Goal: Task Accomplishment & Management: Manage account settings

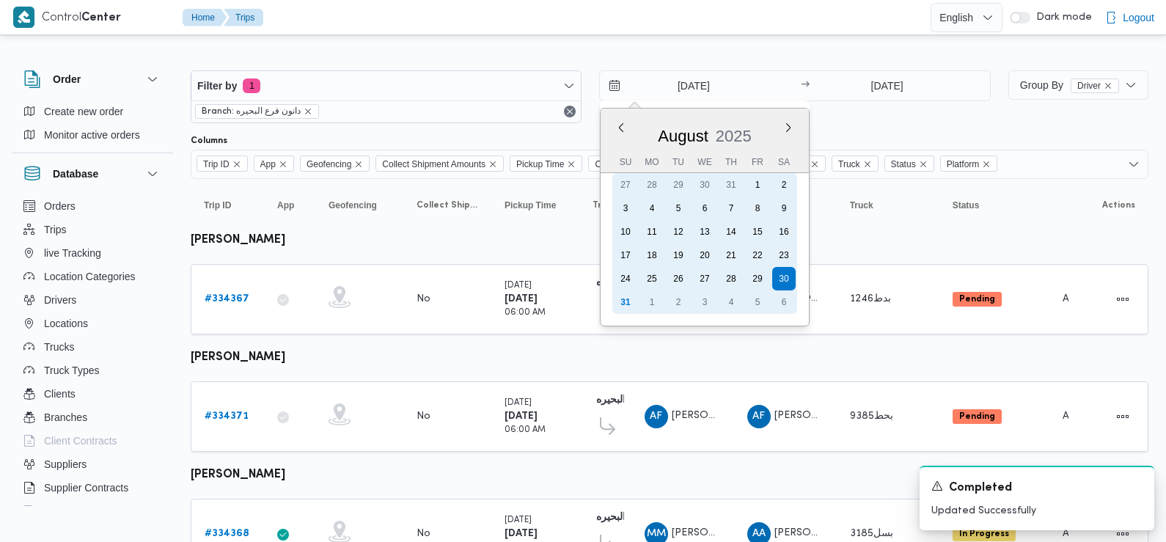
click at [630, 292] on div "31" at bounding box center [625, 301] width 23 height 23
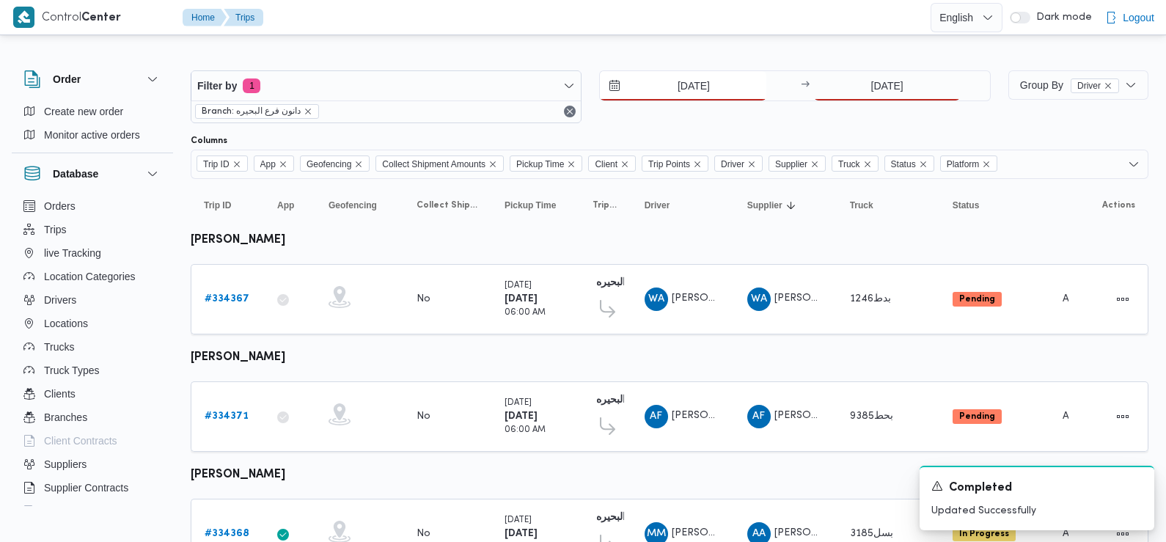
type input "[DATE]"
click at [883, 91] on input "30/8/2025" at bounding box center [887, 85] width 146 height 29
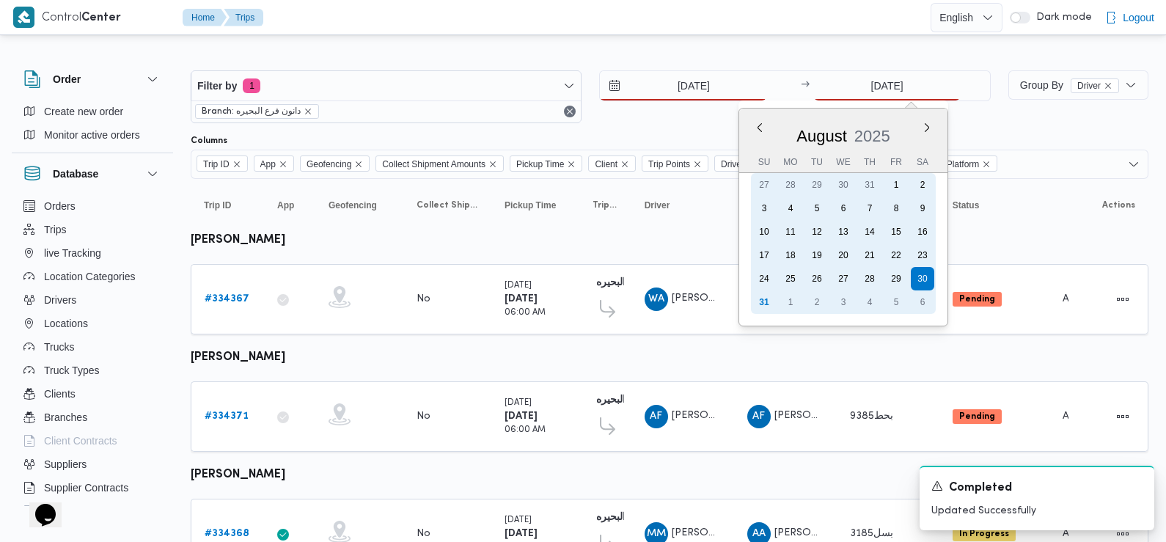
click at [765, 306] on div "31" at bounding box center [763, 301] width 23 height 23
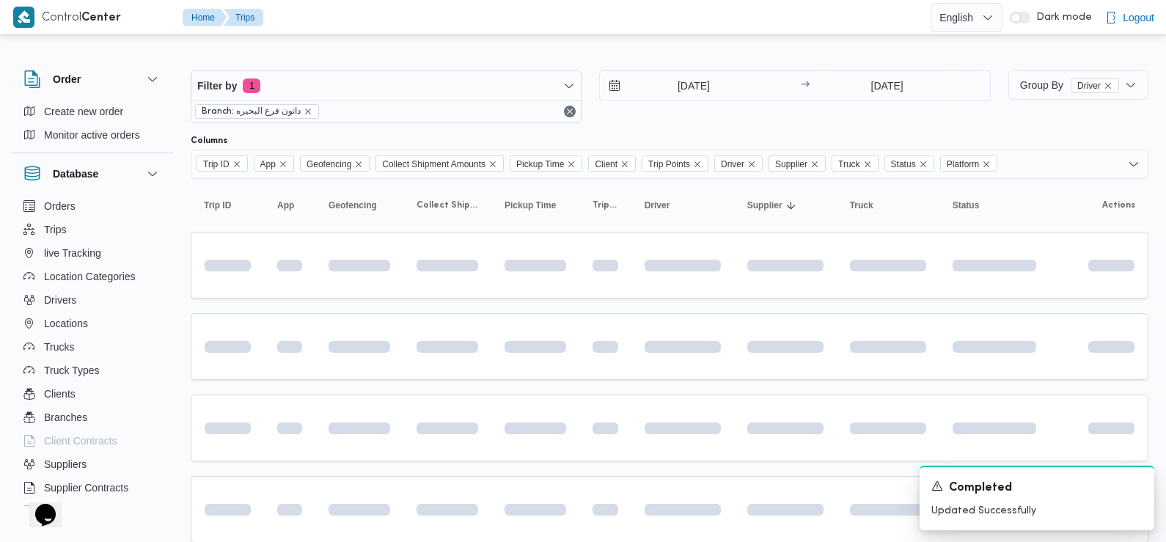
type input "[DATE]"
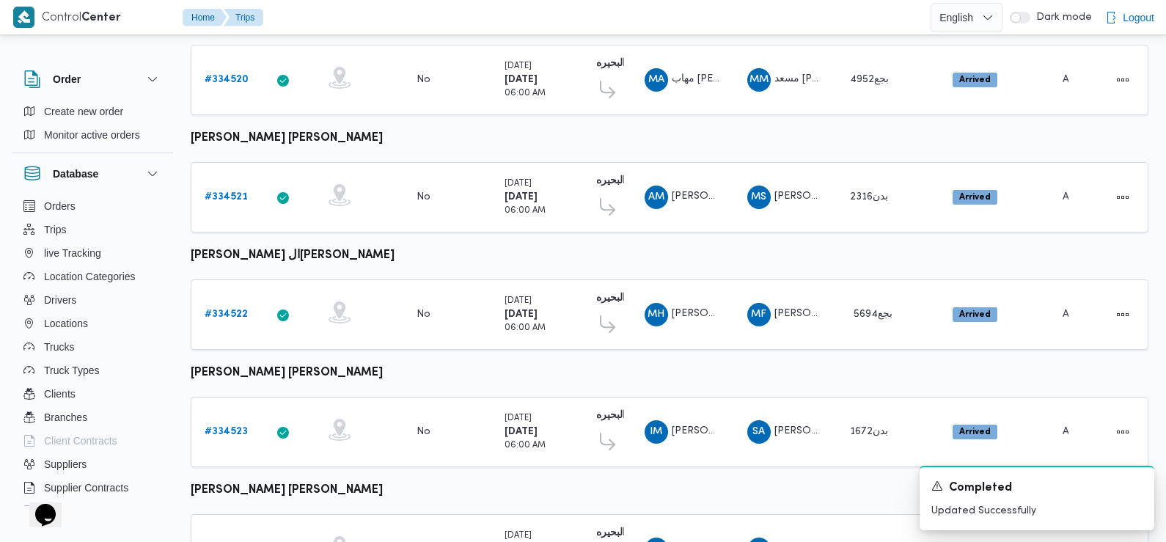
scroll to position [1232, 0]
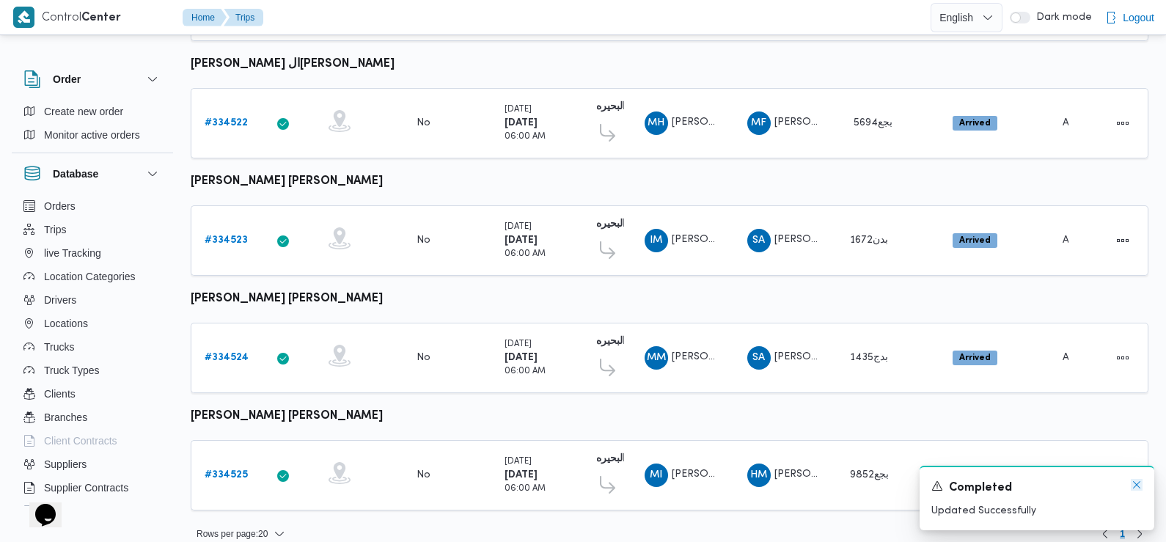
click at [1140, 483] on icon "Dismiss toast" at bounding box center [1136, 485] width 12 height 12
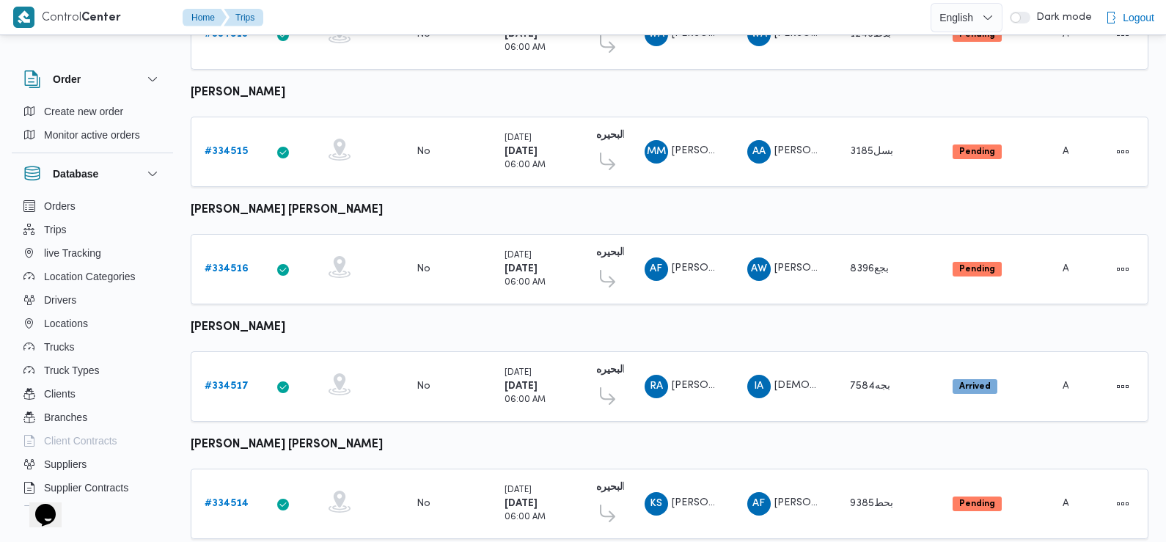
scroll to position [0, 0]
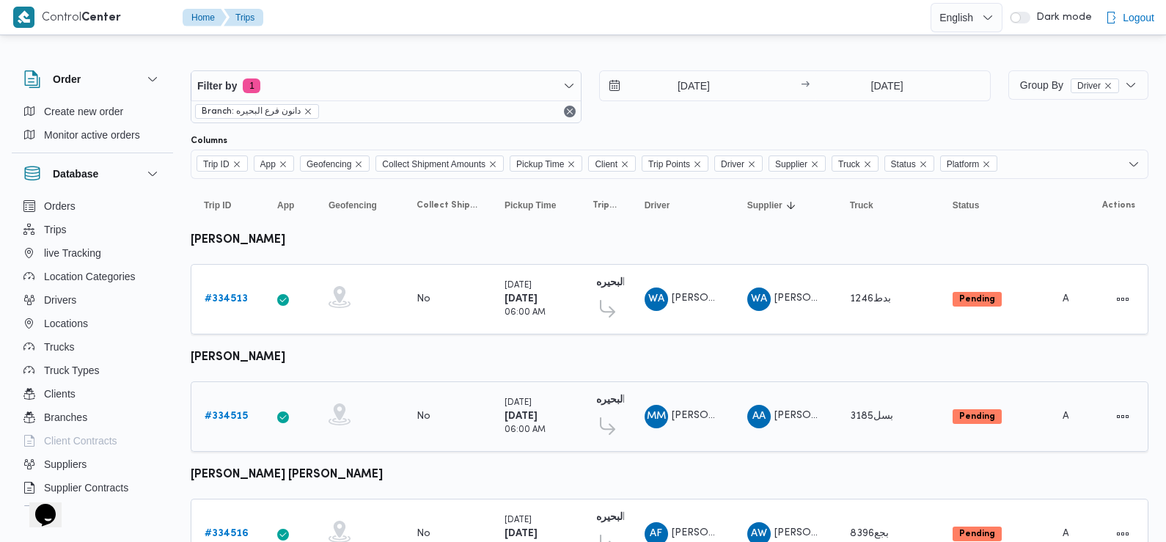
click at [224, 413] on b "# 334515" at bounding box center [226, 416] width 43 height 10
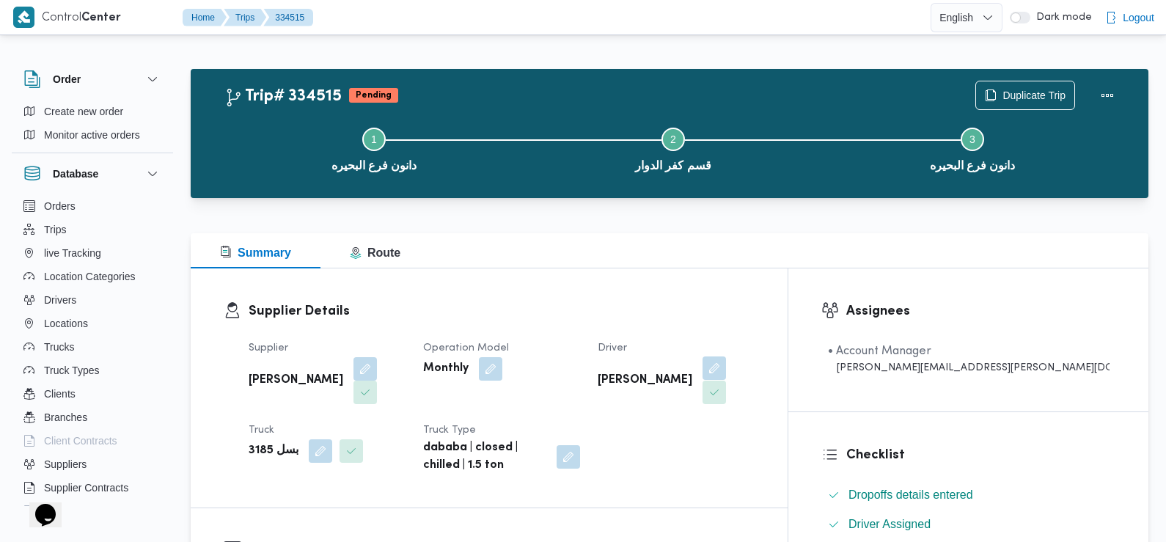
click at [726, 360] on button "button" at bounding box center [713, 367] width 23 height 23
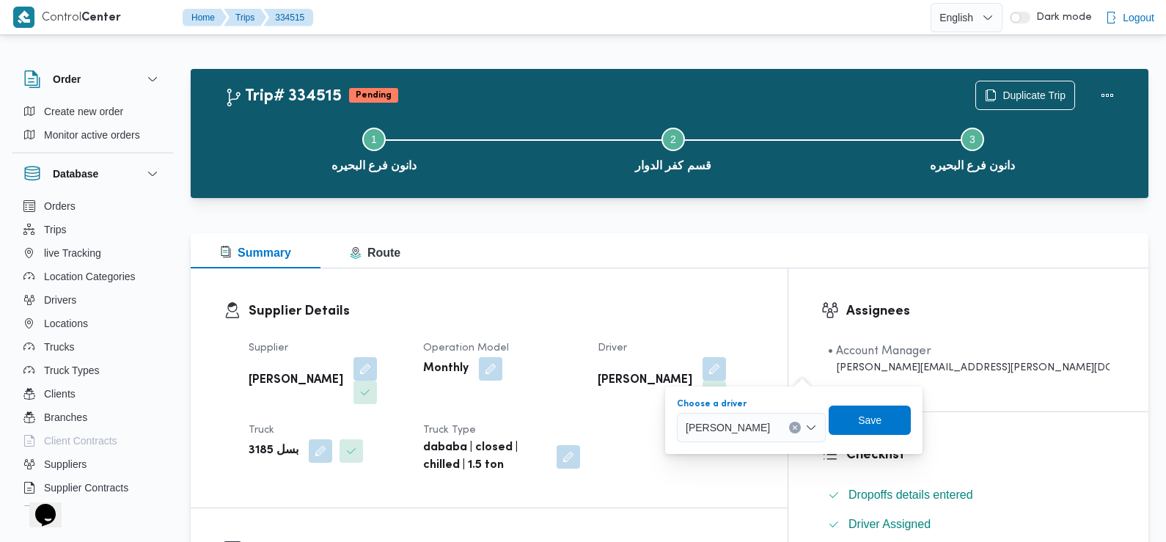
click at [770, 428] on span "محمد محمود السيد عزام" at bounding box center [727, 427] width 84 height 16
type input "ع"
type input "عيد"
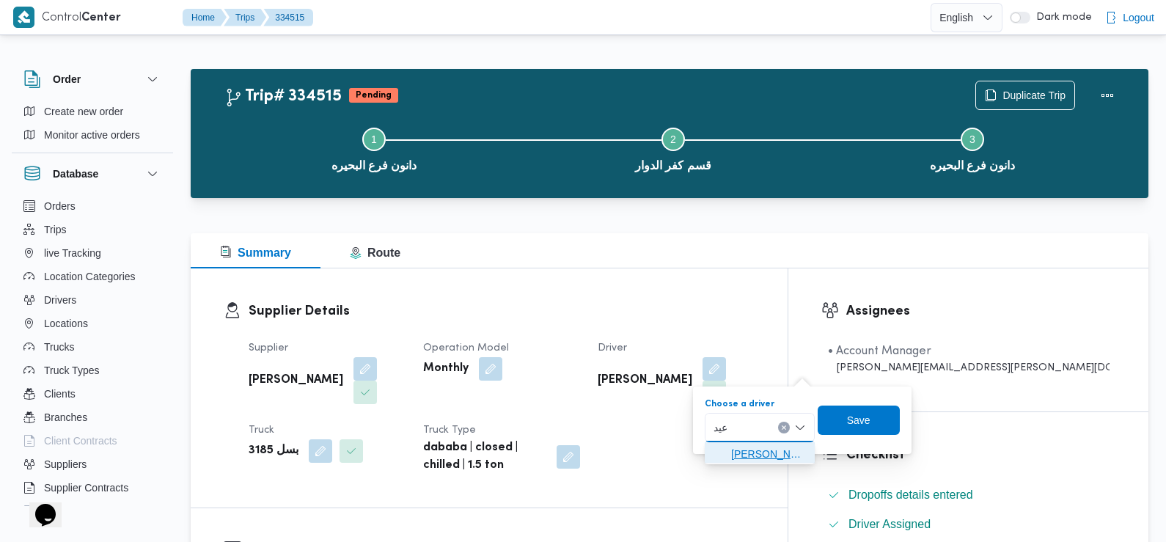
click at [745, 461] on span "محمد السيد عطيه عبدالعزيز عيد" at bounding box center [768, 454] width 75 height 18
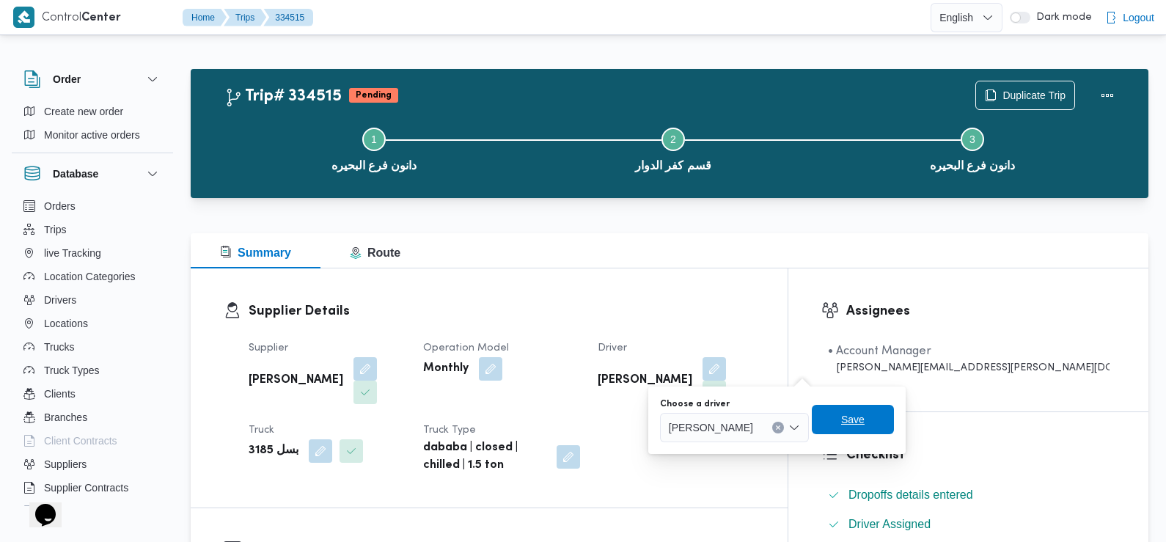
click at [864, 420] on span "Save" at bounding box center [852, 420] width 23 height 18
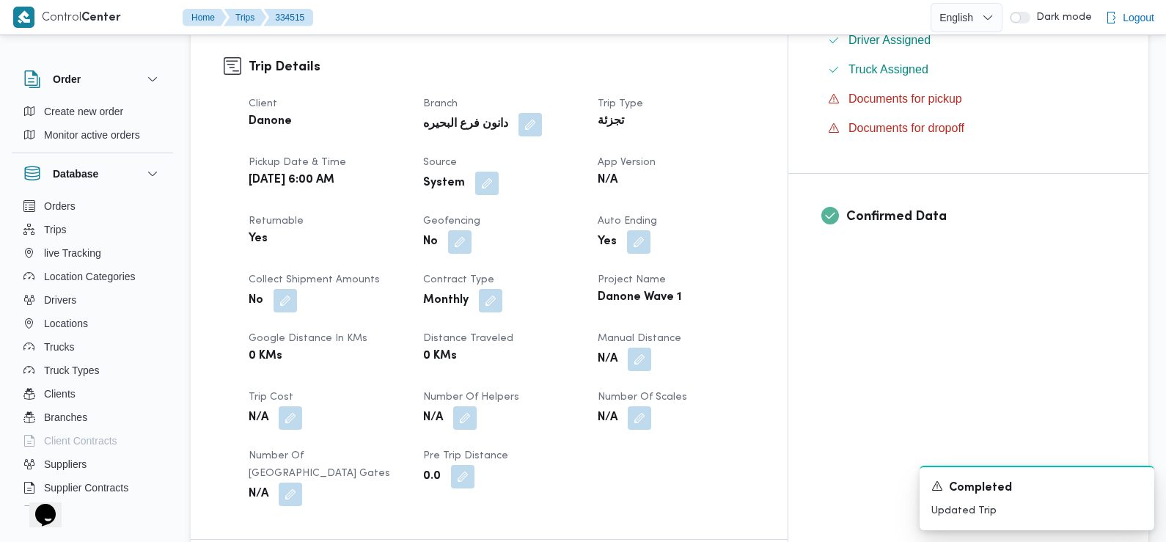
scroll to position [513, 0]
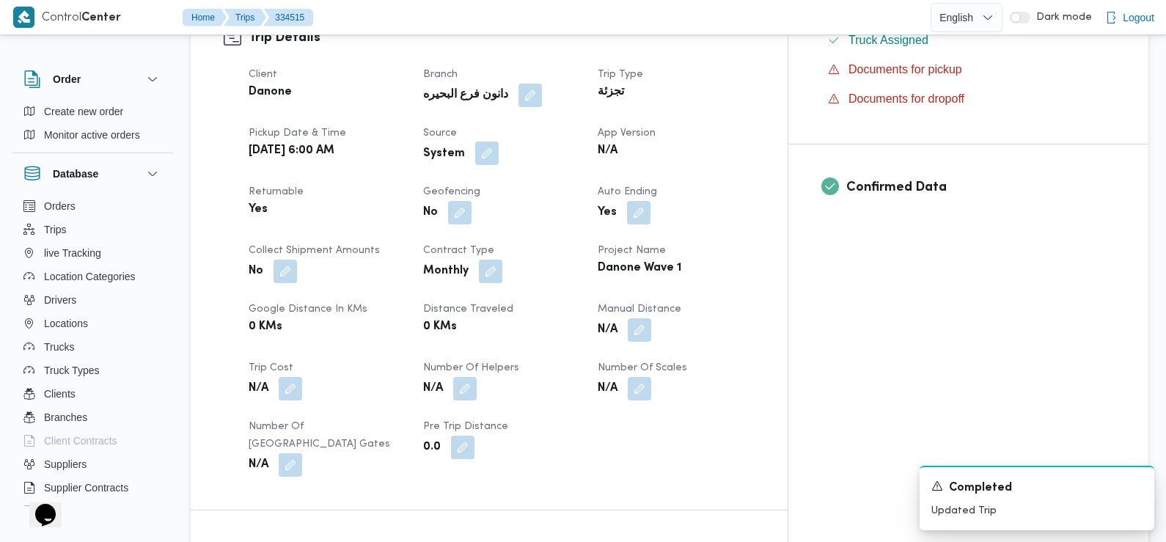
click at [499, 141] on button "button" at bounding box center [486, 152] width 23 height 23
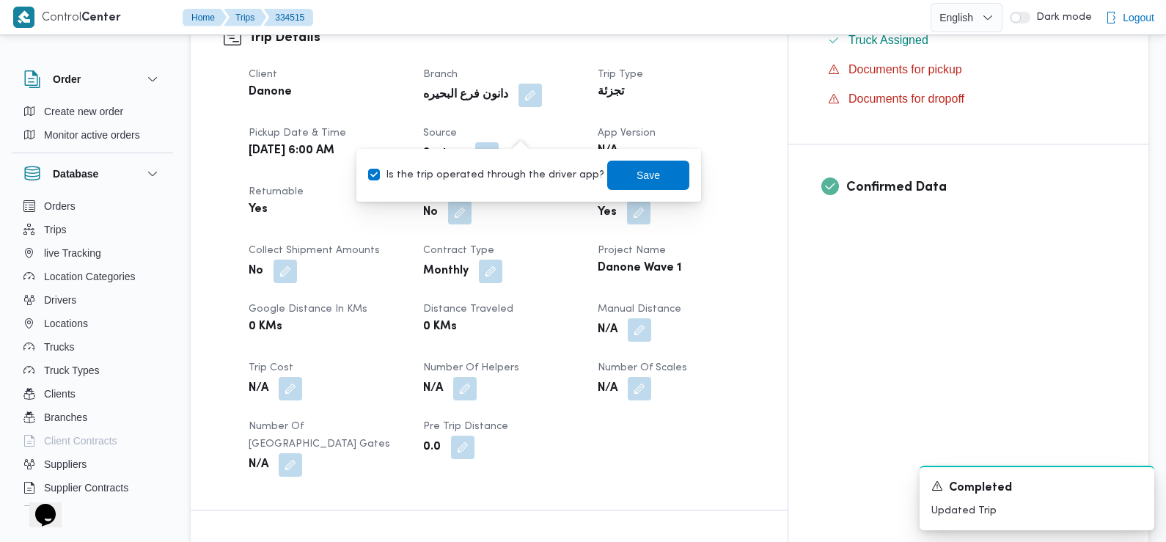
click at [518, 184] on div "Is the trip operated through the driver app? Save" at bounding box center [529, 175] width 324 height 32
click at [518, 175] on label "Is the trip operated through the driver app?" at bounding box center [486, 175] width 236 height 18
checkbox input "false"
click at [636, 181] on span "Save" at bounding box center [647, 175] width 23 height 18
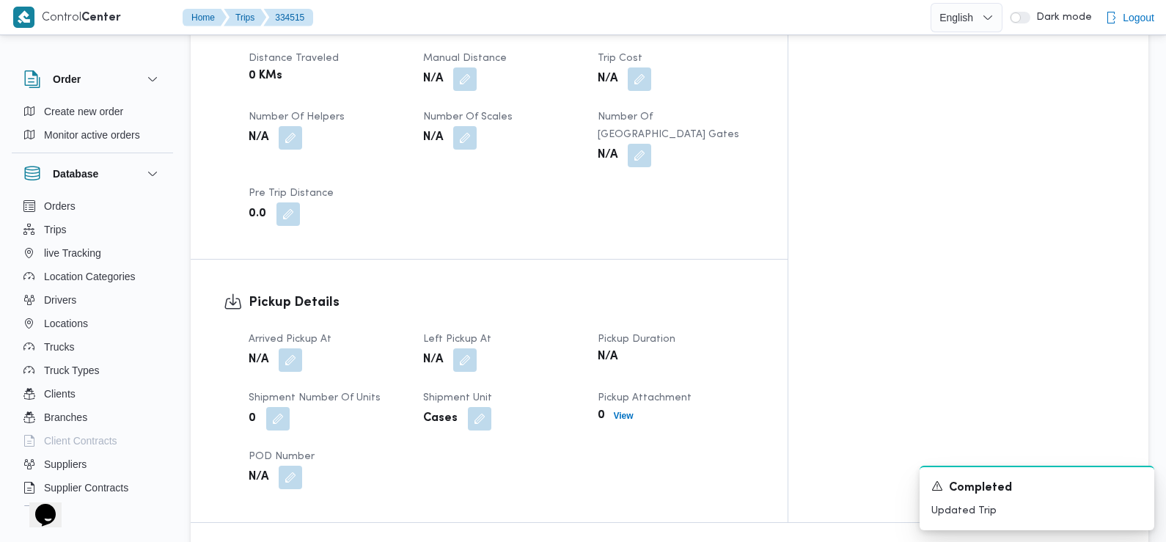
scroll to position [768, 0]
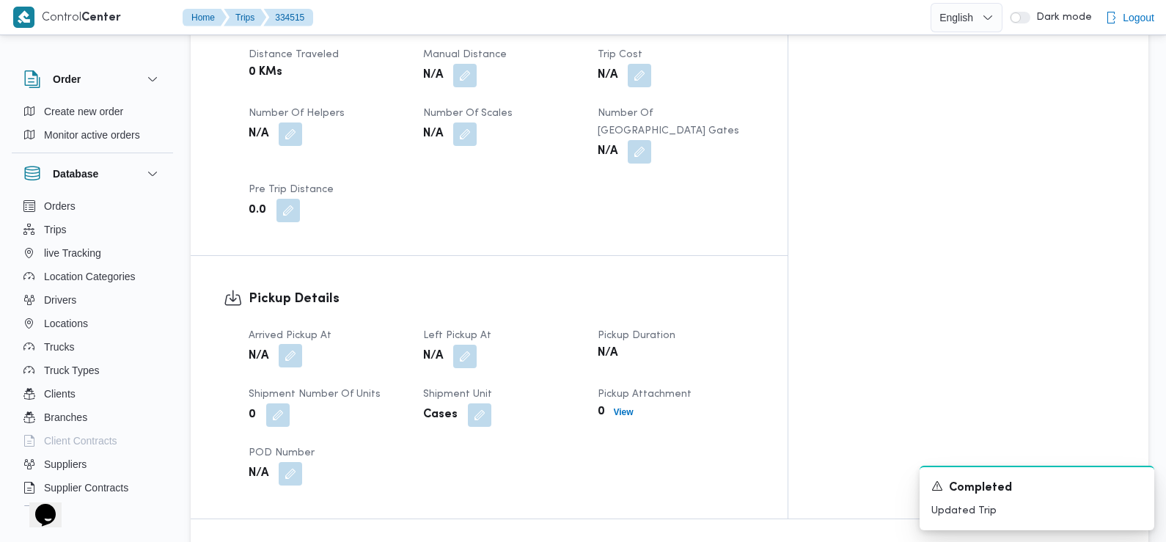
click at [299, 344] on button "button" at bounding box center [290, 355] width 23 height 23
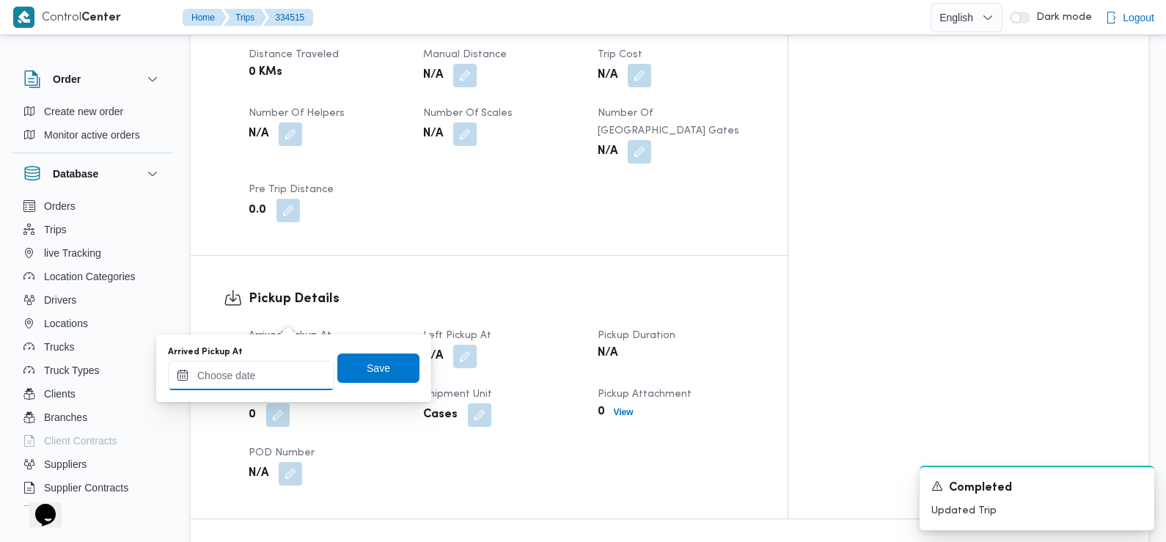
click at [279, 369] on input "Arrived Pickup At" at bounding box center [251, 375] width 166 height 29
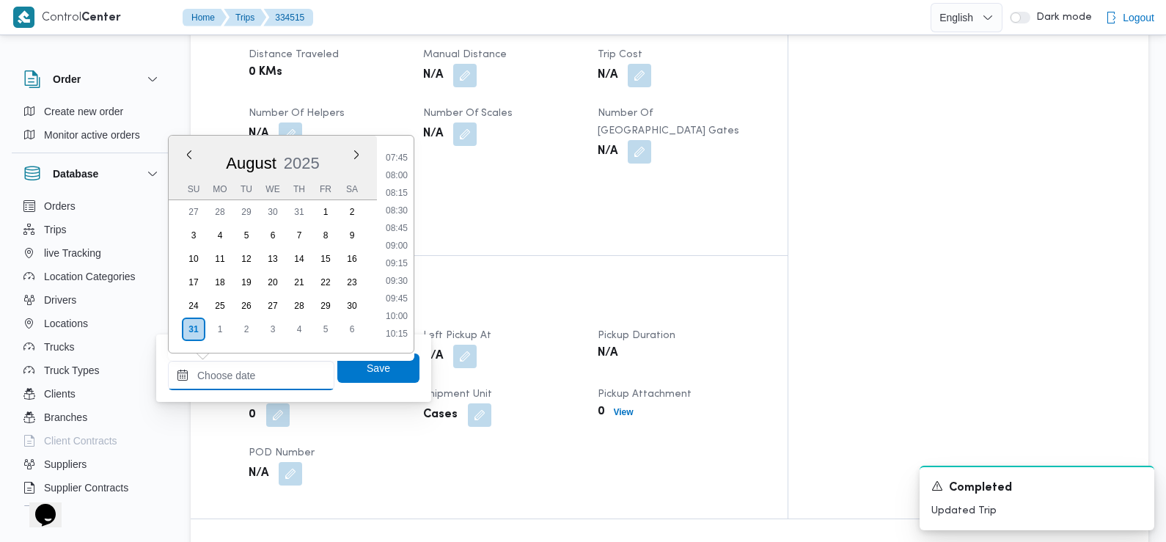
scroll to position [512, 0]
click at [393, 155] on li "07:15" at bounding box center [397, 153] width 34 height 15
type input "[DATE] 07:15"
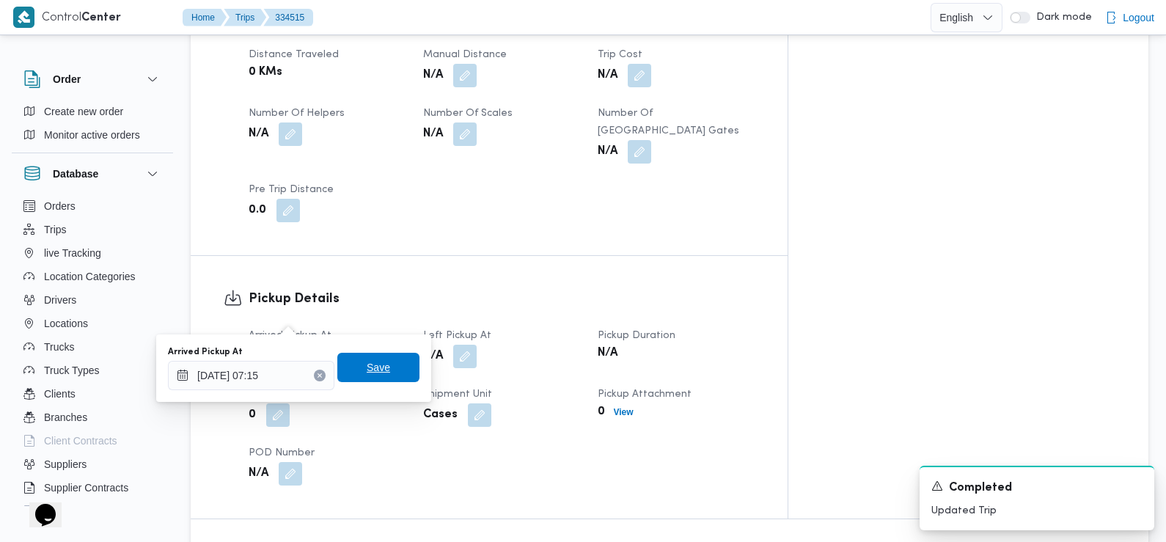
click at [375, 356] on span "Save" at bounding box center [378, 367] width 82 height 29
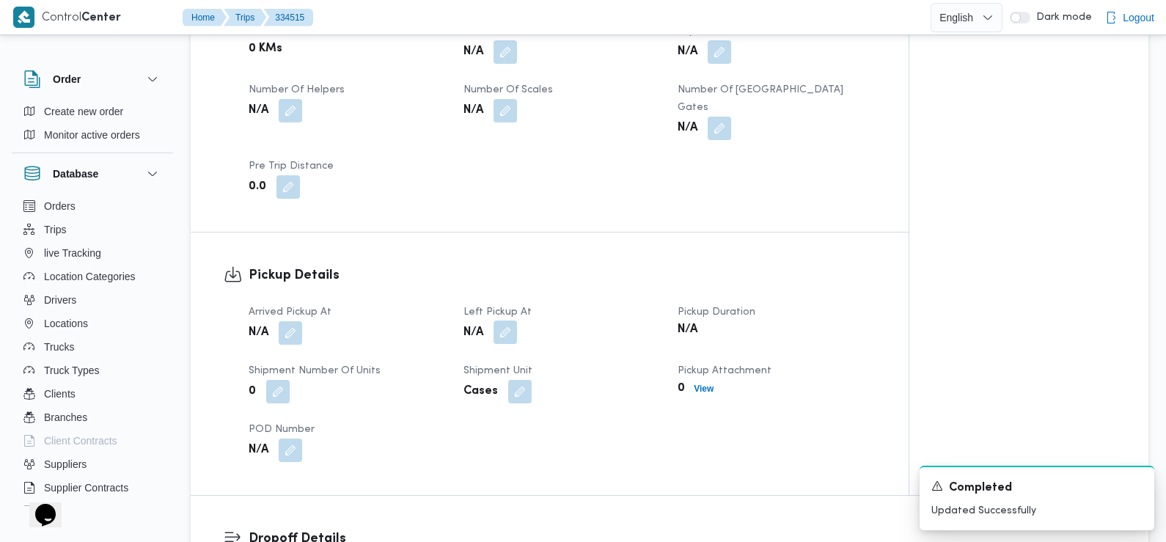
click at [516, 320] on button "button" at bounding box center [504, 331] width 23 height 23
click at [507, 320] on button "button" at bounding box center [504, 331] width 23 height 23
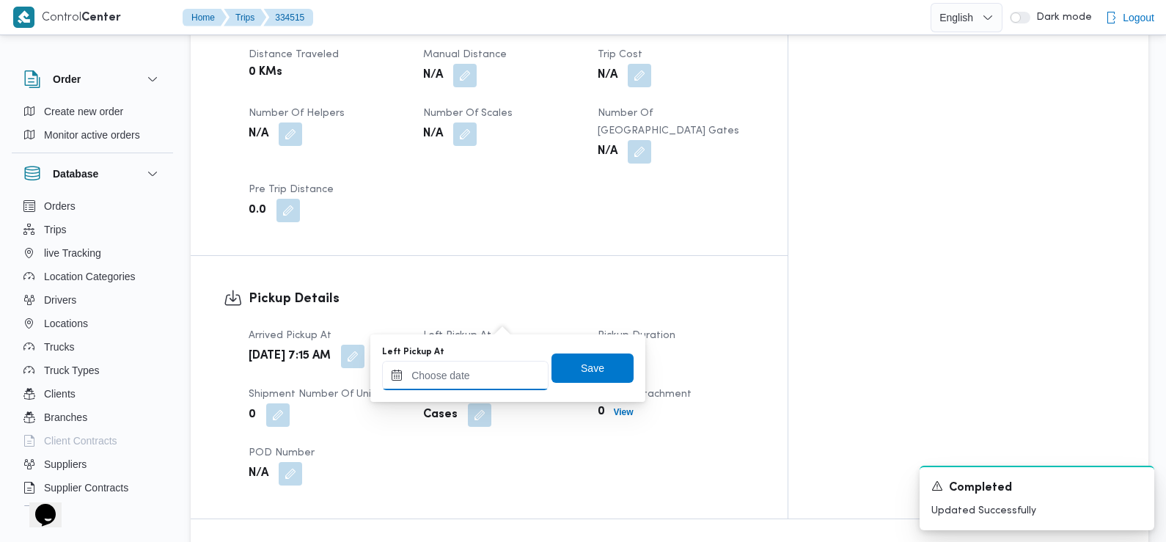
click at [497, 375] on input "Left Pickup At" at bounding box center [465, 375] width 166 height 29
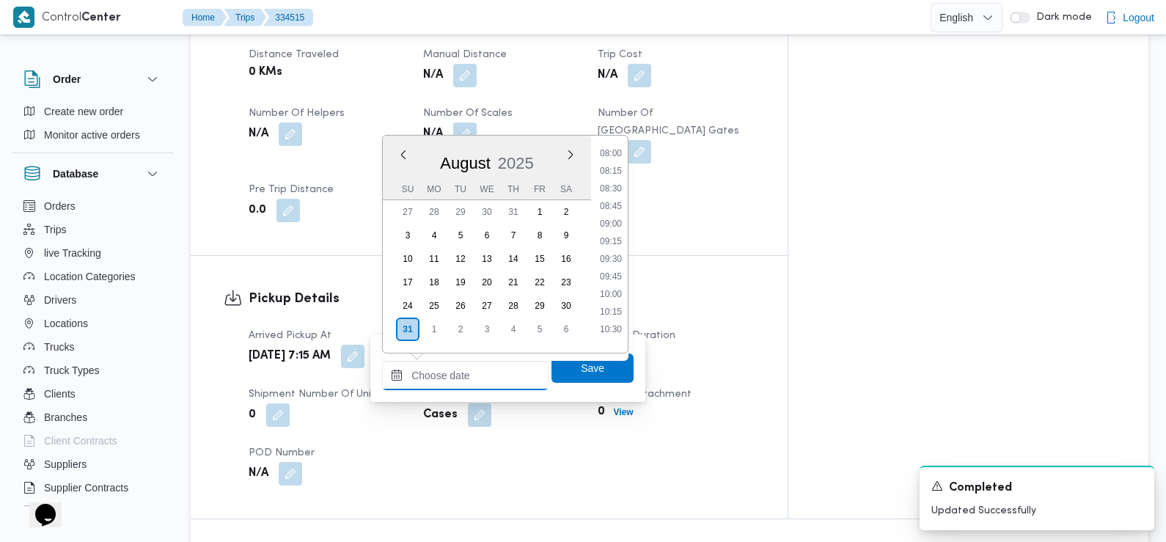
scroll to position [556, 0]
click at [613, 210] on li "08:45" at bounding box center [611, 214] width 34 height 15
type input "[DATE] 08:45"
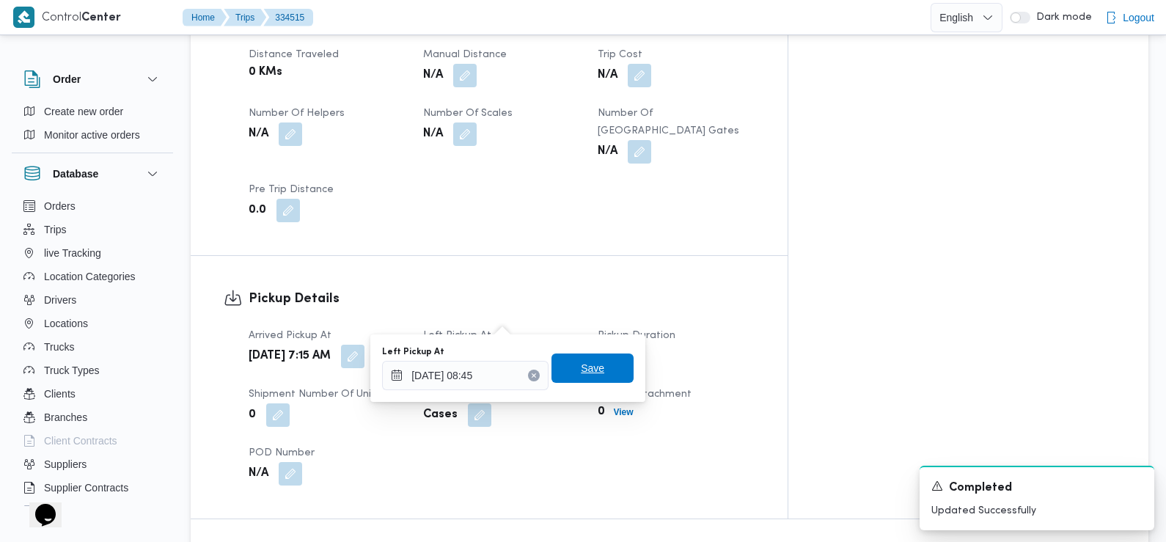
click at [588, 373] on span "Save" at bounding box center [592, 367] width 82 height 29
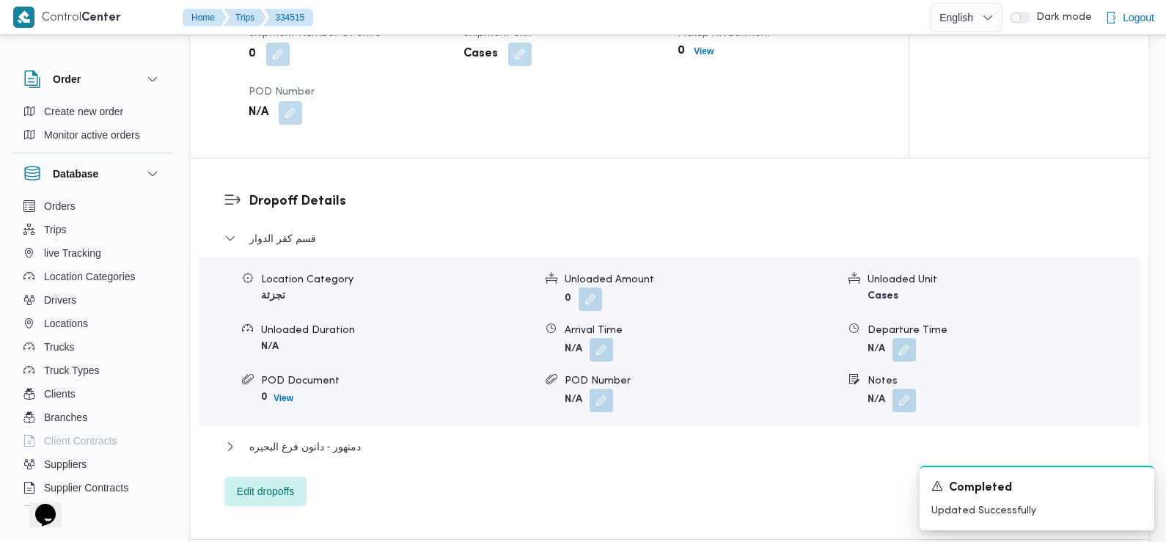
scroll to position [1124, 0]
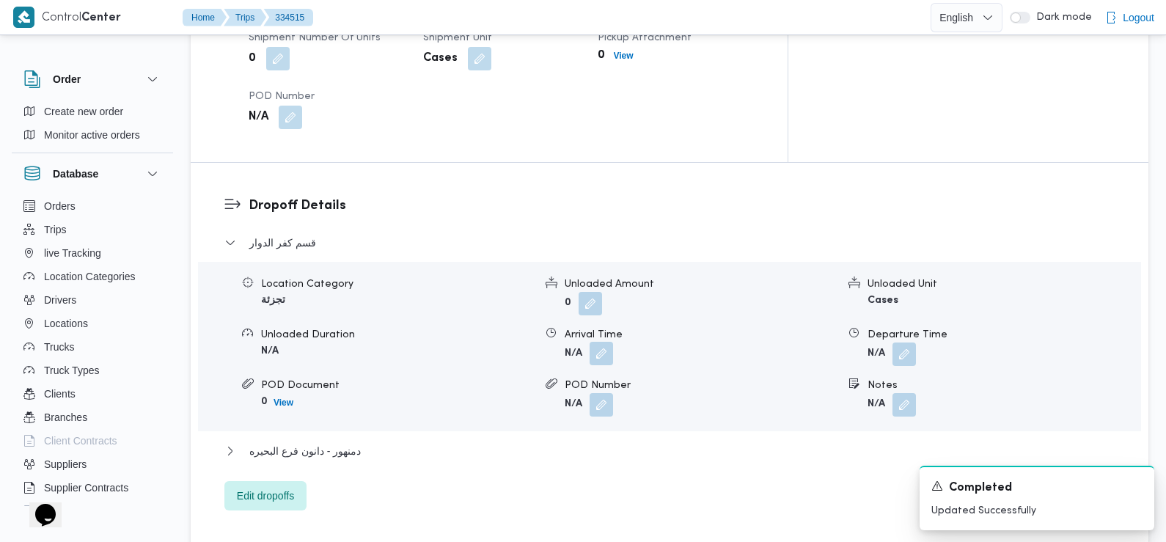
click at [598, 342] on button "button" at bounding box center [600, 353] width 23 height 23
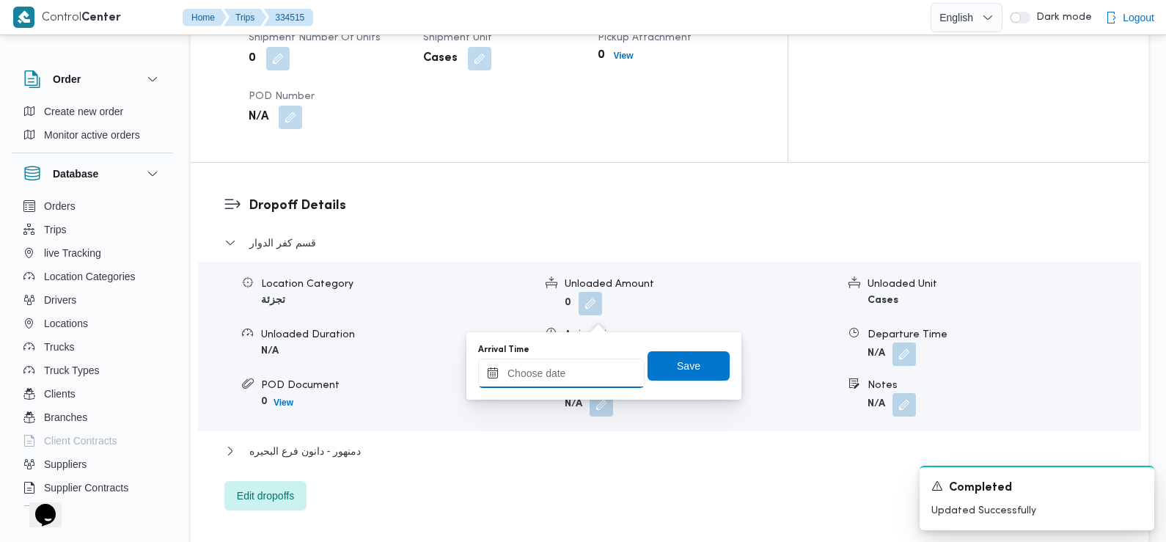
click at [584, 372] on input "Arrival Time" at bounding box center [561, 372] width 166 height 29
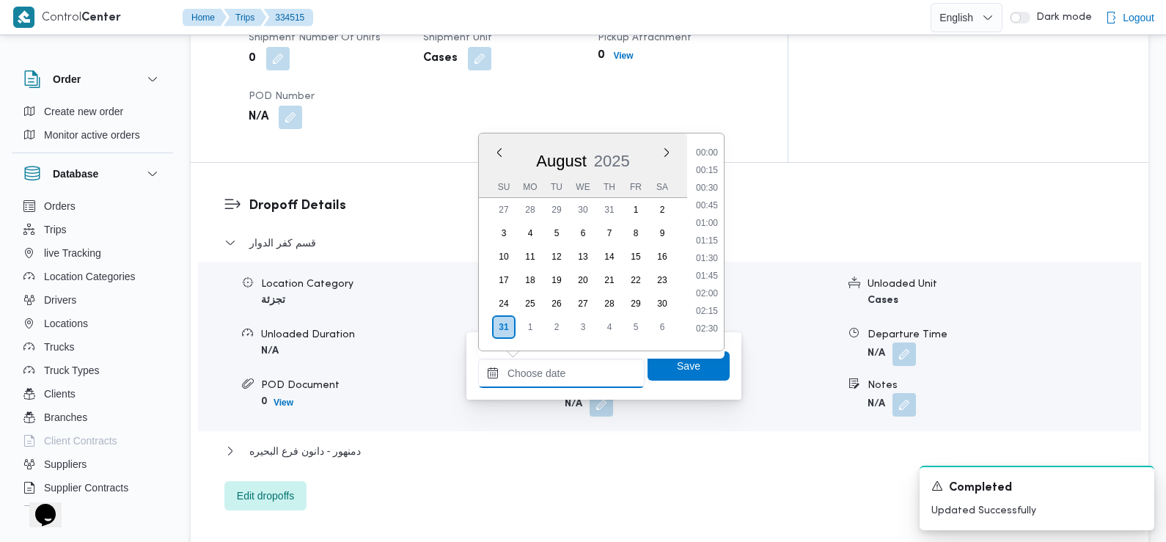
scroll to position [673, 0]
click at [713, 142] on div "Time 00:00 00:15 00:30 00:45 01:00 01:15 01:30 01:45 02:00 02:15 02:30 02:45 03…" at bounding box center [705, 241] width 37 height 217
click at [715, 150] on li "09:30" at bounding box center [707, 148] width 34 height 15
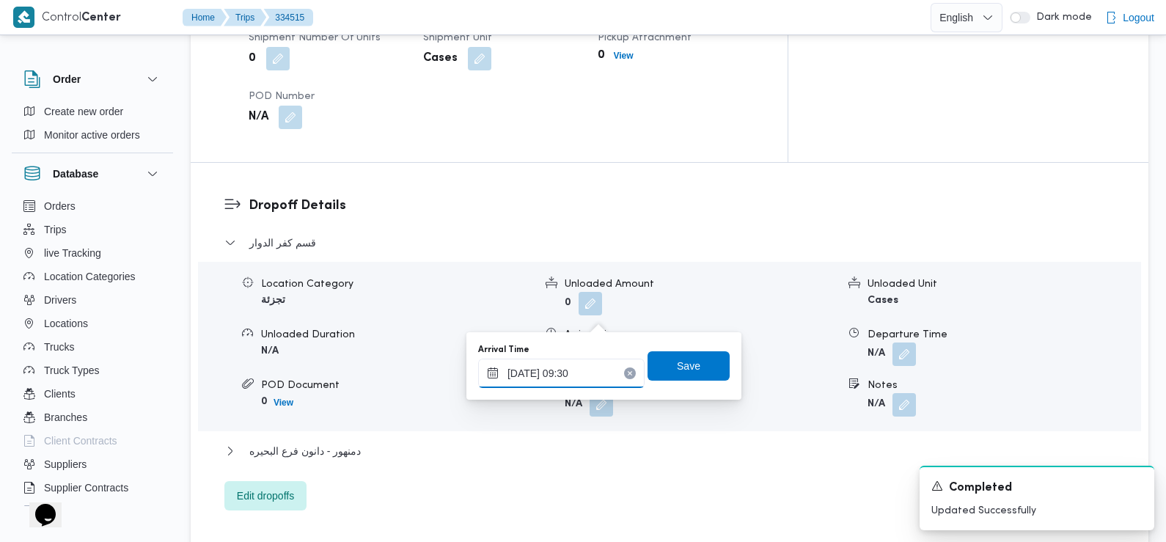
type input "[DATE] 09:30"
click at [677, 358] on span "Save" at bounding box center [688, 365] width 23 height 18
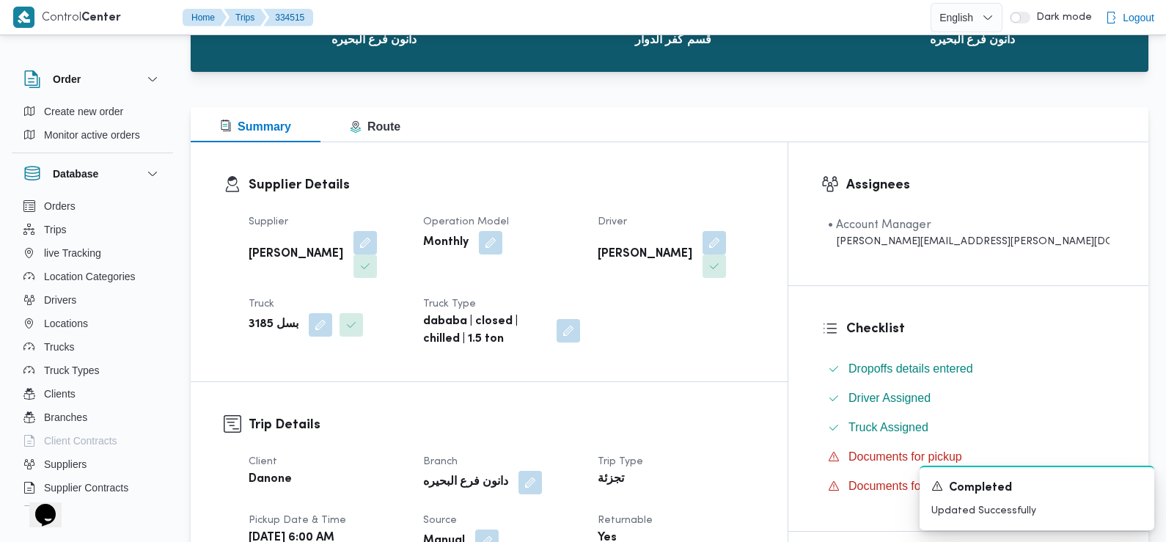
scroll to position [0, 0]
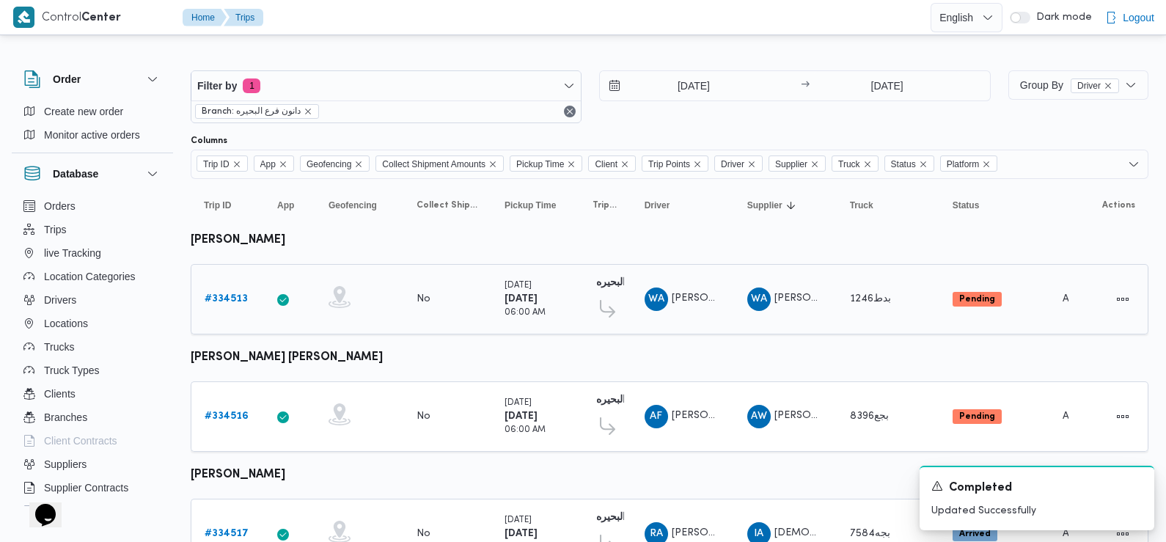
click at [229, 300] on b "# 334513" at bounding box center [226, 299] width 43 height 10
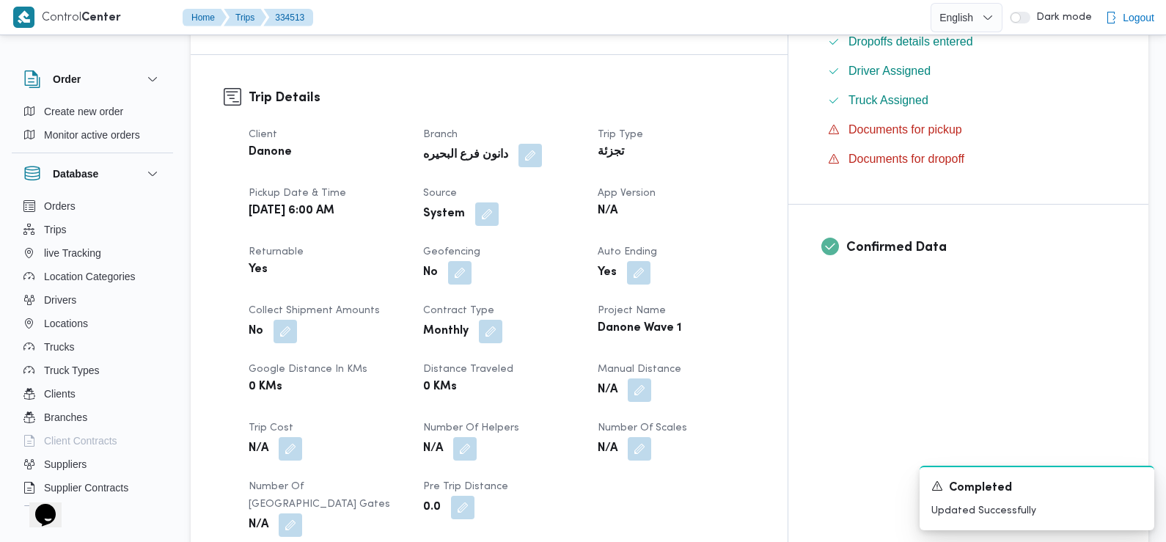
scroll to position [455, 0]
click at [499, 200] on button "button" at bounding box center [486, 211] width 23 height 23
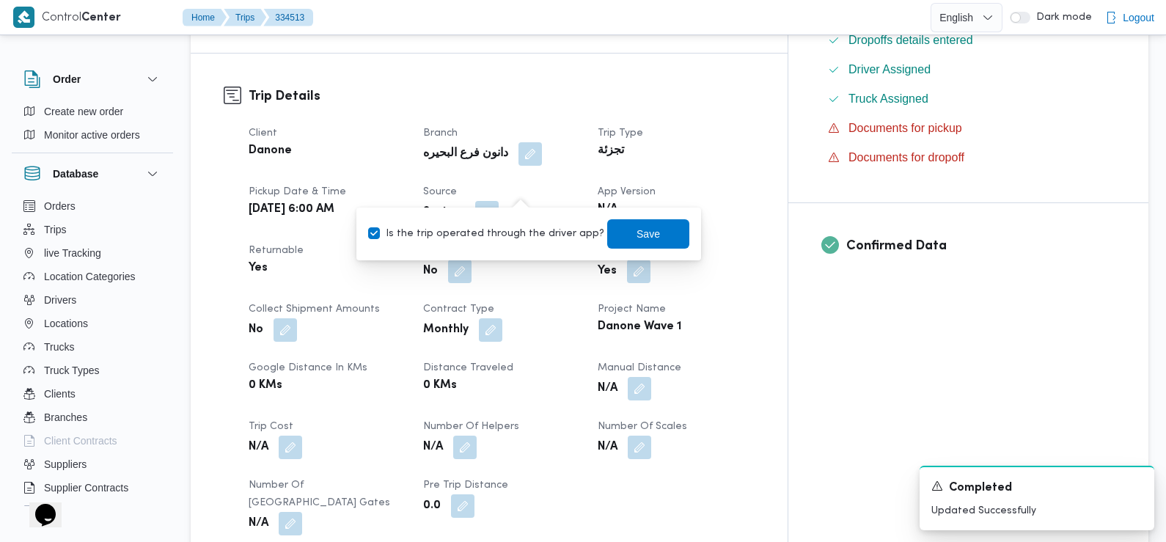
click at [527, 233] on label "Is the trip operated through the driver app?" at bounding box center [486, 234] width 236 height 18
checkbox input "false"
click at [612, 240] on span "Save" at bounding box center [648, 232] width 82 height 29
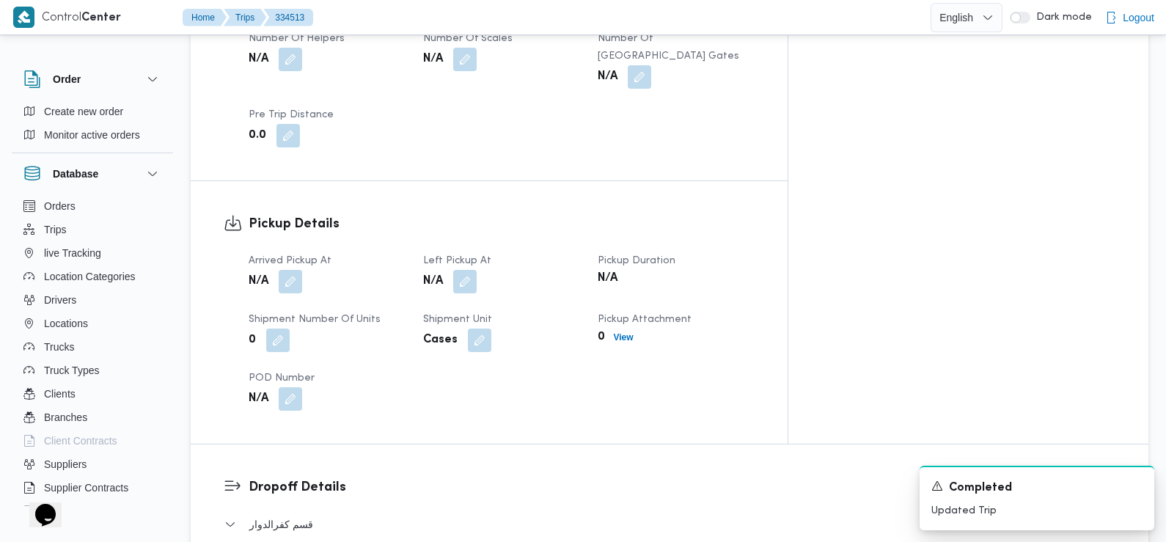
scroll to position [836, 0]
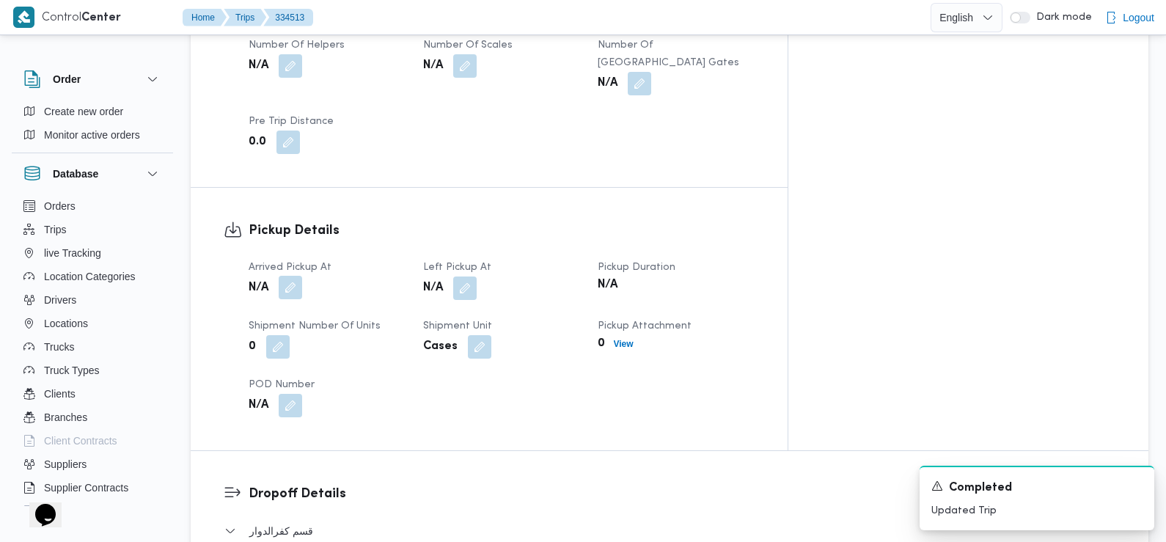
click at [297, 276] on button "button" at bounding box center [290, 287] width 23 height 23
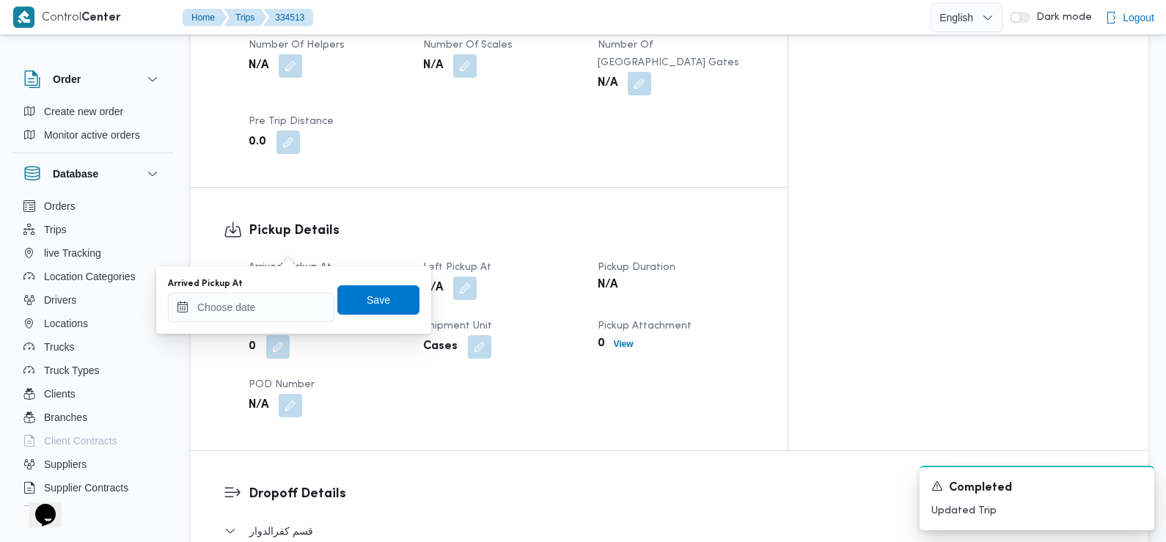
click at [293, 288] on div "Arrived Pickup At" at bounding box center [251, 284] width 166 height 12
click at [291, 309] on input "Arrived Pickup At" at bounding box center [251, 307] width 166 height 29
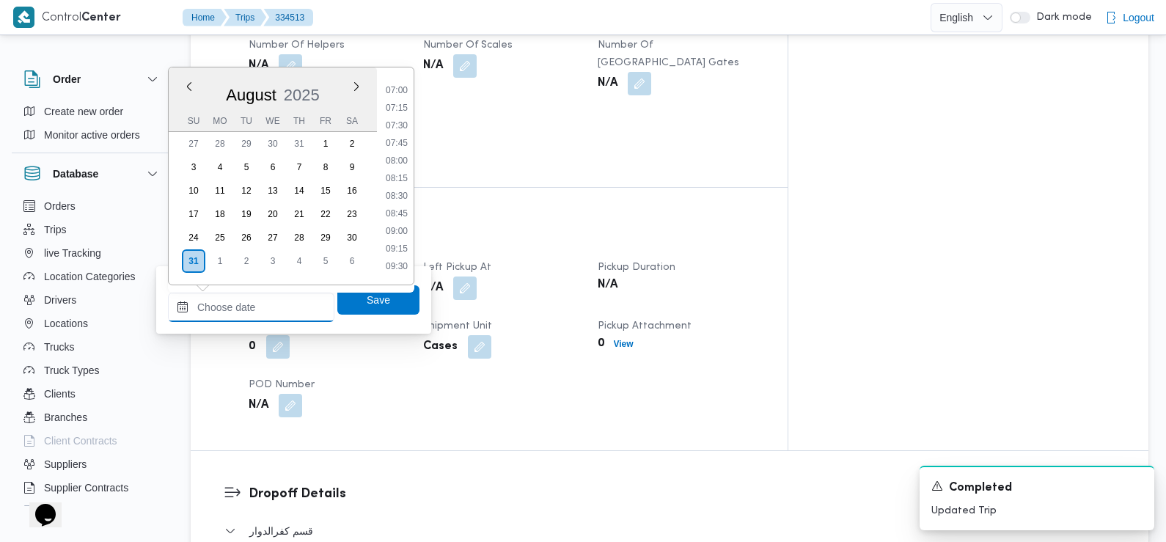
scroll to position [488, 0]
click at [400, 128] on li "07:30" at bounding box center [397, 126] width 34 height 15
type input "[DATE] 07:30"
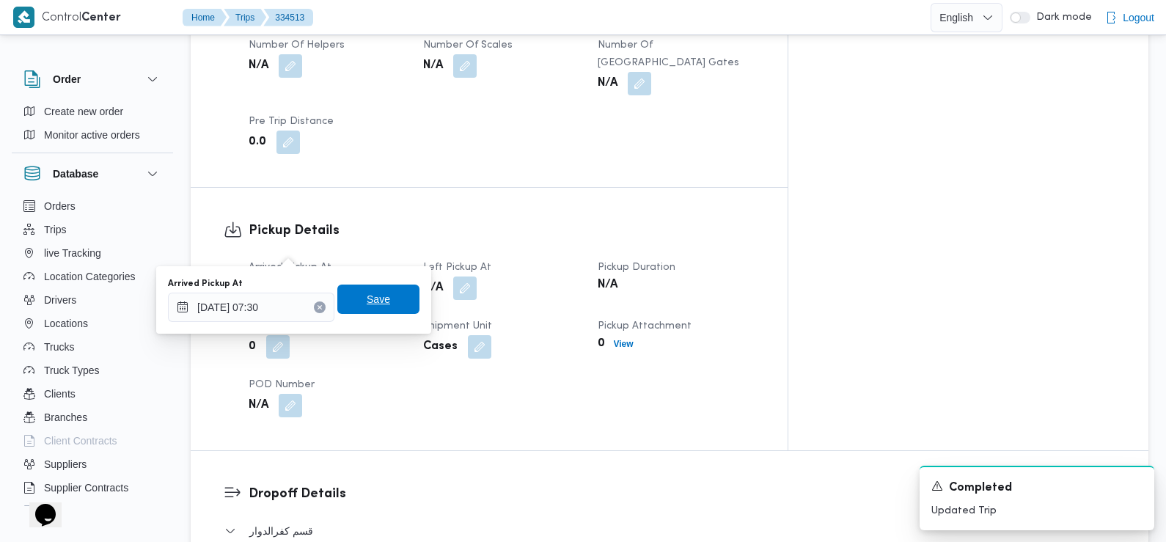
click at [386, 294] on span "Save" at bounding box center [378, 298] width 82 height 29
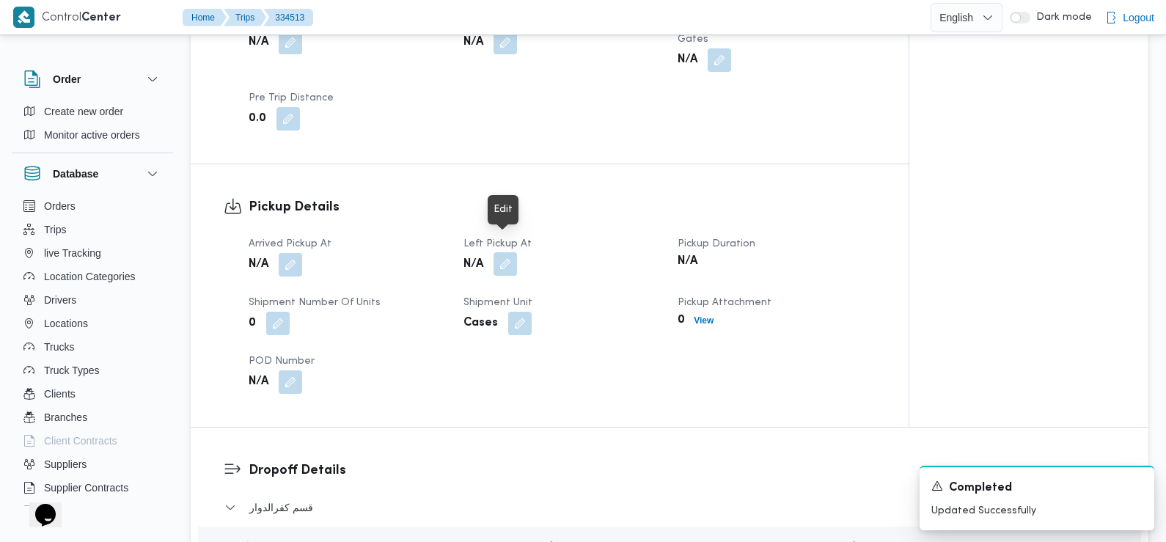
click at [500, 252] on button "button" at bounding box center [504, 263] width 23 height 23
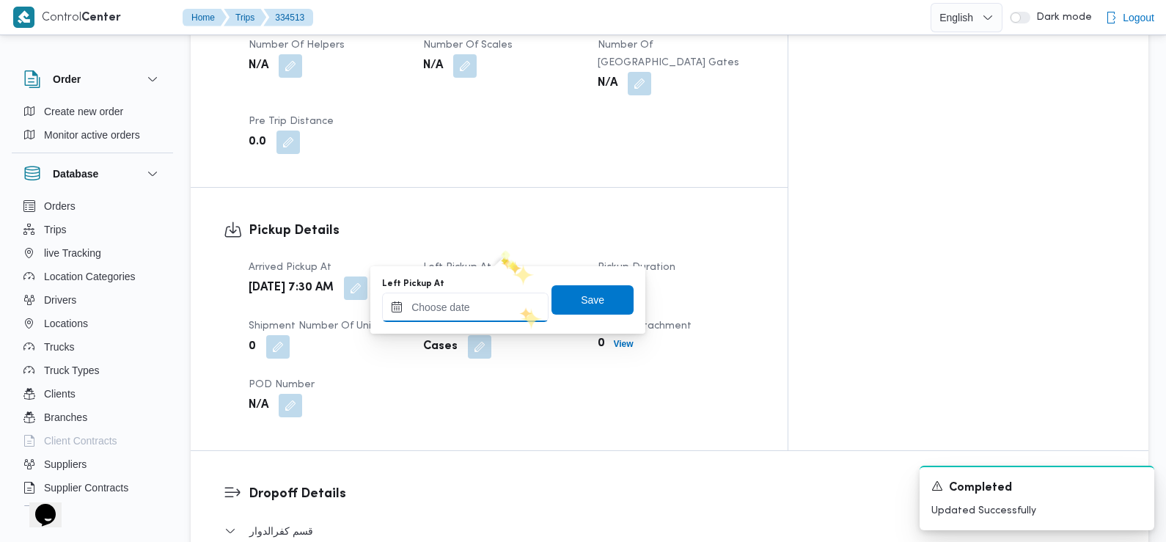
click at [506, 313] on input "Left Pickup At" at bounding box center [465, 307] width 166 height 29
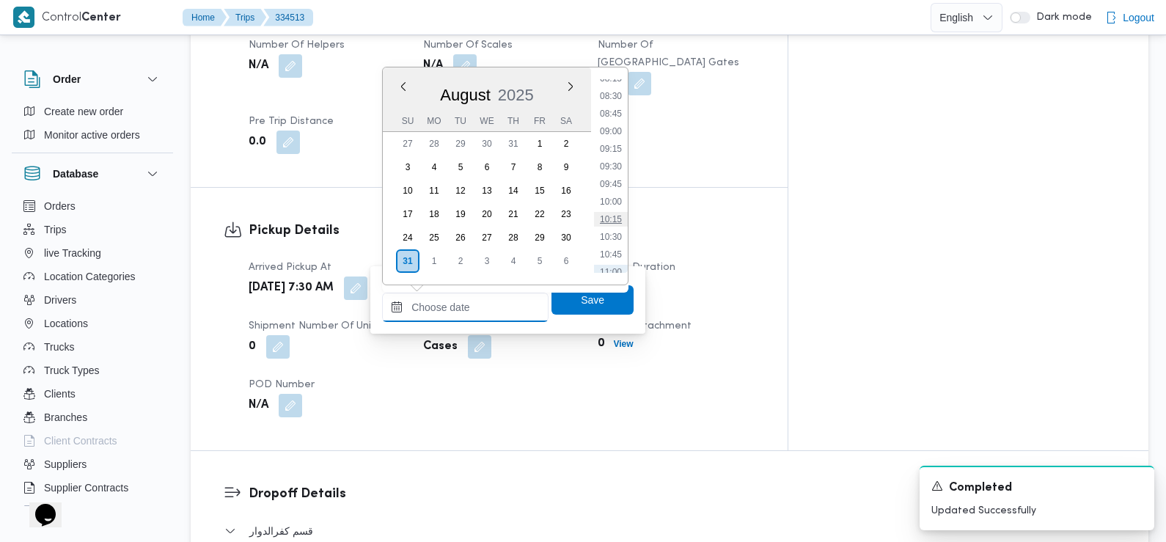
scroll to position [575, 0]
click at [612, 112] on li "08:30" at bounding box center [611, 109] width 34 height 15
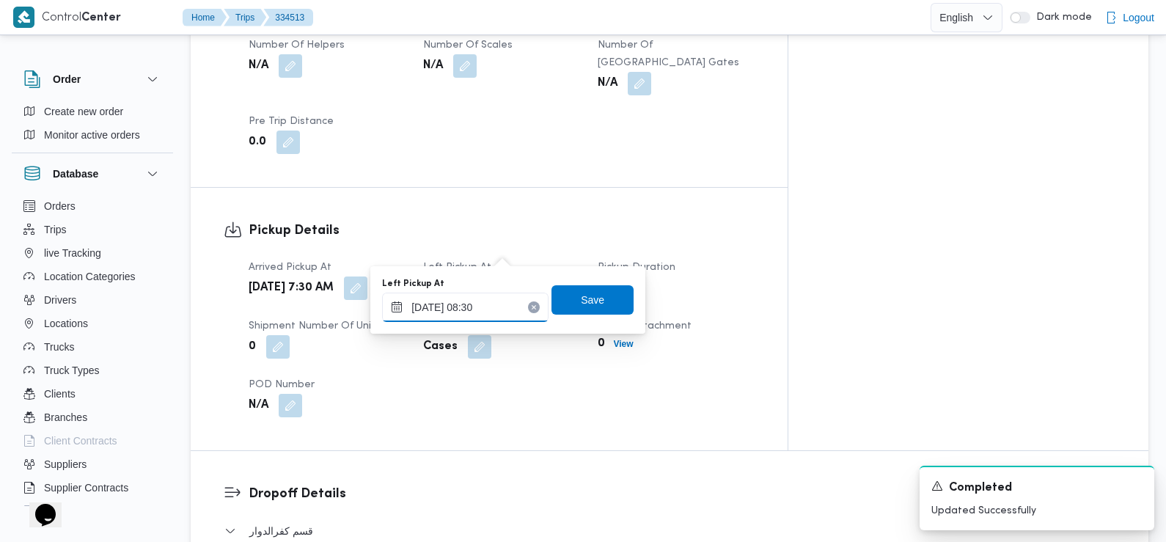
type input "[DATE] 08:30"
click at [593, 304] on span "Save" at bounding box center [592, 298] width 82 height 29
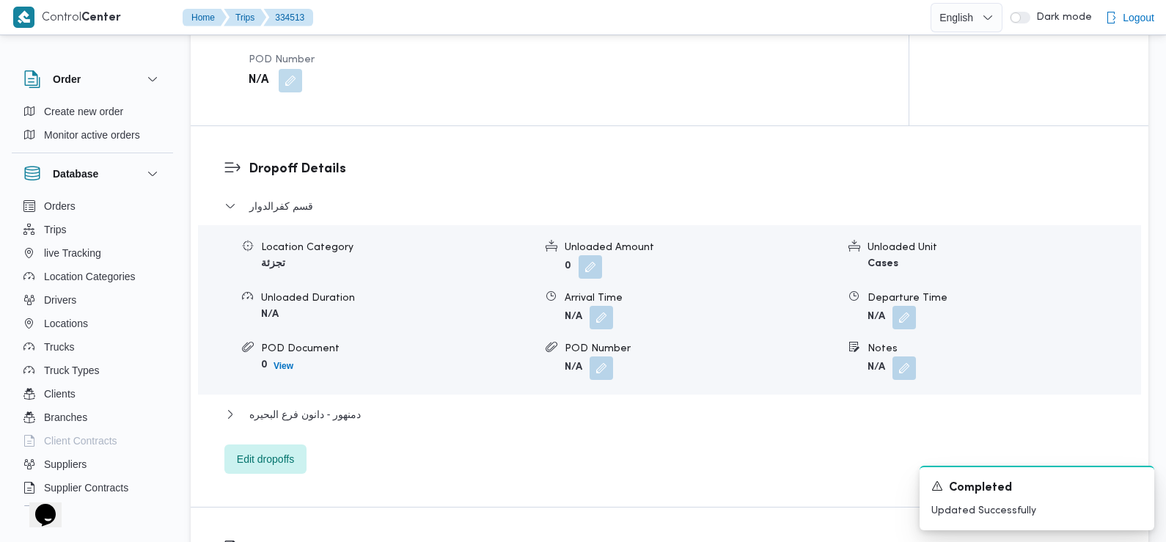
scroll to position [1153, 0]
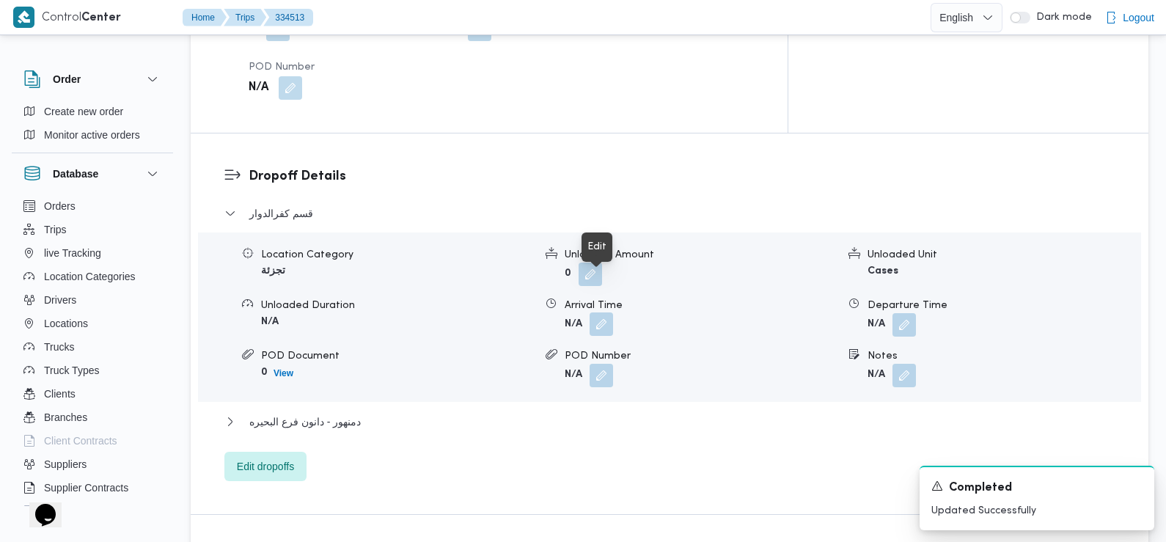
click at [599, 312] on button "button" at bounding box center [600, 323] width 23 height 23
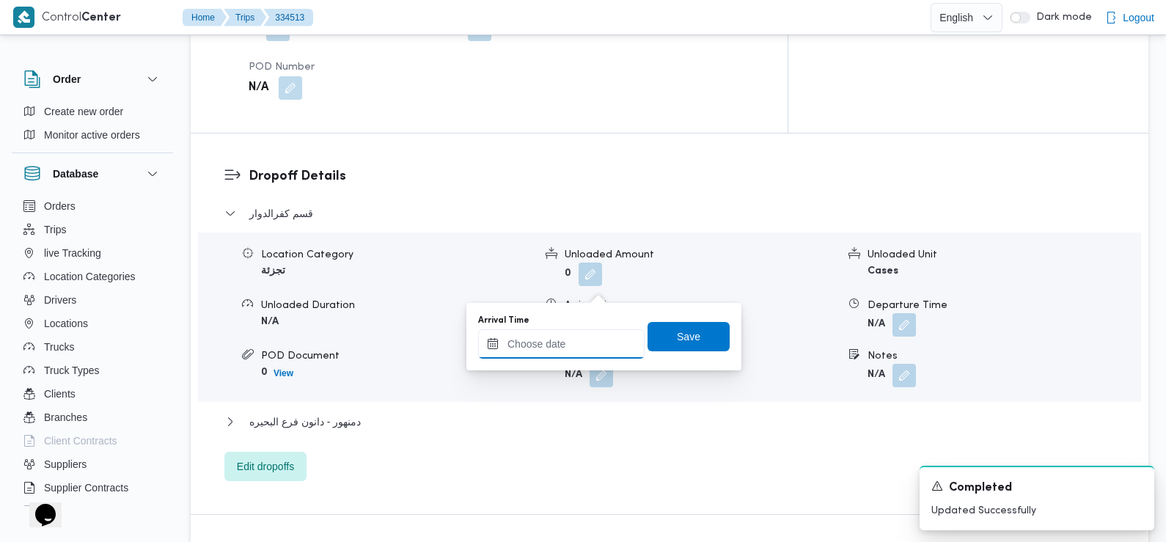
click at [586, 353] on input "Arrival Time" at bounding box center [561, 343] width 166 height 29
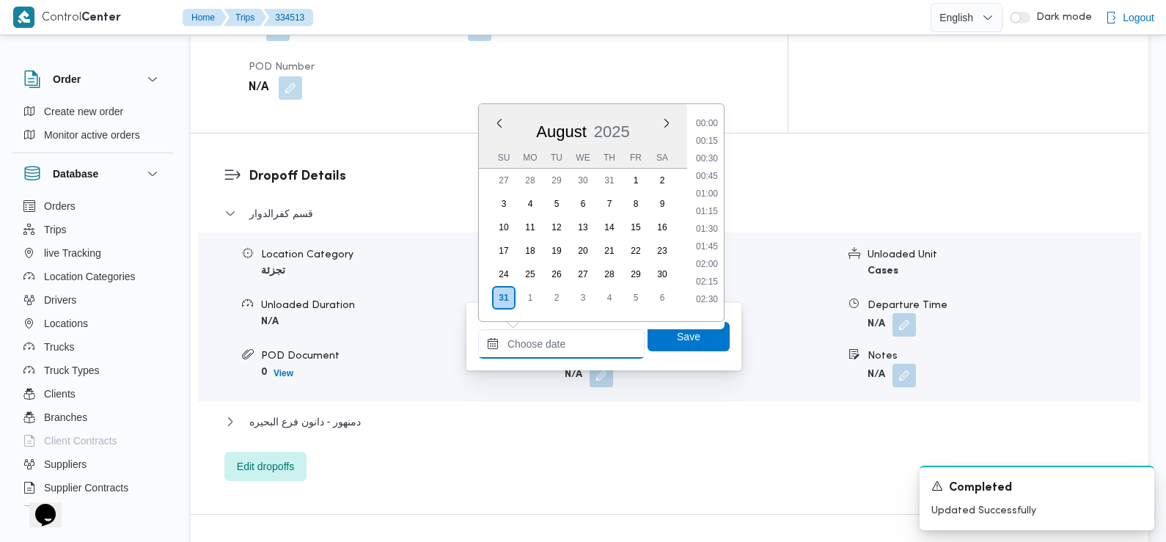
scroll to position [673, 0]
drag, startPoint x: 707, startPoint y: 136, endPoint x: 705, endPoint y: 169, distance: 32.3
click at [707, 136] on li "09:45" at bounding box center [707, 136] width 34 height 15
type input "31/08/2025 09:45"
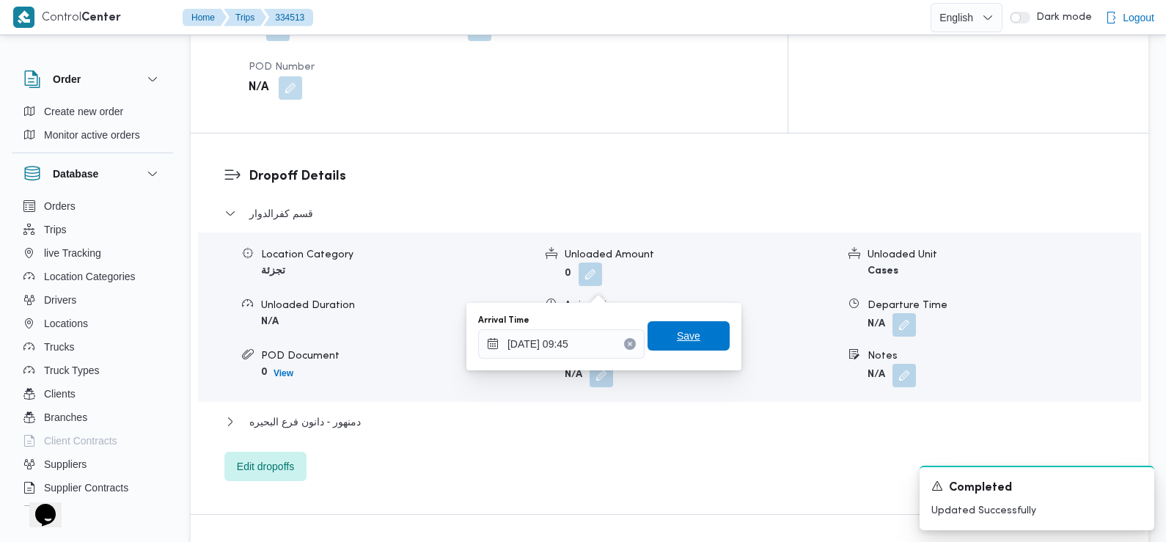
click at [679, 347] on span "Save" at bounding box center [688, 335] width 82 height 29
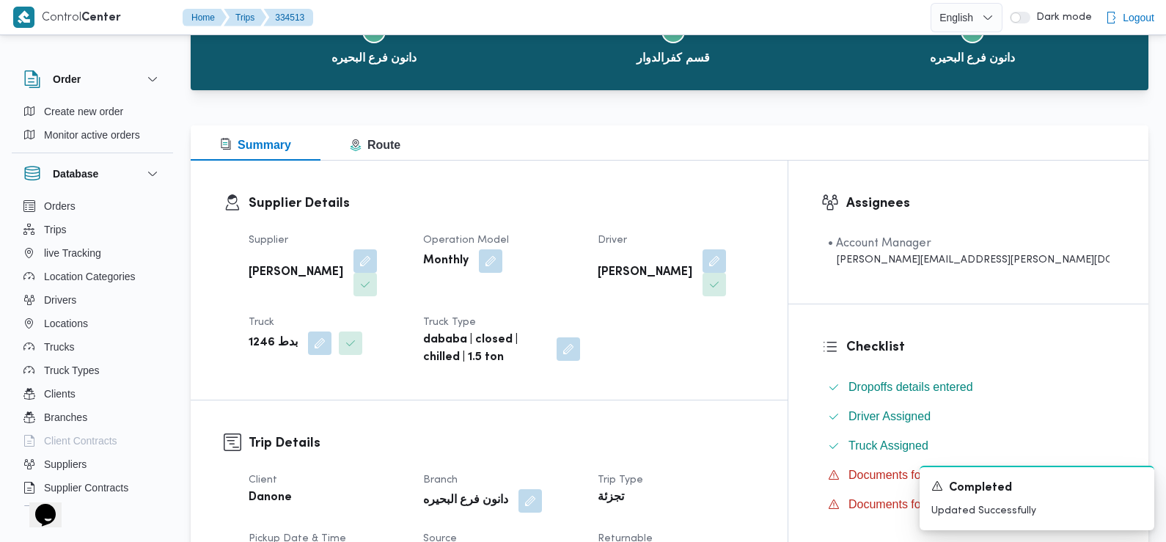
scroll to position [0, 0]
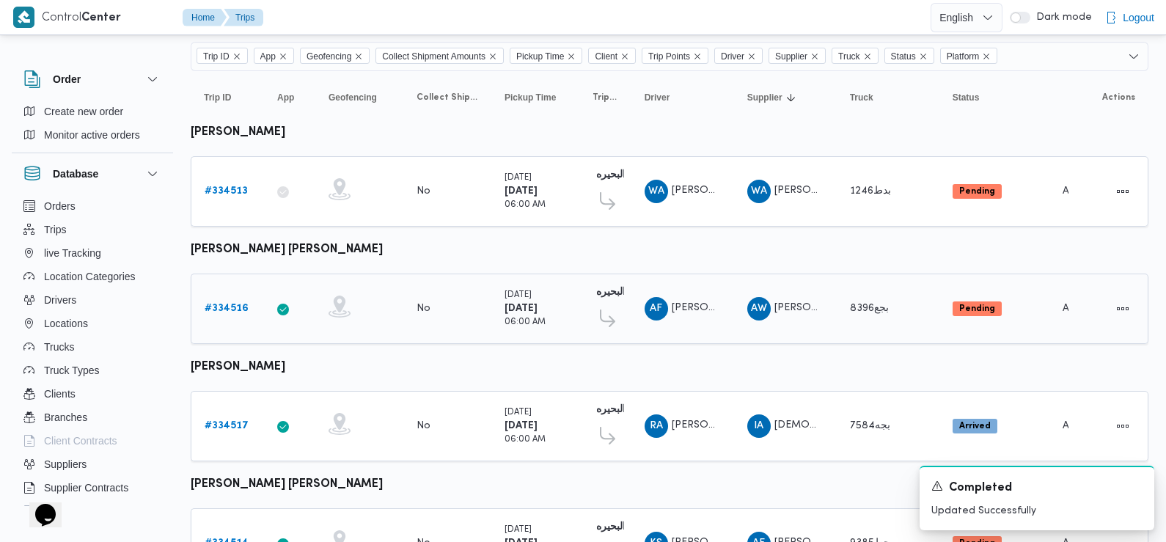
scroll to position [112, 0]
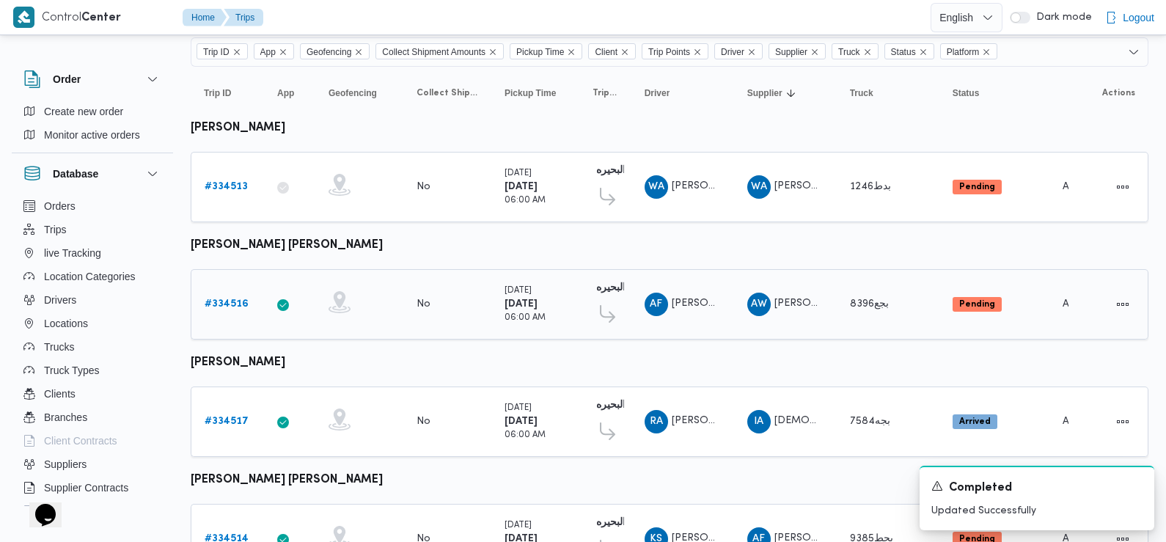
click at [231, 304] on b "# 334516" at bounding box center [227, 304] width 44 height 10
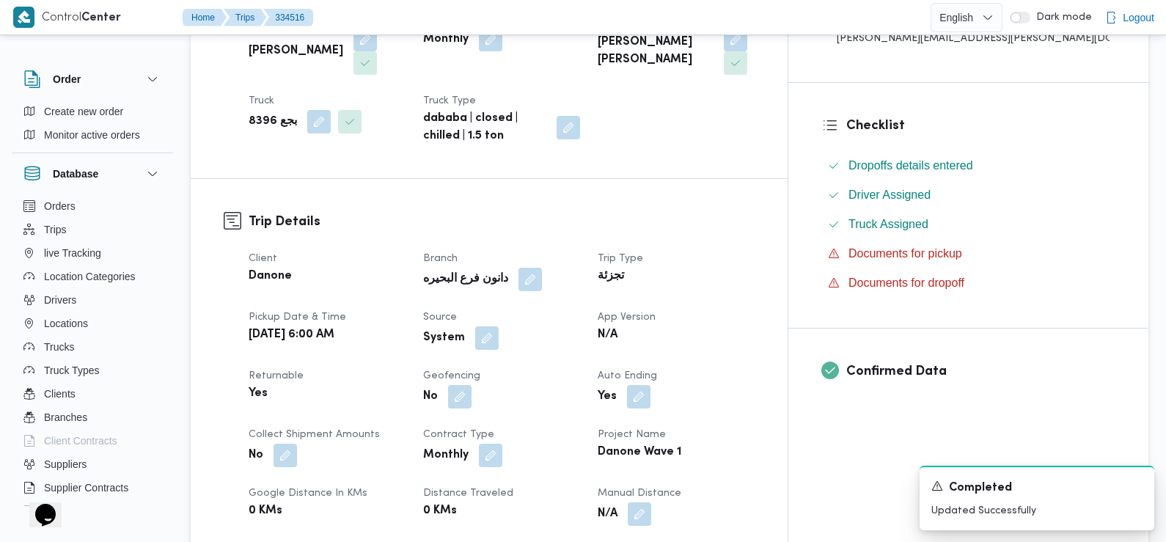
scroll to position [332, 0]
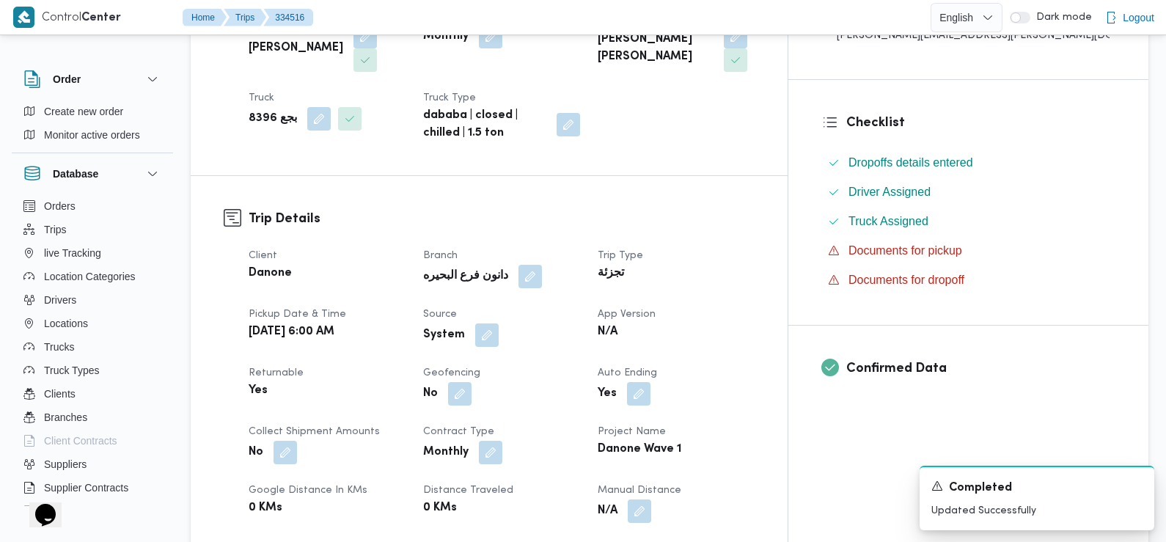
click at [528, 322] on div "System" at bounding box center [502, 335] width 160 height 26
click at [499, 323] on button "button" at bounding box center [486, 334] width 23 height 23
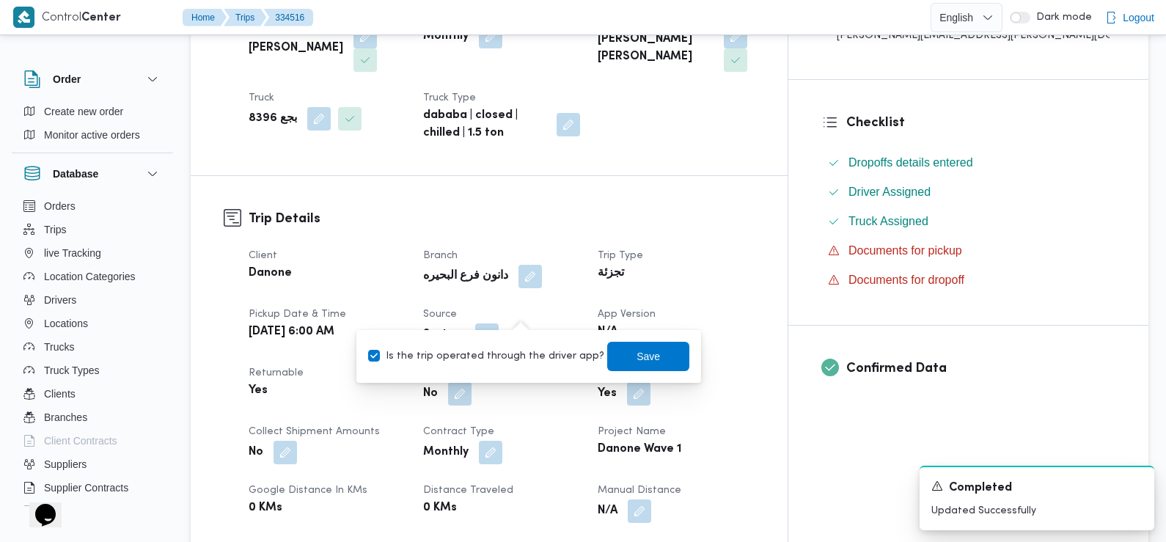
click at [523, 349] on label "Is the trip operated through the driver app?" at bounding box center [486, 356] width 236 height 18
checkbox input "false"
click at [633, 343] on span "Save" at bounding box center [648, 355] width 82 height 29
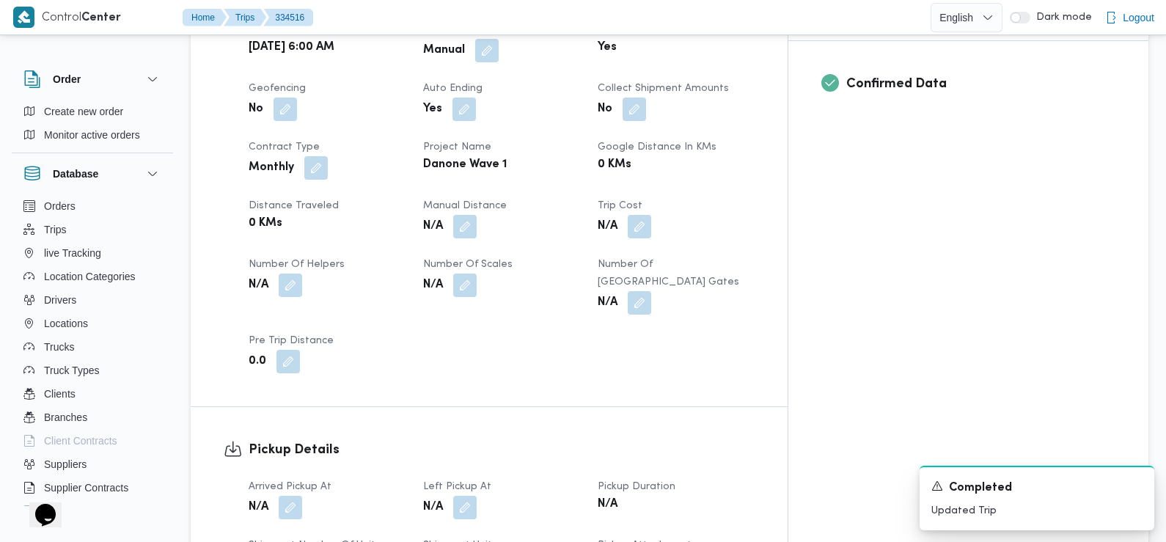
scroll to position [772, 0]
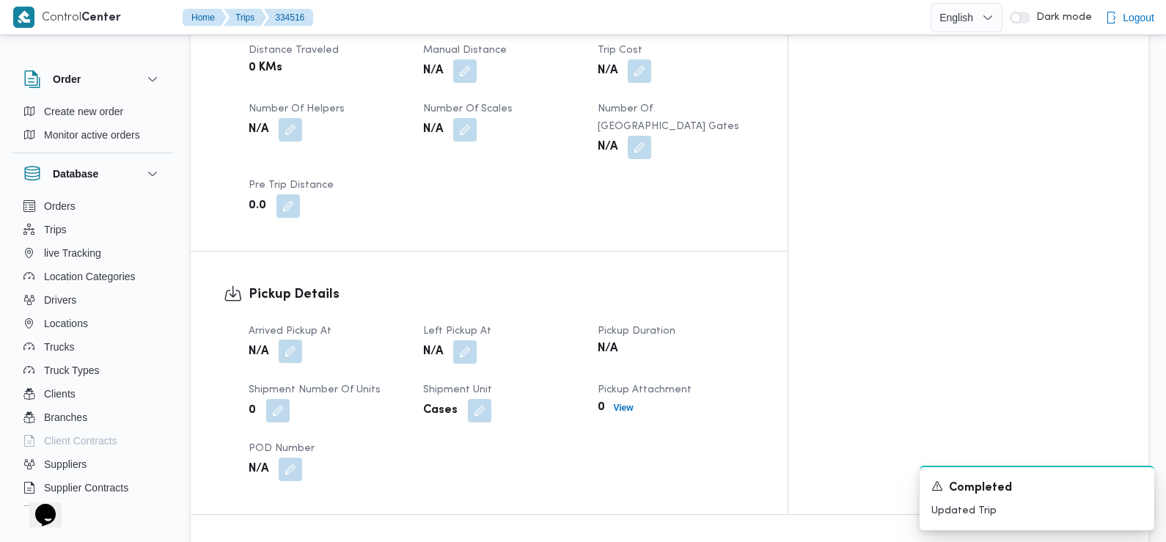
click at [298, 339] on button "button" at bounding box center [290, 350] width 23 height 23
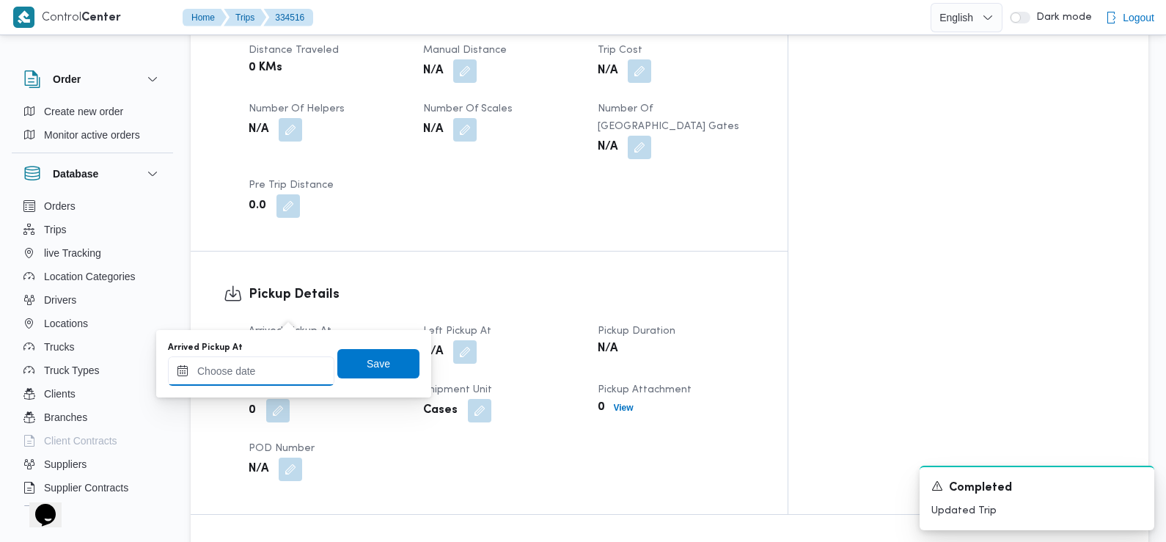
click at [304, 361] on input "Arrived Pickup At" at bounding box center [251, 370] width 166 height 29
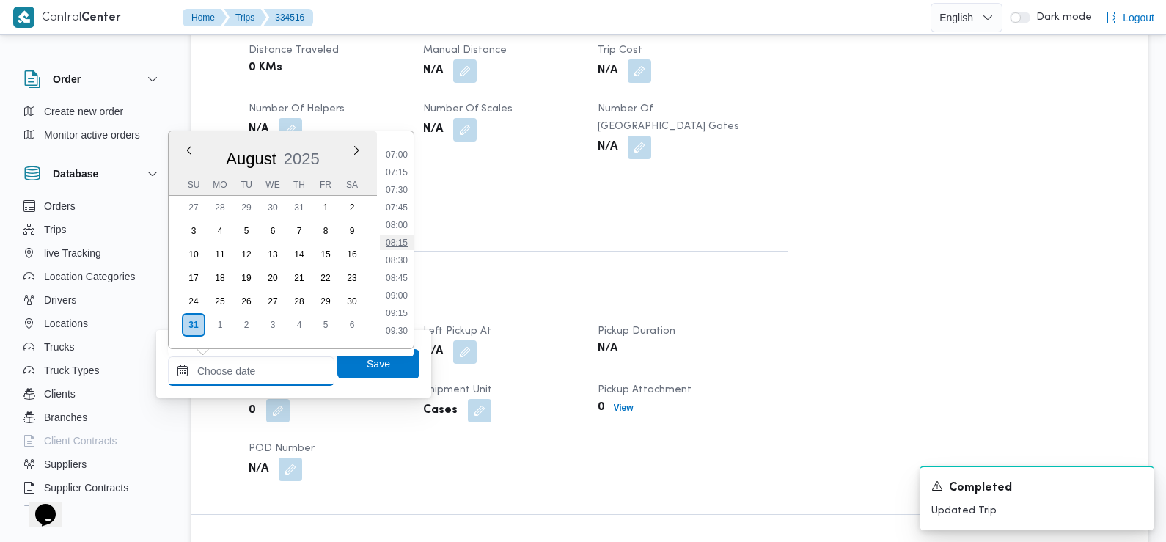
scroll to position [477, 0]
click at [403, 204] on li "07:30" at bounding box center [397, 201] width 34 height 15
type input "[DATE] 07:30"
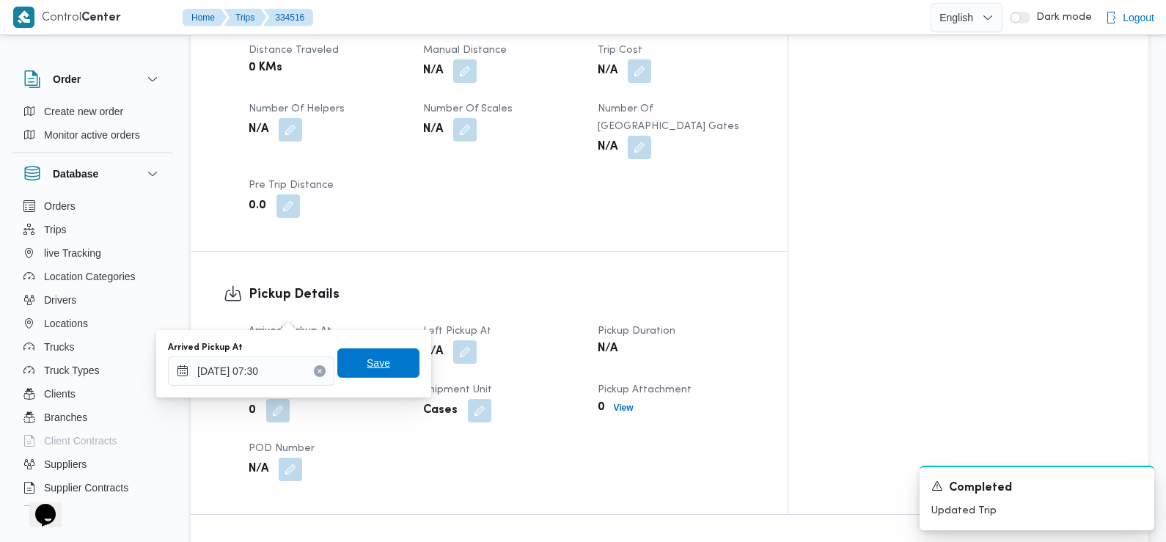
click at [382, 358] on span "Save" at bounding box center [378, 362] width 82 height 29
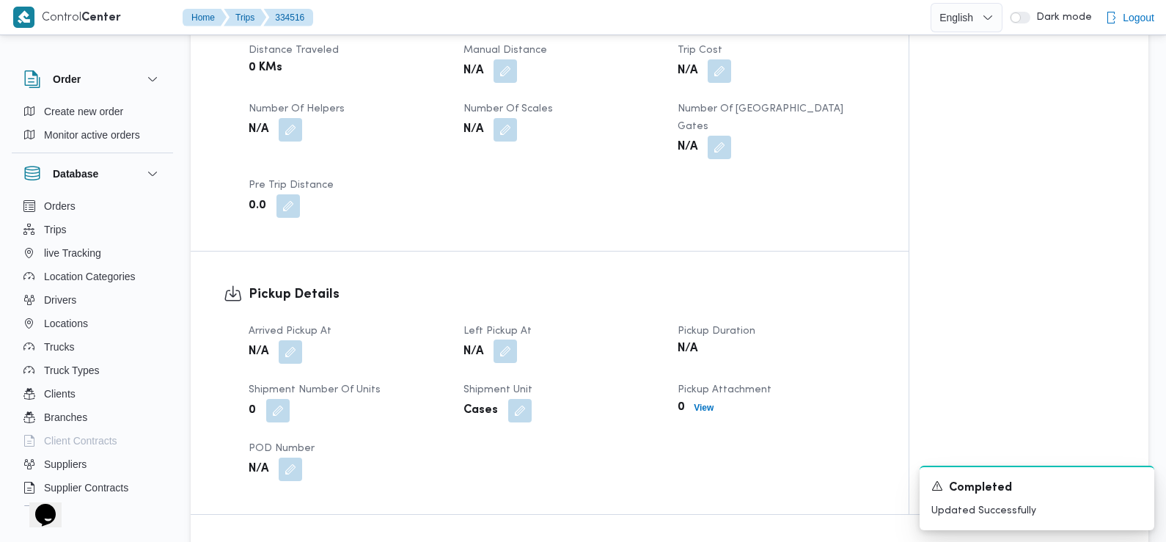
click at [507, 339] on button "button" at bounding box center [504, 350] width 23 height 23
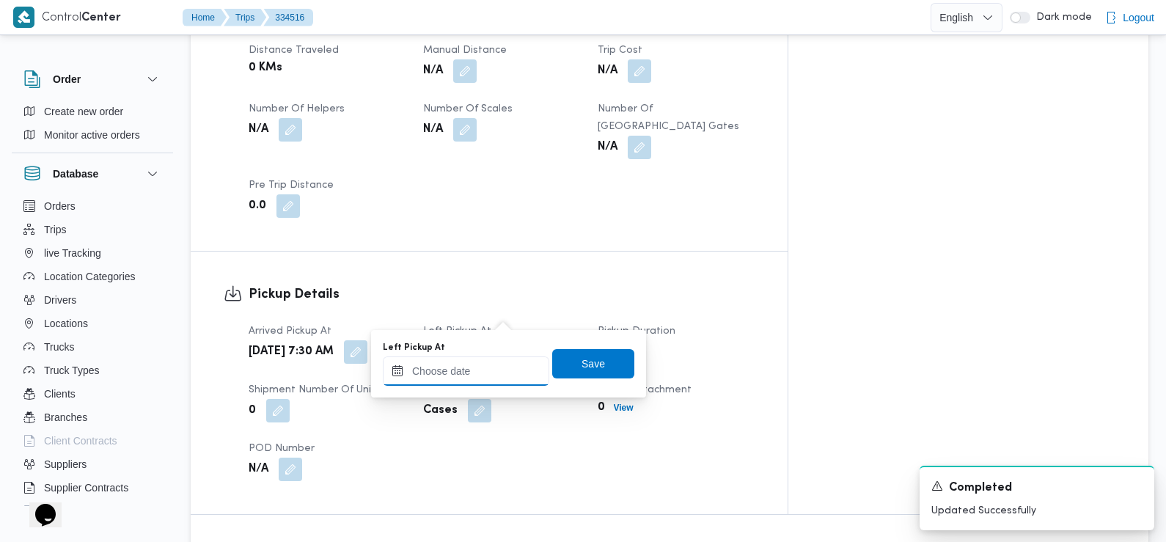
click at [497, 369] on input "Left Pickup At" at bounding box center [466, 370] width 166 height 29
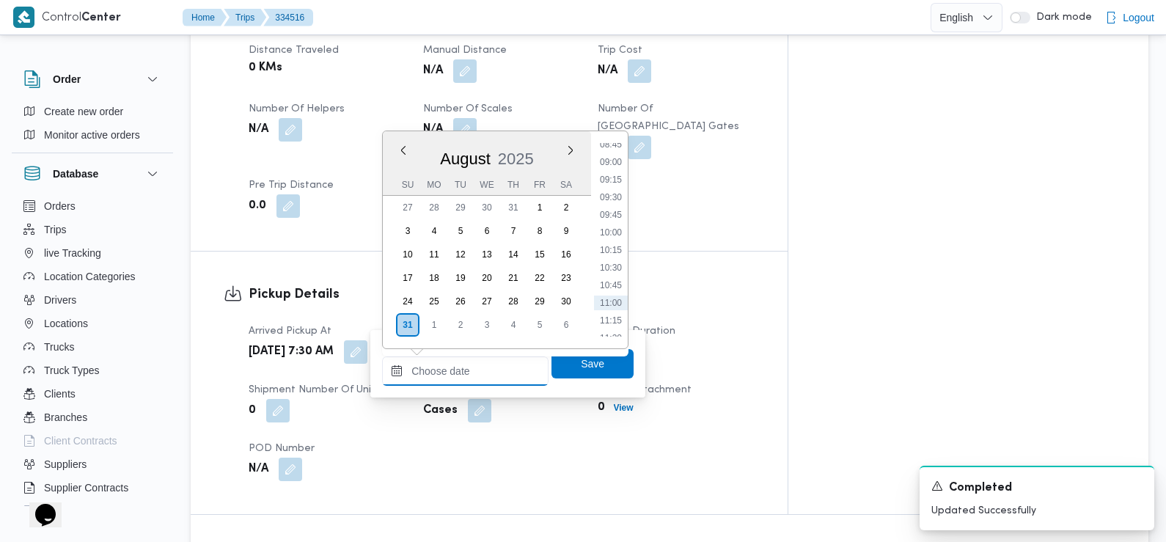
scroll to position [609, 0]
click at [618, 160] on li "08:45" at bounding box center [611, 157] width 34 height 15
type input "[DATE] 08:45"
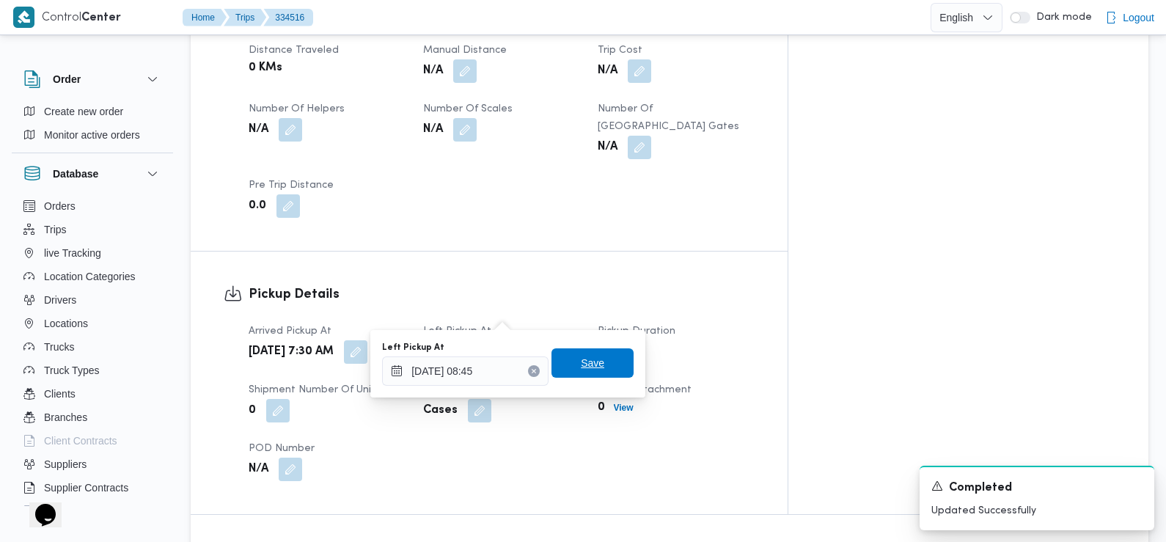
click at [594, 368] on span "Save" at bounding box center [592, 362] width 82 height 29
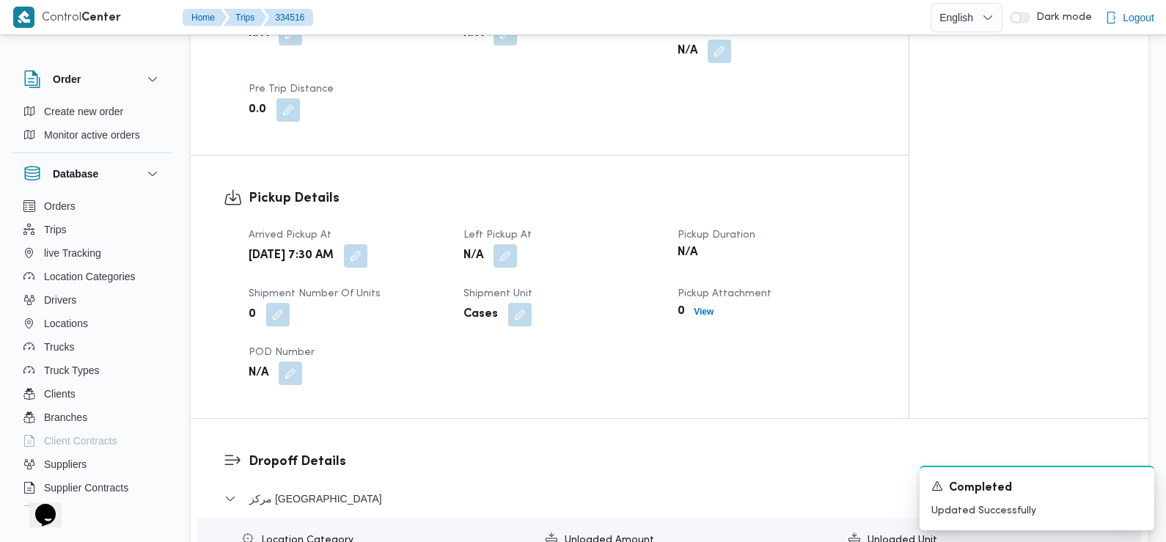
scroll to position [1041, 0]
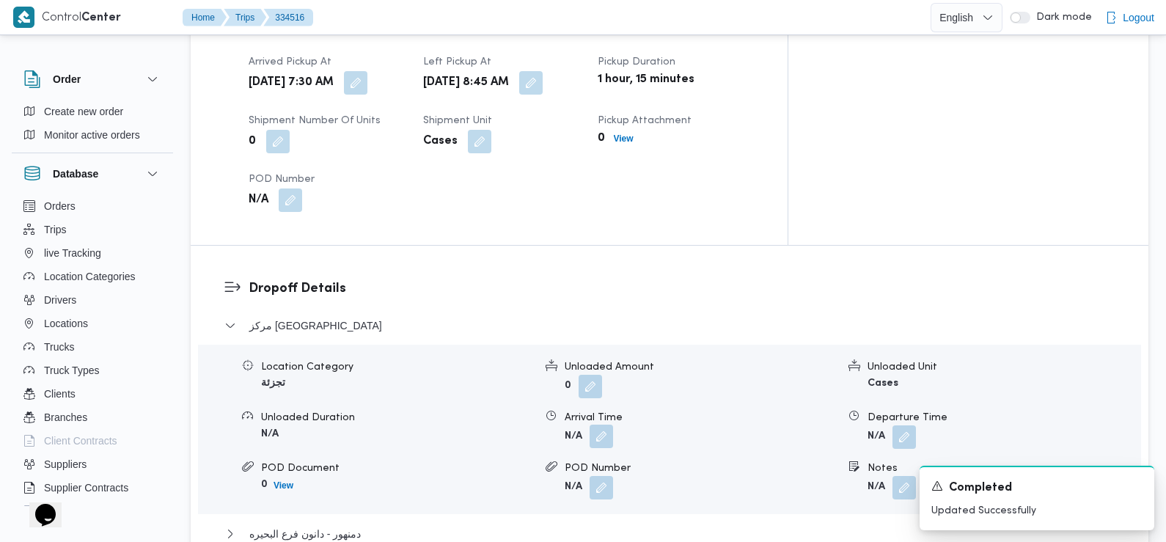
click at [598, 424] on button "button" at bounding box center [600, 435] width 23 height 23
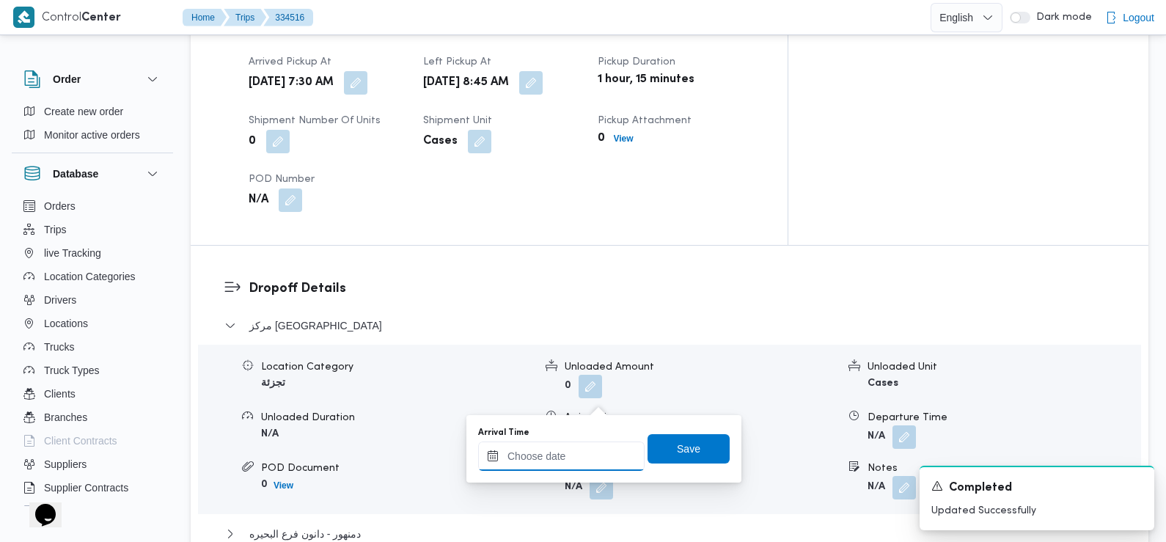
click at [579, 454] on input "Arrival Time" at bounding box center [561, 455] width 166 height 29
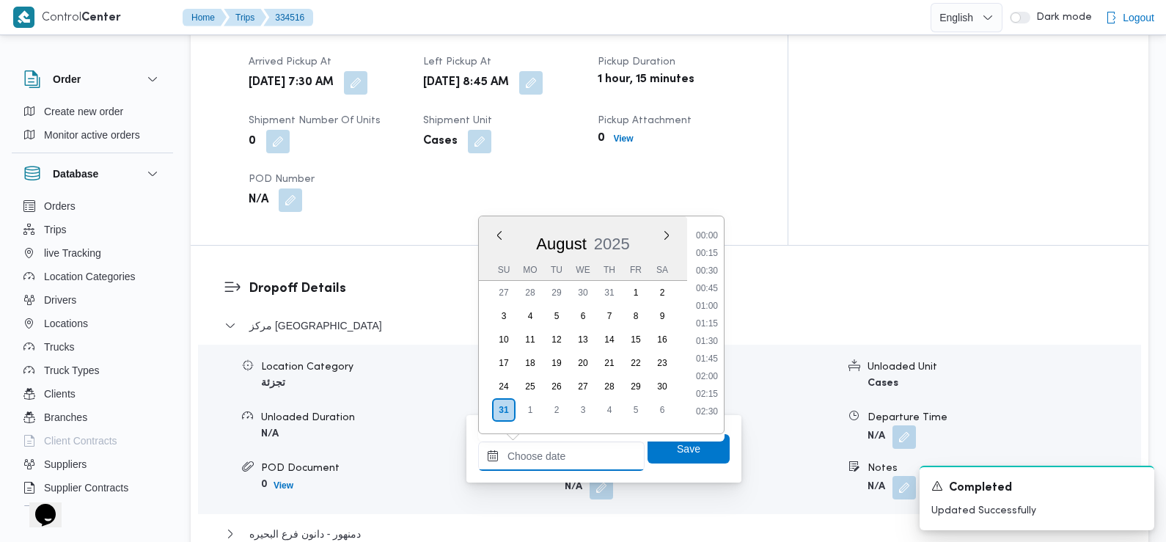
scroll to position [673, 0]
drag, startPoint x: 716, startPoint y: 235, endPoint x: 716, endPoint y: 246, distance: 10.3
click at [716, 235] on li "09:30" at bounding box center [707, 231] width 34 height 15
type input "[DATE] 09:30"
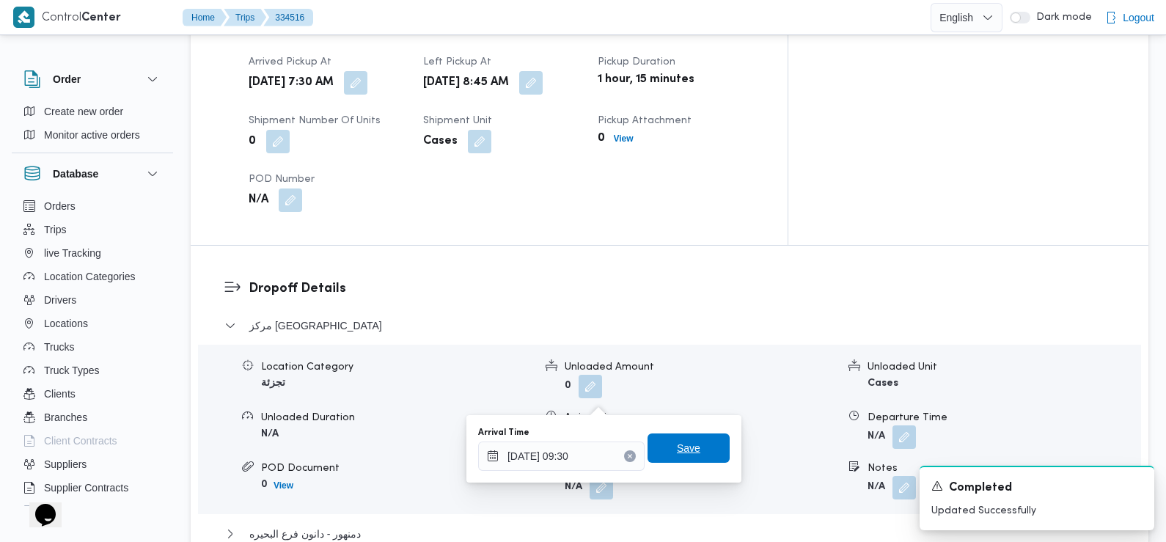
click at [685, 439] on span "Save" at bounding box center [688, 447] width 82 height 29
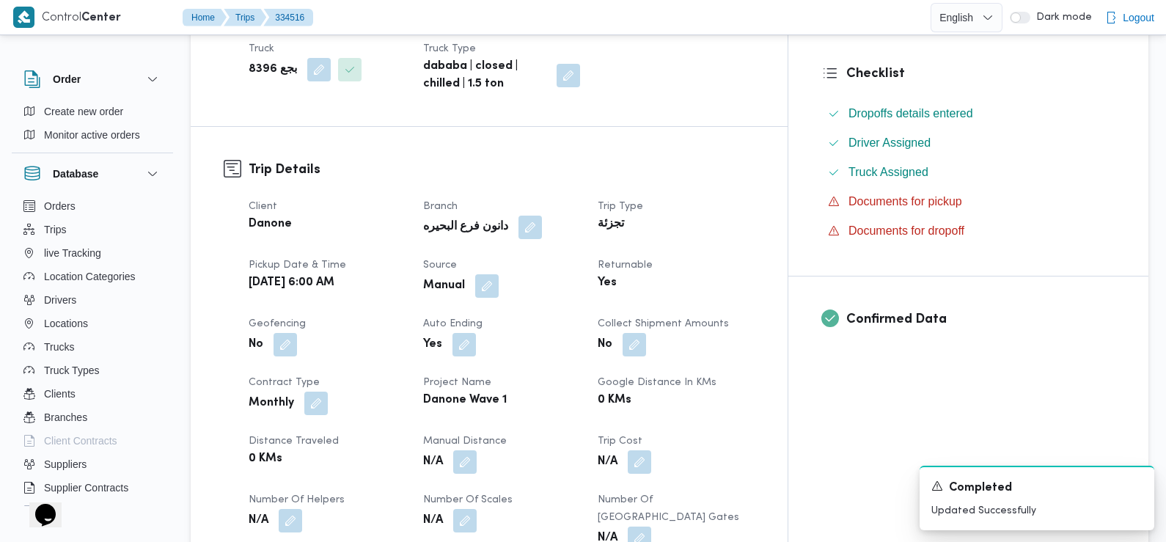
scroll to position [0, 0]
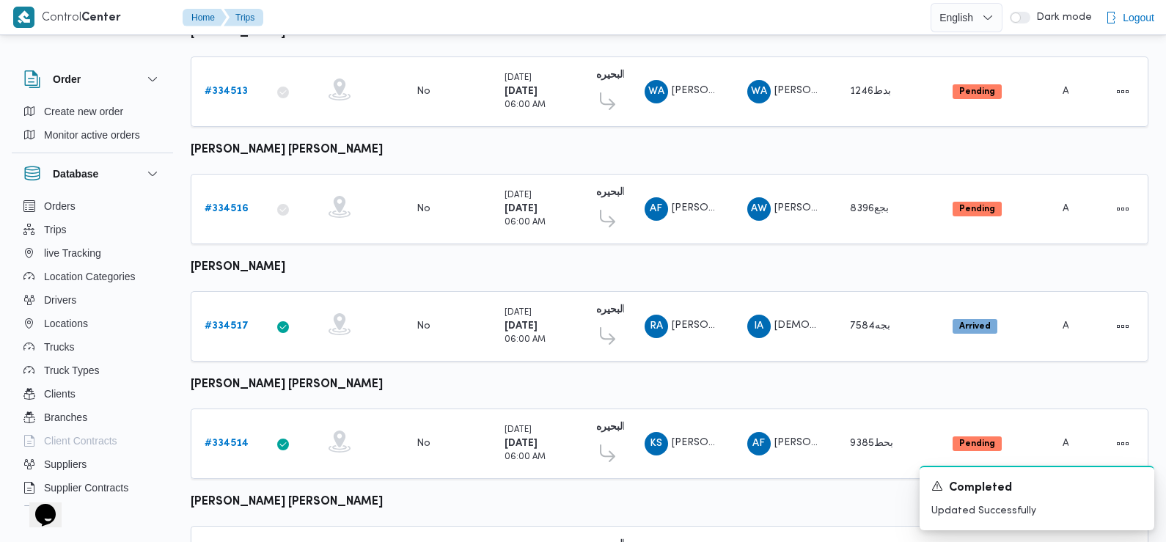
scroll to position [229, 0]
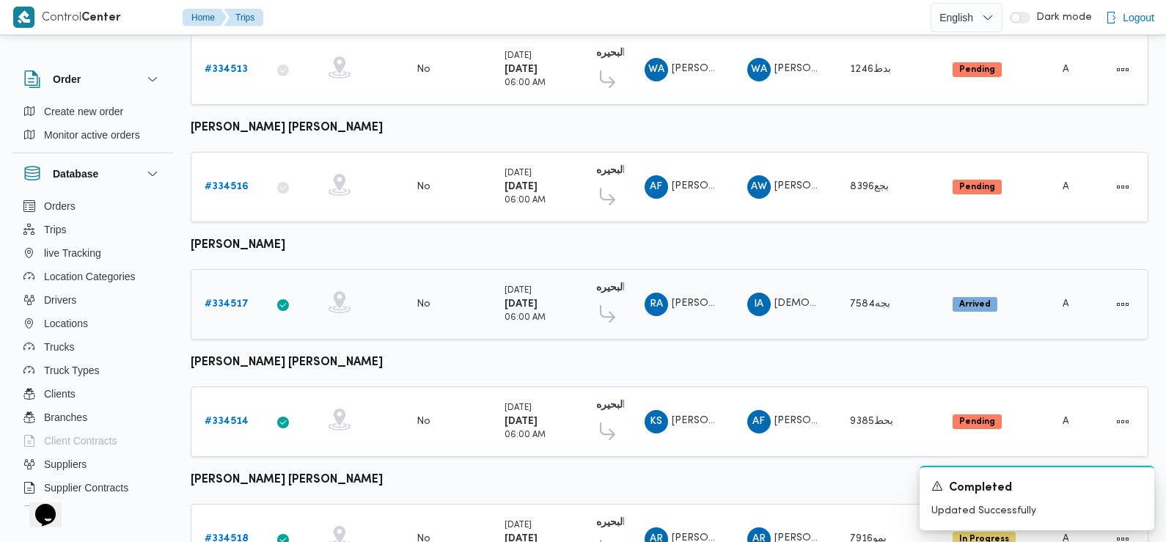
click at [224, 299] on b "# 334517" at bounding box center [227, 304] width 44 height 10
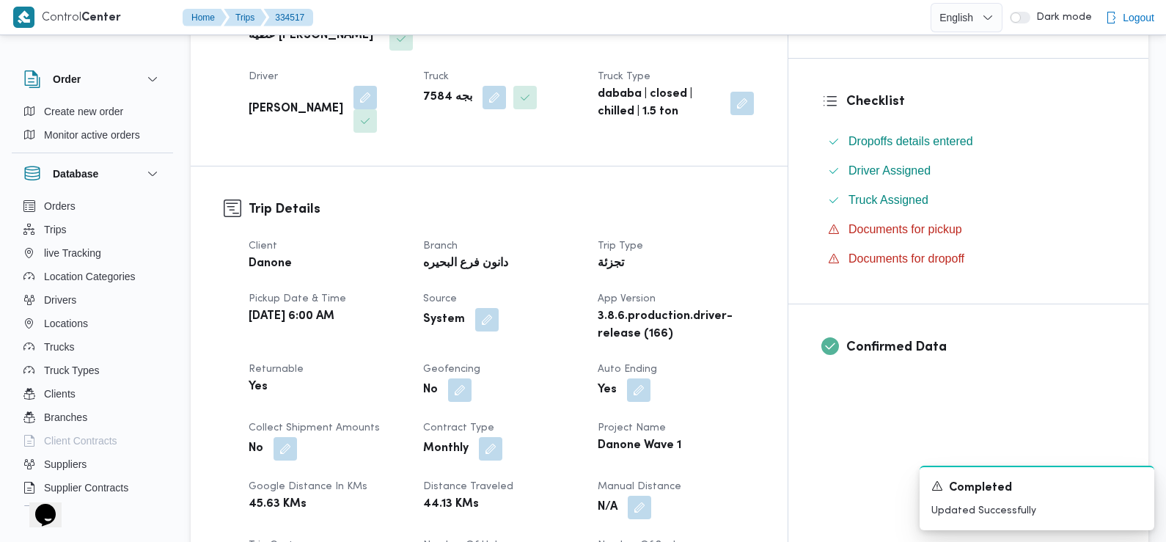
scroll to position [356, 0]
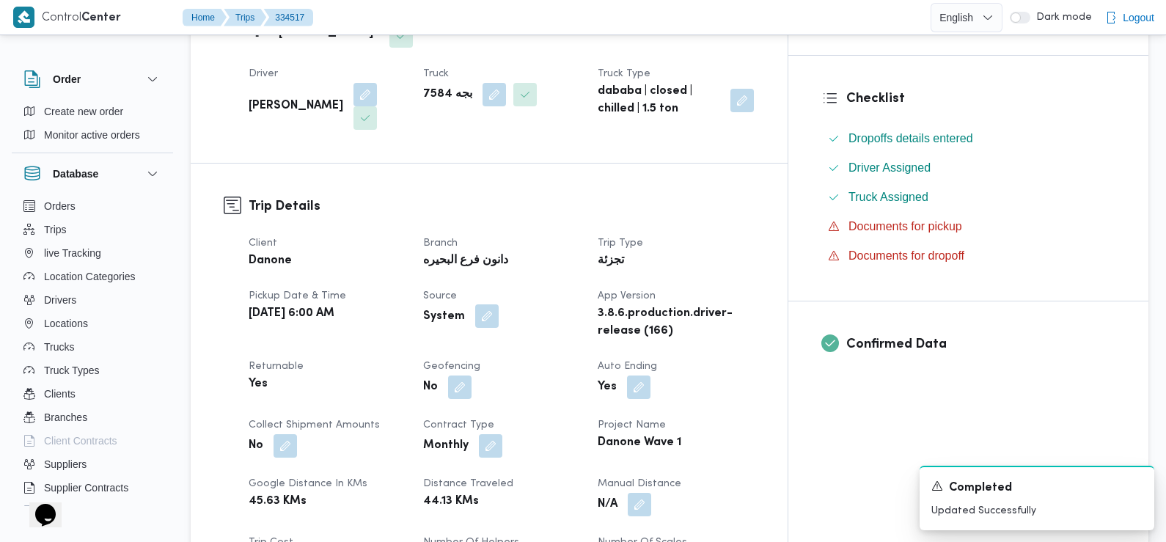
click at [499, 304] on button "button" at bounding box center [486, 315] width 23 height 23
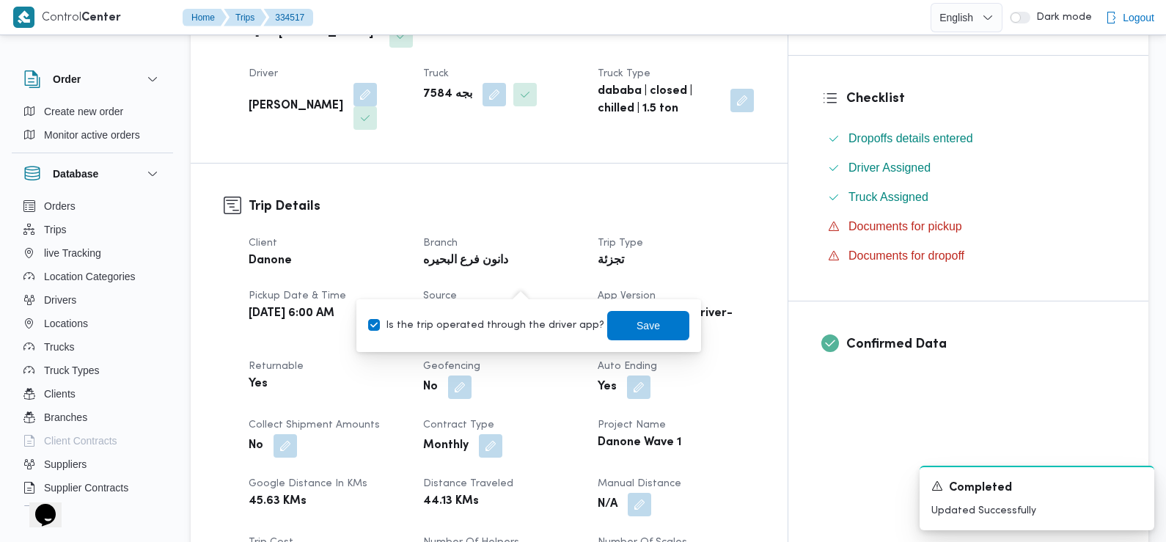
click at [525, 327] on label "Is the trip operated through the driver app?" at bounding box center [486, 326] width 236 height 18
checkbox input "false"
click at [624, 311] on div "Save" at bounding box center [648, 325] width 82 height 29
click at [619, 327] on span "Save" at bounding box center [648, 324] width 82 height 29
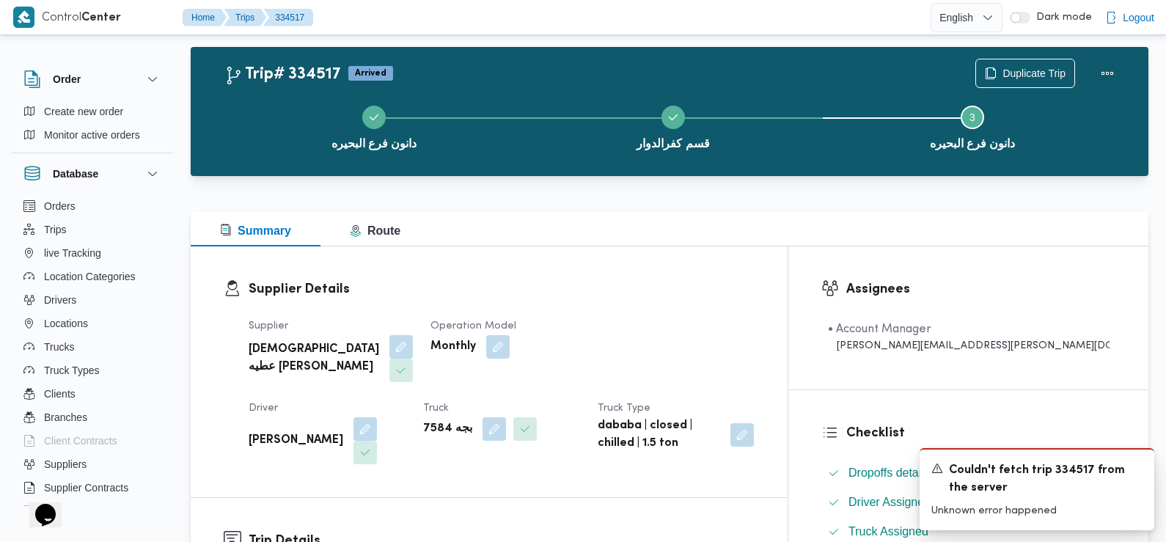
scroll to position [0, 0]
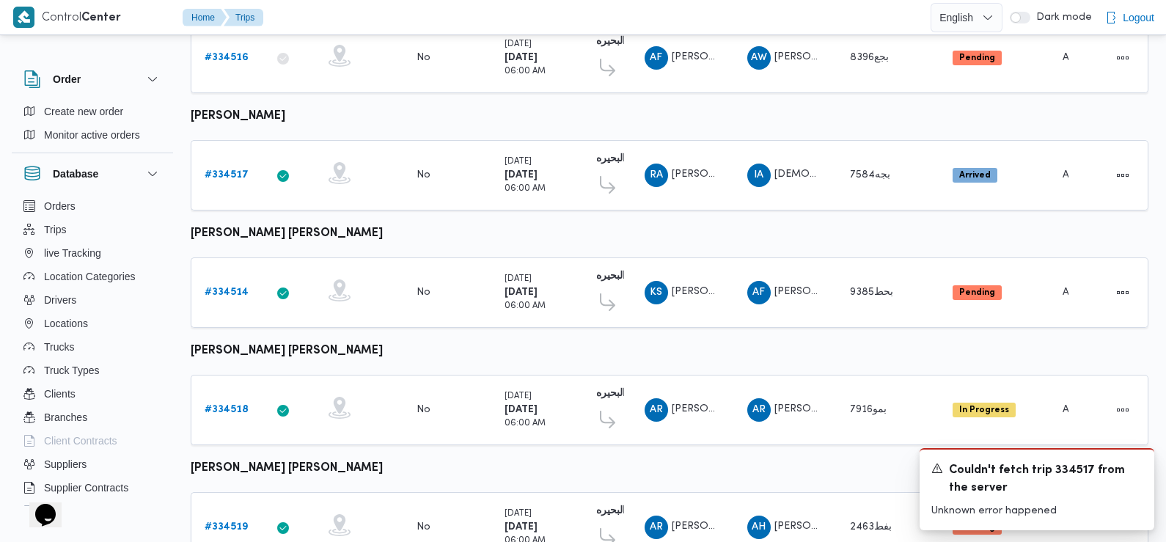
scroll to position [359, 0]
click at [235, 287] on b "# 334514" at bounding box center [227, 292] width 44 height 10
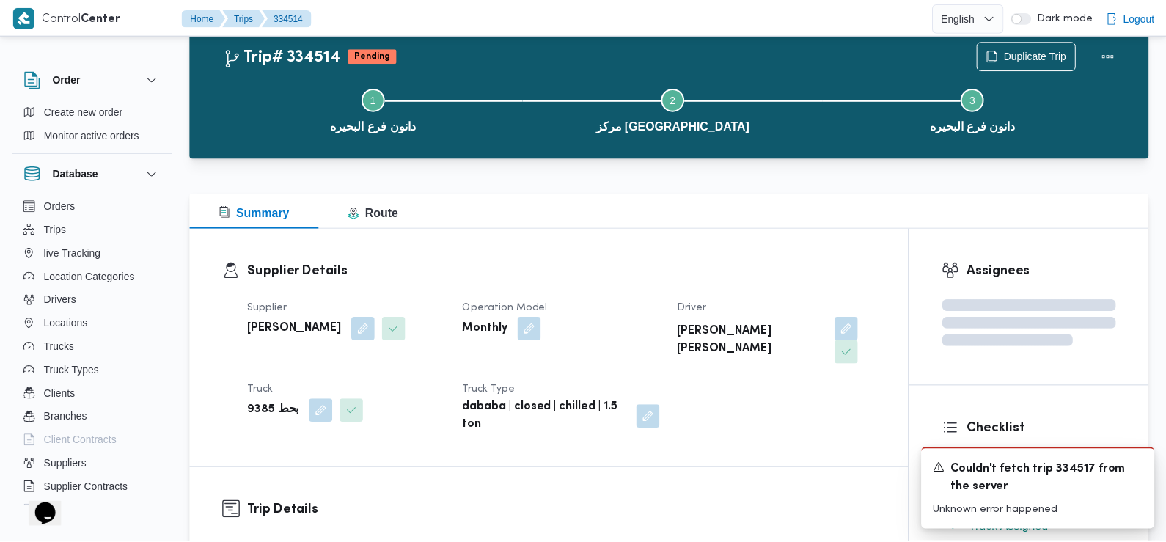
scroll to position [359, 0]
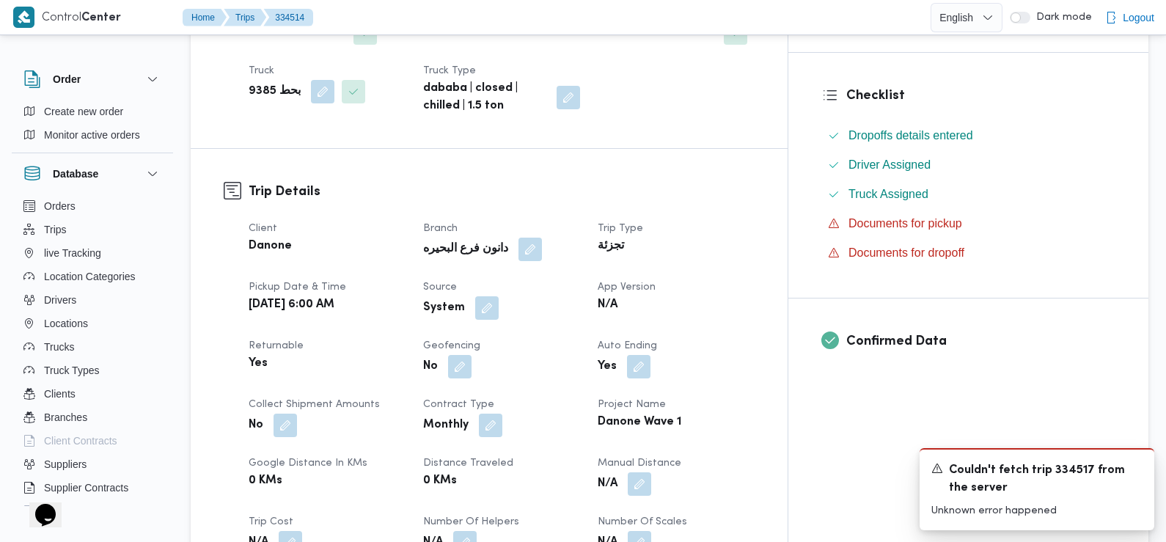
click at [499, 296] on button "button" at bounding box center [486, 307] width 23 height 23
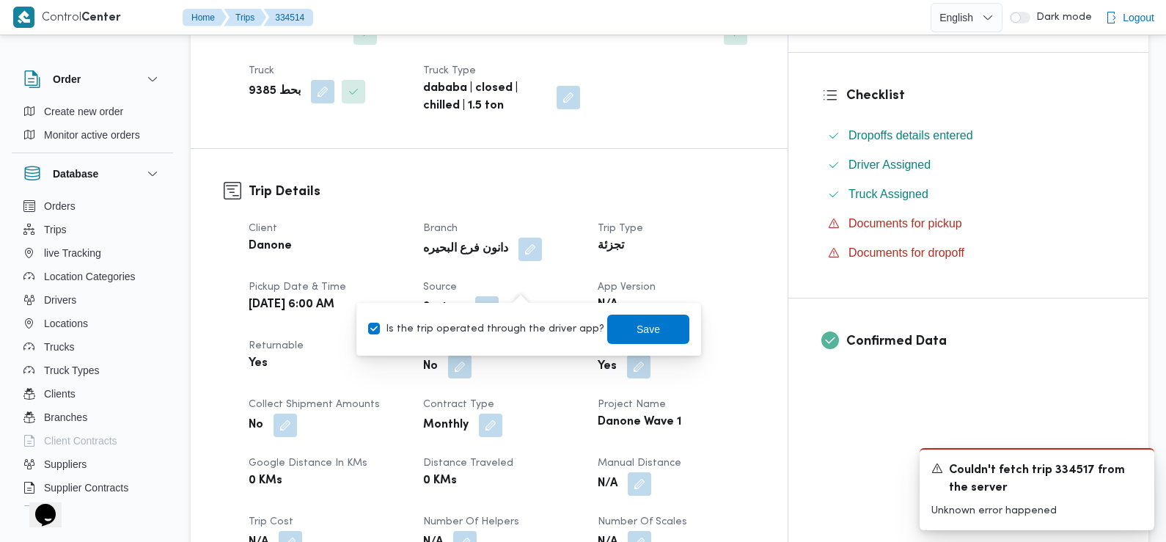
click at [518, 331] on label "Is the trip operated through the driver app?" at bounding box center [486, 329] width 236 height 18
checkbox input "false"
click at [607, 326] on span "Save" at bounding box center [648, 328] width 82 height 29
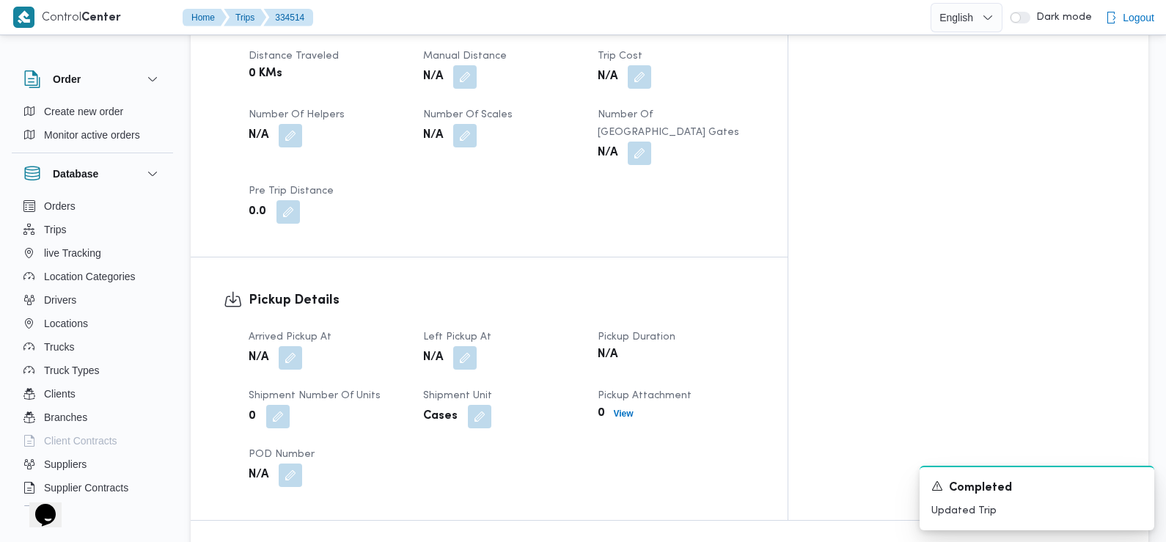
scroll to position [768, 0]
click at [292, 344] on button "button" at bounding box center [290, 355] width 23 height 23
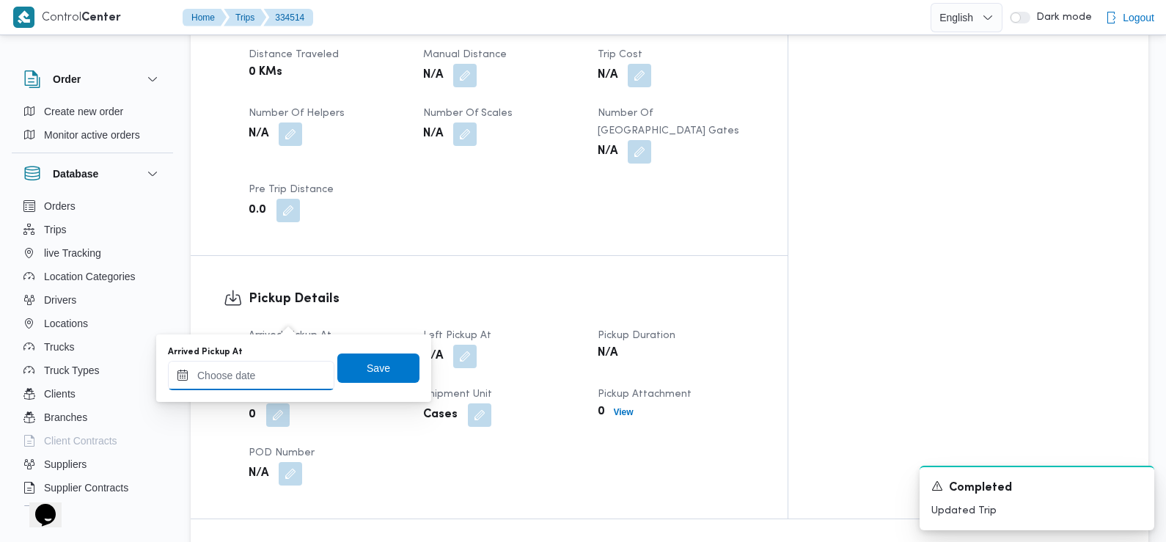
click at [287, 373] on input "Arrived Pickup At" at bounding box center [251, 375] width 166 height 29
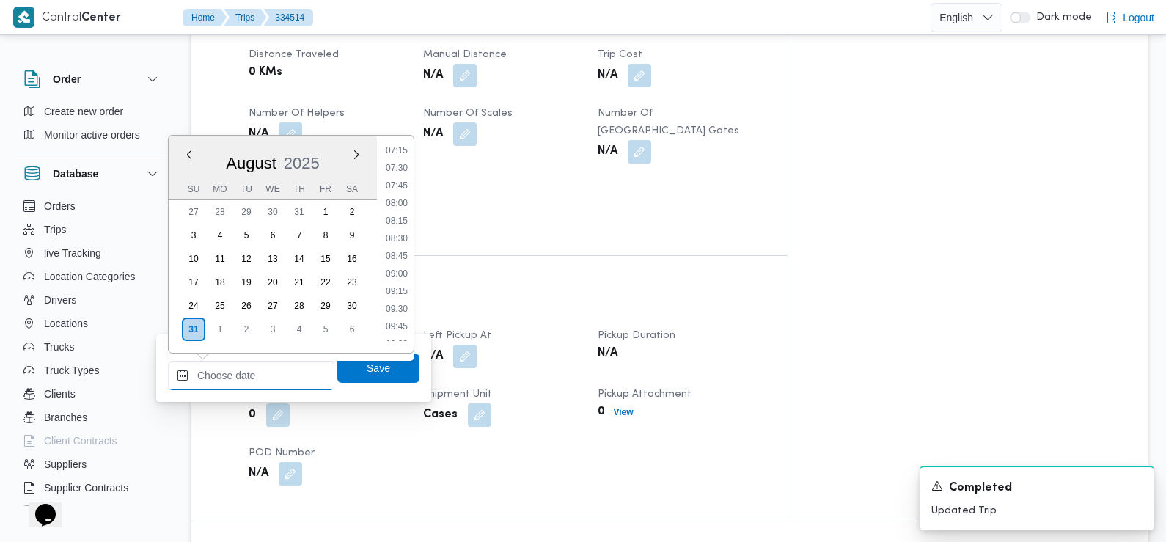
scroll to position [512, 0]
click at [400, 169] on li "07:30" at bounding box center [397, 170] width 34 height 15
type input "[DATE] 07:30"
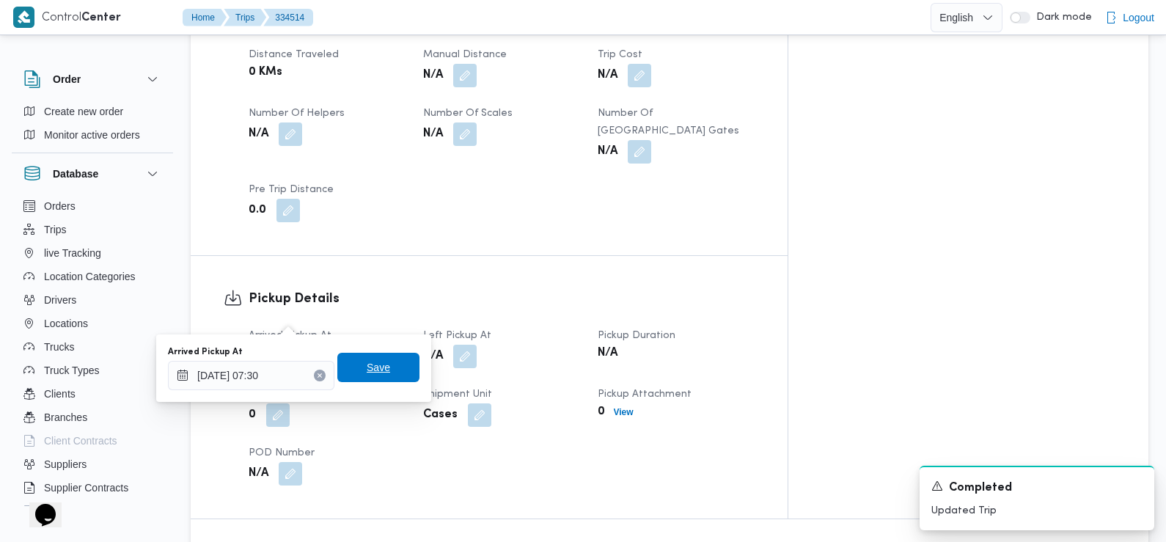
click at [386, 364] on span "Save" at bounding box center [378, 367] width 82 height 29
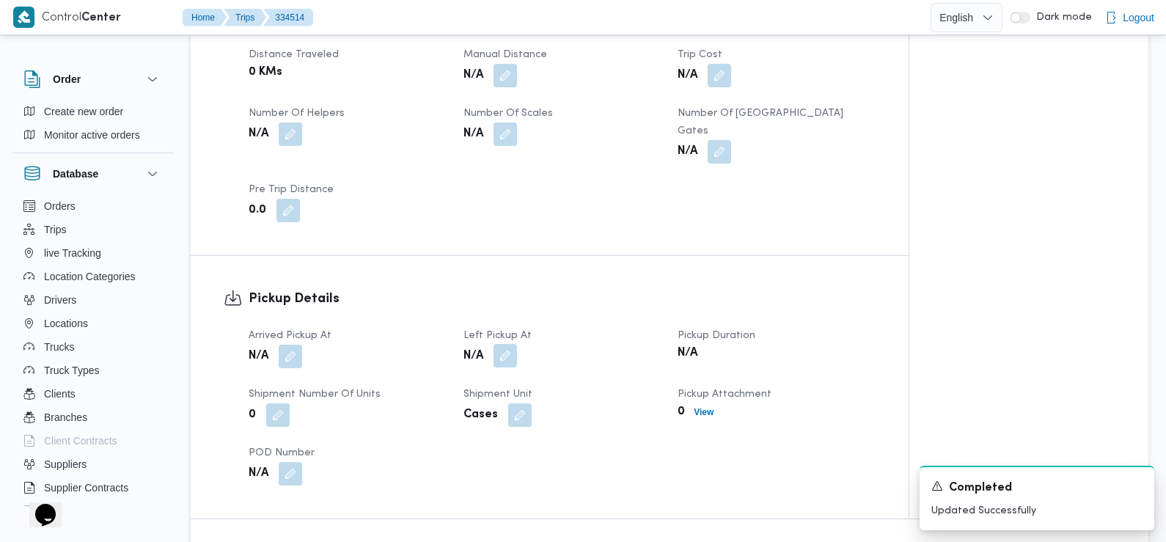
click at [510, 344] on button "button" at bounding box center [504, 355] width 23 height 23
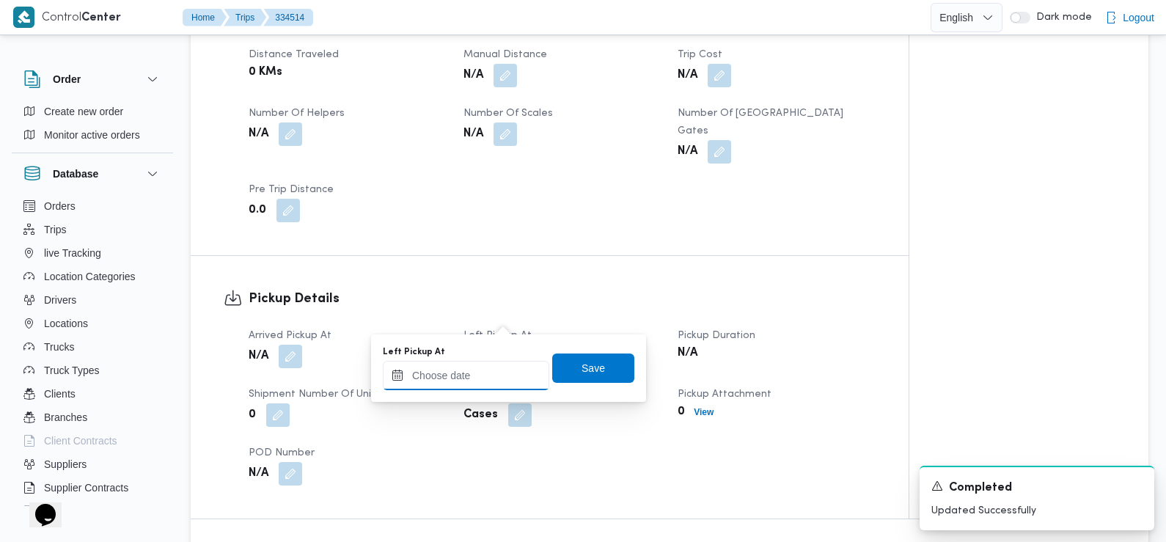
click at [489, 367] on input "Left Pickup At" at bounding box center [466, 375] width 166 height 29
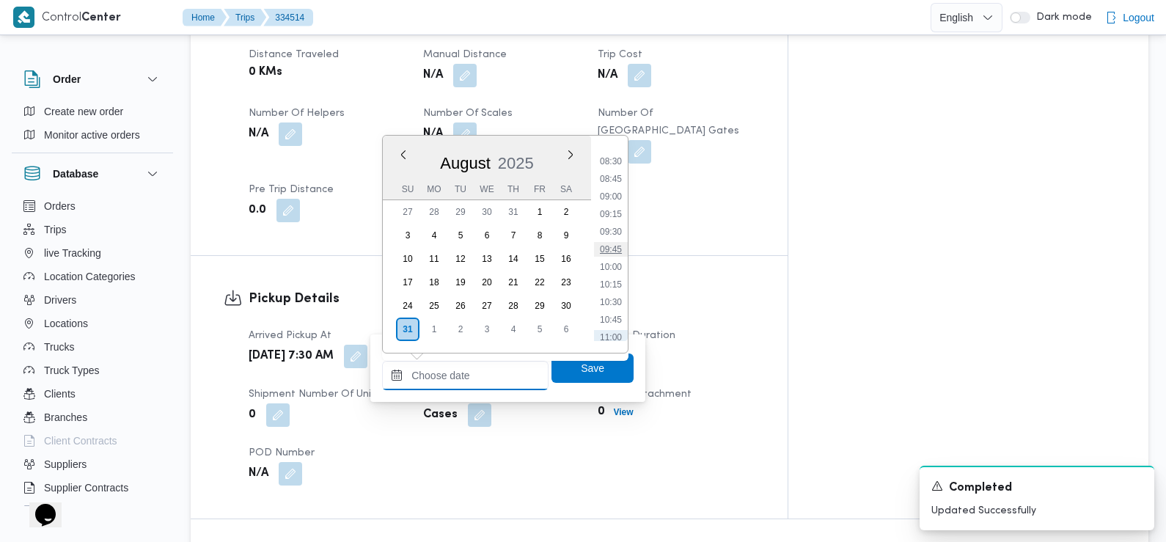
scroll to position [590, 0]
click at [620, 183] on li "08:45" at bounding box center [611, 180] width 34 height 15
type input "[DATE] 08:45"
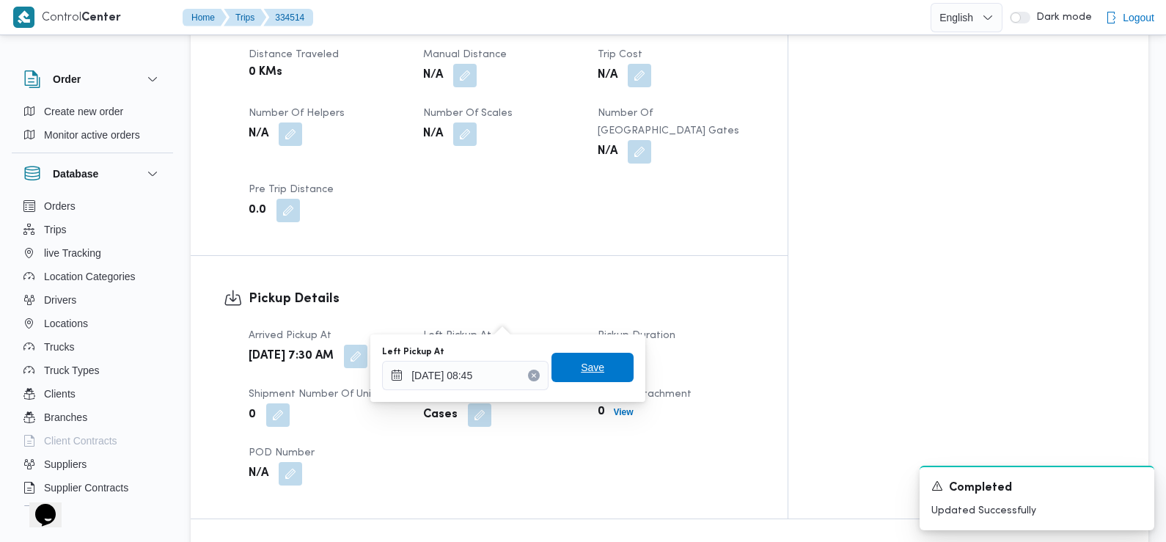
click at [583, 375] on span "Save" at bounding box center [592, 367] width 23 height 18
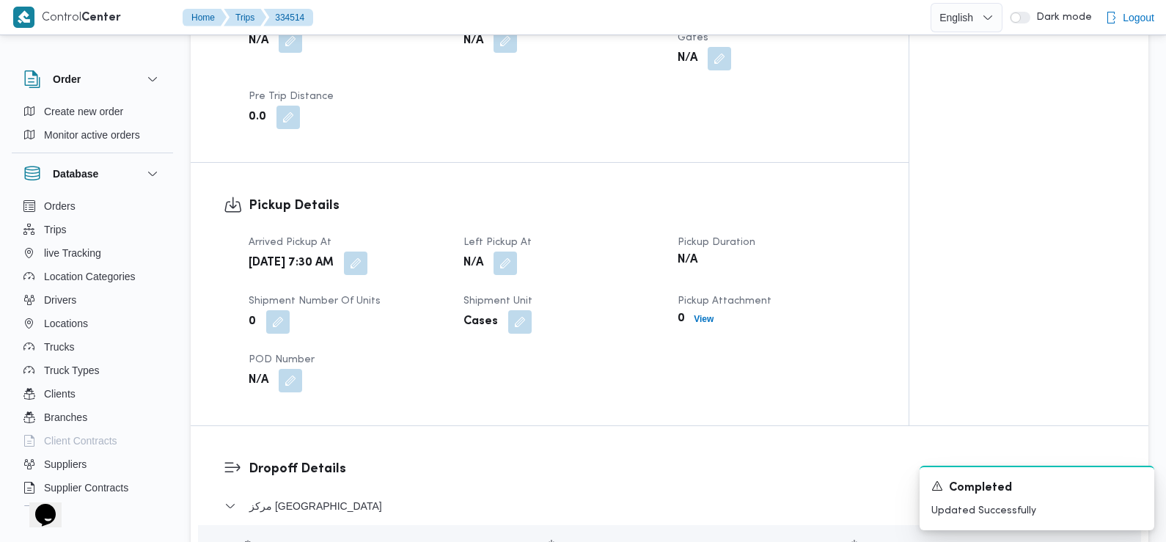
scroll to position [1119, 0]
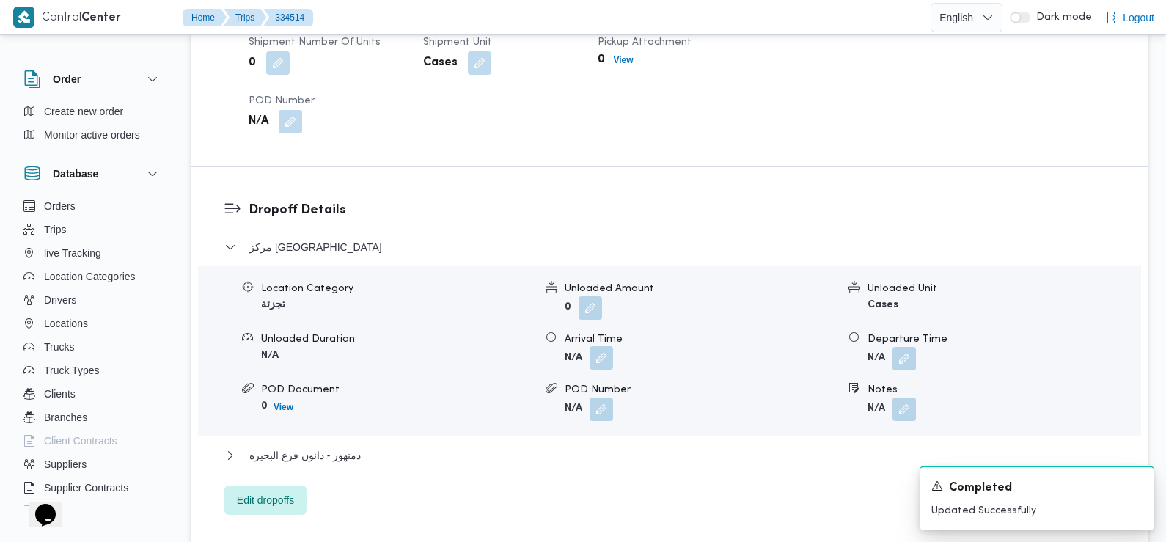
click at [611, 346] on button "button" at bounding box center [600, 357] width 23 height 23
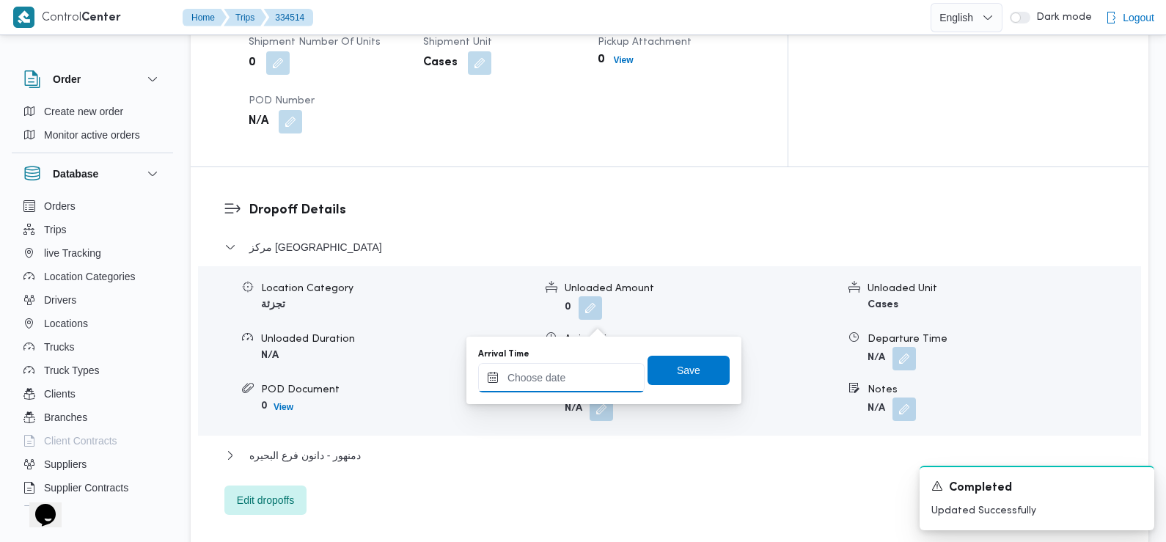
click at [606, 381] on input "Arrival Time" at bounding box center [561, 377] width 166 height 29
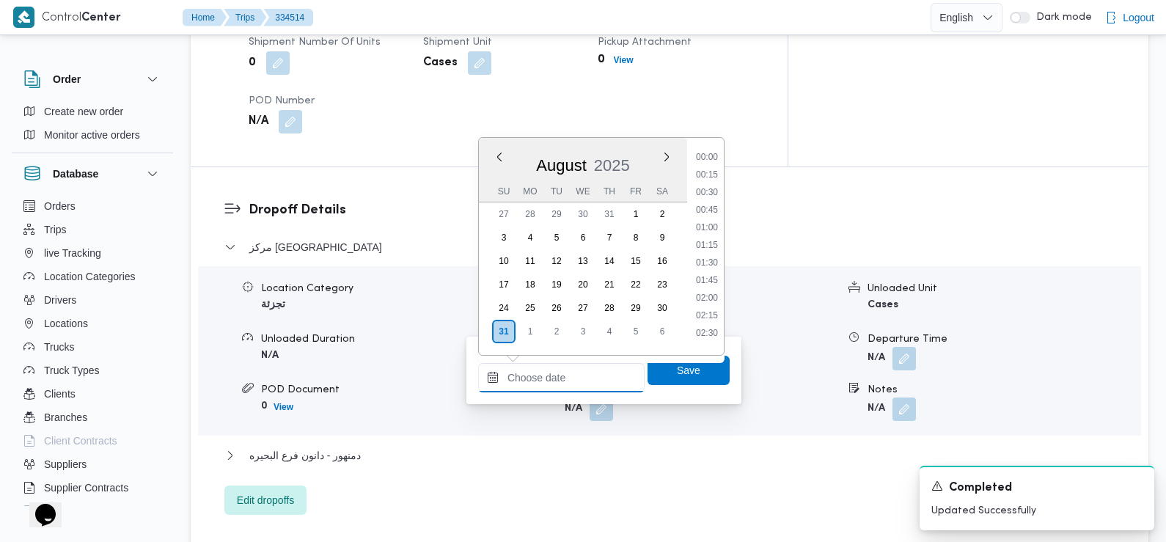
scroll to position [673, 0]
click at [709, 150] on li "09:30" at bounding box center [707, 152] width 34 height 15
type input "[DATE] 09:30"
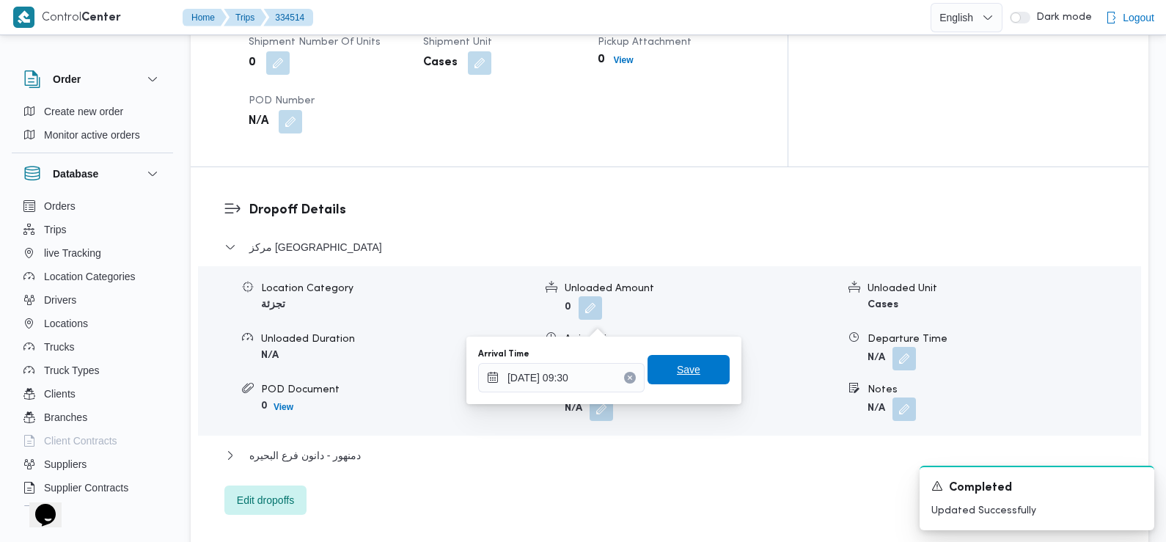
click at [679, 366] on span "Save" at bounding box center [688, 370] width 23 height 18
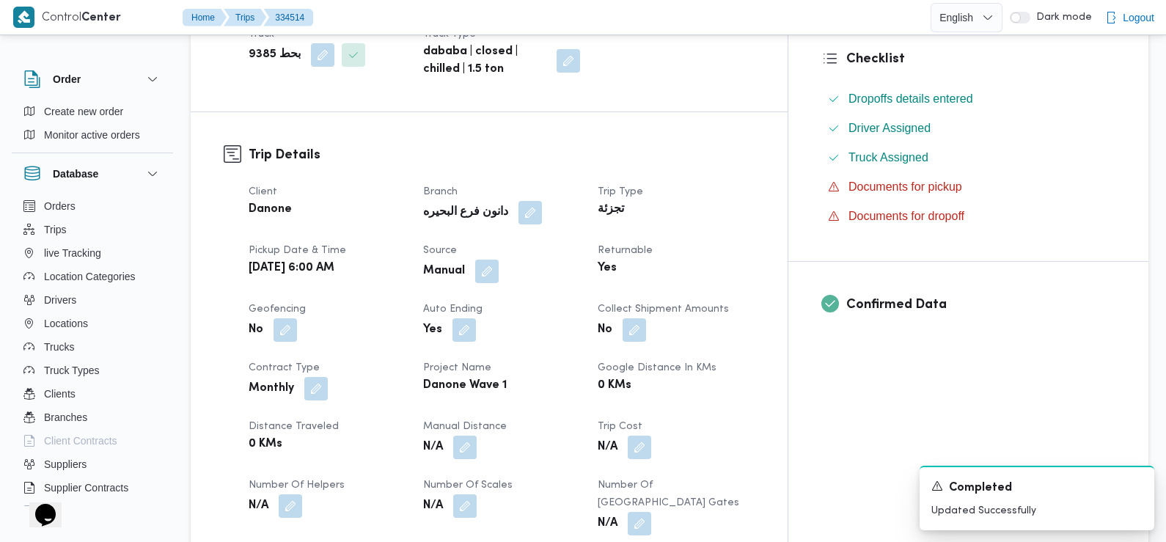
scroll to position [0, 0]
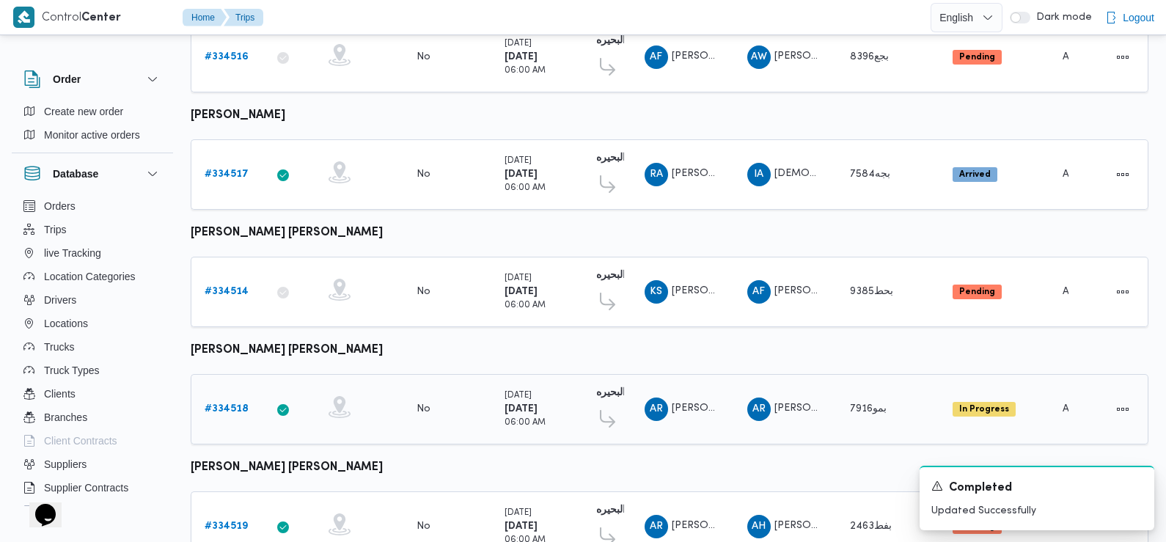
scroll to position [426, 0]
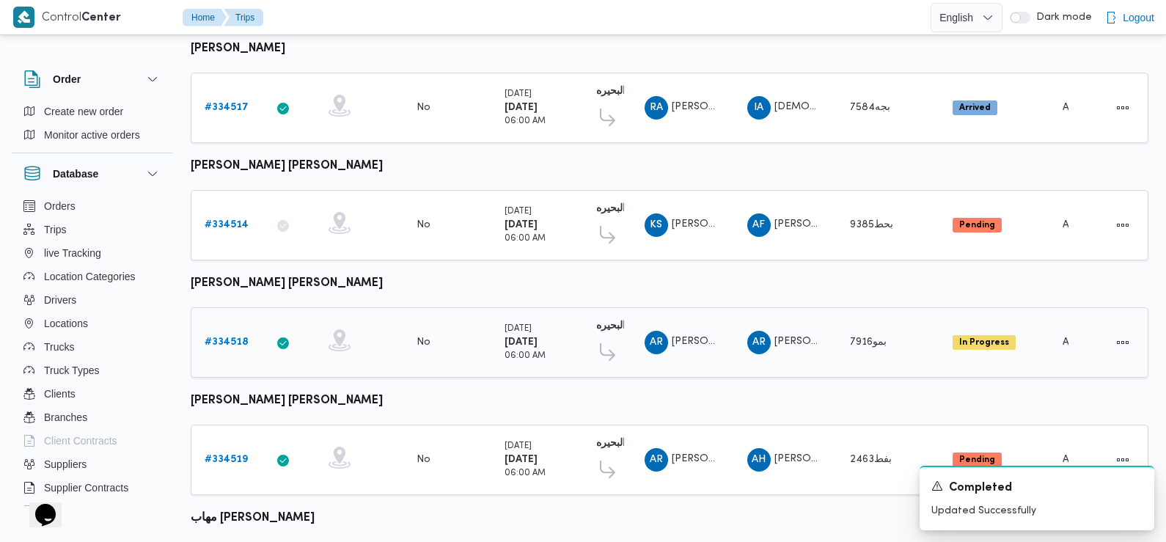
click at [220, 337] on b "# 334518" at bounding box center [227, 342] width 44 height 10
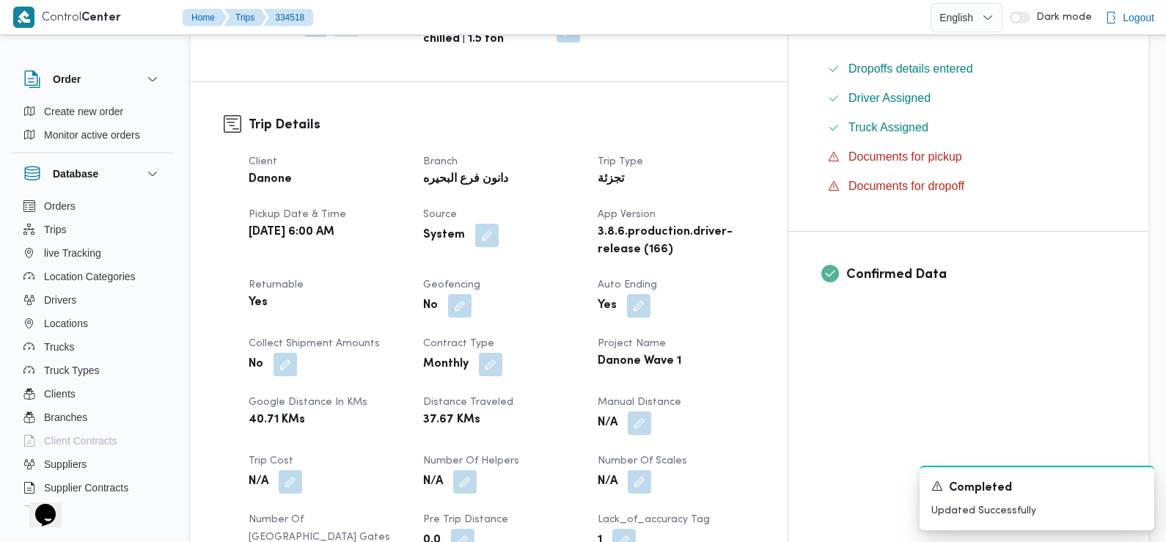
scroll to position [842, 0]
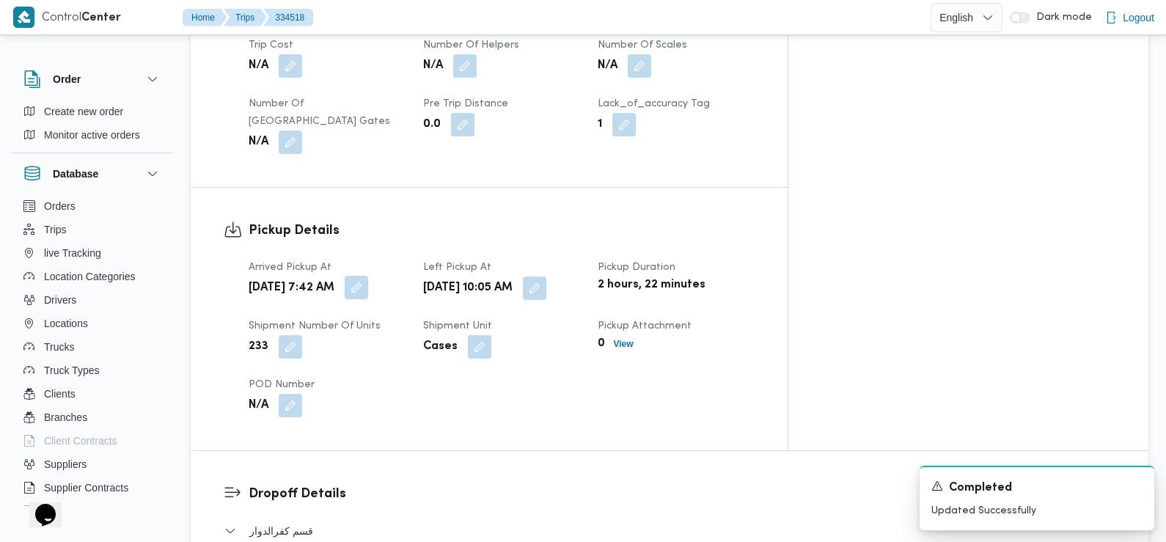
click at [368, 276] on button "button" at bounding box center [356, 287] width 23 height 23
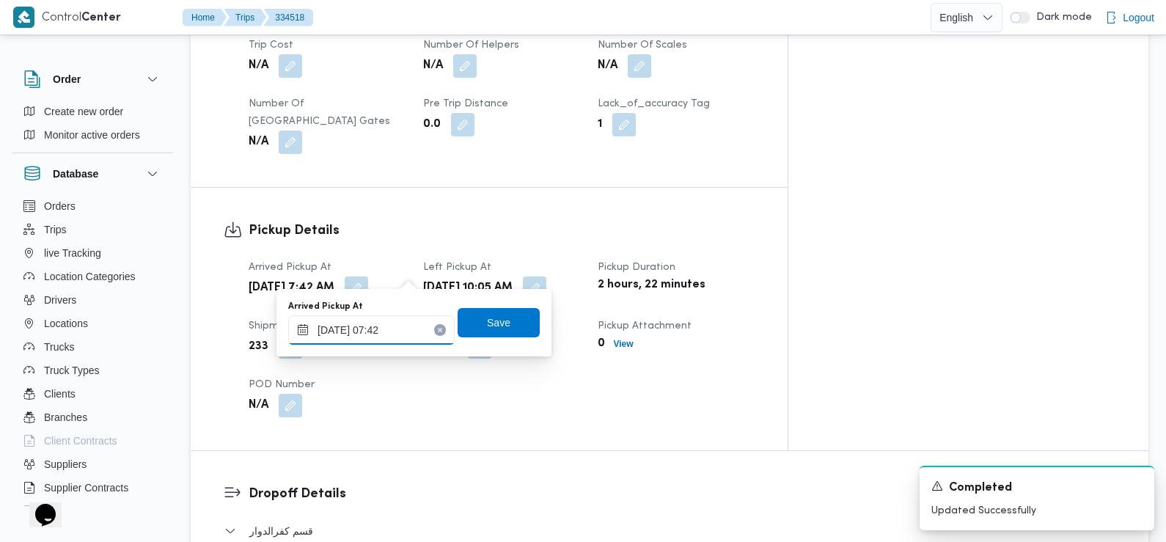
click at [408, 323] on input "31/08/2025 07:42" at bounding box center [371, 329] width 166 height 29
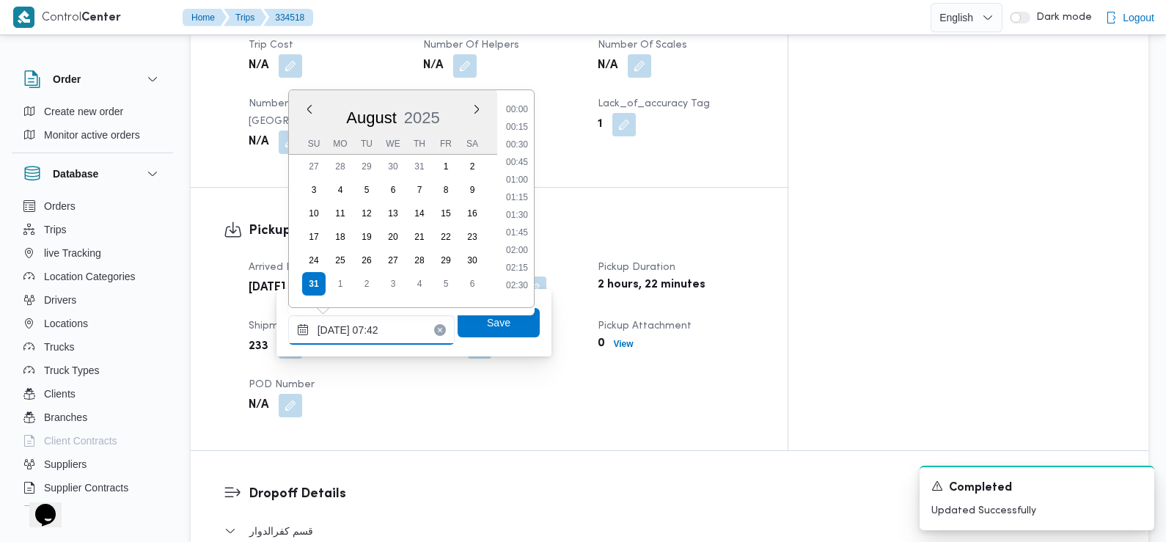
scroll to position [427, 0]
click at [523, 192] on li "07:15" at bounding box center [517, 192] width 34 height 15
type input "[DATE] 07:15"
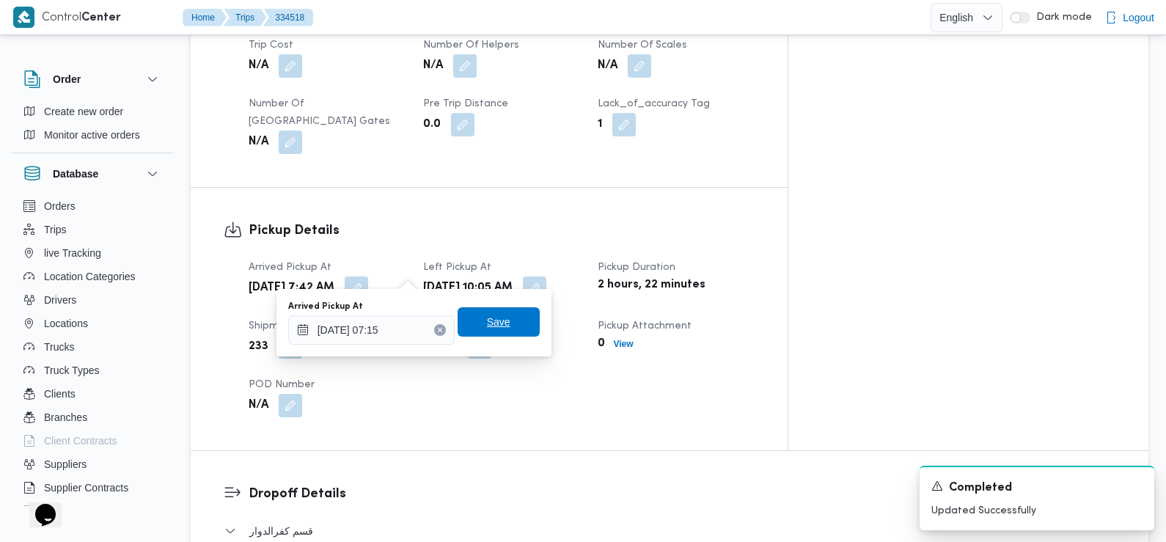
click at [504, 316] on span "Save" at bounding box center [498, 321] width 82 height 29
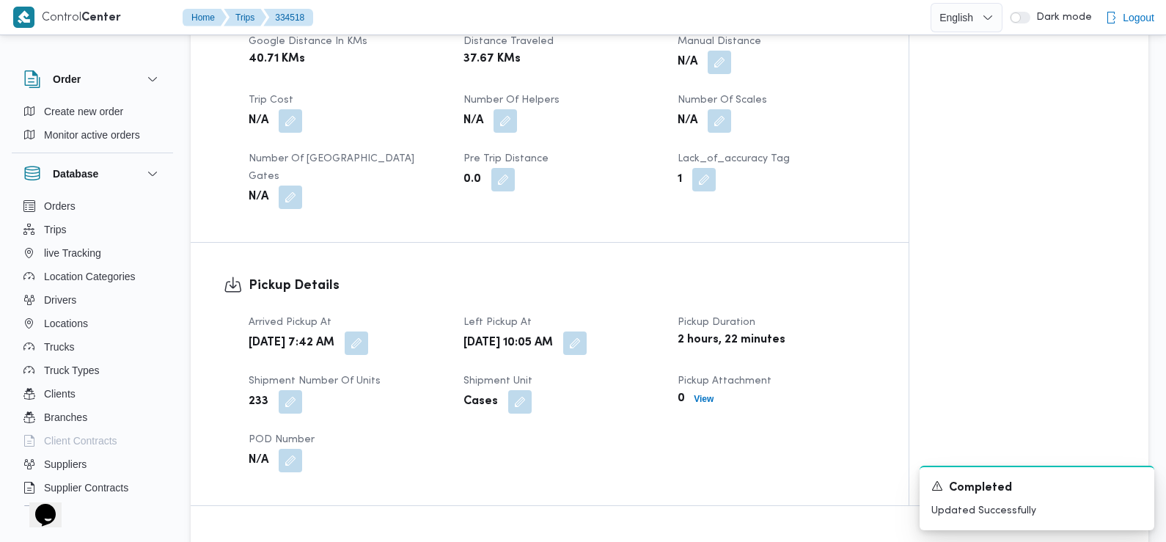
scroll to position [778, 0]
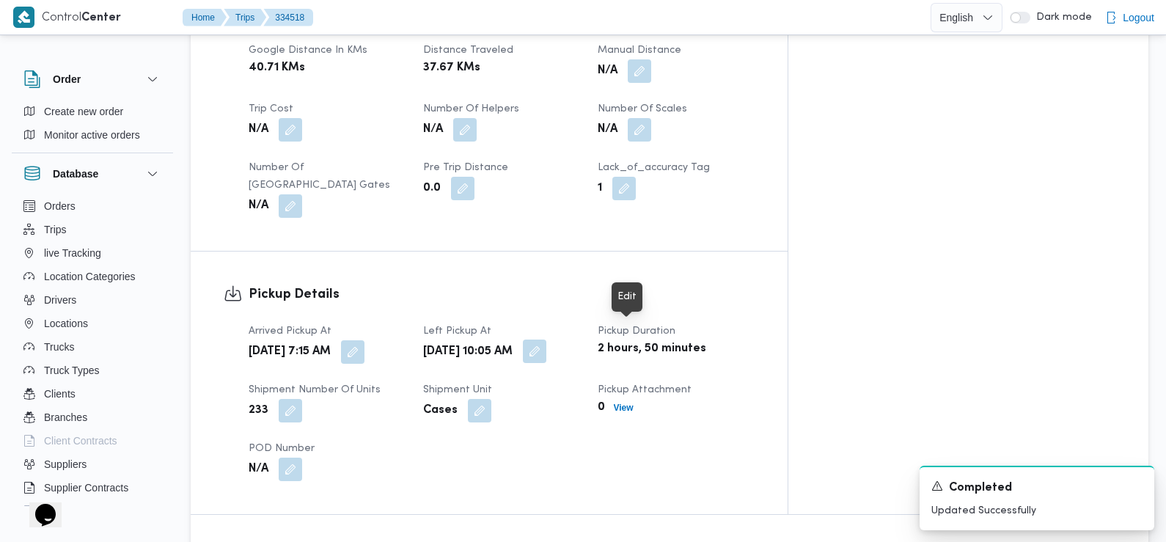
click at [546, 339] on button "button" at bounding box center [534, 350] width 23 height 23
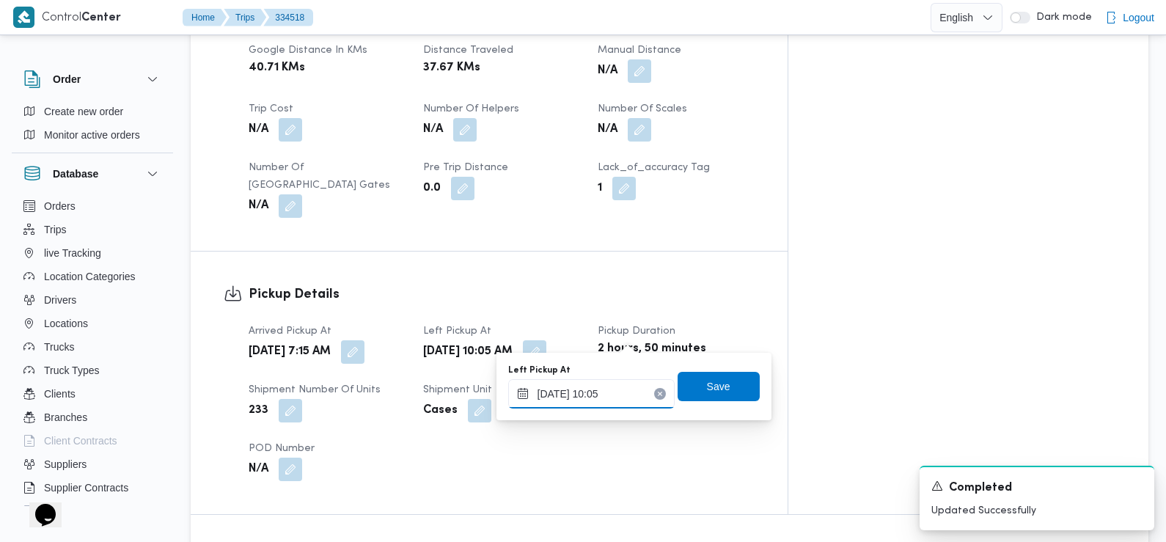
click at [613, 385] on input "31/08/2025 10:05" at bounding box center [591, 393] width 166 height 29
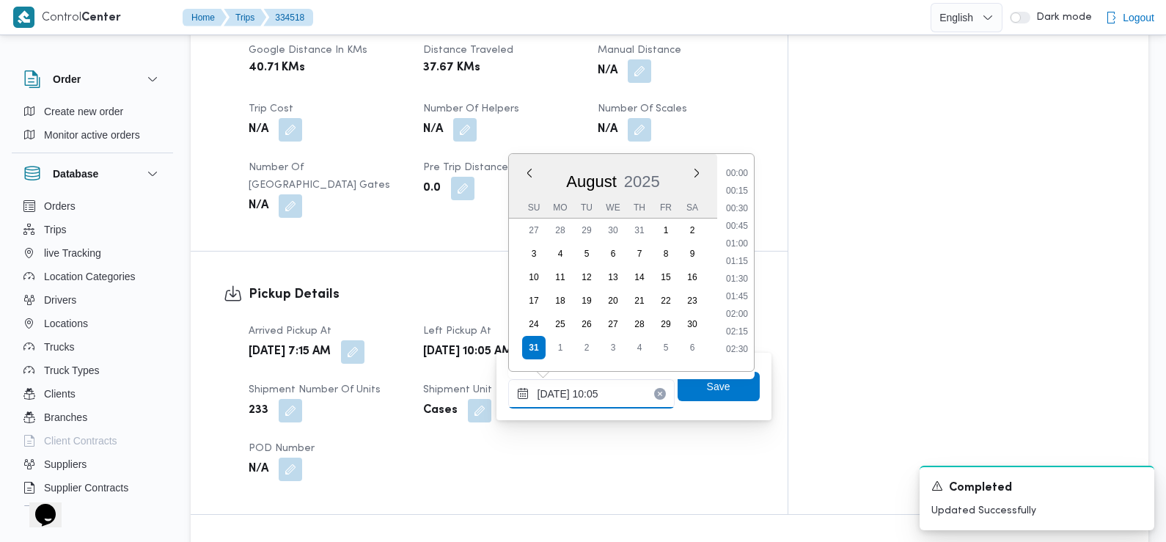
scroll to position [603, 0]
click at [740, 240] on li "09:30" at bounding box center [737, 239] width 34 height 15
type input "[DATE] 09:30"
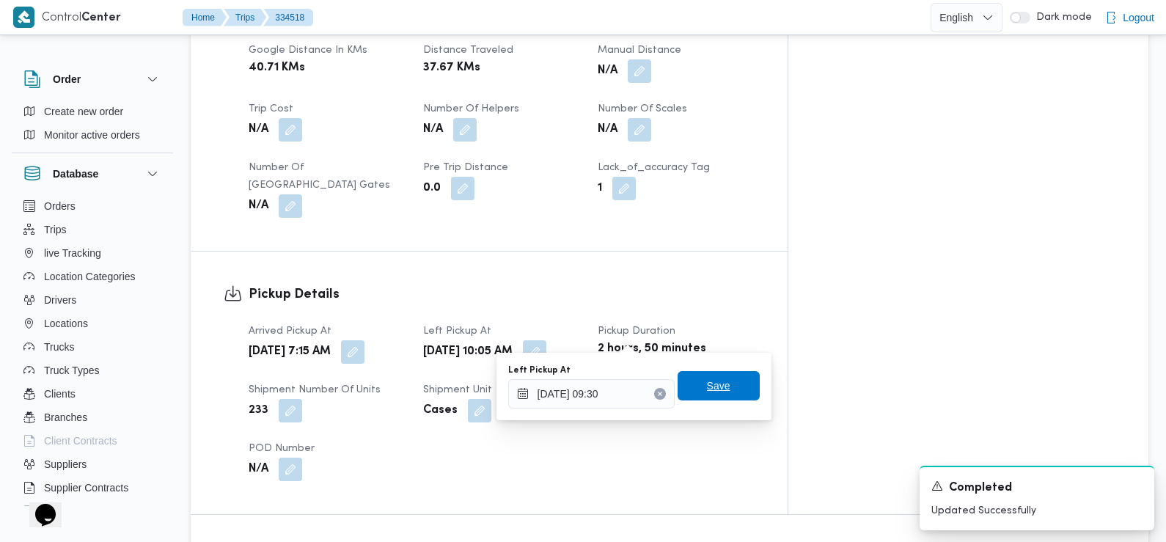
click at [713, 388] on span "Save" at bounding box center [718, 386] width 23 height 18
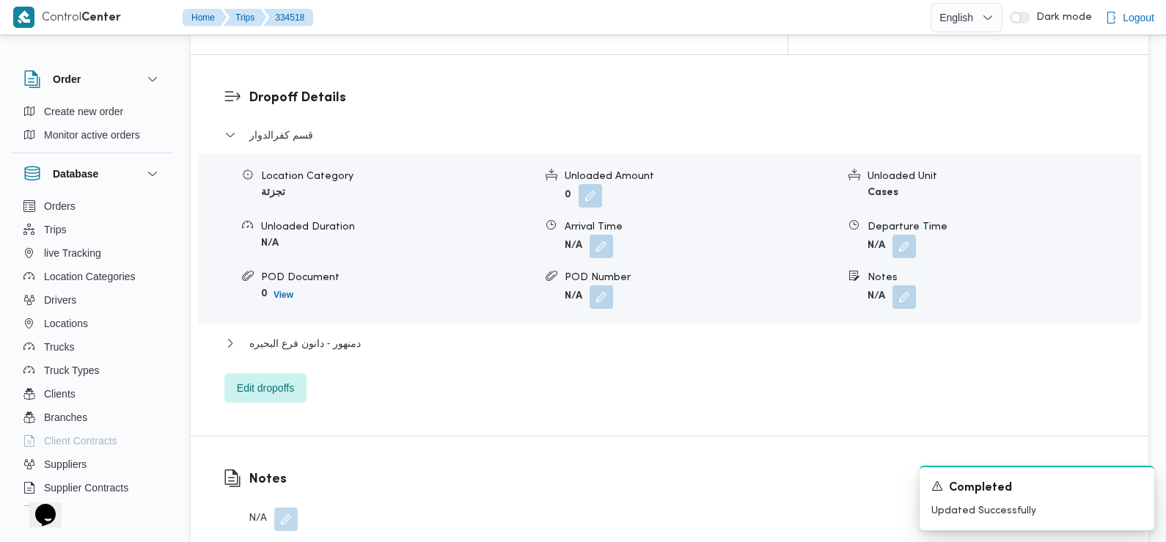
scroll to position [1242, 0]
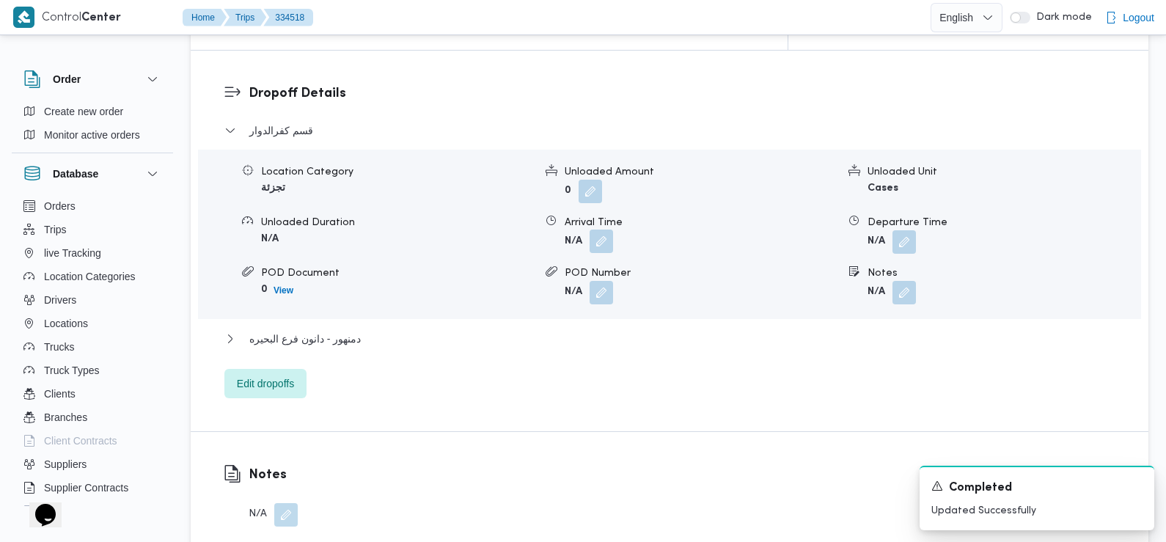
click at [600, 237] on button "button" at bounding box center [600, 240] width 23 height 23
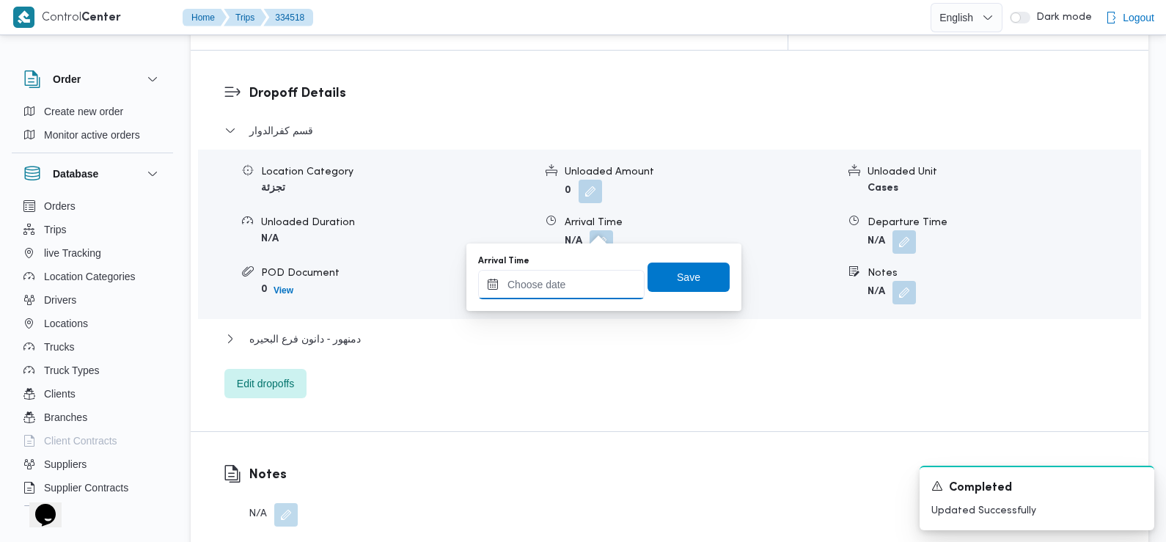
click at [598, 280] on input "Arrival Time" at bounding box center [561, 284] width 166 height 29
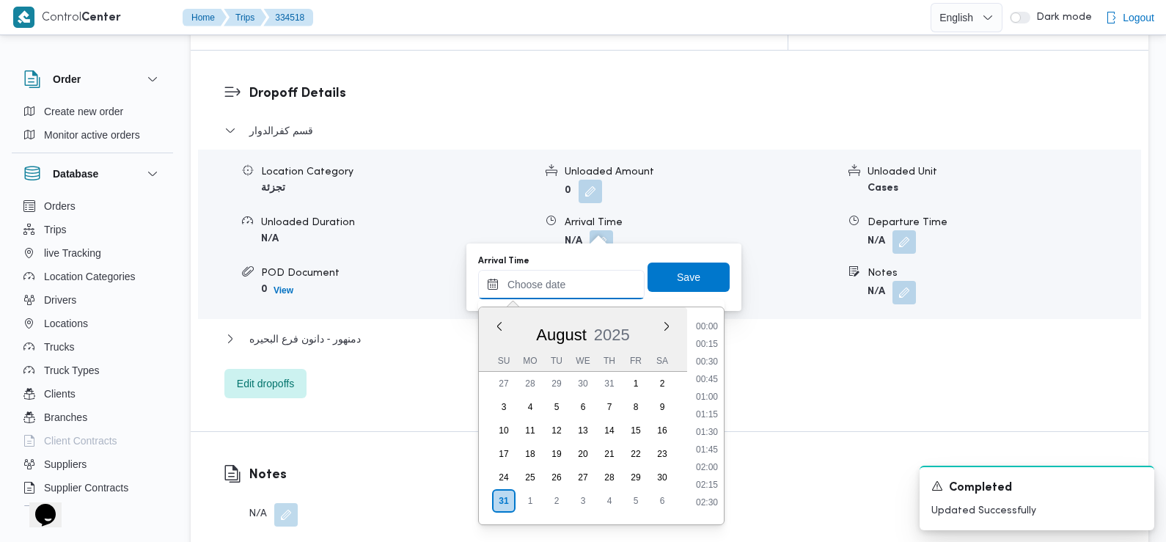
scroll to position [673, 0]
click at [713, 337] on li "09:45" at bounding box center [707, 339] width 34 height 15
type input "31/08/2025 09:45"
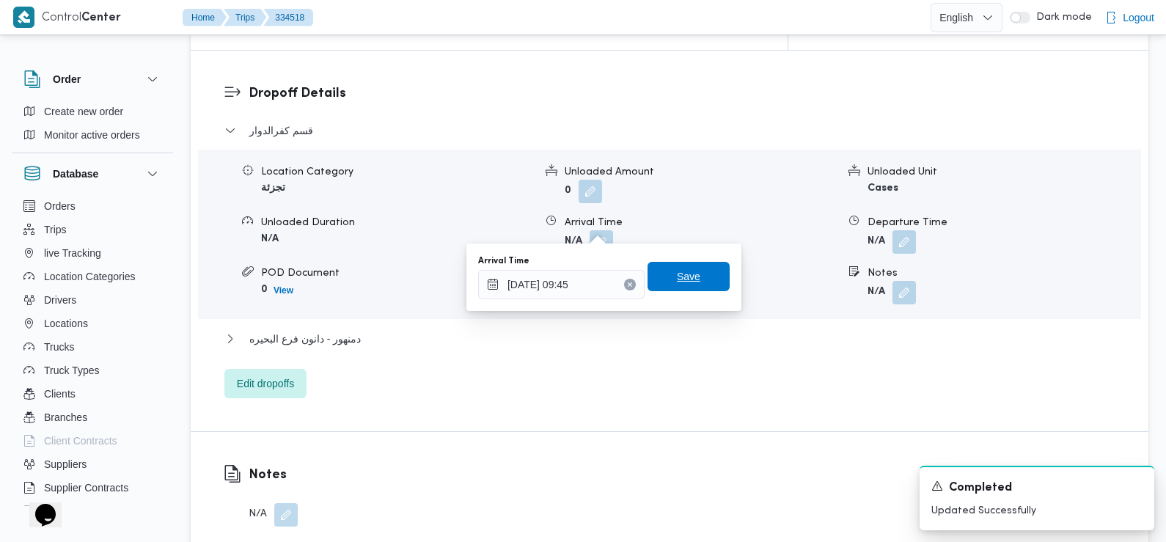
click at [699, 280] on span "Save" at bounding box center [688, 276] width 82 height 29
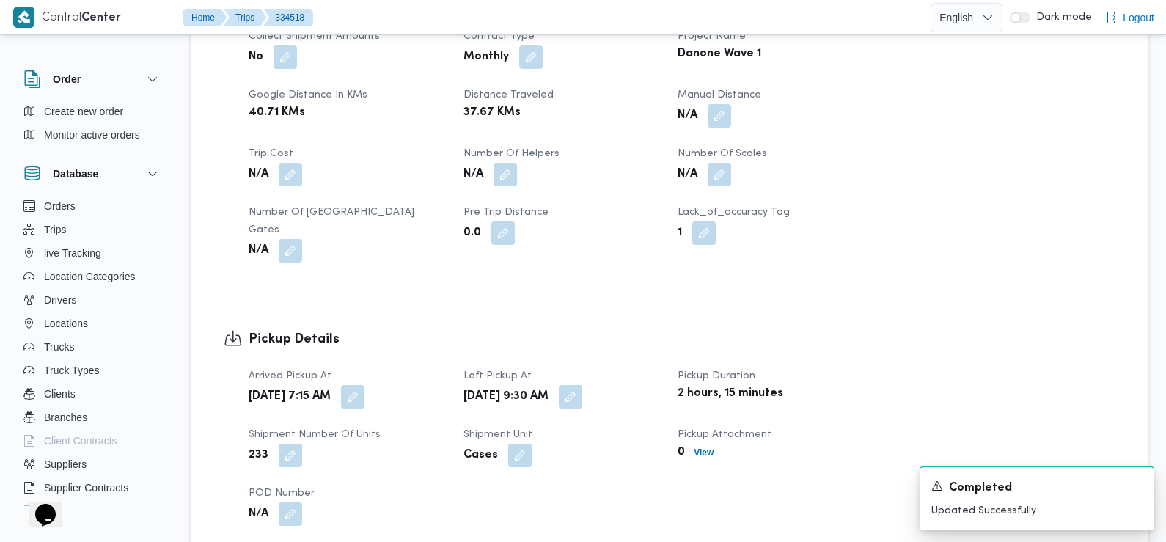
scroll to position [729, 0]
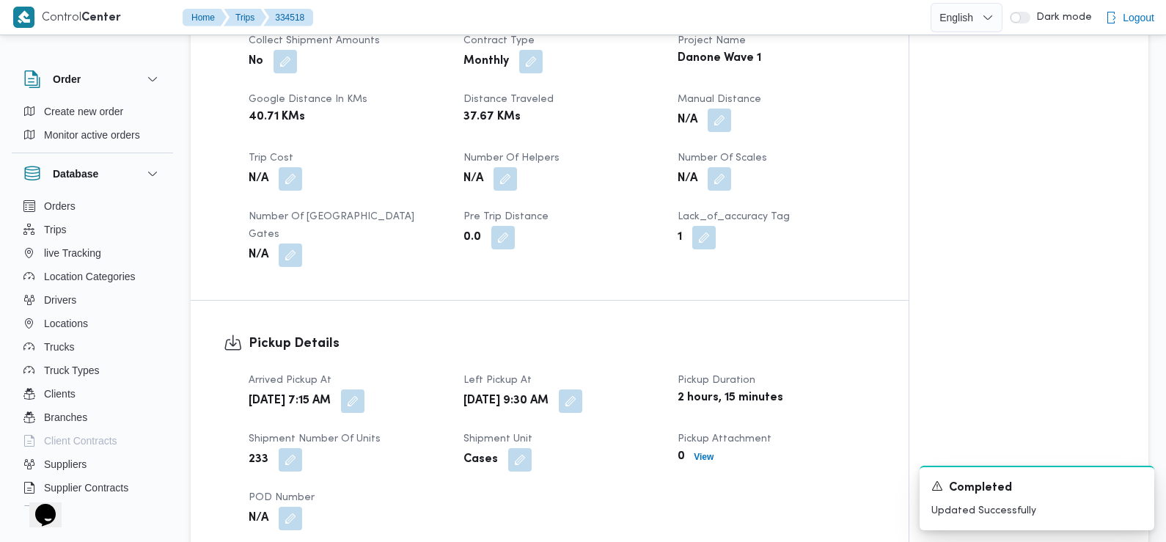
click at [639, 388] on div "[DATE] 9:30 AM" at bounding box center [562, 401] width 200 height 26
click at [582, 389] on button "button" at bounding box center [570, 400] width 23 height 23
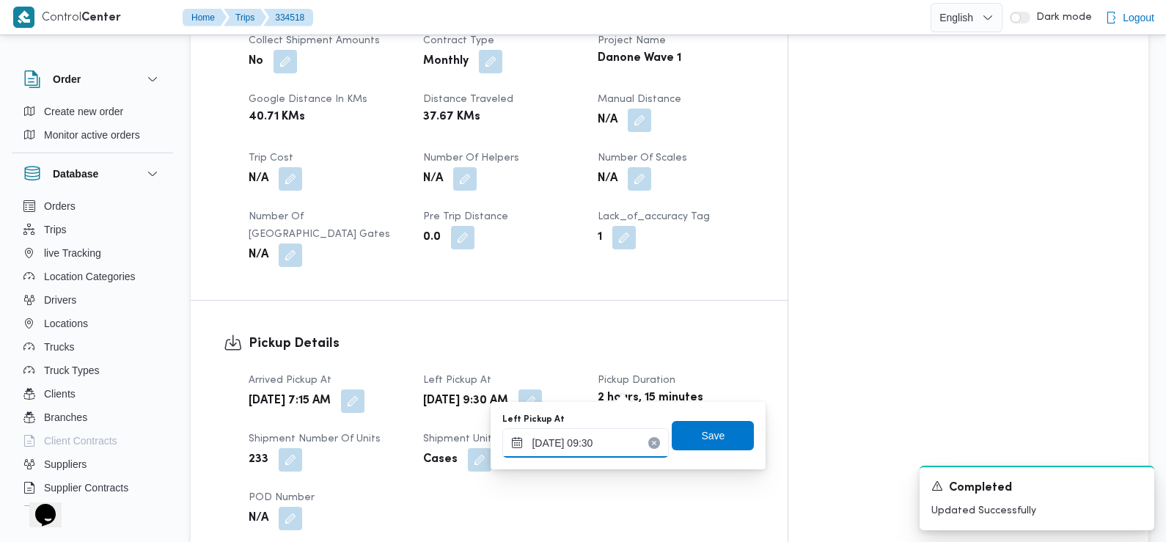
click at [617, 444] on input "[DATE] 09:30" at bounding box center [585, 442] width 166 height 29
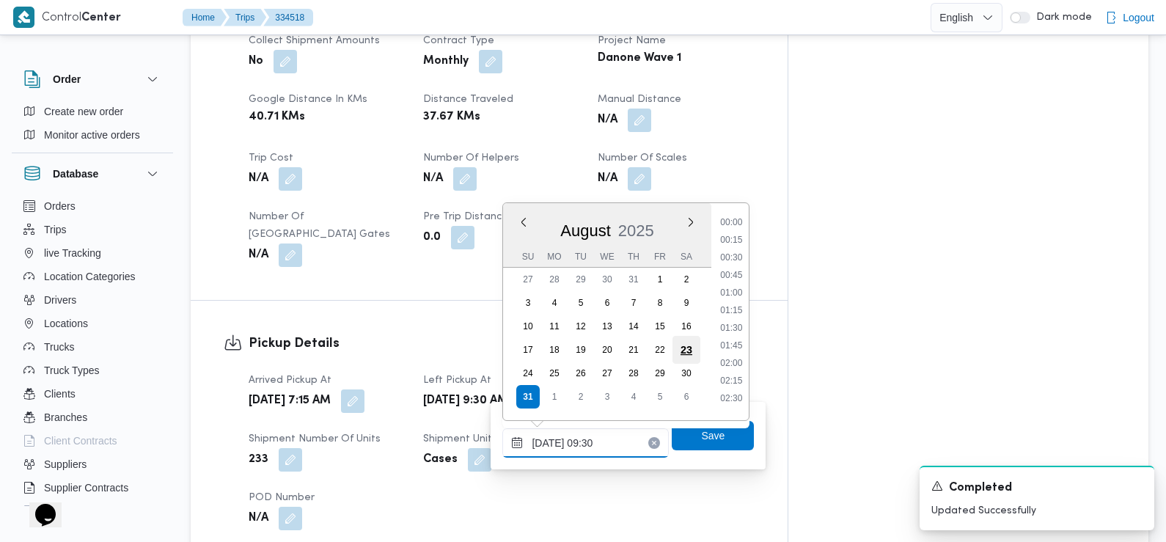
scroll to position [567, 0]
click at [734, 291] on li "09:00" at bounding box center [732, 288] width 34 height 15
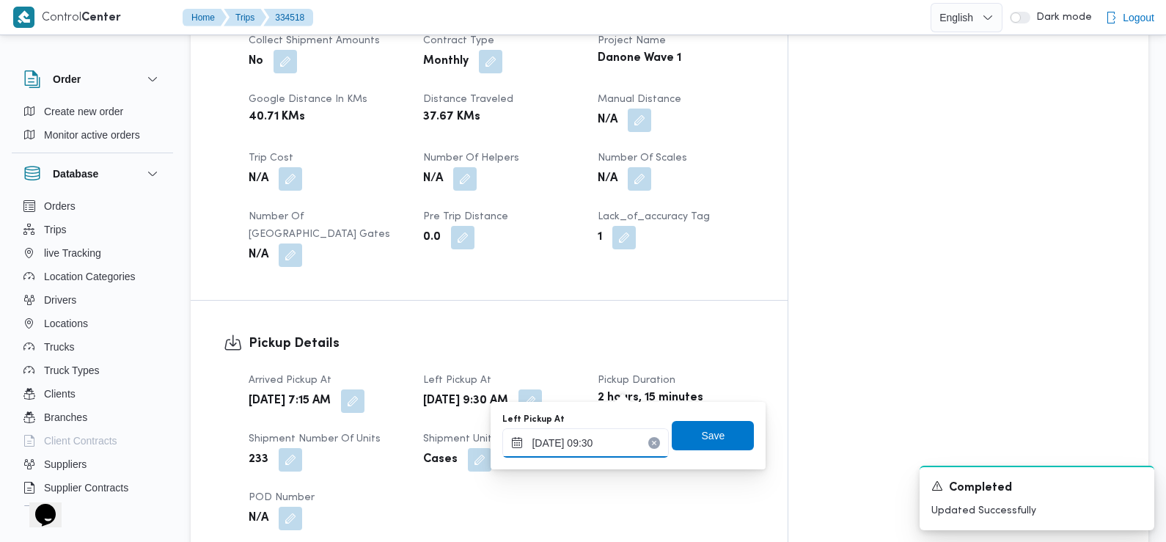
click at [623, 442] on input "[DATE] 09:30" at bounding box center [585, 442] width 166 height 29
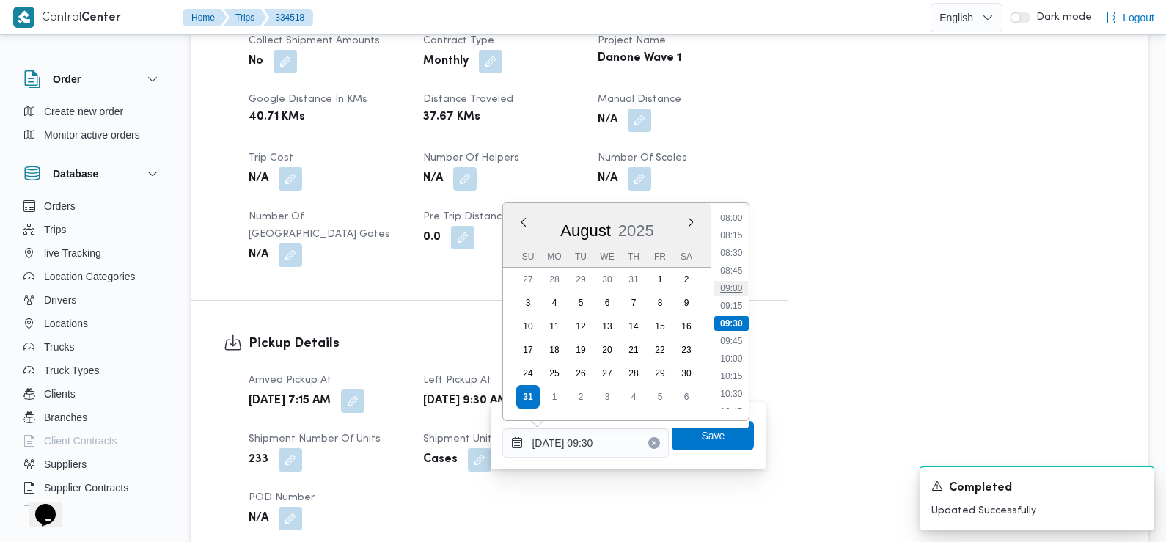
click at [742, 286] on li "09:00" at bounding box center [732, 288] width 34 height 15
type input "[DATE] 09:00"
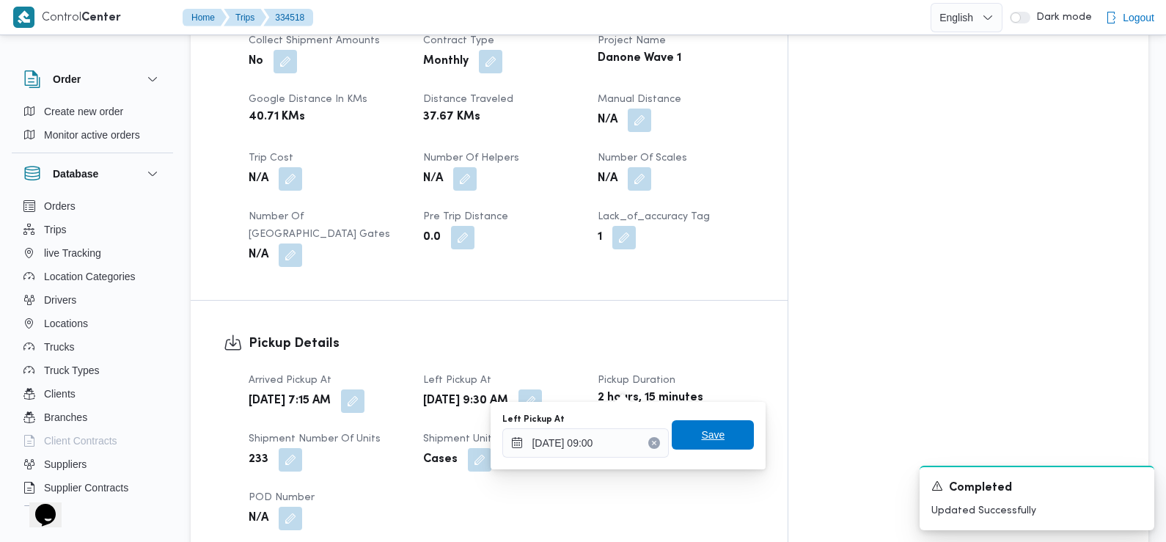
click at [707, 428] on span "Save" at bounding box center [712, 435] width 23 height 18
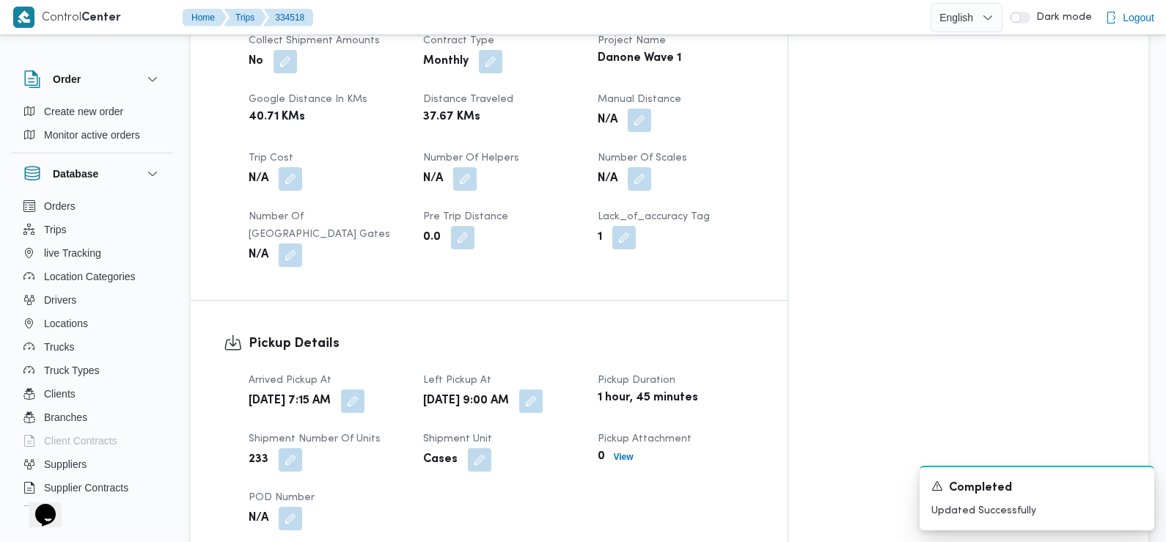
scroll to position [0, 0]
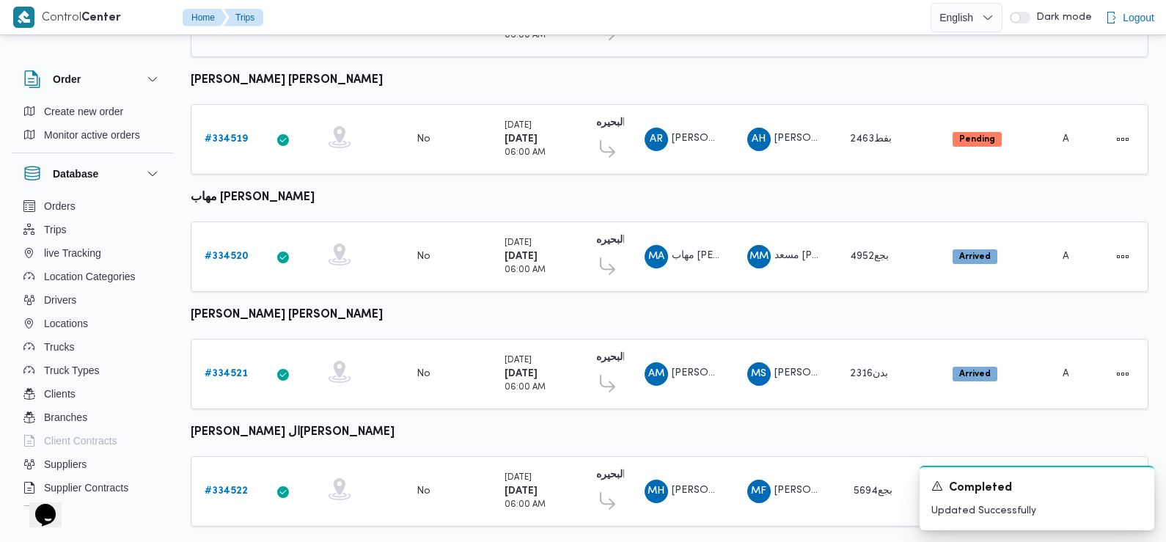
scroll to position [750, 0]
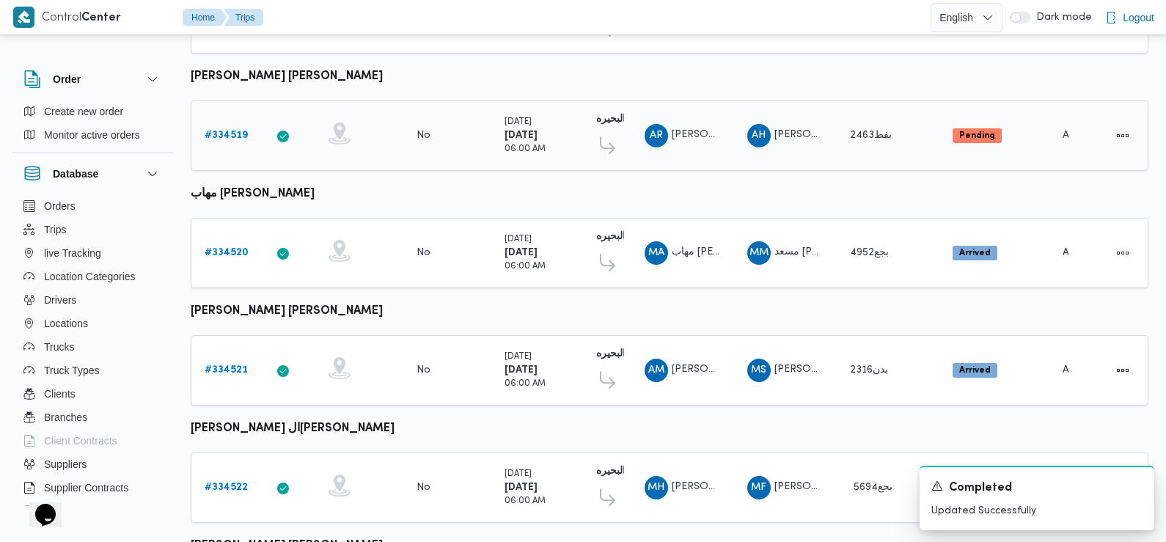
click at [224, 130] on b "# 334519" at bounding box center [226, 135] width 43 height 10
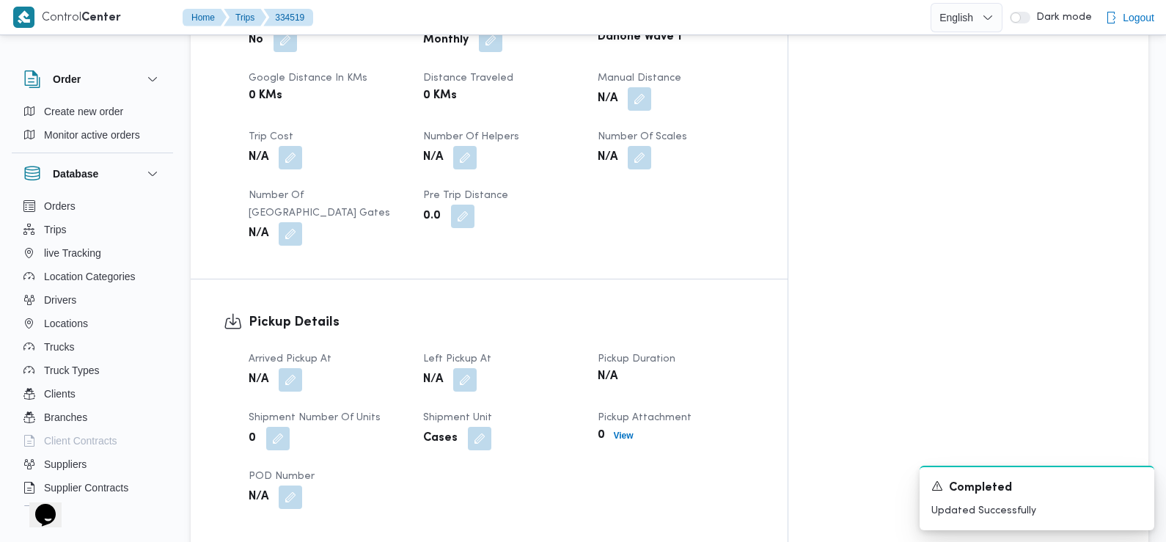
scroll to position [754, 0]
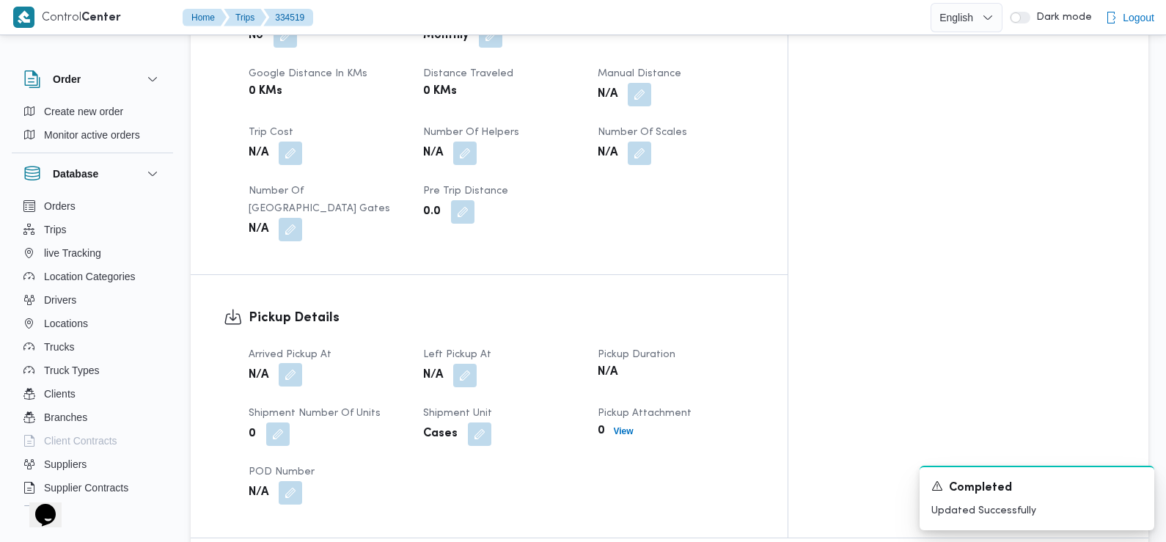
click at [290, 363] on button "button" at bounding box center [290, 374] width 23 height 23
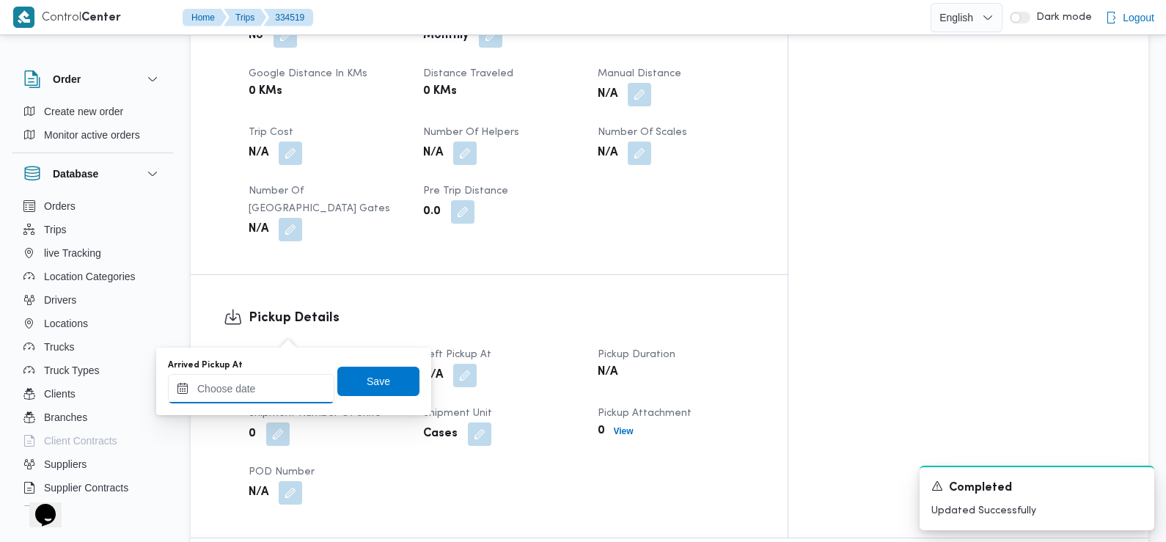
click at [290, 400] on input "Arrived Pickup At" at bounding box center [251, 388] width 166 height 29
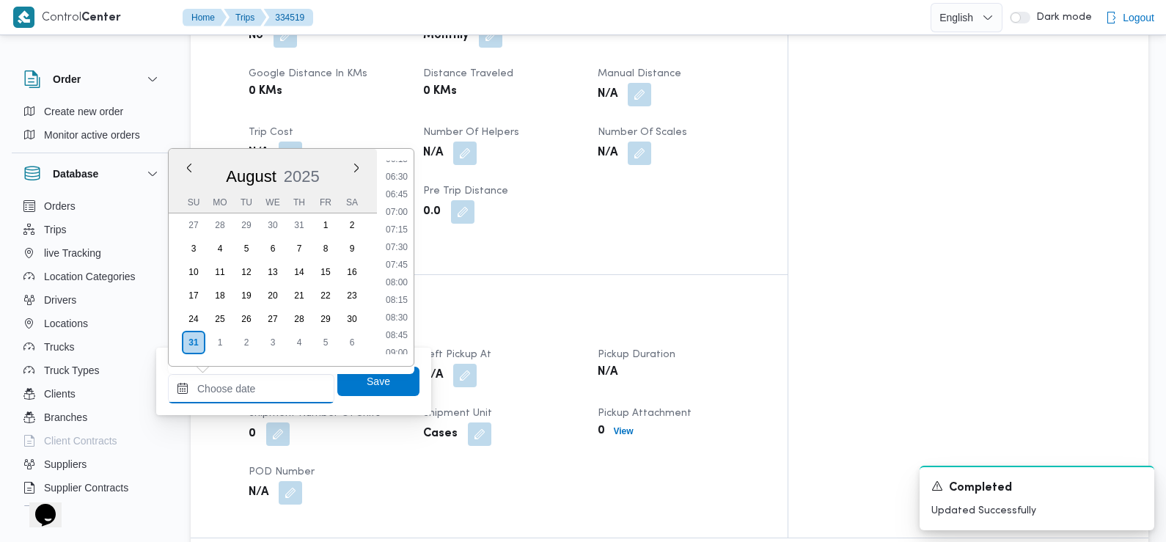
scroll to position [448, 0]
drag, startPoint x: 402, startPoint y: 247, endPoint x: 402, endPoint y: 262, distance: 15.4
click at [402, 247] on li "07:30" at bounding box center [397, 247] width 34 height 15
type input "[DATE] 07:30"
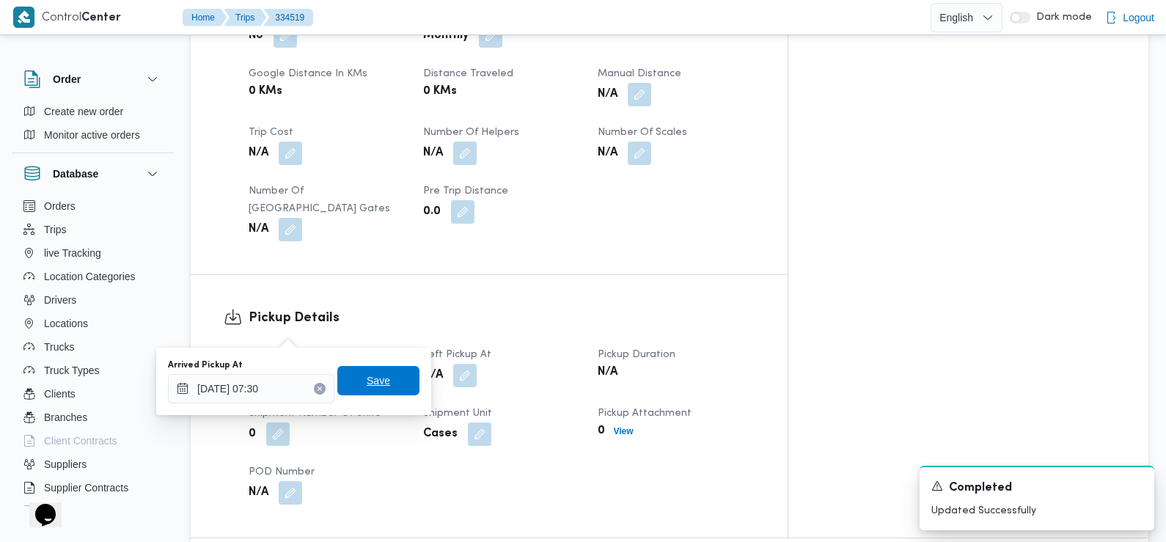
click at [386, 383] on span "Save" at bounding box center [378, 380] width 82 height 29
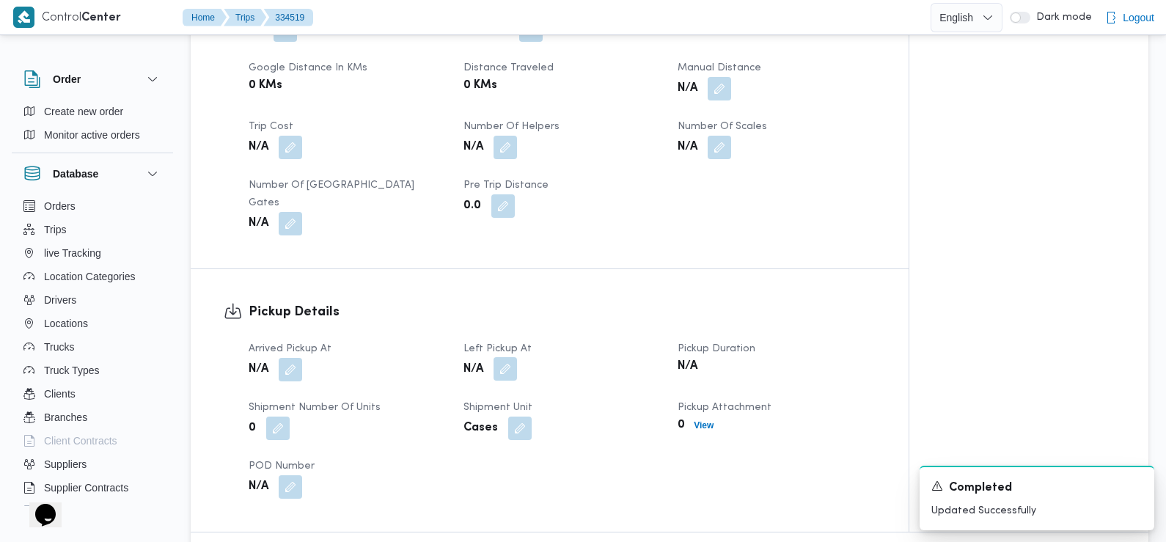
click at [504, 357] on button "button" at bounding box center [504, 368] width 23 height 23
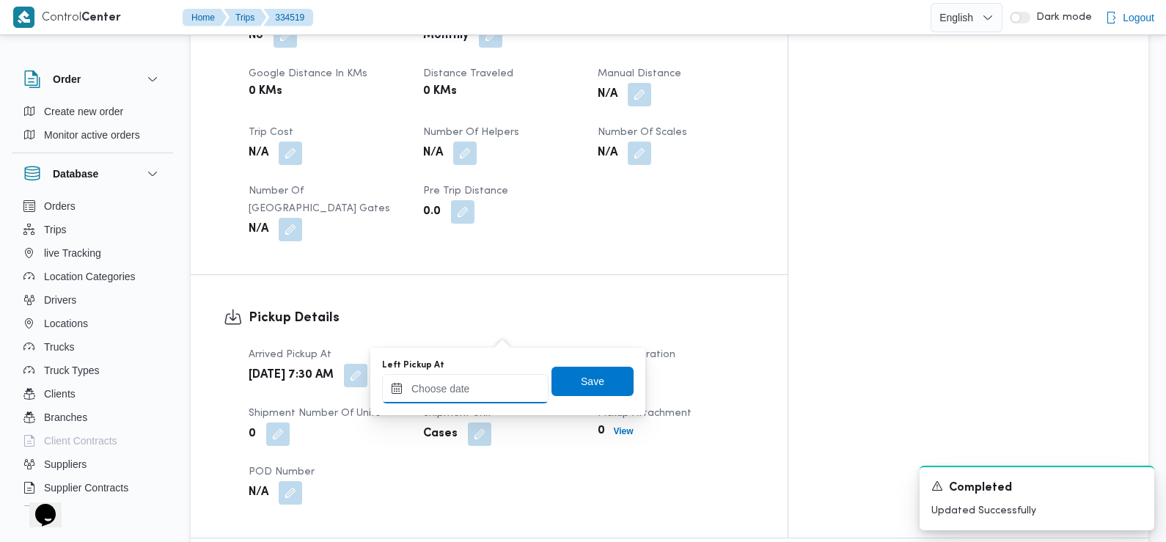
click at [485, 385] on input "Left Pickup At" at bounding box center [465, 388] width 166 height 29
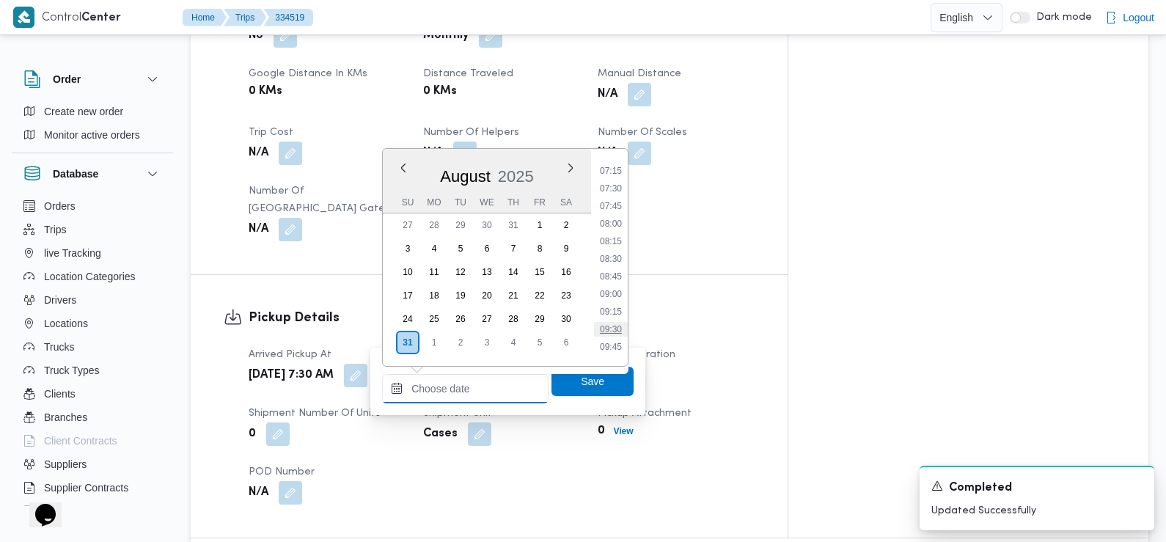
scroll to position [507, 0]
click at [613, 256] on li "08:30" at bounding box center [611, 259] width 34 height 15
type input "[DATE] 08:30"
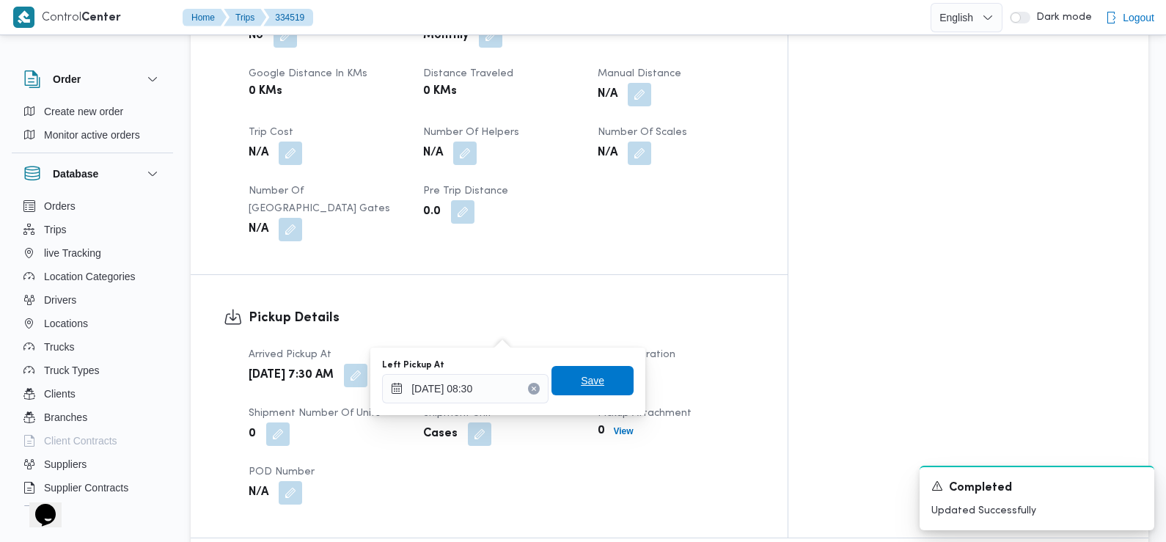
click at [595, 378] on span "Save" at bounding box center [592, 380] width 82 height 29
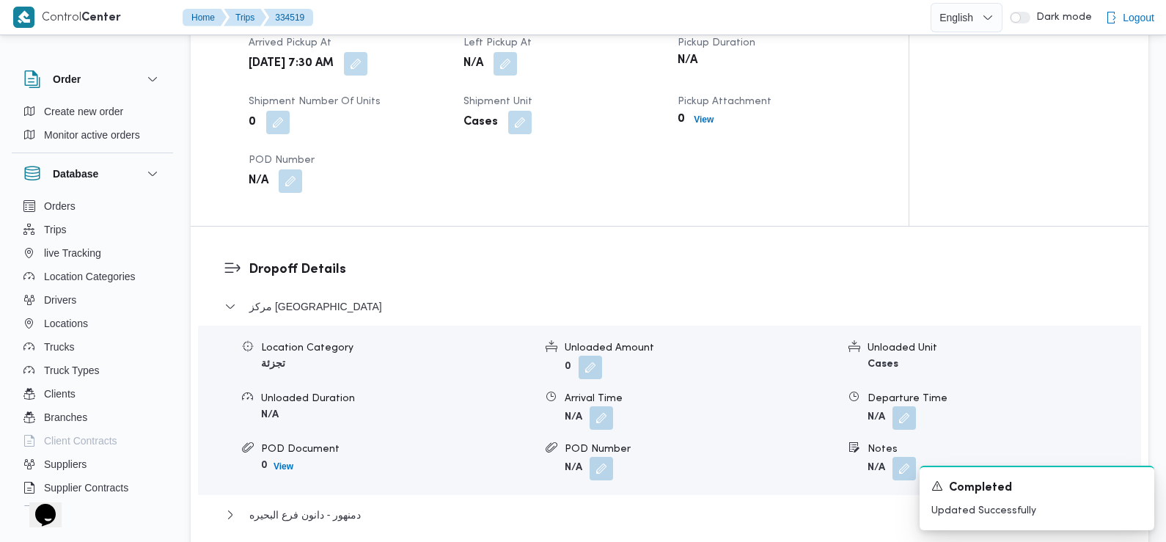
scroll to position [1062, 0]
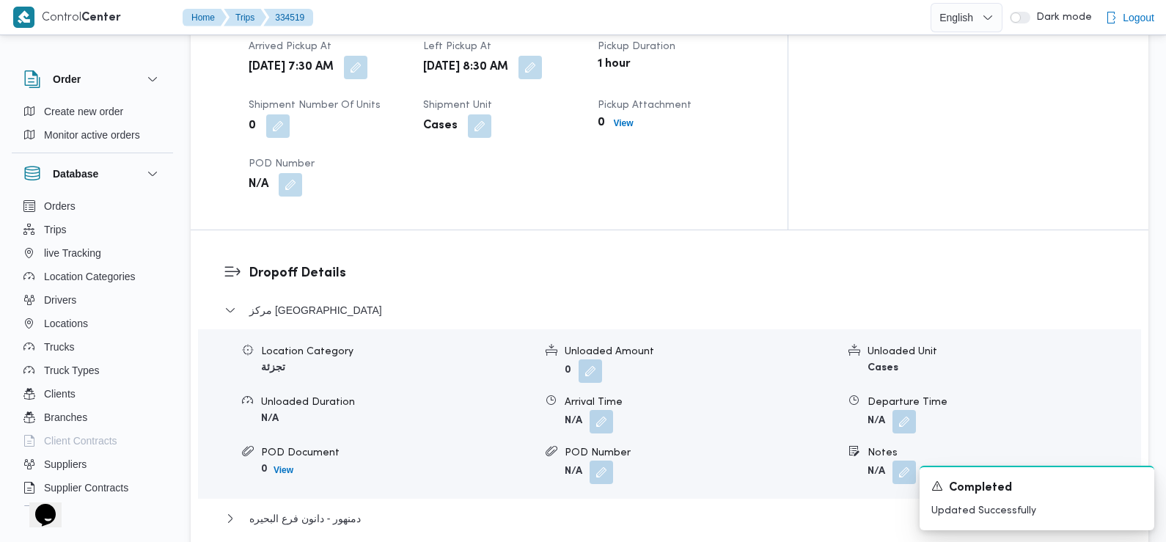
click at [607, 391] on div "Location Category تجزئة Unloaded Amount 0 Unloaded Unit Cases Unloaded Duration…" at bounding box center [669, 414] width 955 height 166
click at [603, 409] on button "button" at bounding box center [600, 420] width 23 height 23
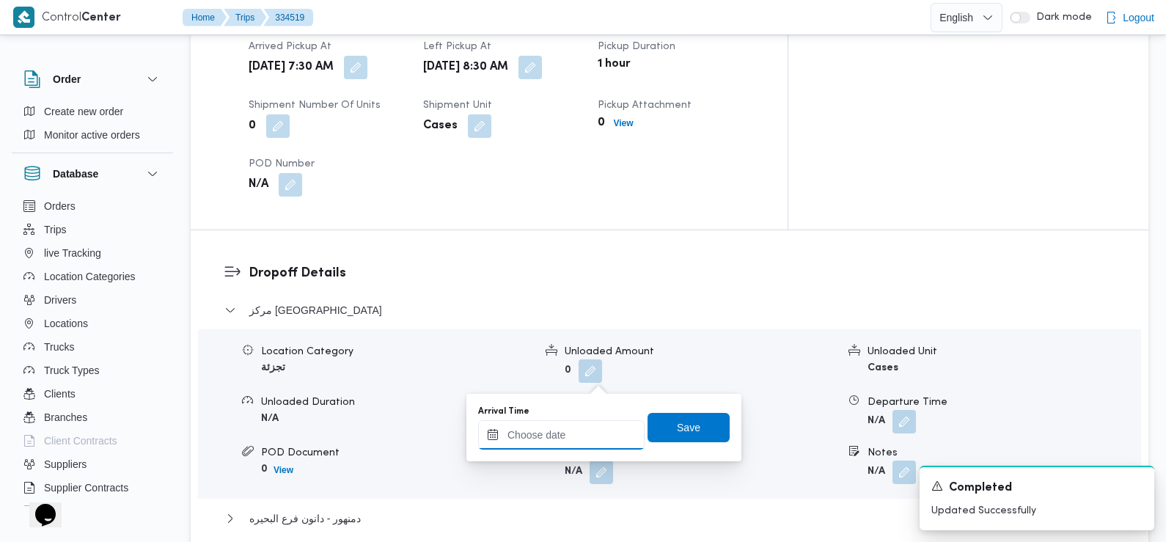
click at [603, 430] on input "Arrival Time" at bounding box center [561, 434] width 166 height 29
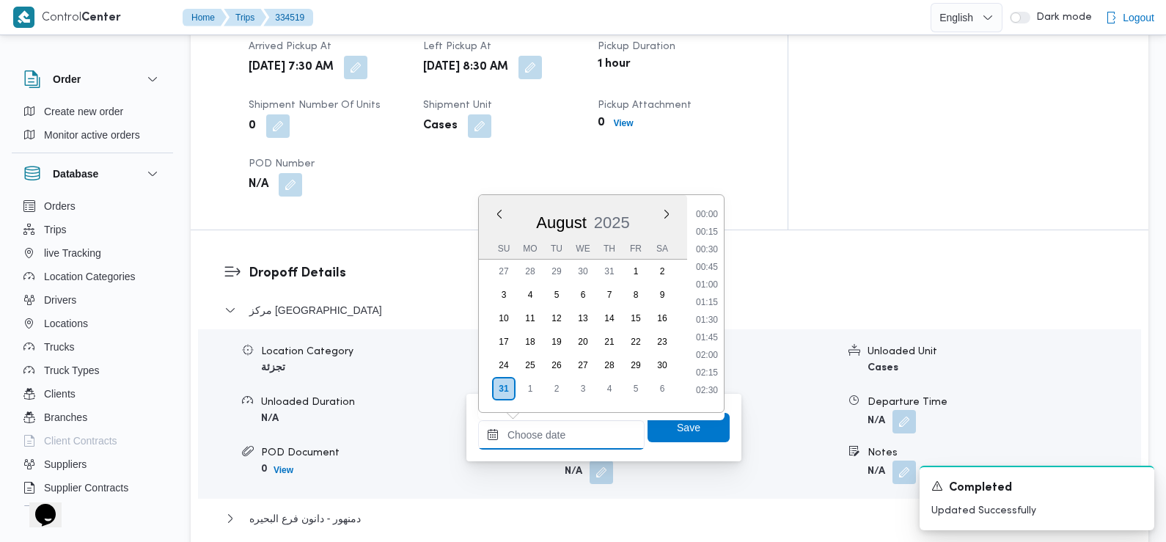
scroll to position [673, 0]
click at [707, 213] on li "09:30" at bounding box center [707, 209] width 34 height 15
type input "[DATE] 09:30"
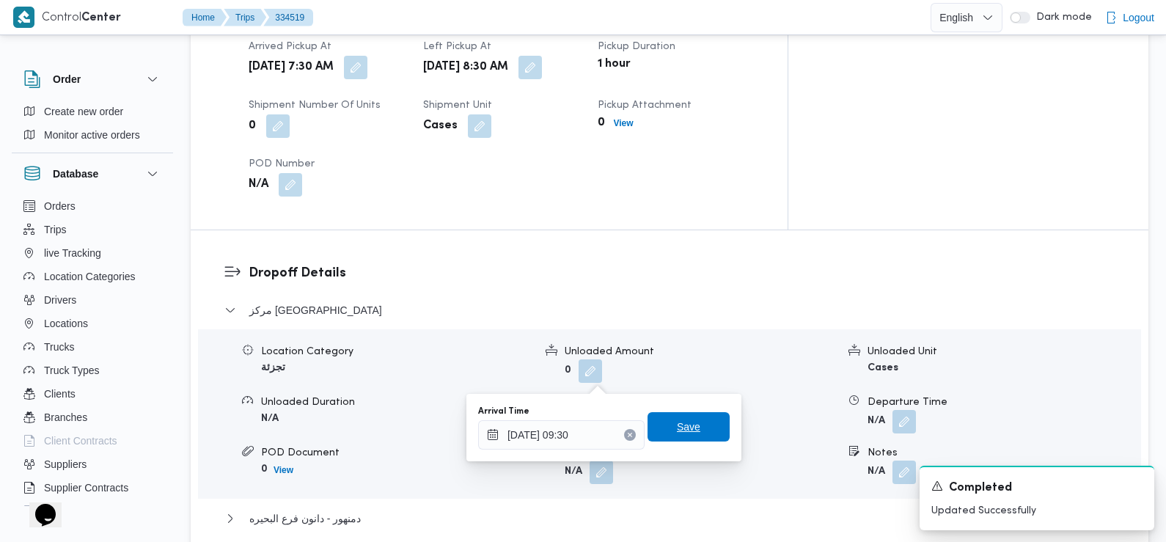
click at [688, 424] on span "Save" at bounding box center [688, 426] width 82 height 29
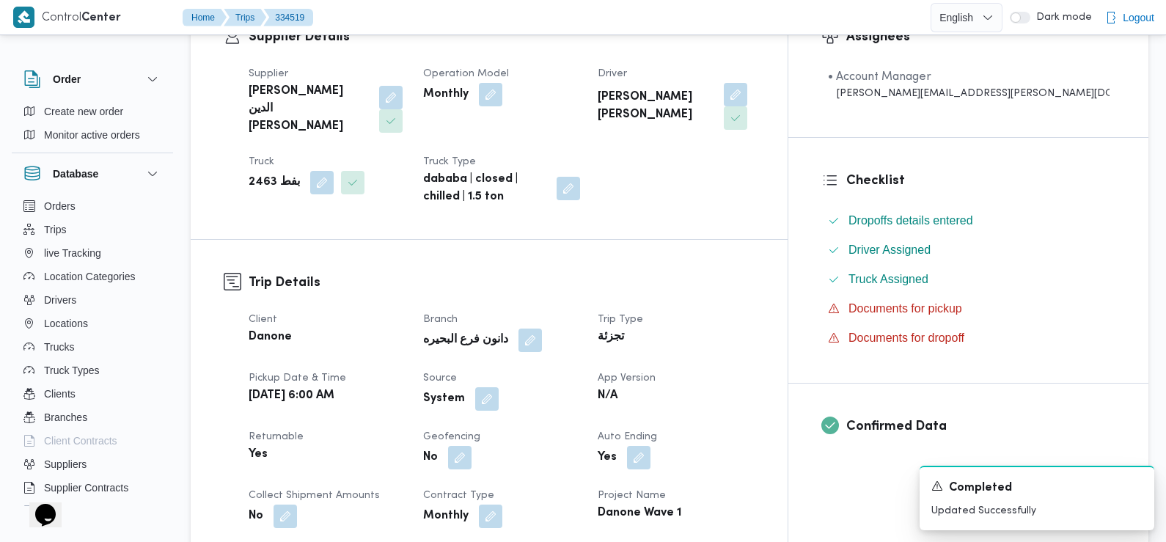
scroll to position [317, 0]
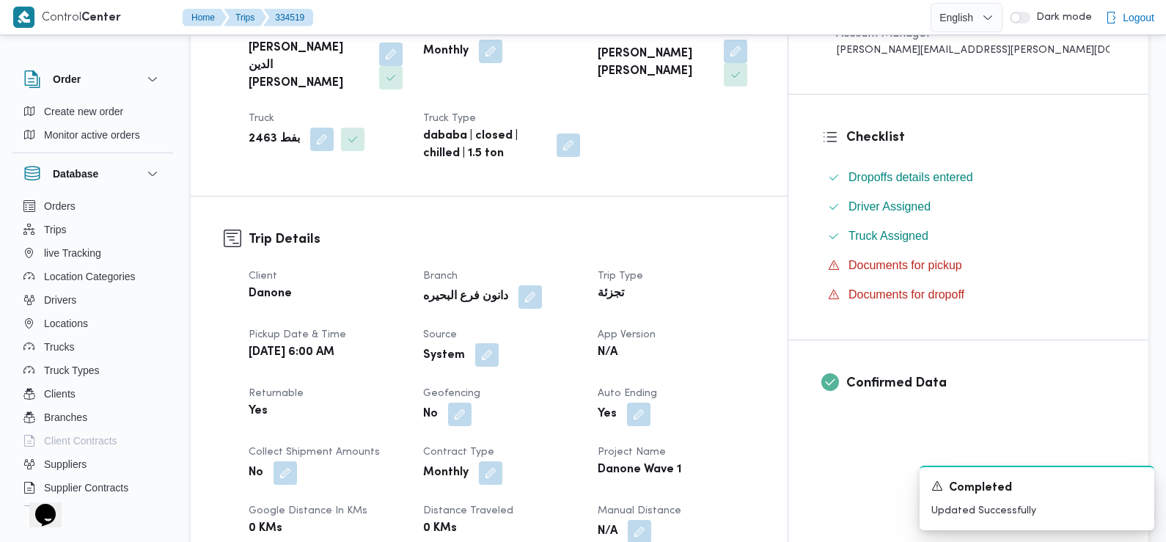
click at [499, 343] on button "button" at bounding box center [486, 354] width 23 height 23
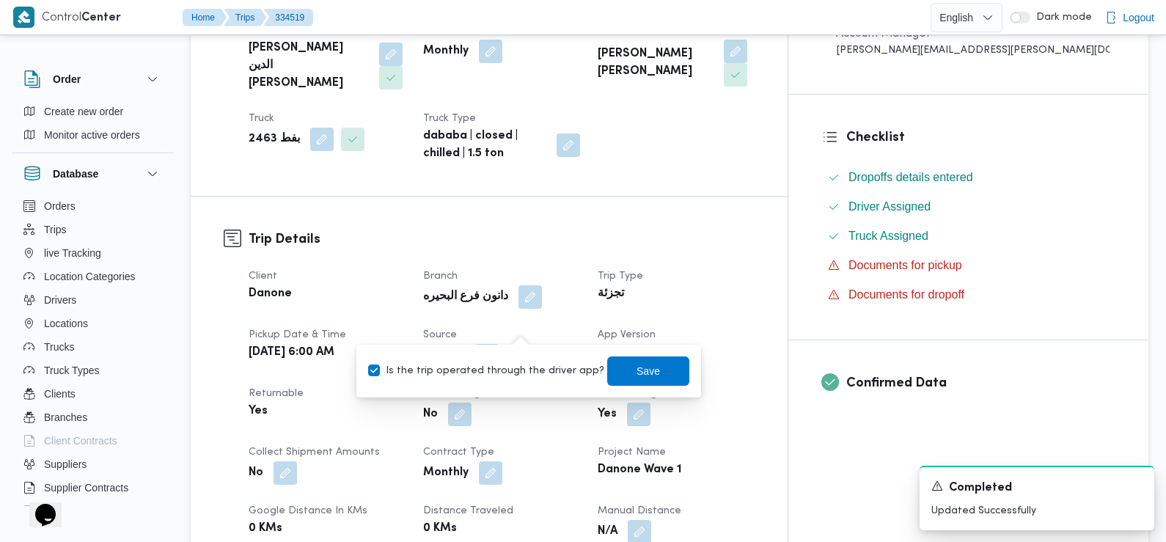
click at [521, 367] on label "Is the trip operated through the driver app?" at bounding box center [486, 371] width 236 height 18
checkbox input "false"
click at [639, 349] on div "You are in a dialog. To close this dialog, hit escape. Is the trip operated thr…" at bounding box center [528, 371] width 345 height 53
click at [640, 365] on span "Save" at bounding box center [647, 370] width 23 height 18
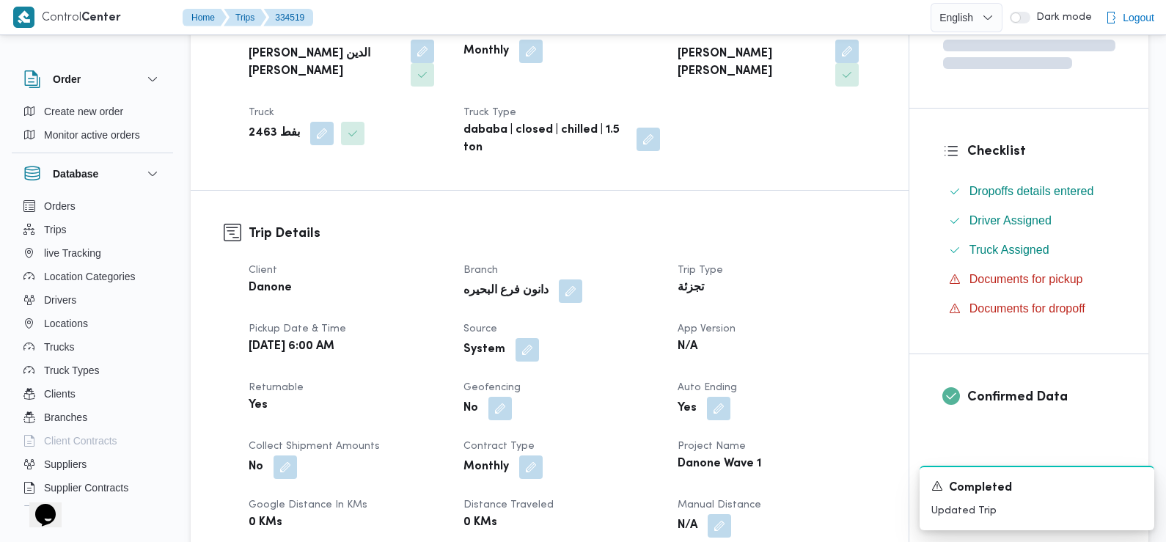
scroll to position [0, 0]
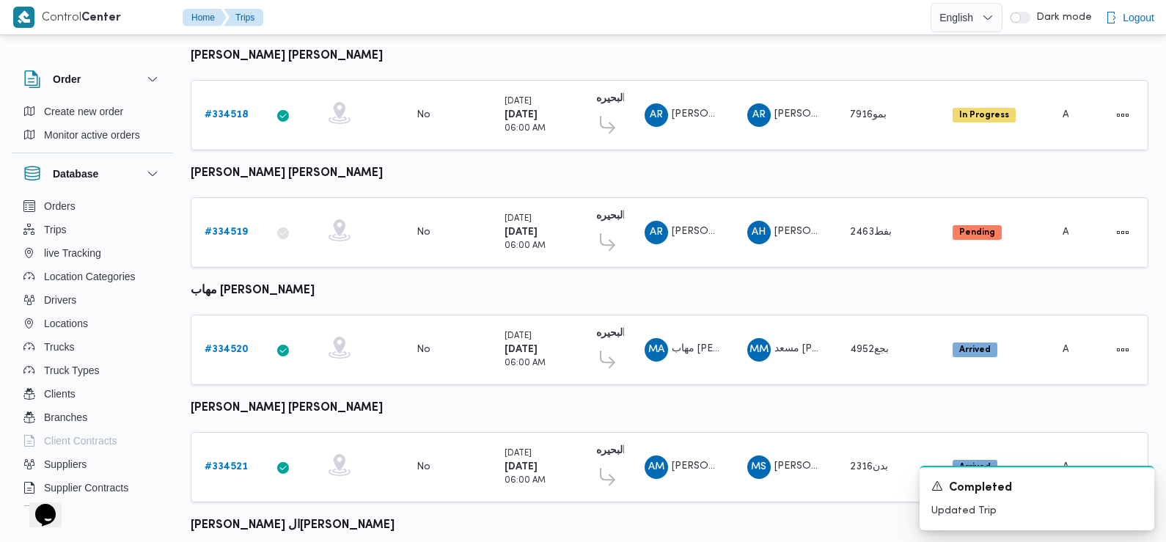
scroll to position [650, 0]
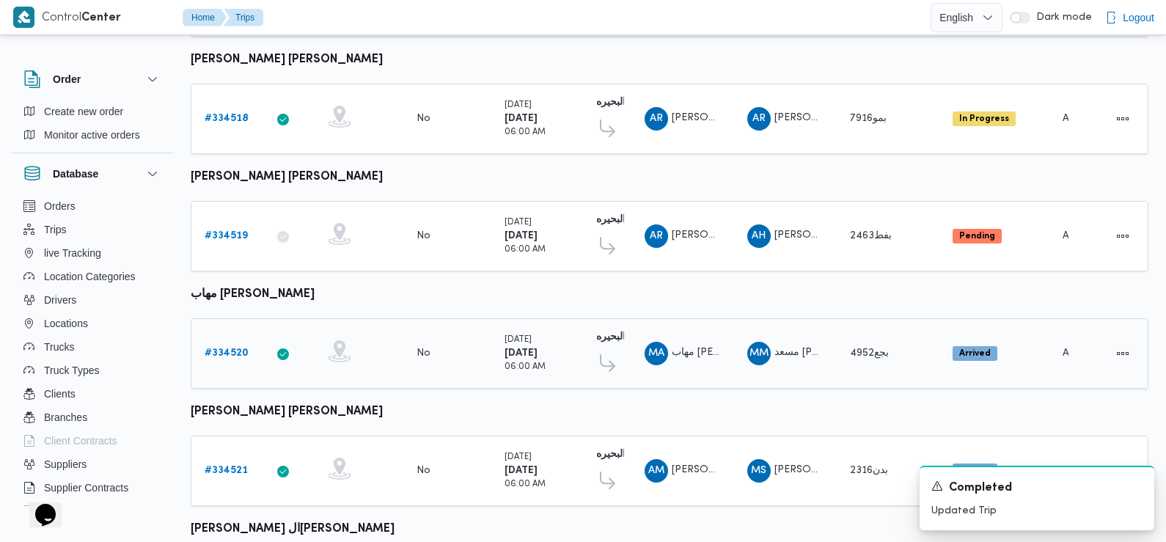
click at [231, 345] on link "# 334520" at bounding box center [227, 354] width 44 height 18
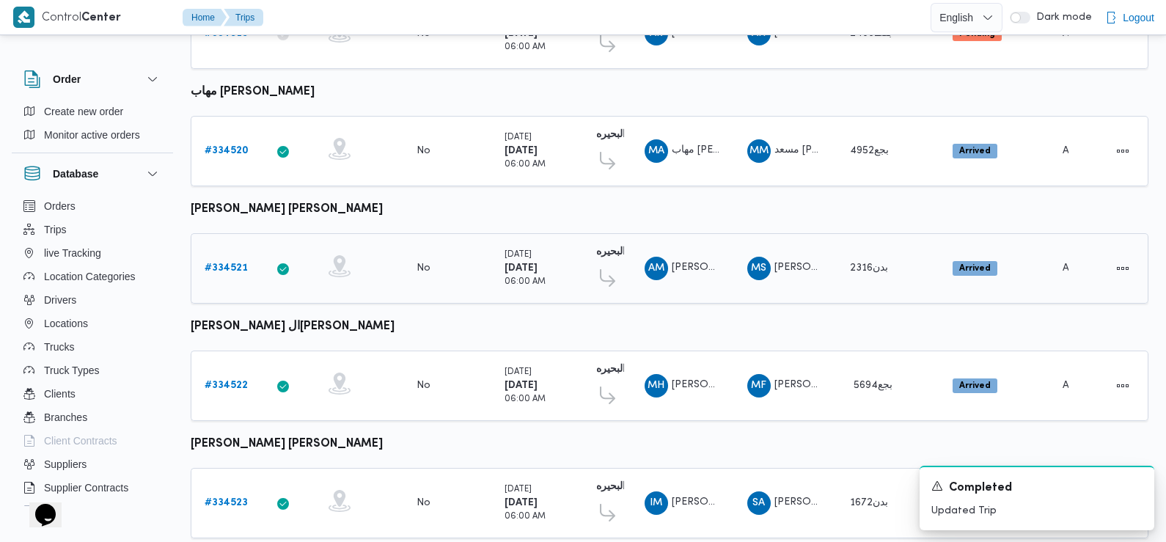
click at [229, 263] on b "# 334521" at bounding box center [226, 268] width 43 height 10
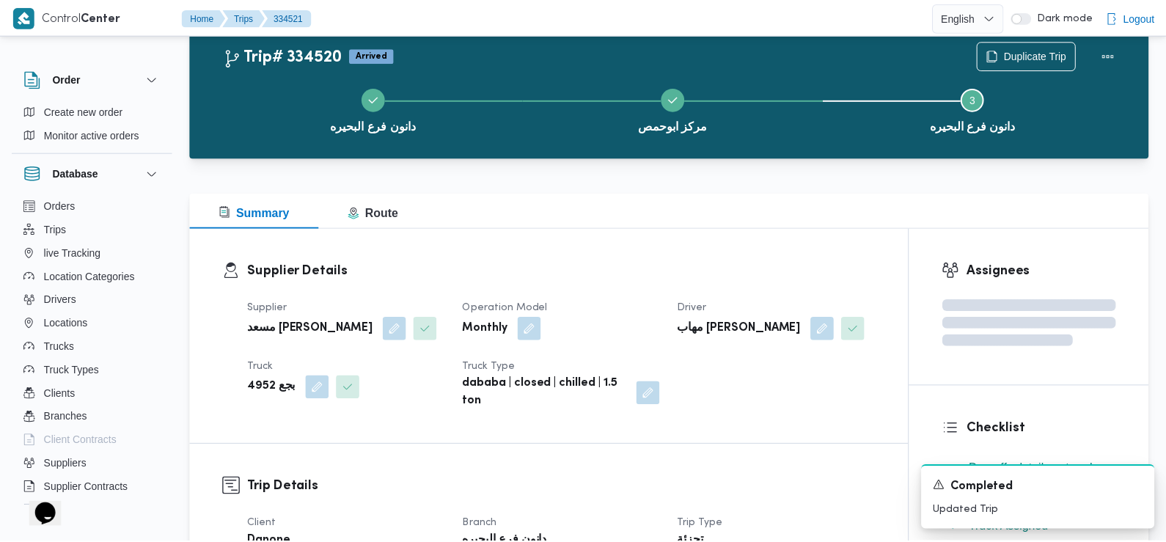
scroll to position [852, 0]
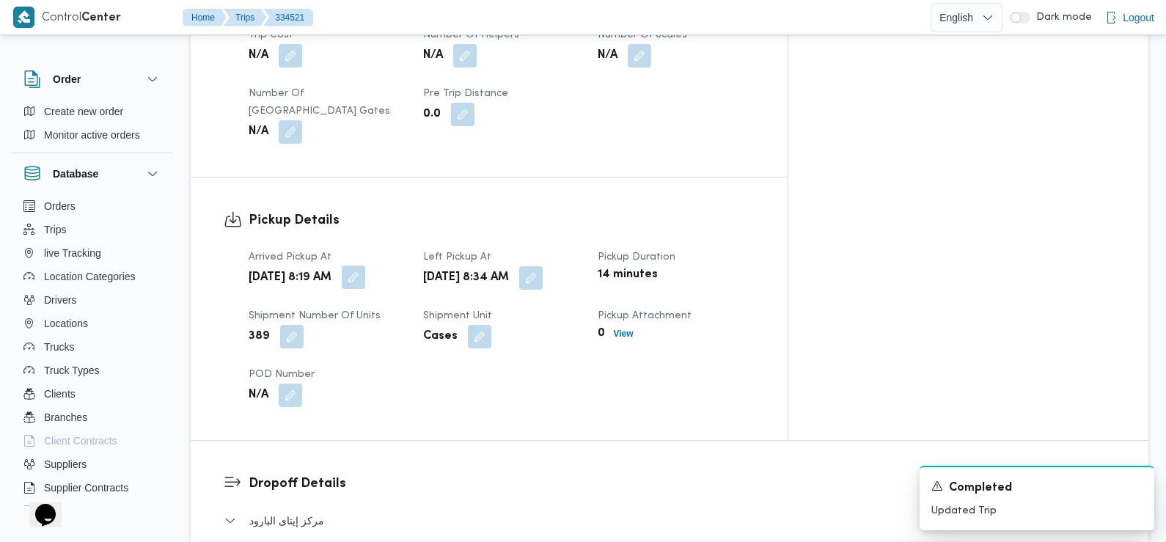
click at [365, 265] on button "button" at bounding box center [353, 276] width 23 height 23
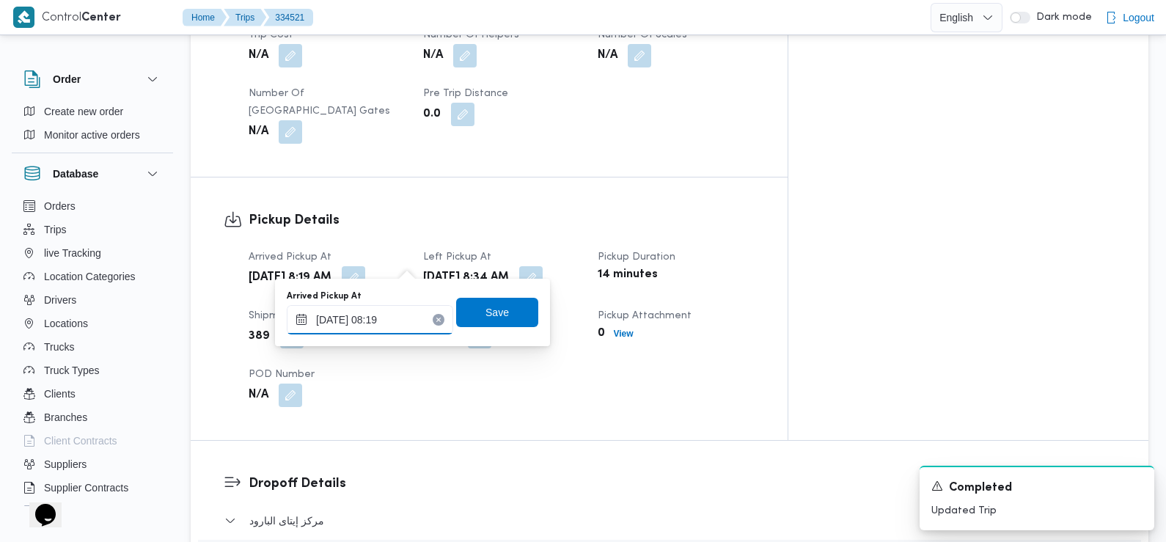
click at [413, 311] on input "31/08/2025 08:19" at bounding box center [370, 319] width 166 height 29
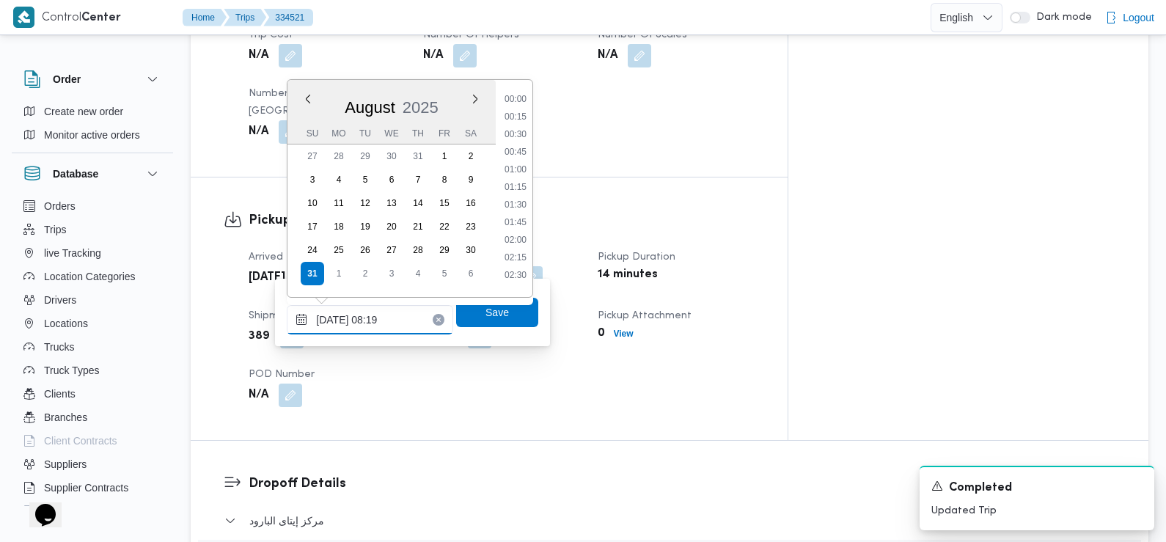
scroll to position [479, 0]
click at [519, 133] on li "07:15" at bounding box center [516, 129] width 34 height 15
type input "[DATE] 07:15"
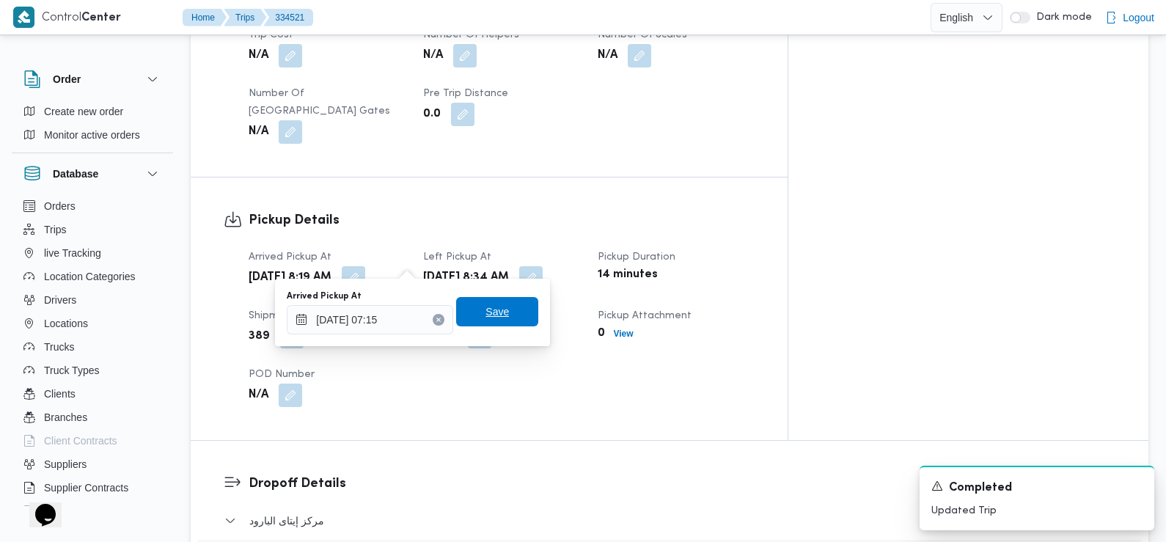
click at [493, 317] on span "Save" at bounding box center [496, 312] width 23 height 18
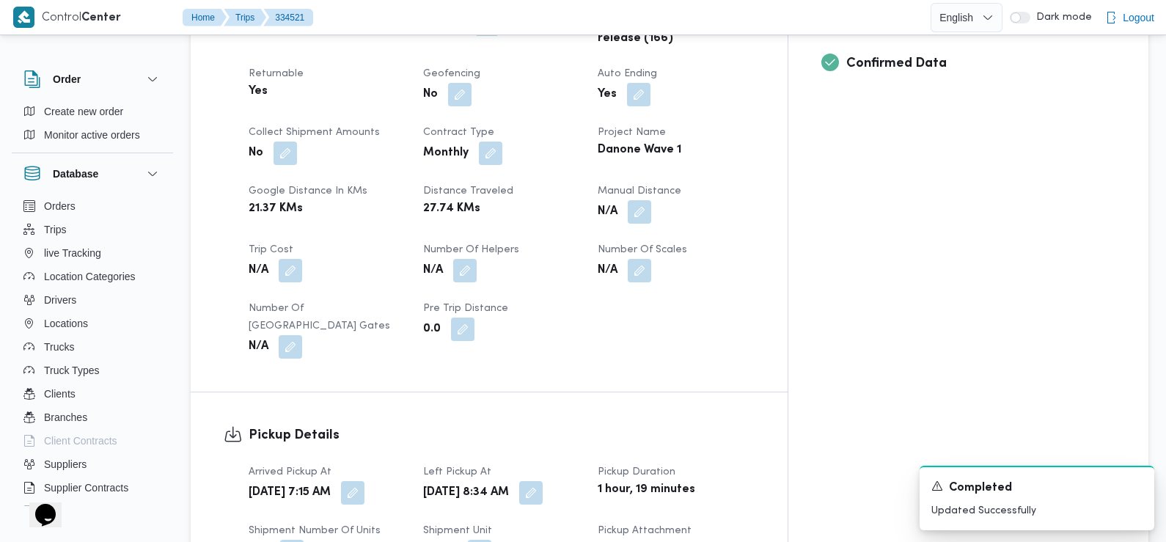
scroll to position [0, 0]
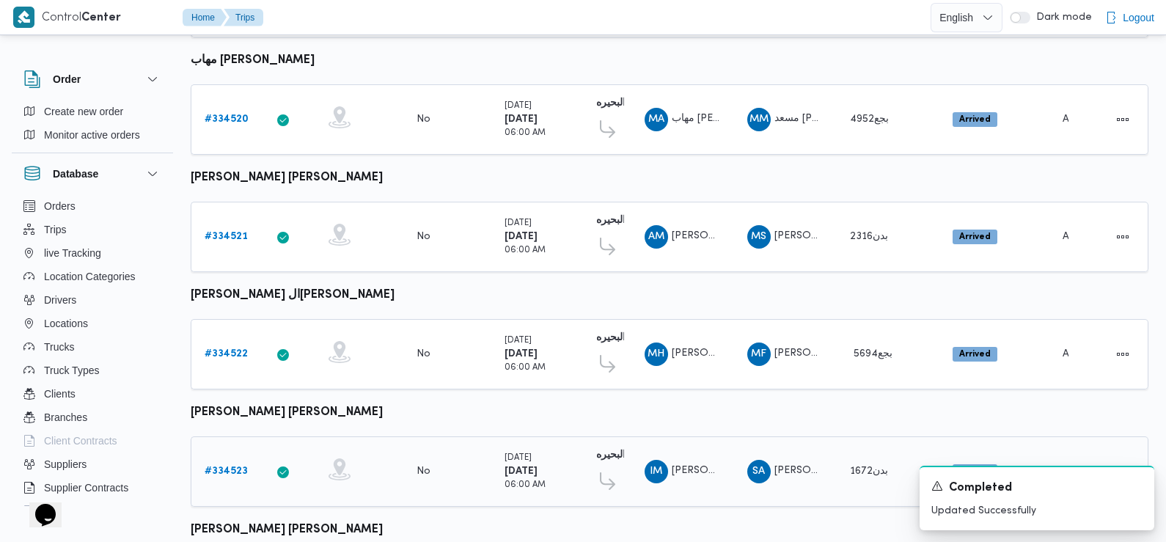
scroll to position [876, 0]
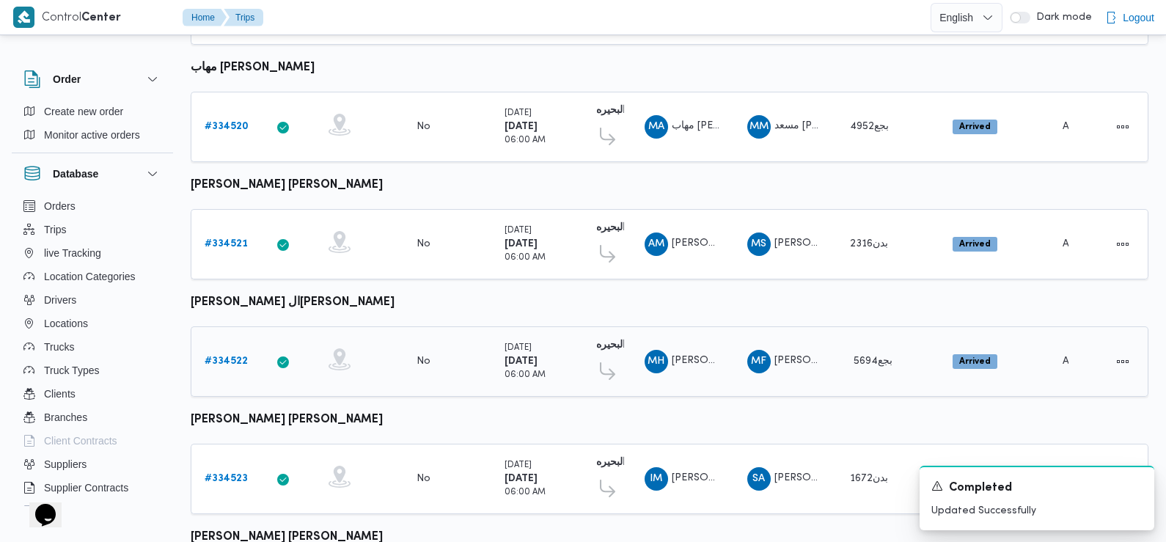
click at [231, 356] on b "# 334522" at bounding box center [226, 361] width 43 height 10
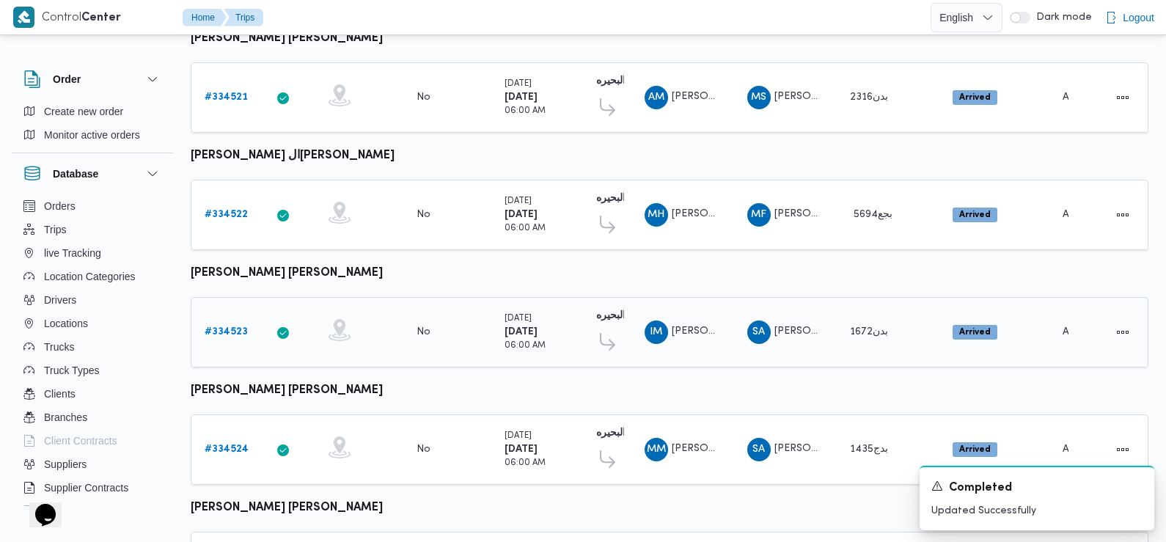
scroll to position [1232, 0]
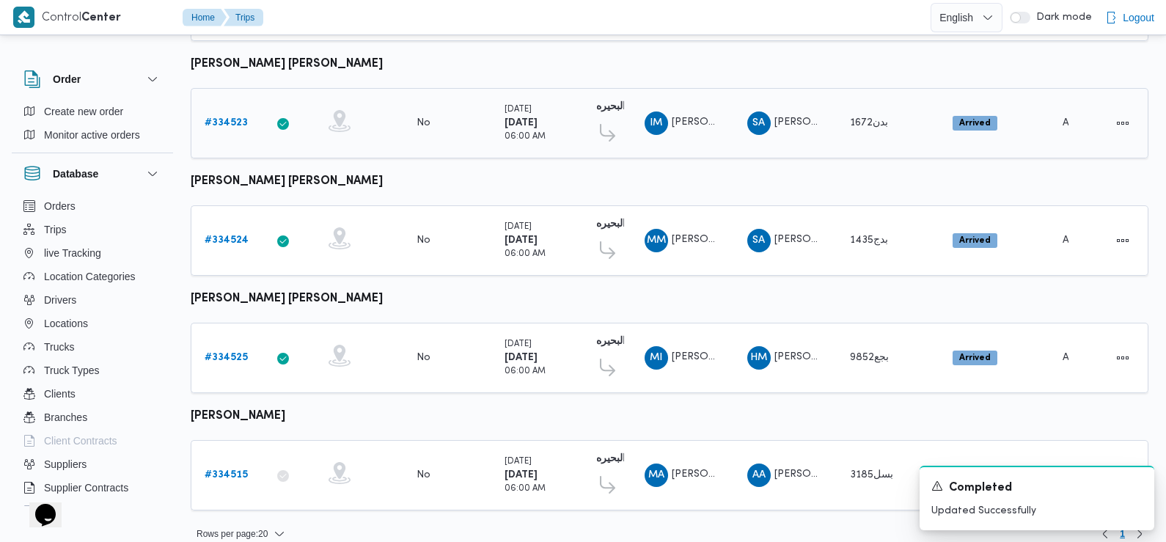
click at [237, 118] on b "# 334523" at bounding box center [226, 123] width 43 height 10
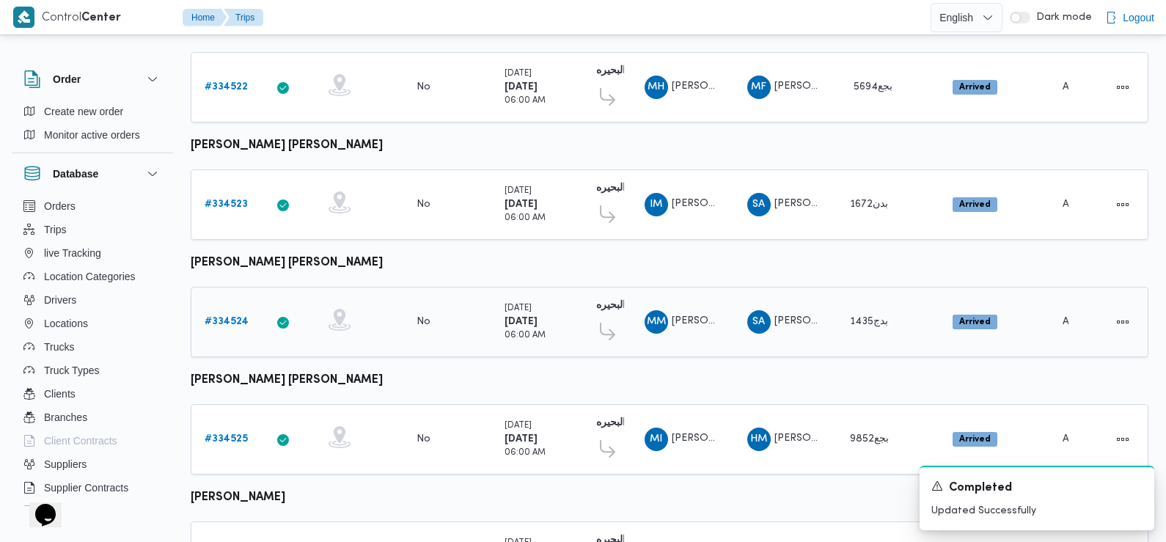
scroll to position [1232, 0]
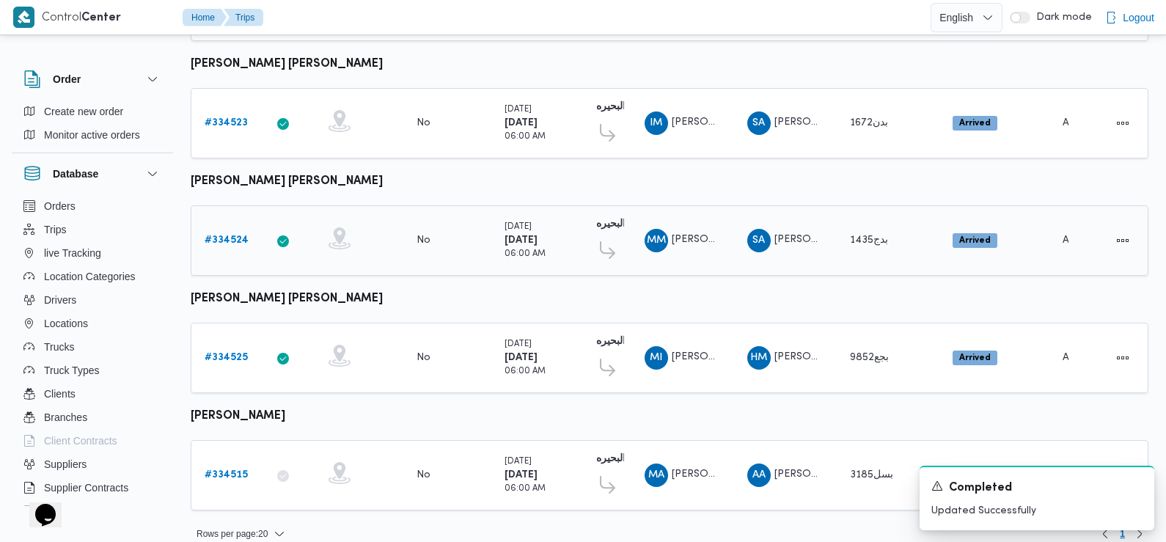
click at [232, 235] on b "# 334524" at bounding box center [227, 240] width 44 height 10
click at [228, 353] on b "# 334525" at bounding box center [226, 358] width 43 height 10
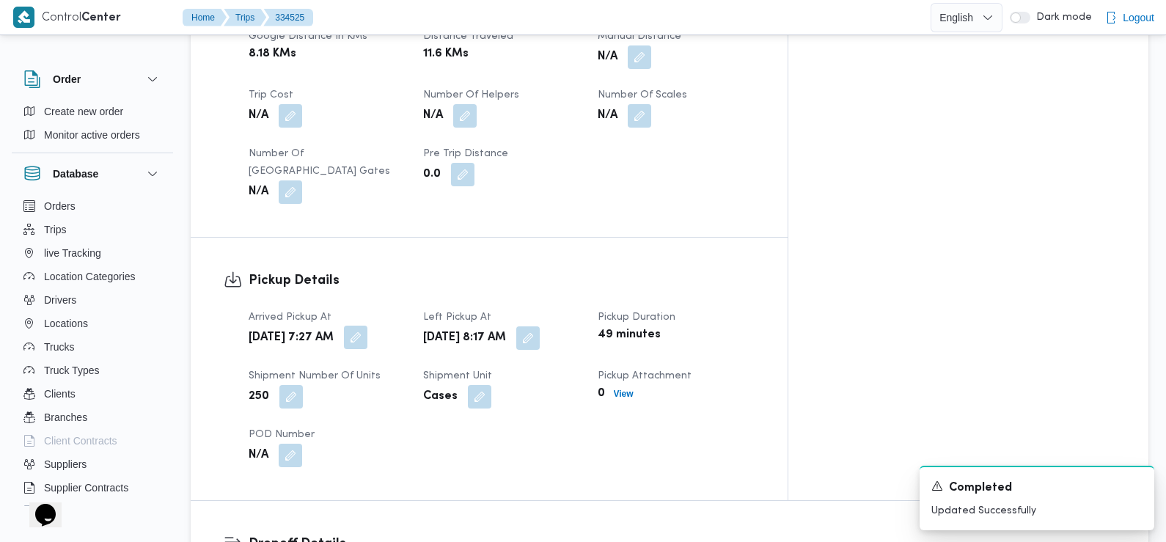
click at [367, 326] on button "button" at bounding box center [355, 337] width 23 height 23
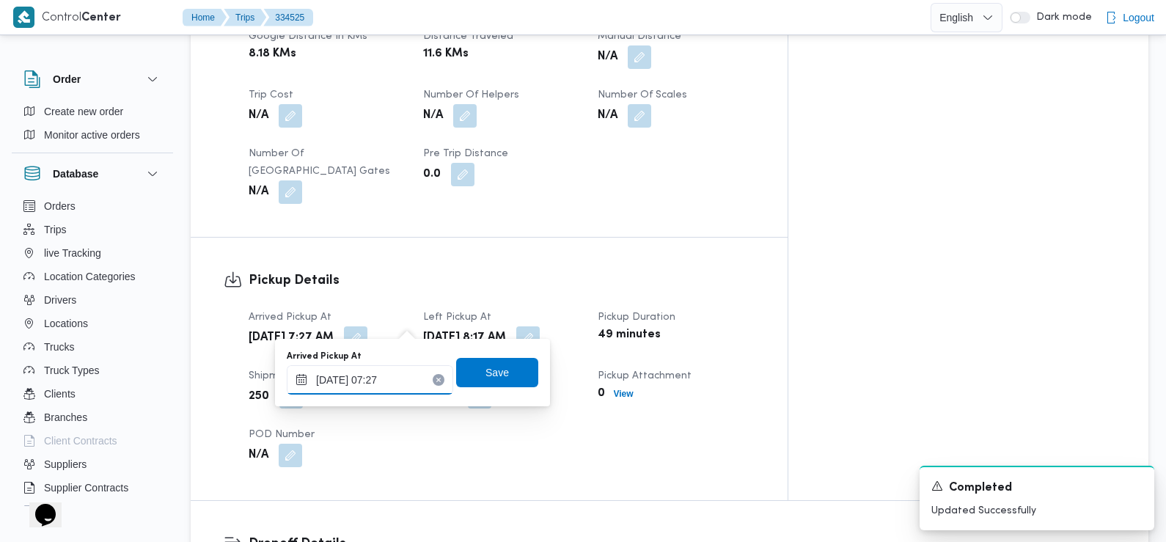
click at [407, 372] on input "31/08/2025 07:27" at bounding box center [370, 379] width 166 height 29
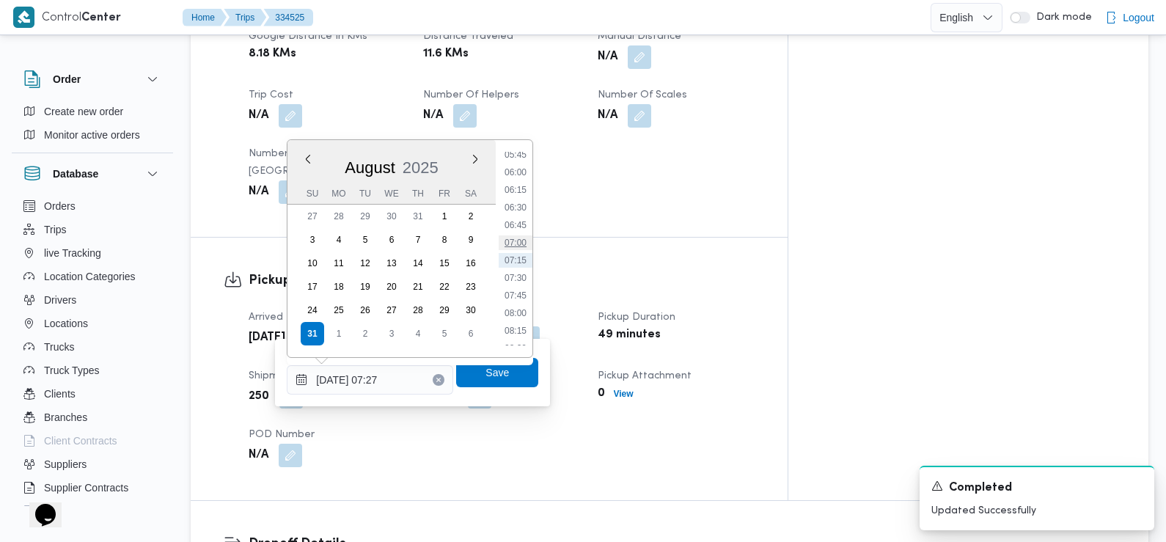
click at [523, 238] on li "07:00" at bounding box center [516, 242] width 34 height 15
type input "[DATE] 07:00"
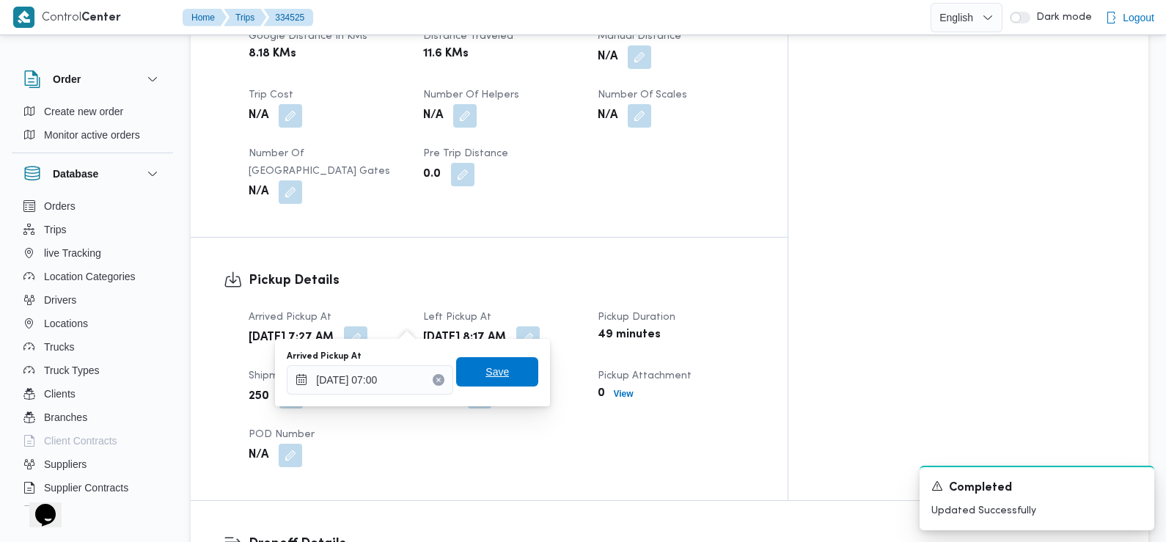
click at [488, 383] on span "Save" at bounding box center [497, 371] width 82 height 29
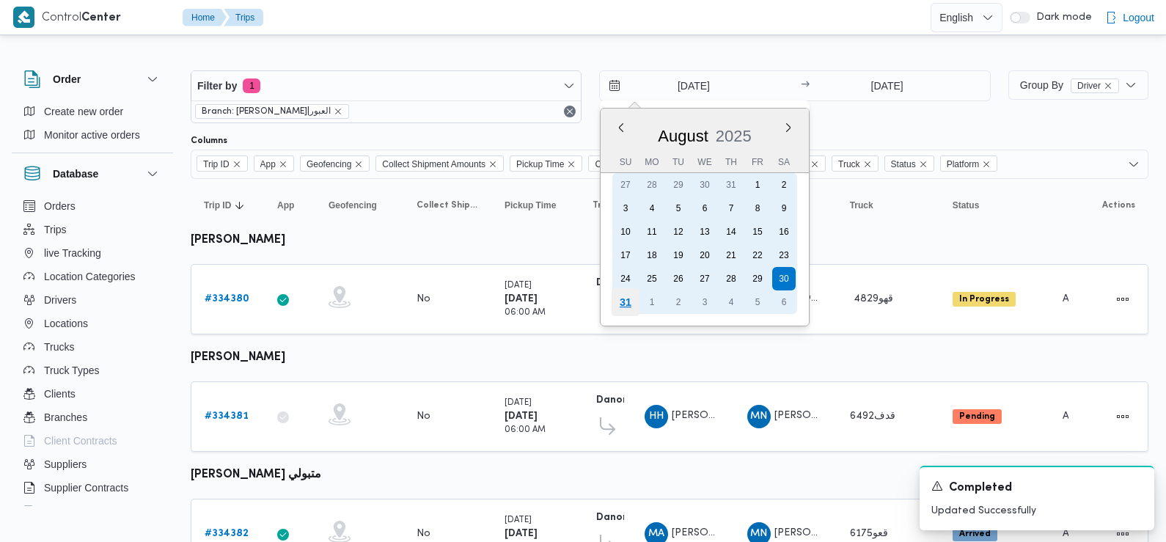
click at [627, 306] on div "31" at bounding box center [625, 302] width 28 height 28
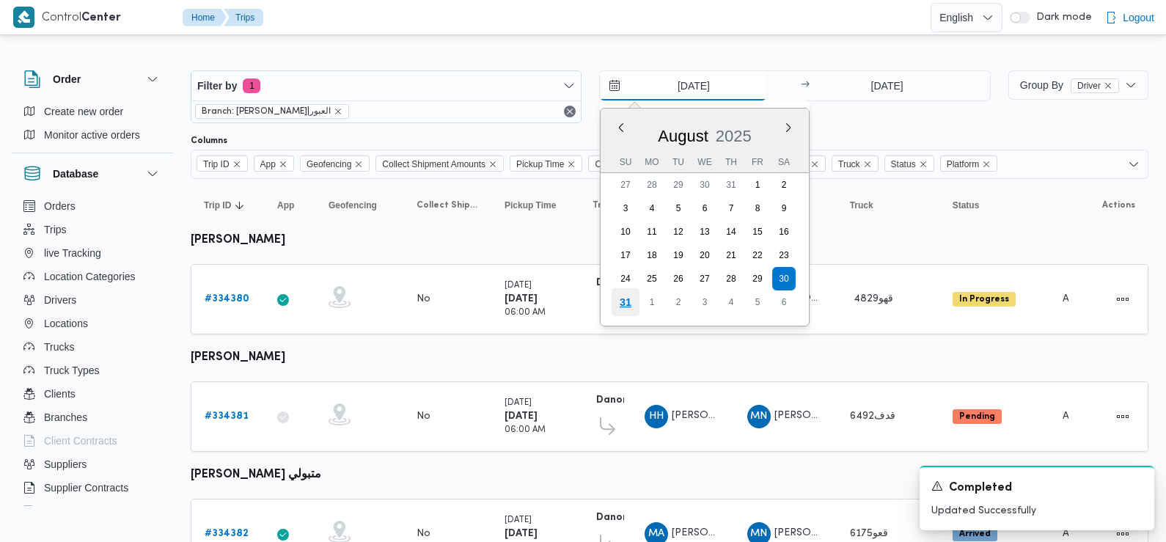
type input "[DATE]"
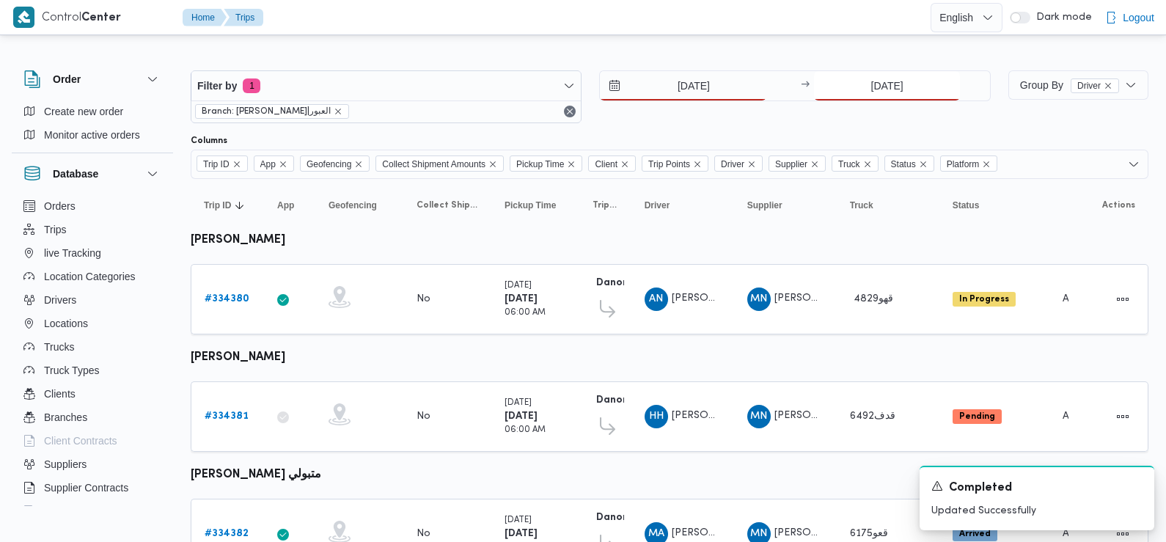
click at [893, 90] on input "30/8/2025" at bounding box center [887, 85] width 146 height 29
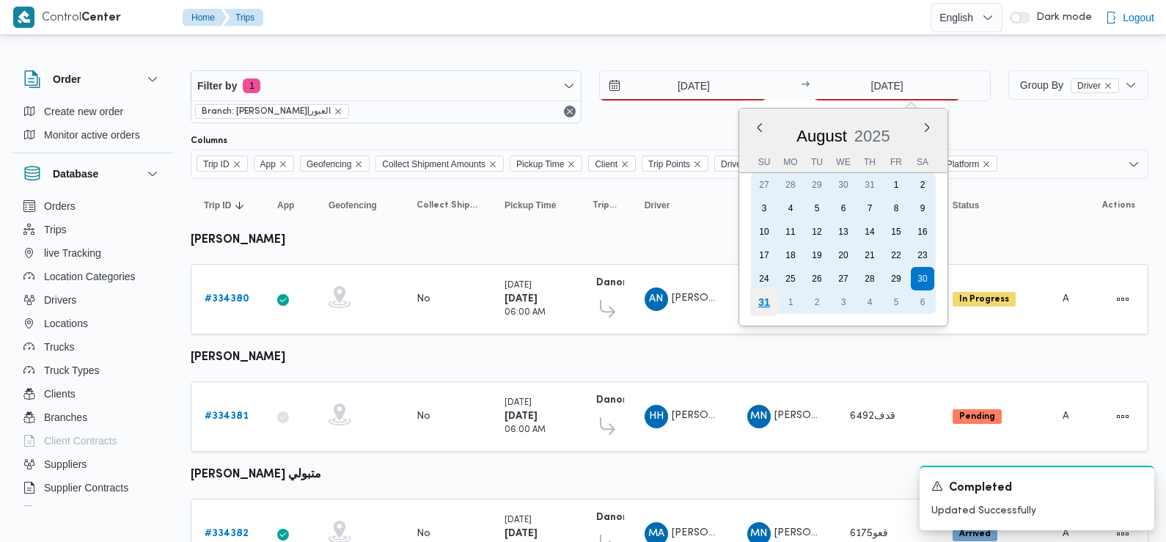
click at [761, 312] on div "31" at bounding box center [764, 302] width 28 height 28
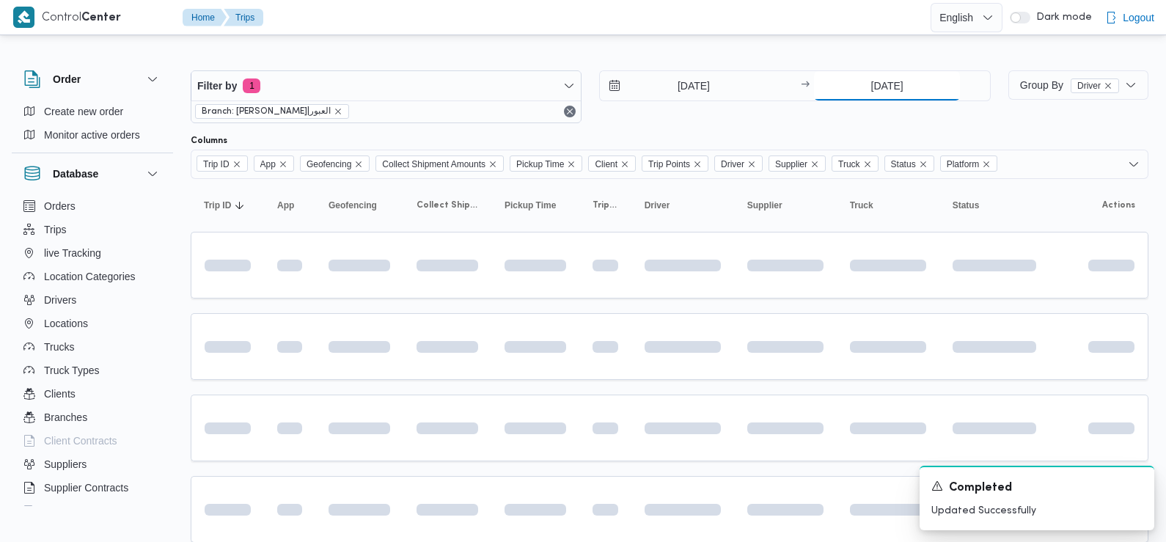
type input "[DATE]"
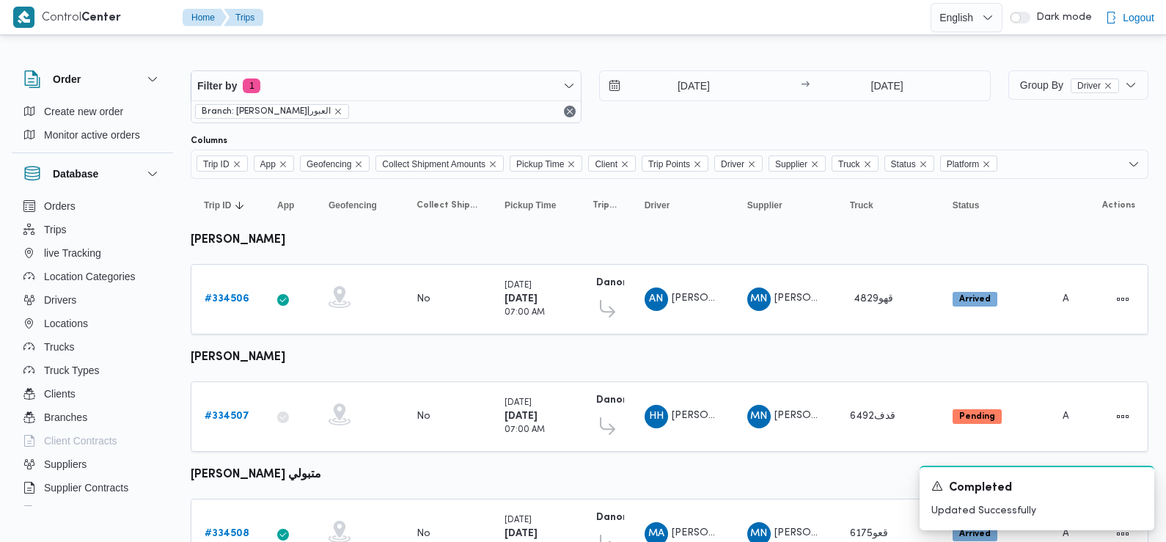
click at [710, 126] on div "Filter by 1 Branch: دانون|العبور 31/8/2025 → 31/8/2025" at bounding box center [590, 97] width 817 height 70
click at [1136, 482] on icon "Dismiss toast" at bounding box center [1136, 485] width 12 height 12
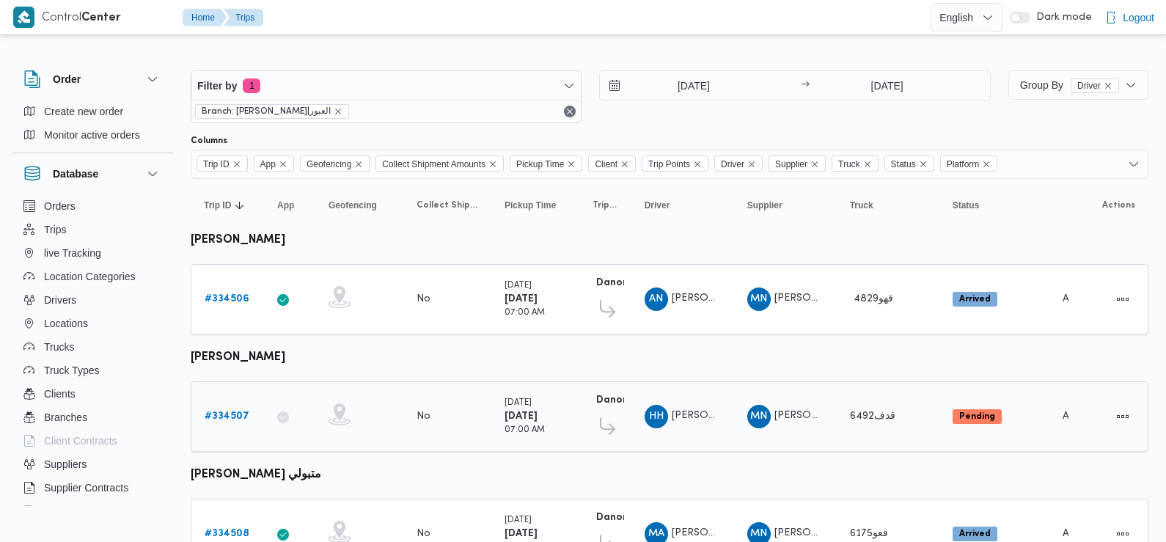
click at [230, 419] on b "# 334507" at bounding box center [227, 416] width 45 height 10
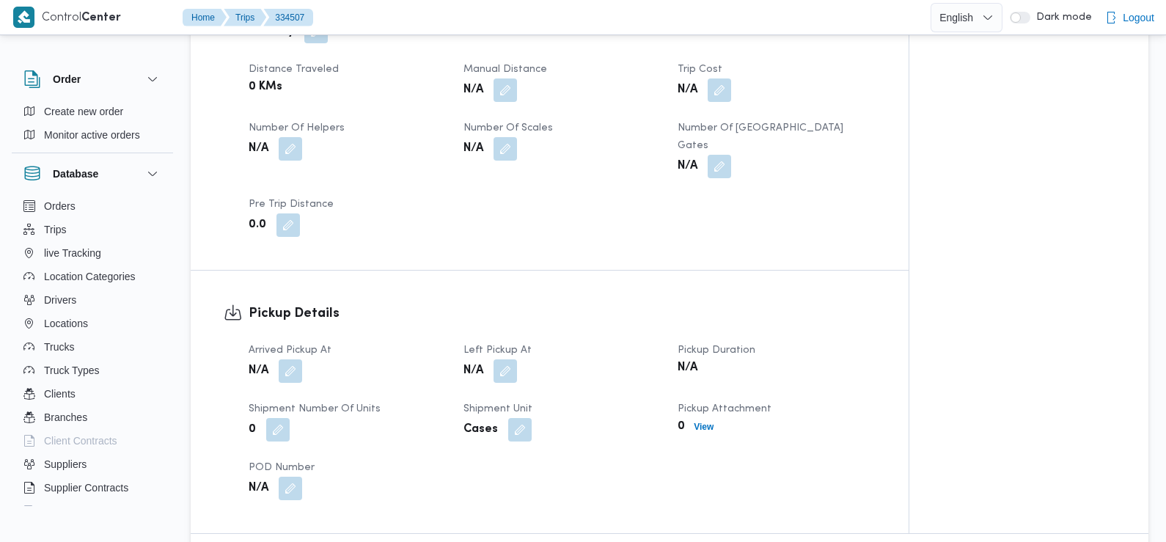
scroll to position [772, 0]
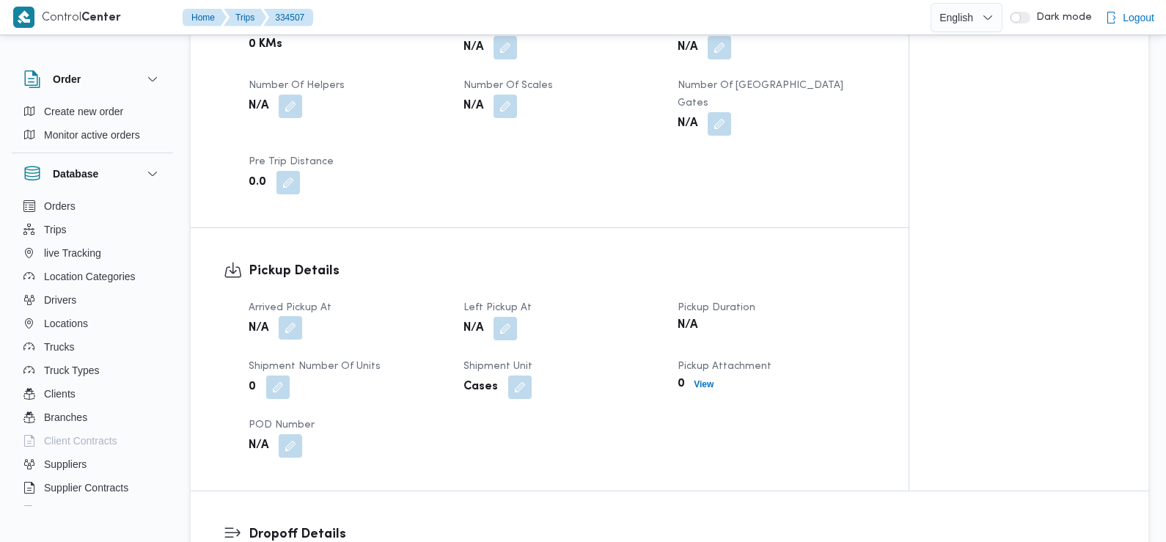
click at [295, 320] on button "button" at bounding box center [290, 327] width 23 height 23
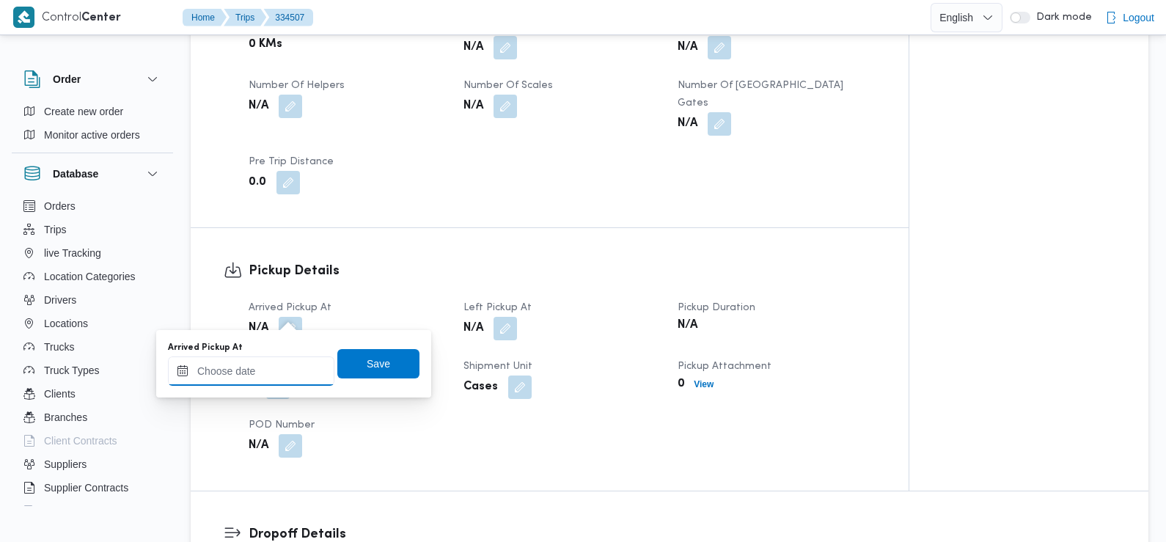
drag, startPoint x: 298, startPoint y: 326, endPoint x: 298, endPoint y: 367, distance: 41.1
click at [298, 367] on input "Arrived Pickup At" at bounding box center [251, 370] width 166 height 29
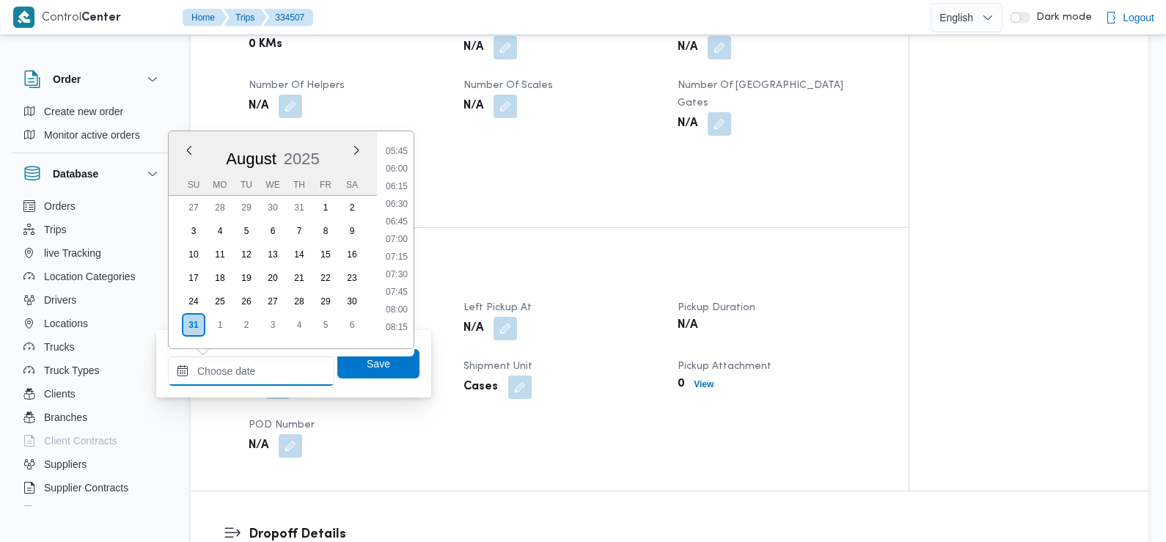
scroll to position [400, 0]
click at [397, 223] on li "06:45" at bounding box center [397, 225] width 34 height 15
type input "31/08/2025 06:45"
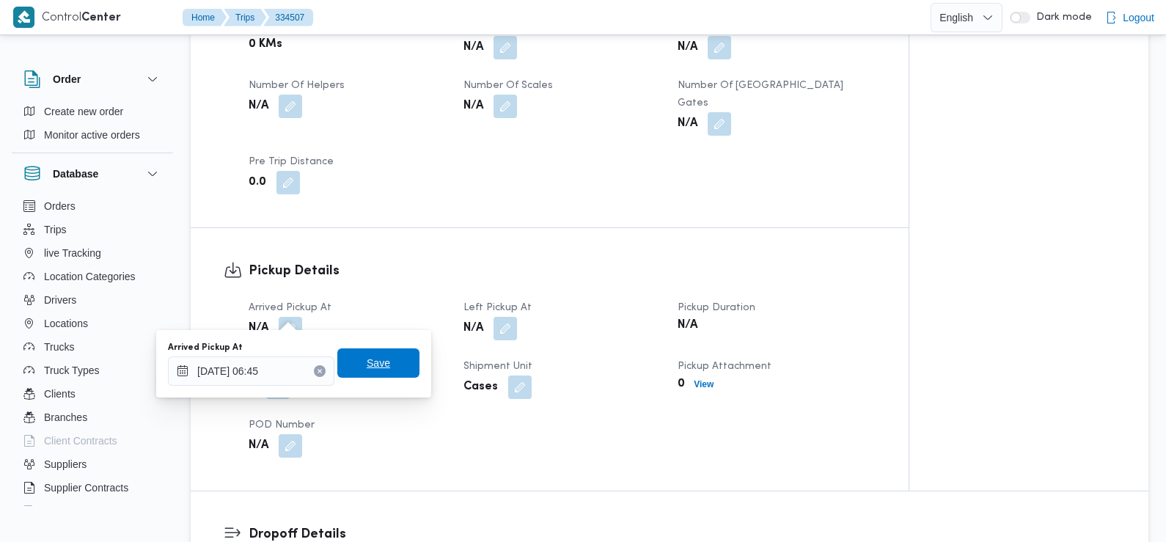
click at [385, 362] on span "Save" at bounding box center [378, 362] width 82 height 29
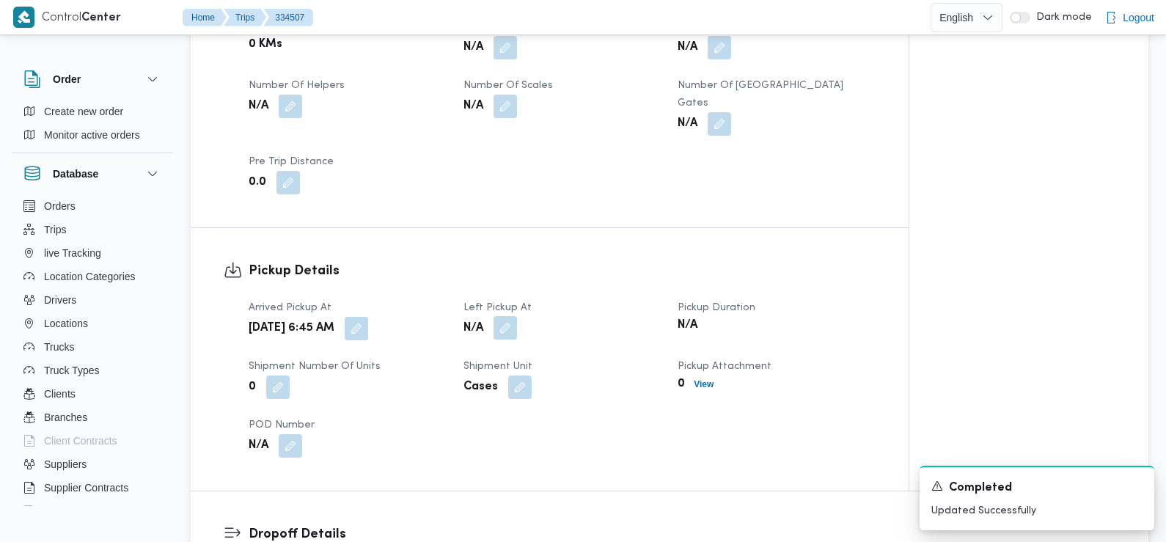
click at [507, 316] on button "button" at bounding box center [504, 327] width 23 height 23
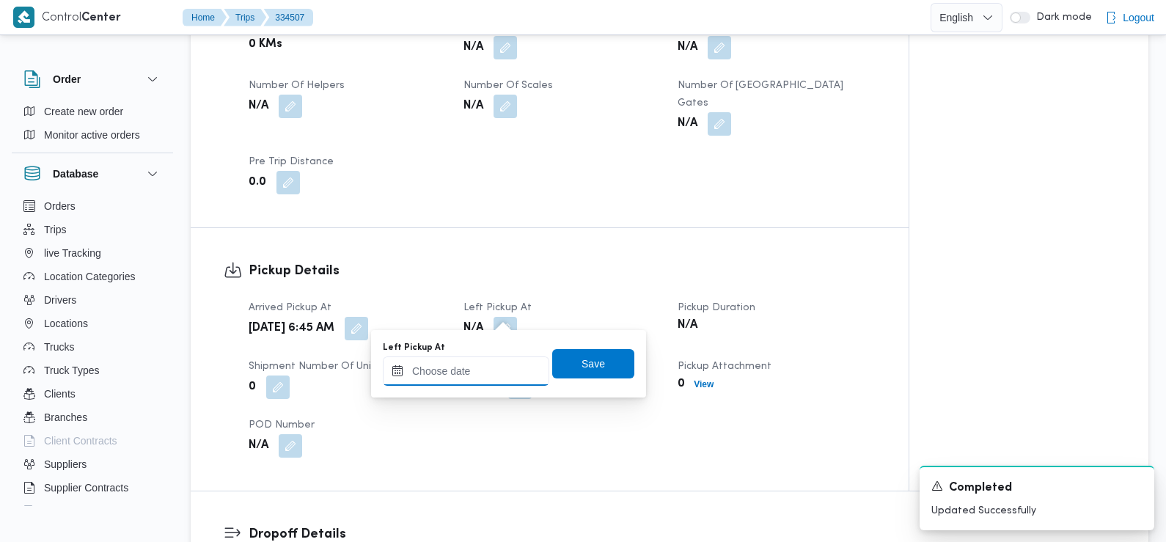
click at [488, 372] on input "Left Pickup At" at bounding box center [466, 370] width 166 height 29
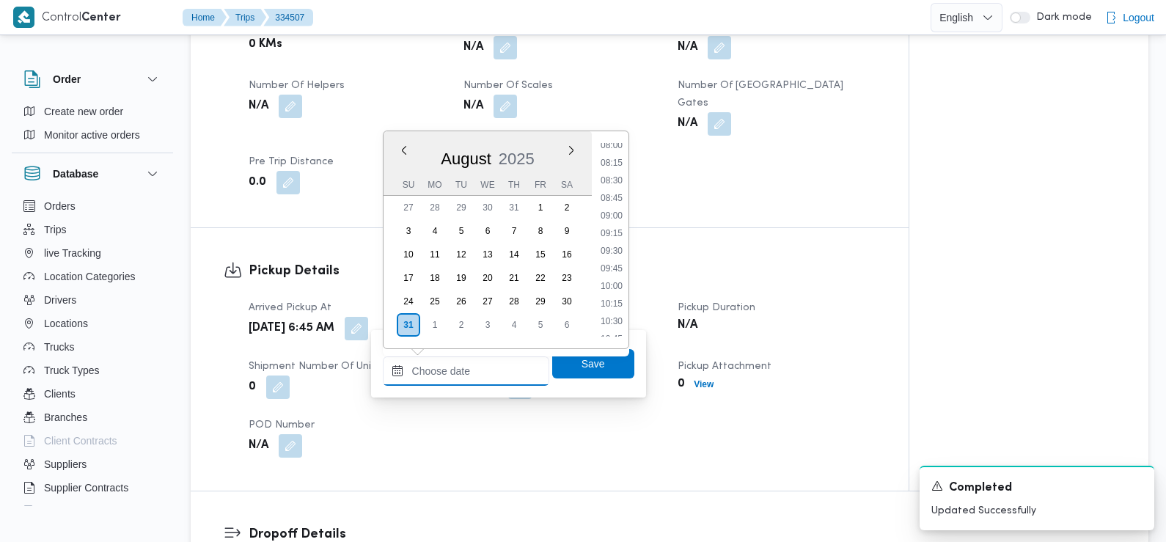
scroll to position [565, 0]
click at [621, 183] on li "08:30" at bounding box center [612, 183] width 34 height 15
type input "[DATE] 08:30"
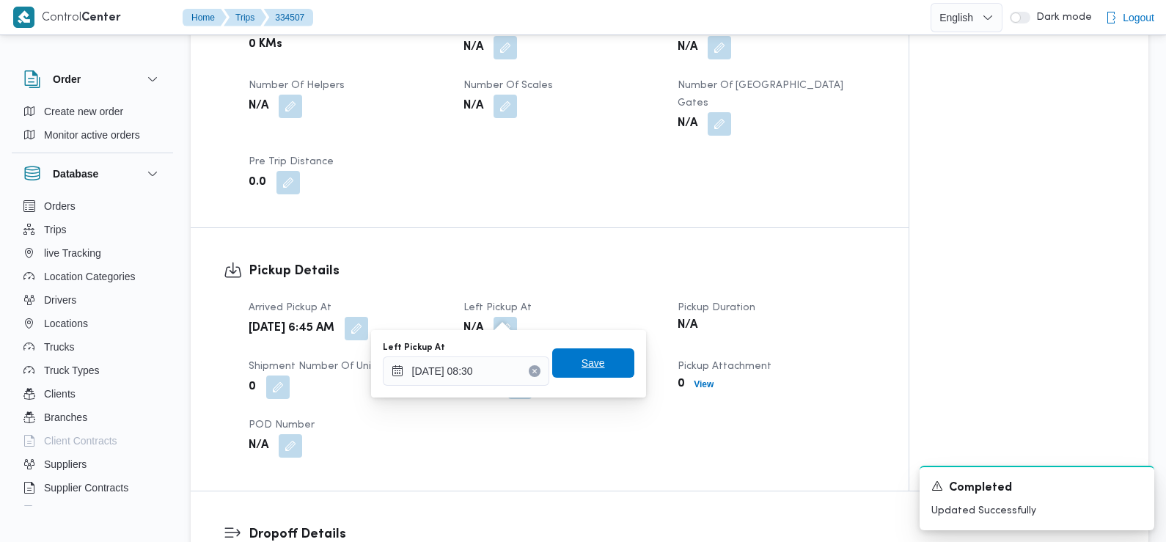
click at [589, 362] on span "Save" at bounding box center [592, 363] width 23 height 18
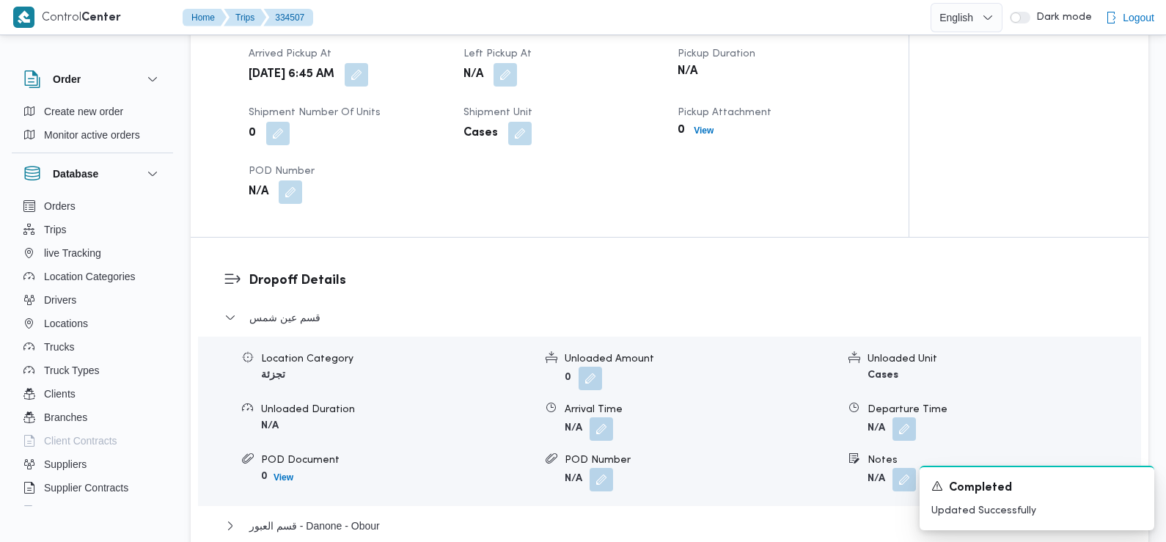
scroll to position [1051, 0]
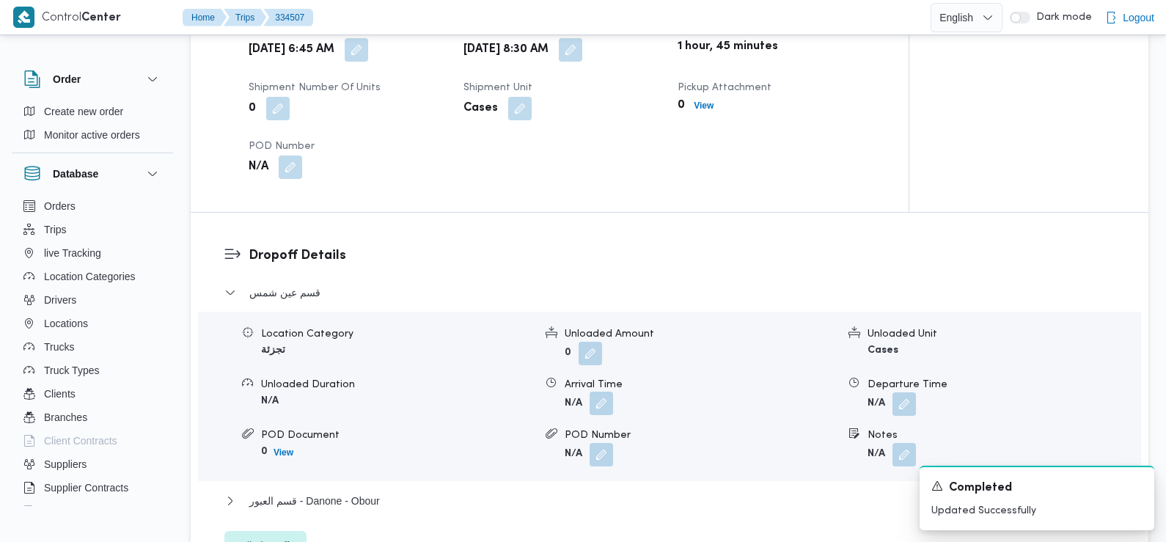
click at [600, 391] on button "button" at bounding box center [600, 402] width 23 height 23
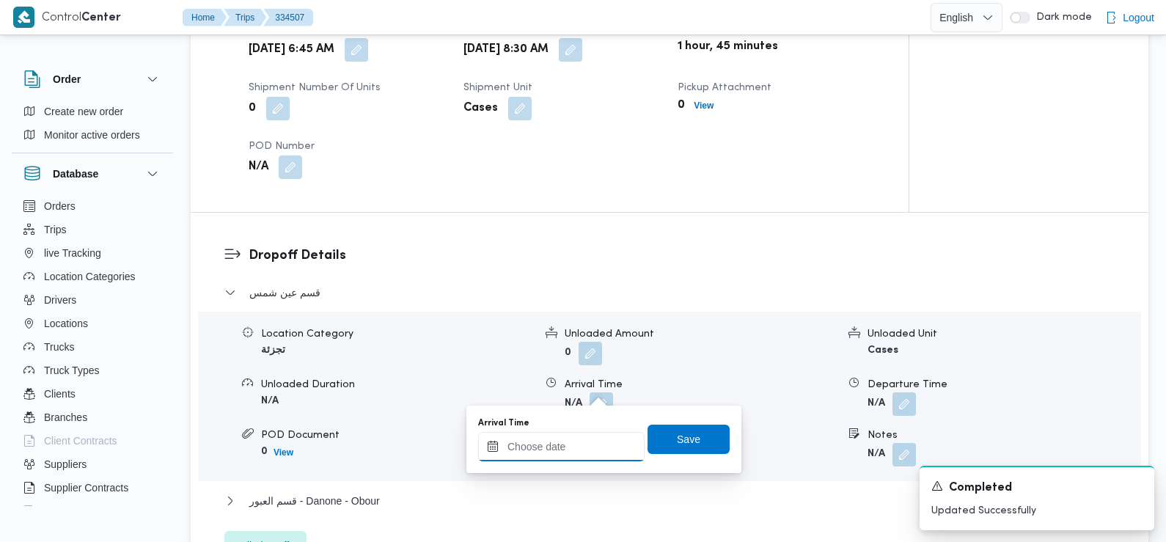
click at [603, 440] on input "Arrival Time" at bounding box center [561, 446] width 166 height 29
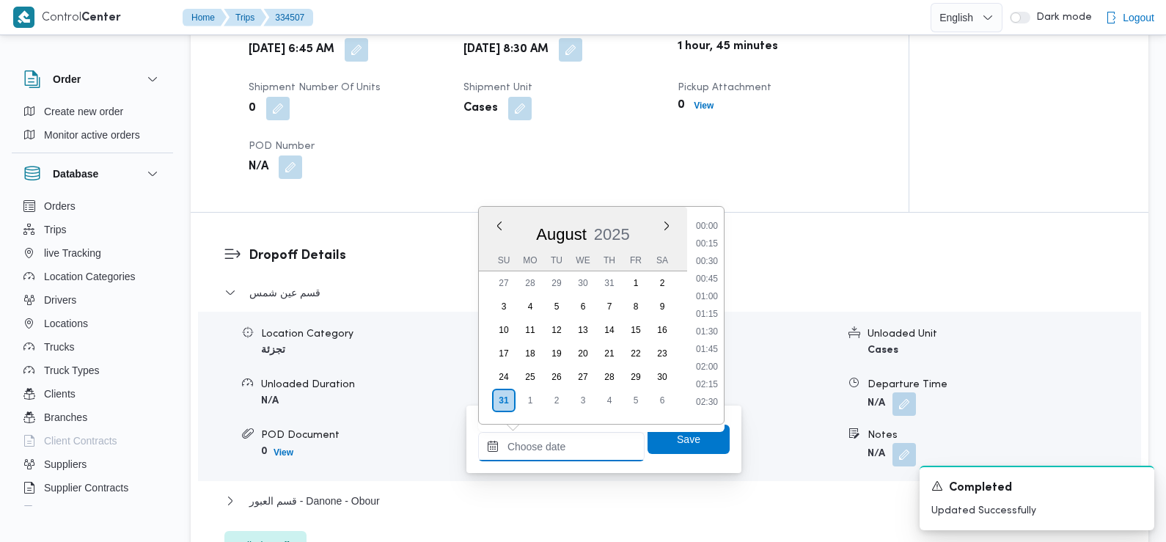
scroll to position [673, 0]
click at [712, 224] on li "09:30" at bounding box center [707, 221] width 34 height 15
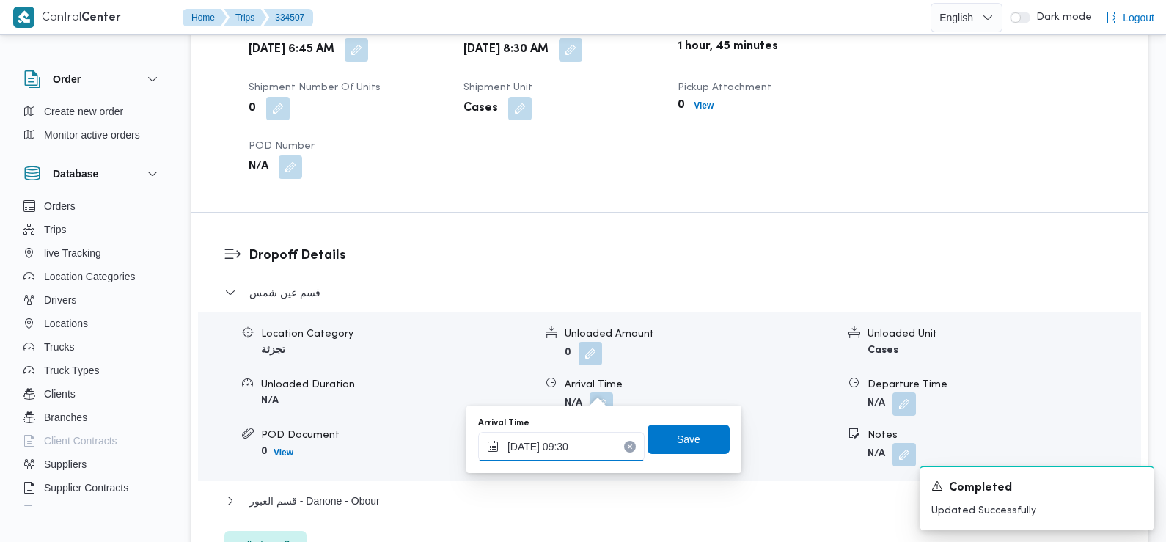
type input "[DATE] 09:30"
click at [696, 435] on span "Save" at bounding box center [688, 438] width 82 height 29
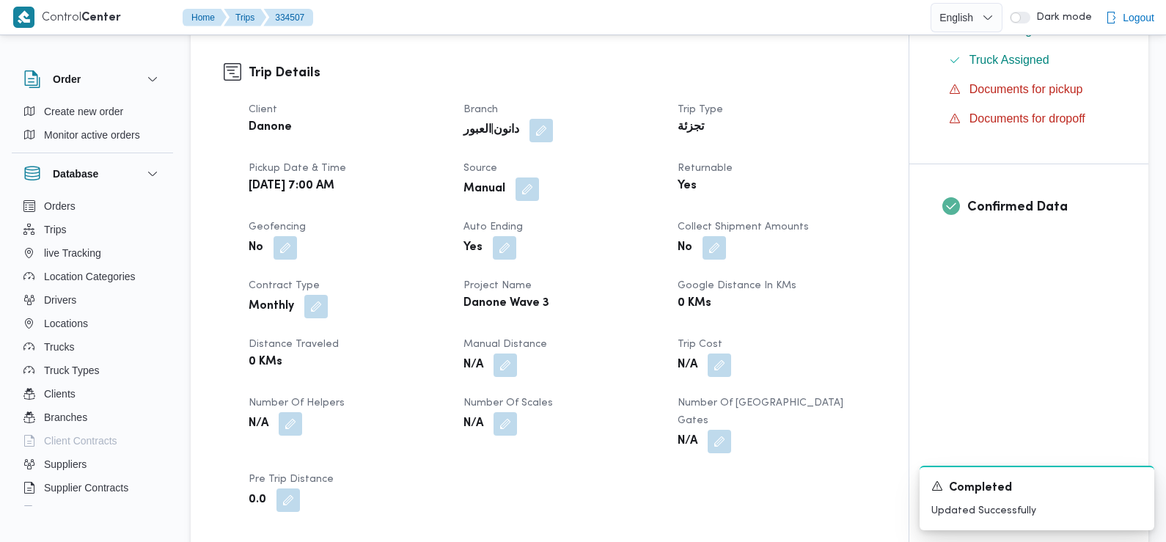
scroll to position [0, 0]
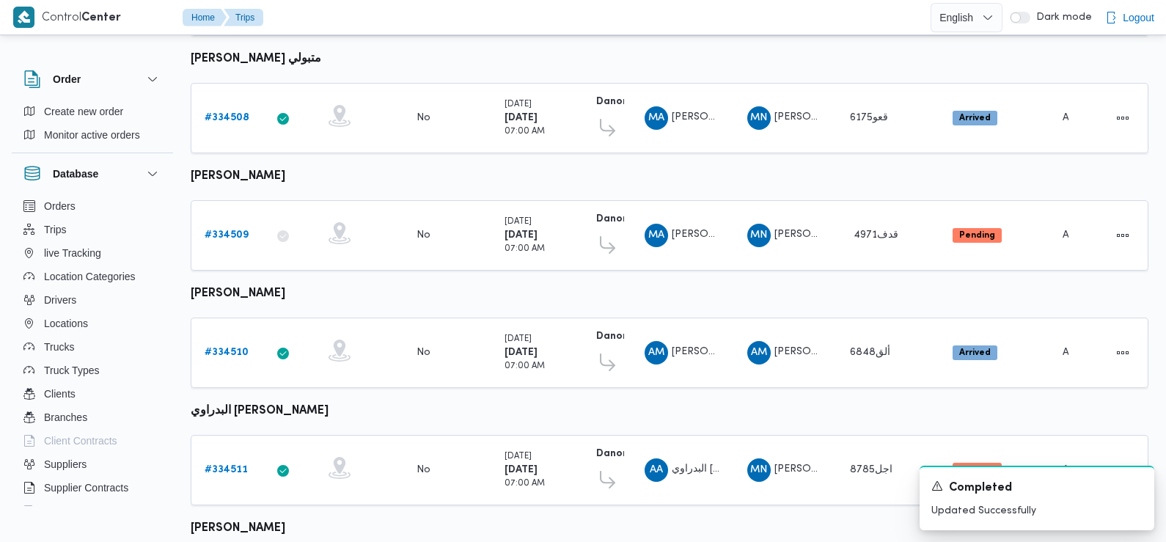
scroll to position [445, 0]
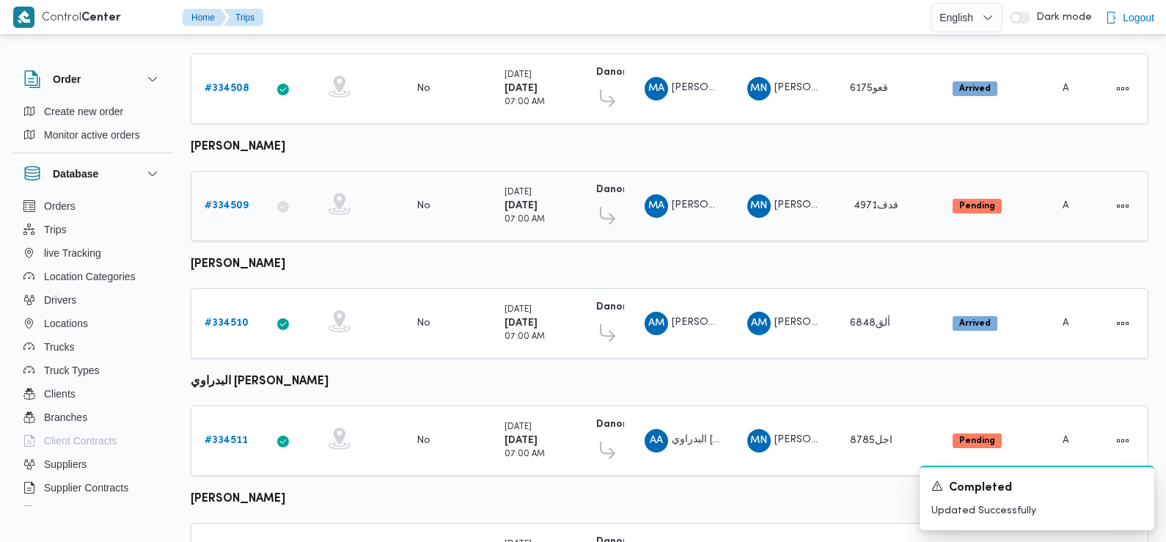
click at [237, 201] on b "# 334509" at bounding box center [227, 206] width 44 height 10
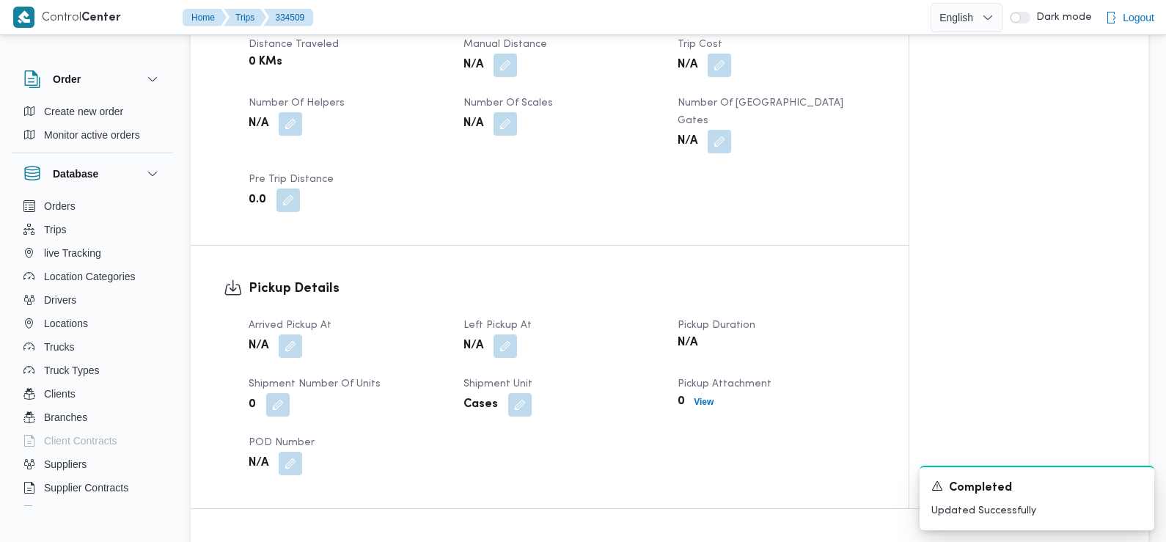
scroll to position [782, 0]
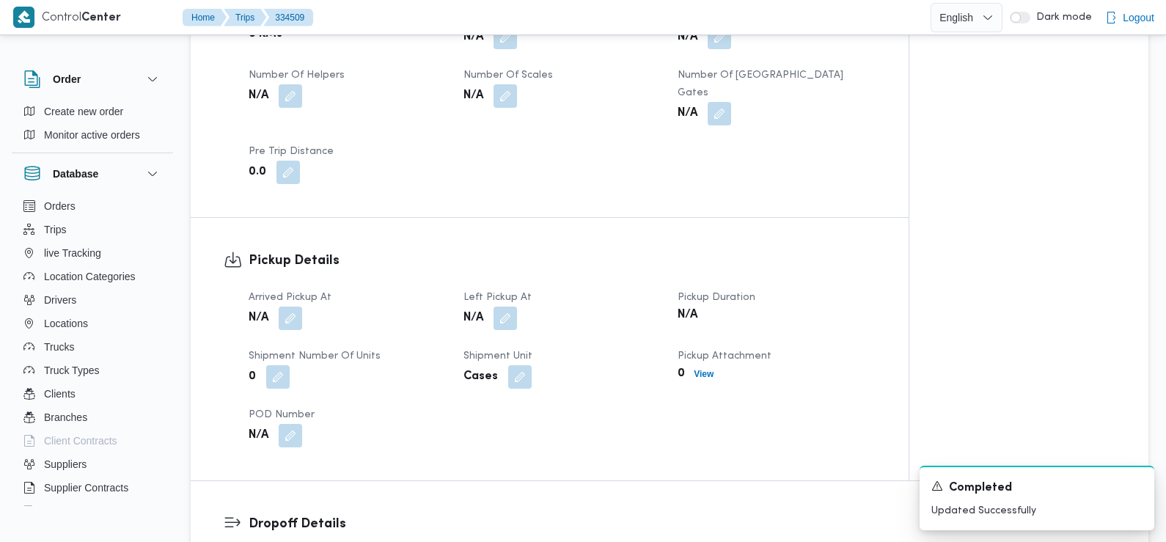
click at [290, 289] on dt "Arrived Pickup At" at bounding box center [347, 298] width 197 height 18
click at [290, 306] on button "button" at bounding box center [290, 317] width 23 height 23
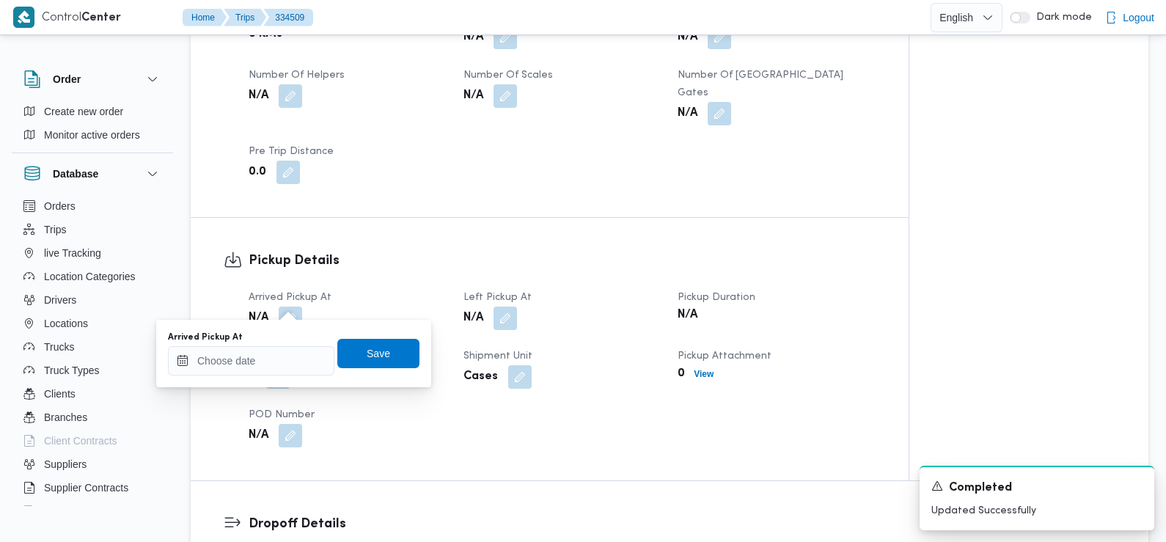
click at [289, 343] on div "Arrived Pickup At" at bounding box center [251, 353] width 166 height 44
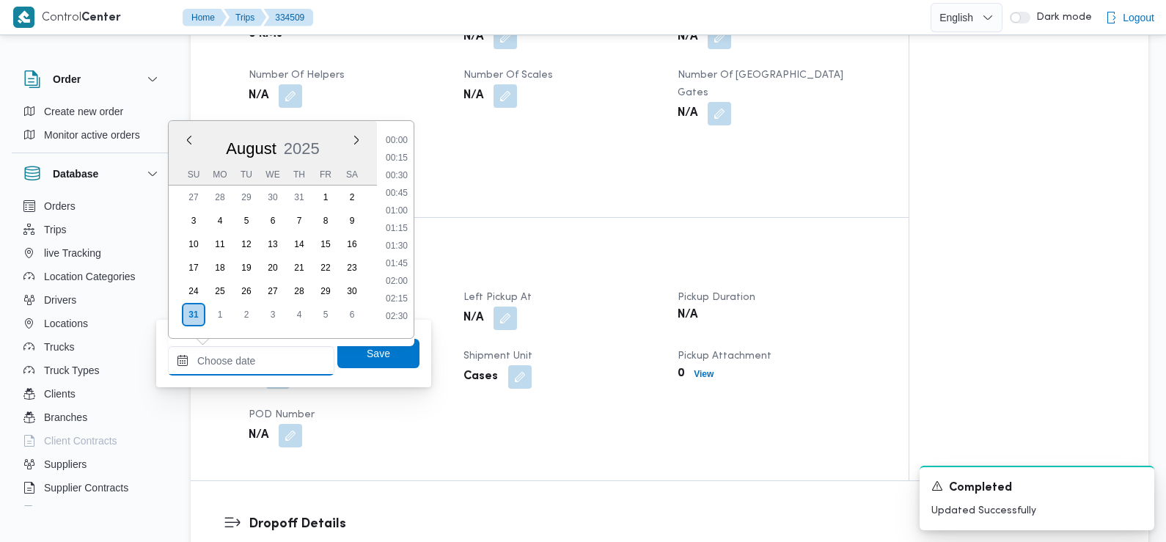
scroll to position [691, 0]
drag, startPoint x: 289, startPoint y: 357, endPoint x: 262, endPoint y: 357, distance: 27.1
click at [262, 357] on input "Arrived Pickup At" at bounding box center [251, 360] width 166 height 29
click at [402, 161] on li "07:30" at bounding box center [397, 158] width 34 height 15
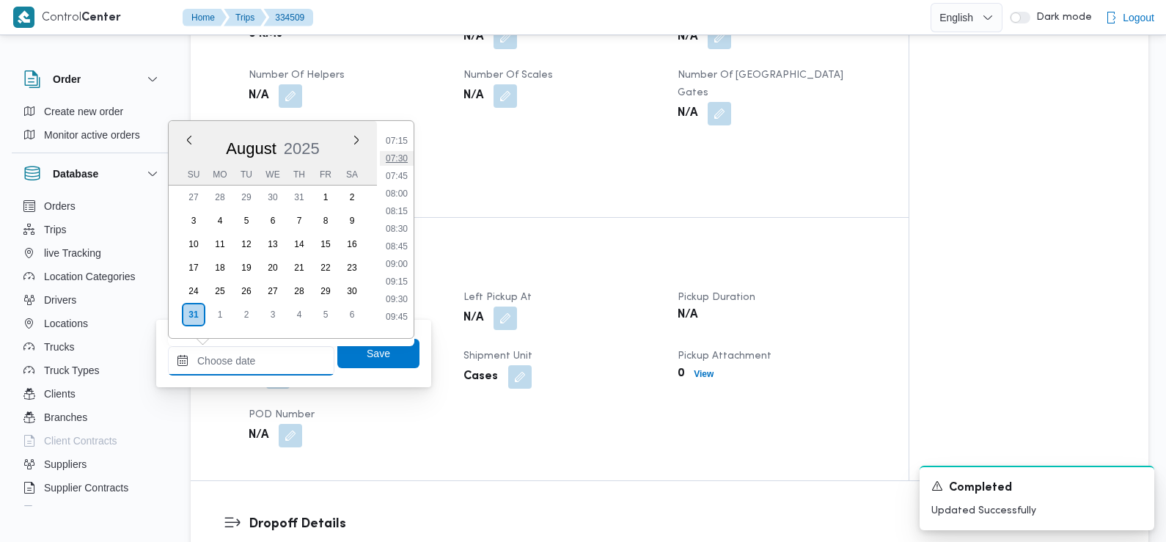
type input "[DATE] 07:30"
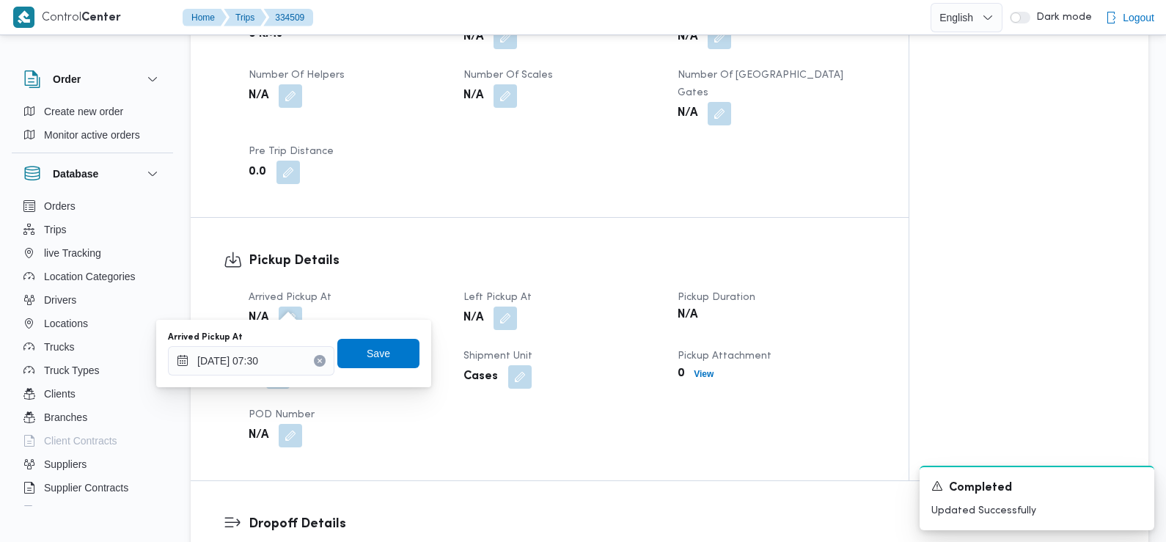
click at [377, 369] on div "Arrived Pickup At 31/08/2025 07:30 Save" at bounding box center [293, 353] width 254 height 47
click at [377, 361] on span "Save" at bounding box center [378, 353] width 23 height 18
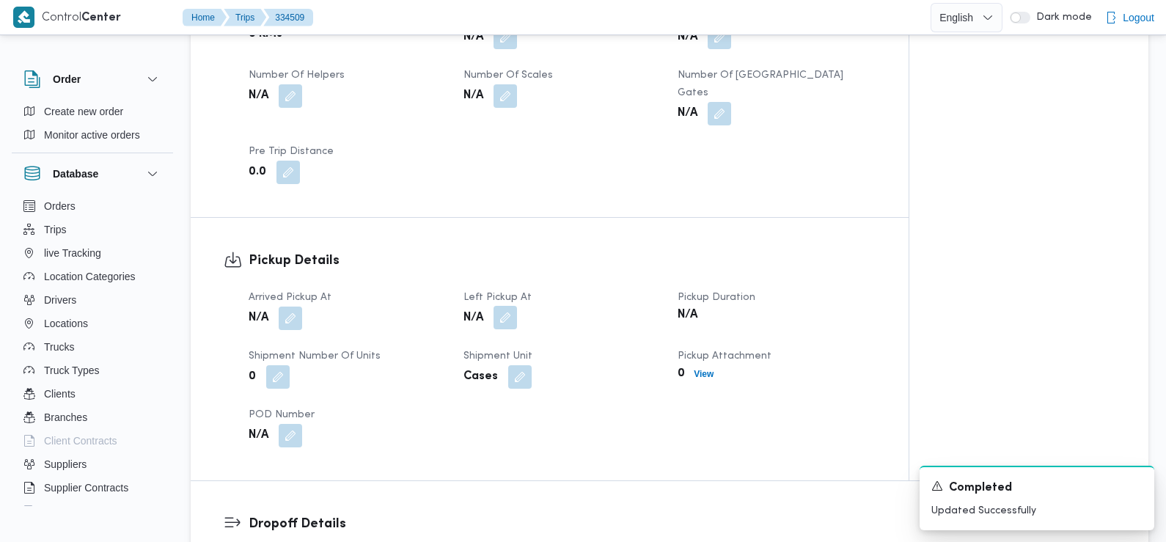
click at [511, 306] on button "button" at bounding box center [504, 317] width 23 height 23
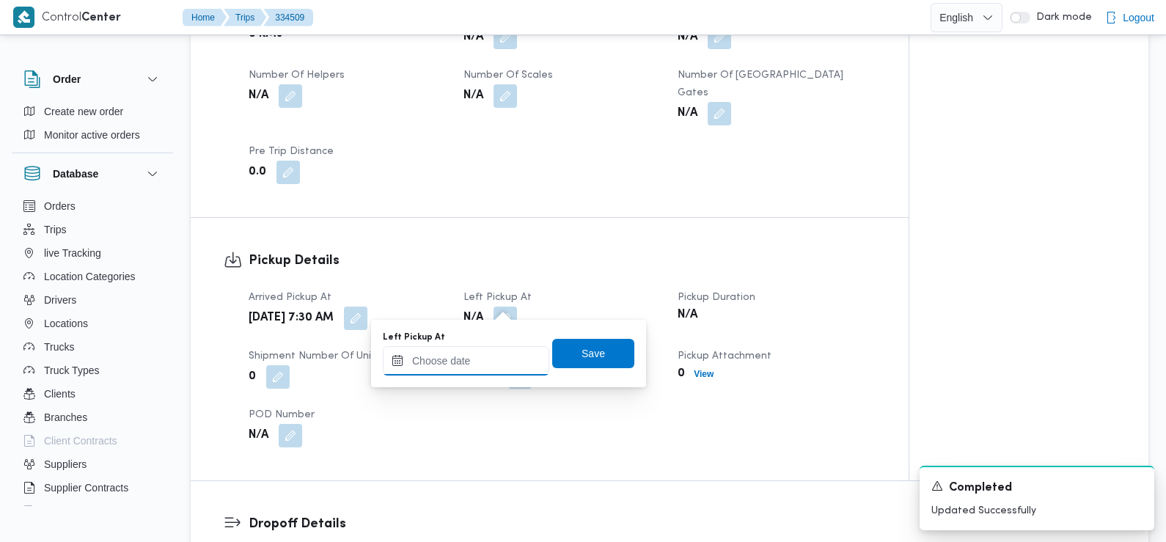
click at [485, 364] on input "Left Pickup At" at bounding box center [466, 360] width 166 height 29
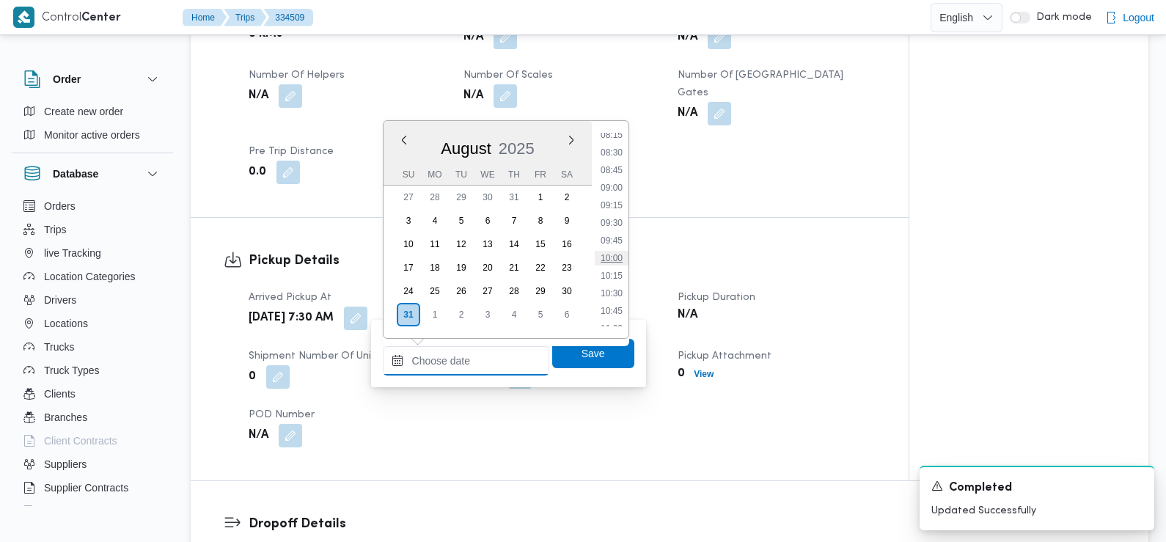
scroll to position [578, 0]
click at [617, 163] on li "08:30" at bounding box center [612, 159] width 34 height 15
type input "[DATE] 08:30"
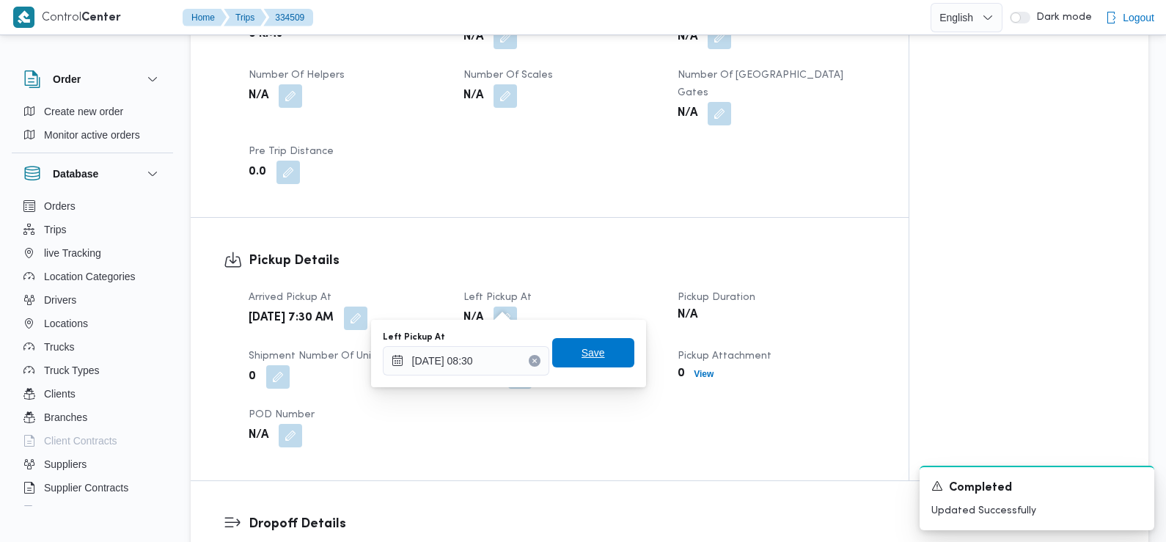
click at [585, 355] on span "Save" at bounding box center [592, 353] width 23 height 18
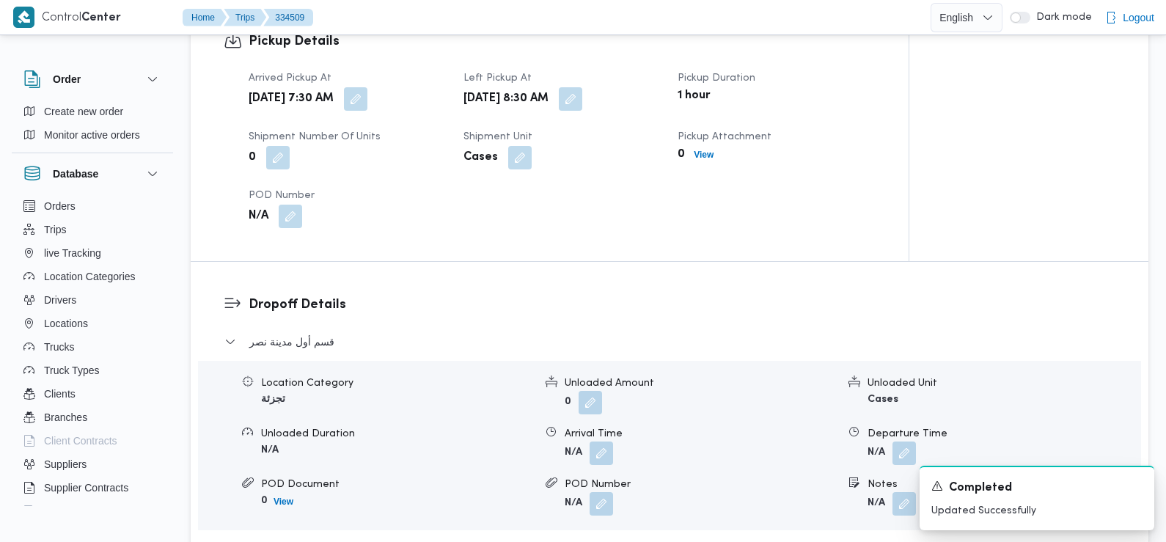
scroll to position [1012, 0]
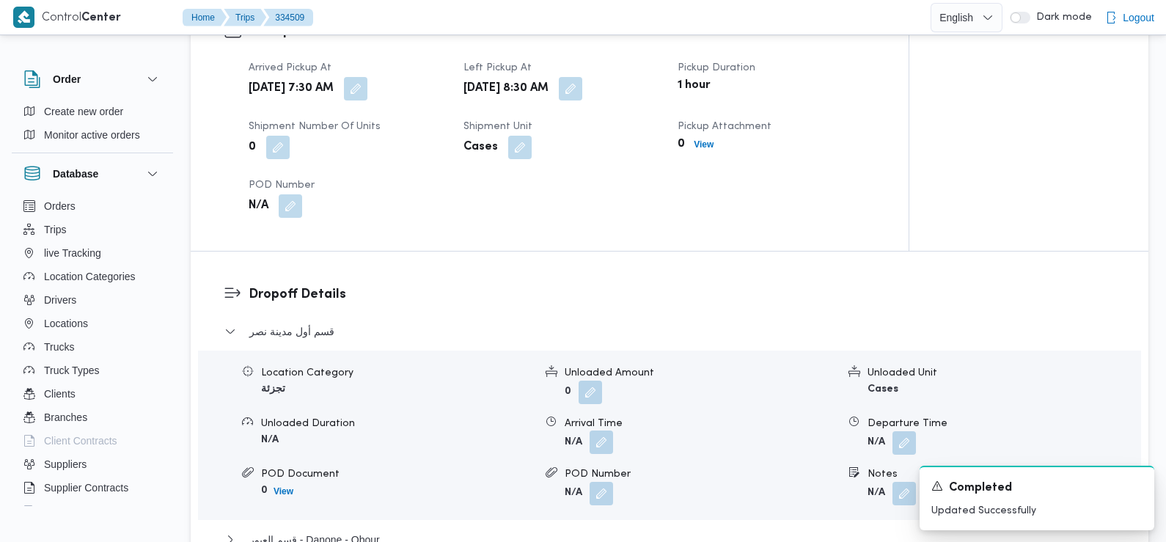
click at [607, 430] on button "button" at bounding box center [600, 441] width 23 height 23
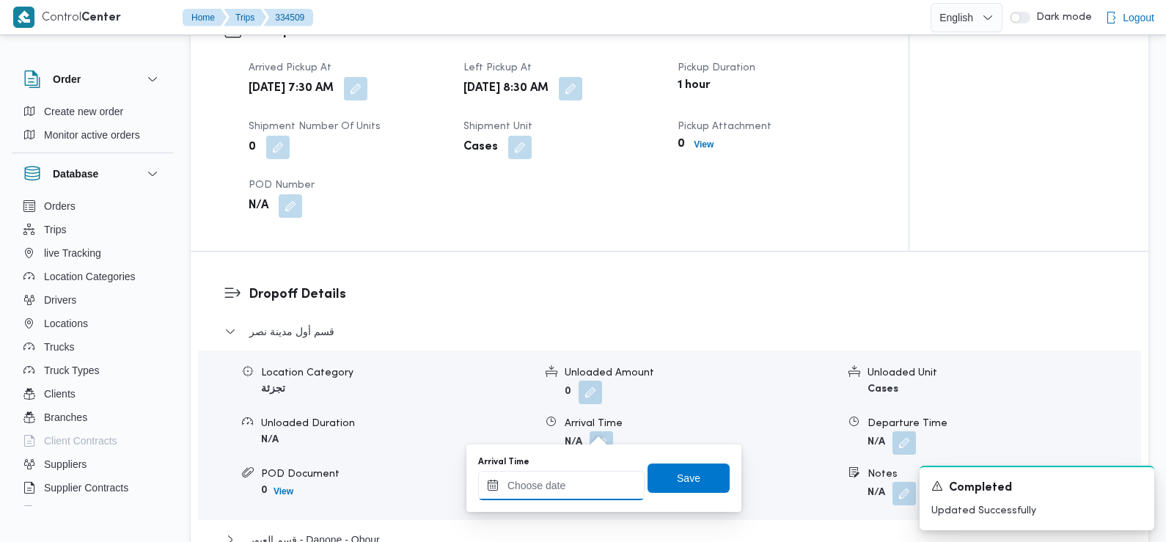
click at [575, 494] on input "Arrival Time" at bounding box center [561, 485] width 166 height 29
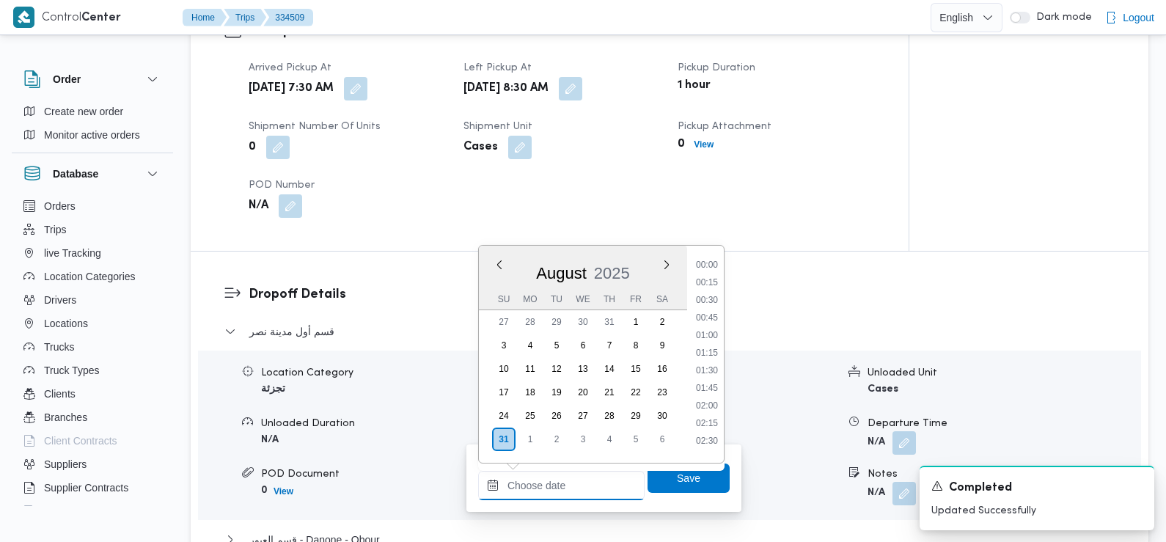
scroll to position [691, 0]
click at [706, 257] on div "Time 00:00 00:15 00:30 00:45 01:00 01:15 01:30 01:45 02:00 02:15 02:30 02:45 03…" at bounding box center [705, 354] width 37 height 217
click at [707, 265] on li "09:45" at bounding box center [707, 260] width 34 height 15
type input "31/08/2025 09:45"
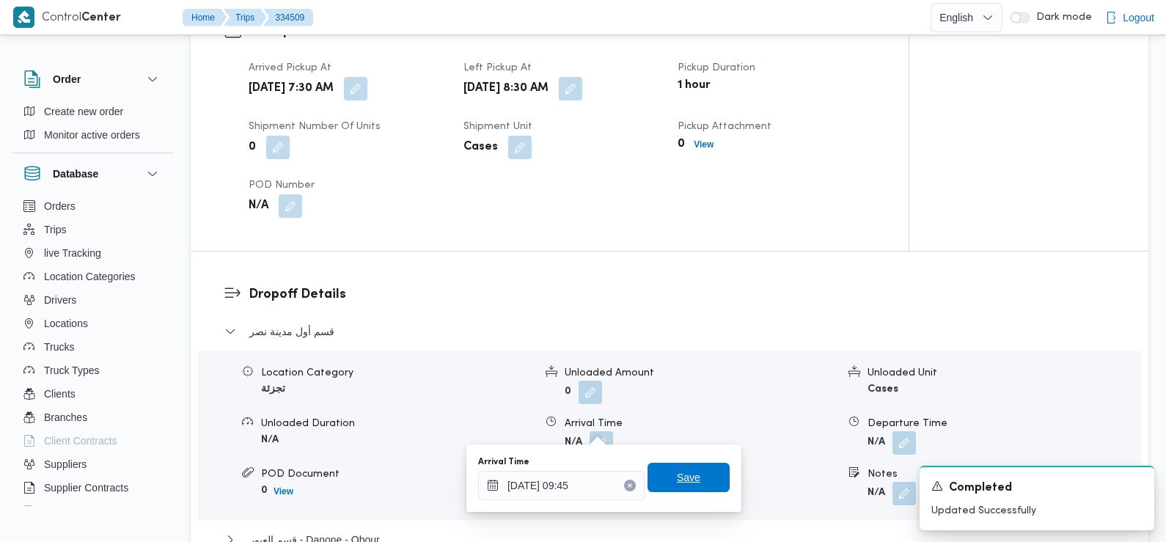
click at [685, 480] on span "Save" at bounding box center [688, 477] width 23 height 18
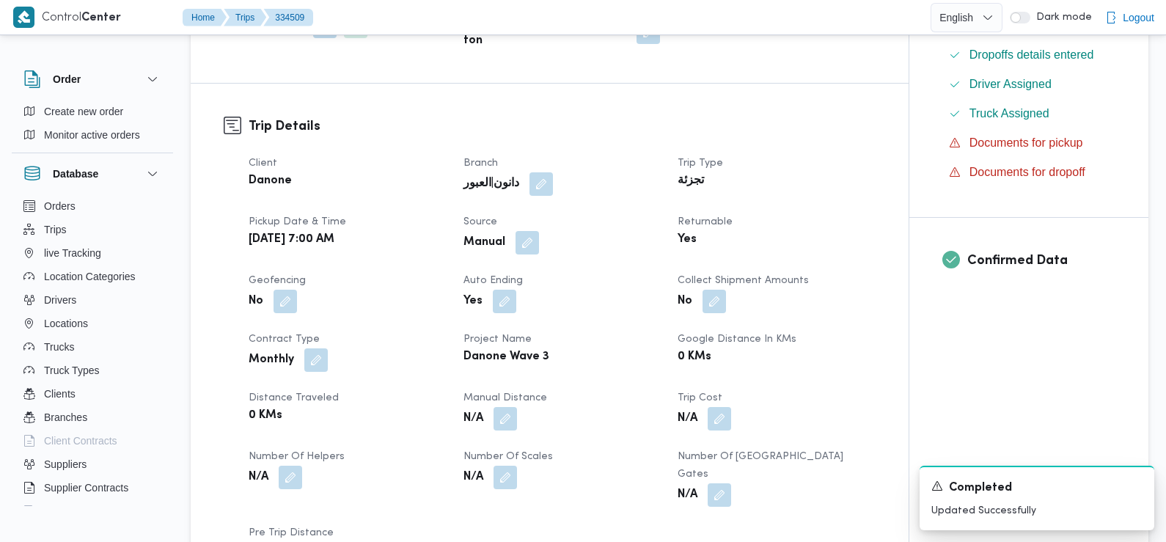
scroll to position [0, 0]
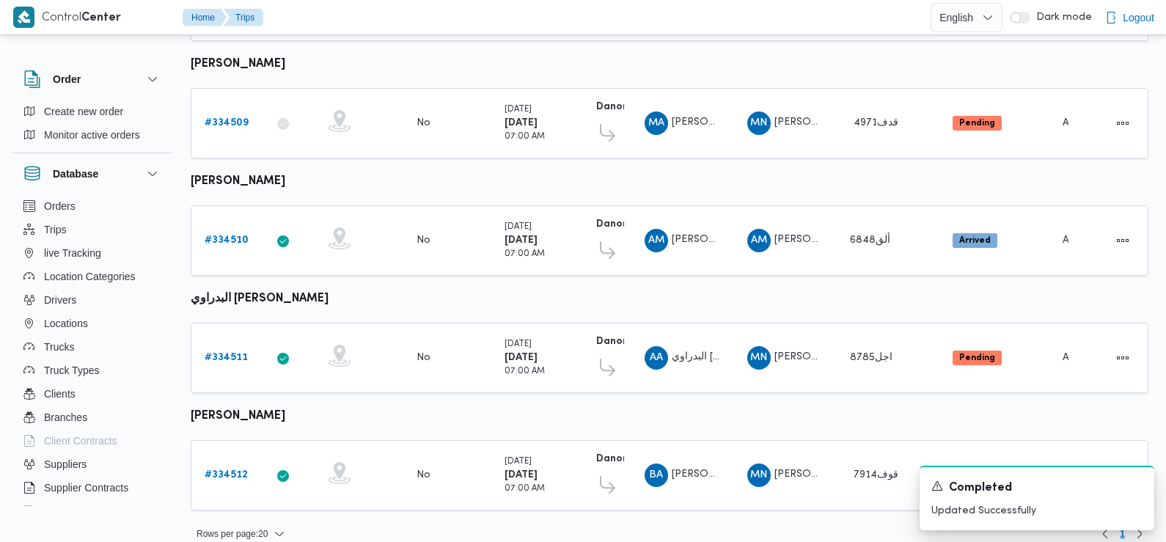
scroll to position [537, 0]
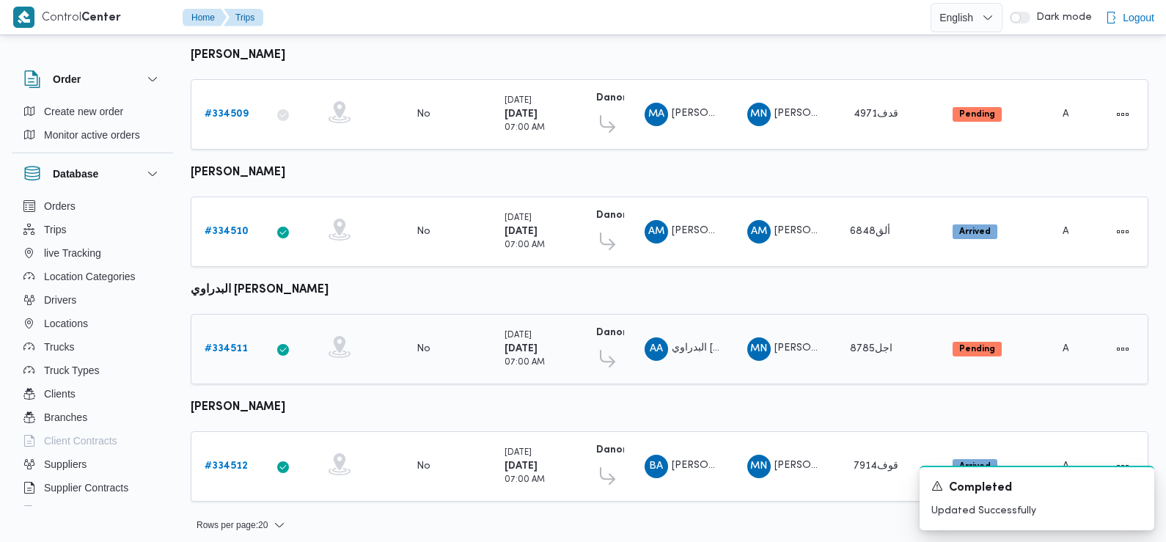
click at [224, 345] on b "# 334511" at bounding box center [226, 349] width 43 height 10
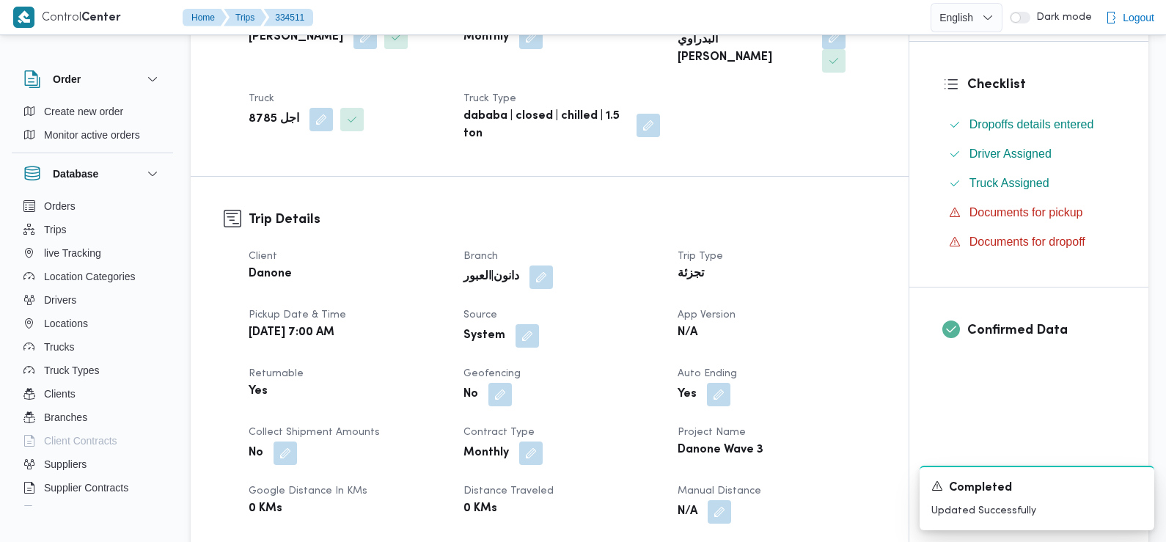
scroll to position [332, 0]
click at [526, 323] on button "button" at bounding box center [526, 334] width 23 height 23
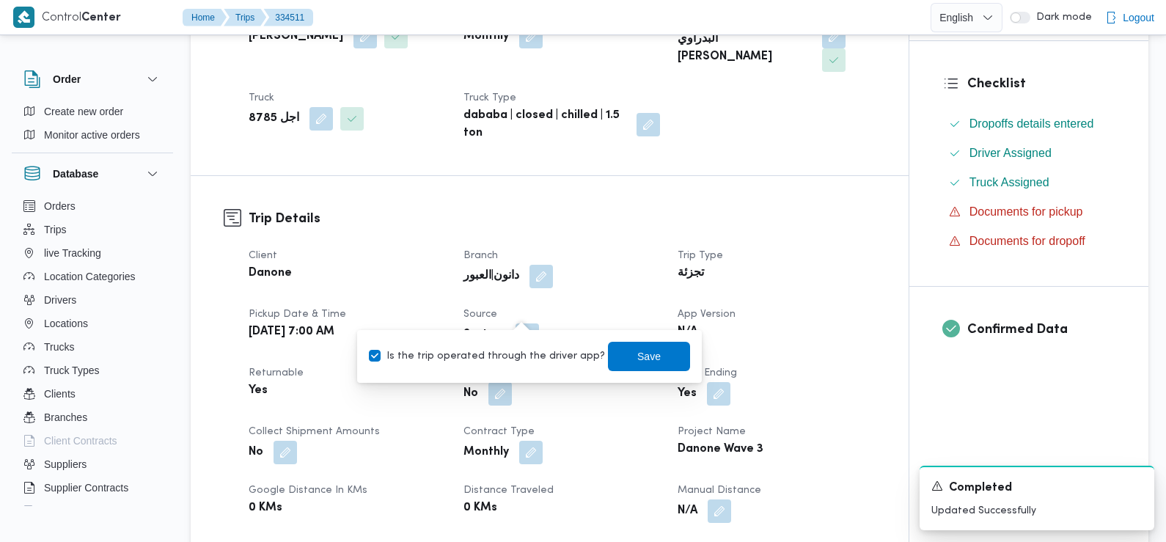
click at [507, 361] on label "Is the trip operated through the driver app?" at bounding box center [487, 356] width 236 height 18
checkbox input "false"
click at [617, 355] on span "Save" at bounding box center [649, 355] width 82 height 29
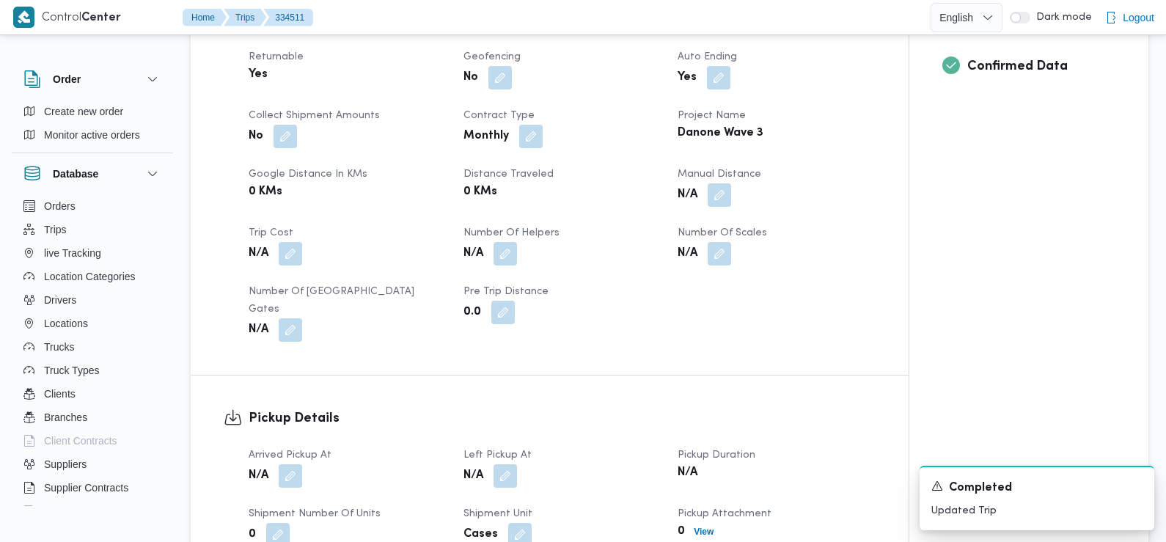
scroll to position [768, 0]
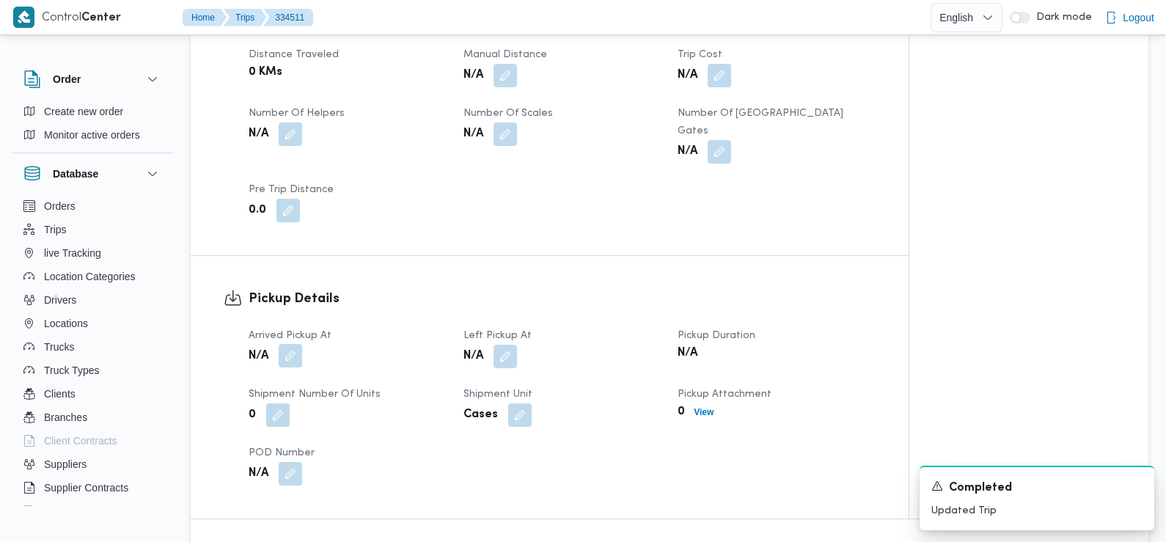
click at [290, 344] on button "button" at bounding box center [290, 355] width 23 height 23
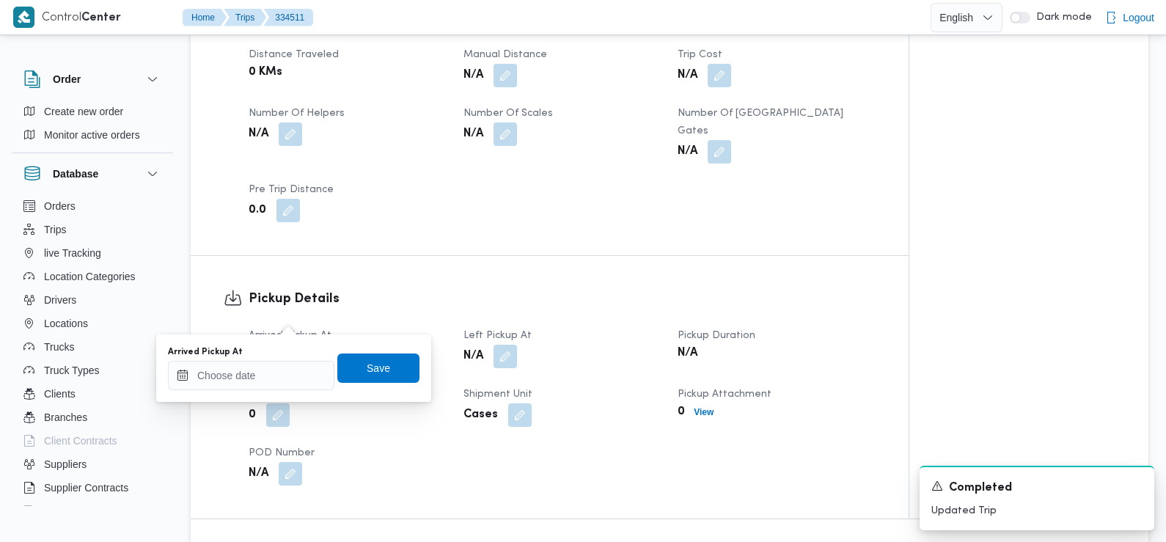
click at [295, 352] on div "Arrived Pickup At" at bounding box center [251, 352] width 166 height 12
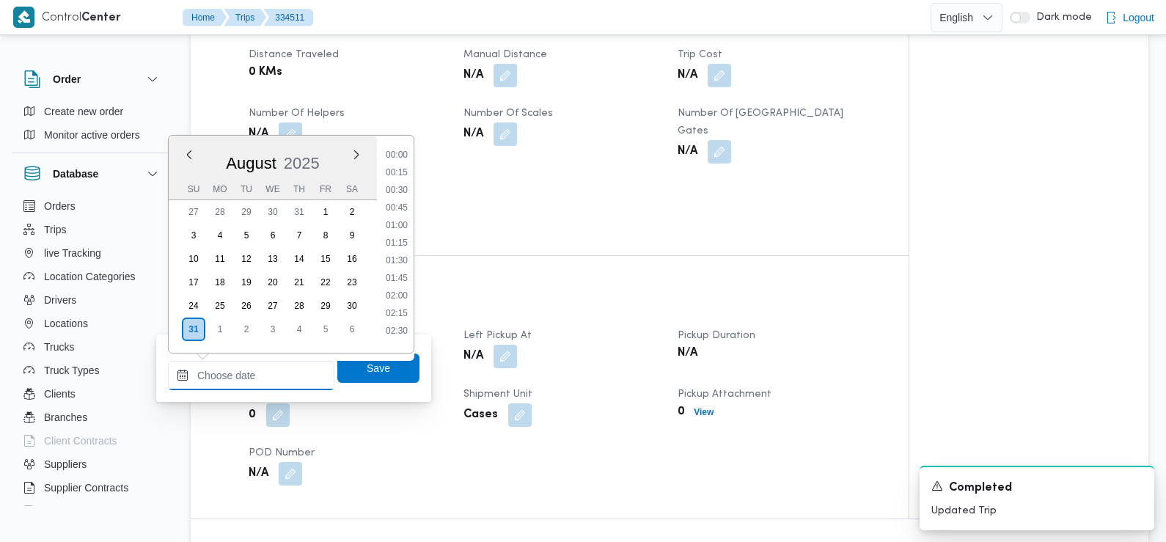
click at [295, 361] on div "Previous Month Next month August 2025 August 2025 Su Mo Tu We Th Fr Sa 27 28 29…" at bounding box center [251, 375] width 166 height 29
click at [406, 201] on li "07:00" at bounding box center [397, 201] width 34 height 15
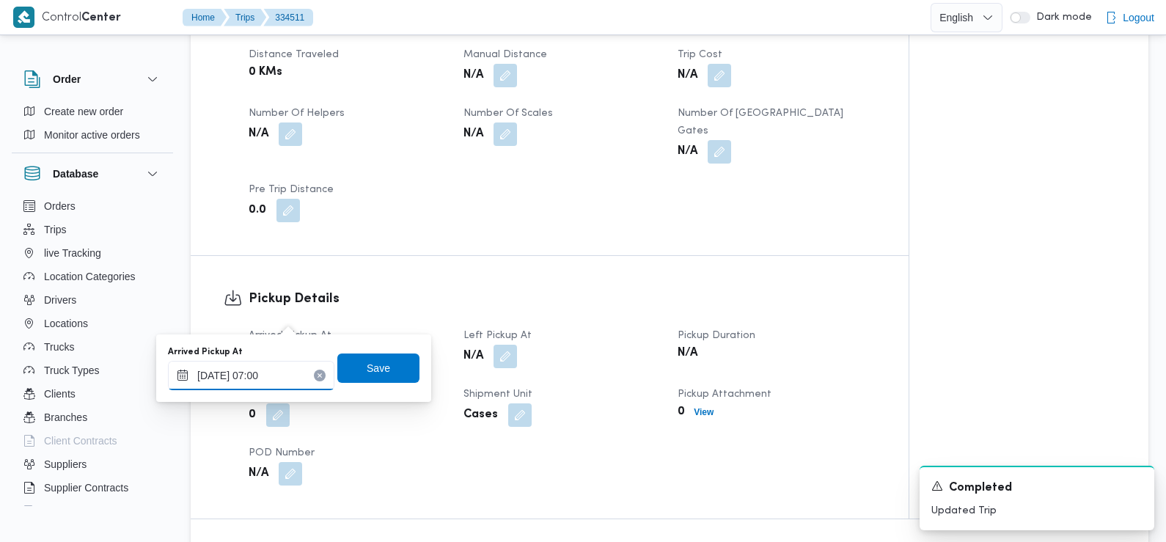
click at [274, 375] on input "[DATE] 07:00" at bounding box center [251, 375] width 166 height 29
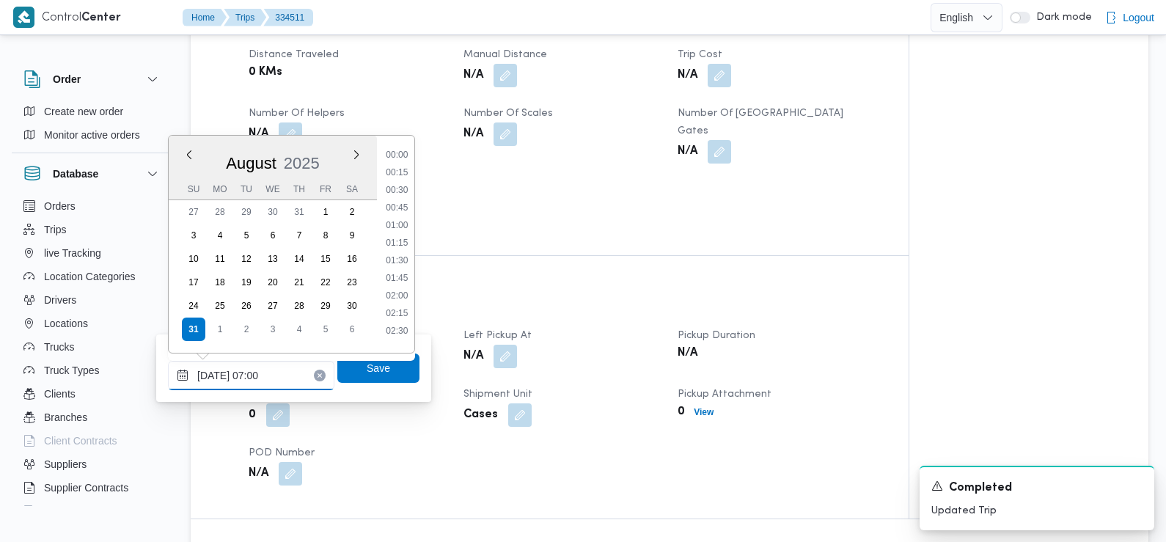
scroll to position [391, 0]
click at [405, 290] on li "07:30" at bounding box center [397, 291] width 34 height 15
type input "[DATE] 07:30"
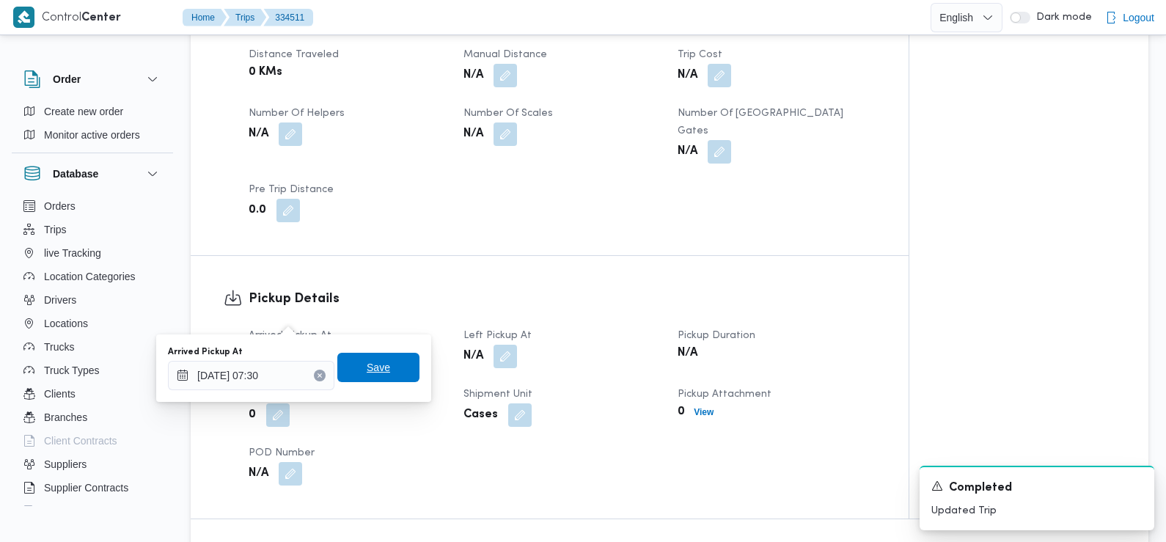
click at [395, 364] on span "Save" at bounding box center [378, 367] width 82 height 29
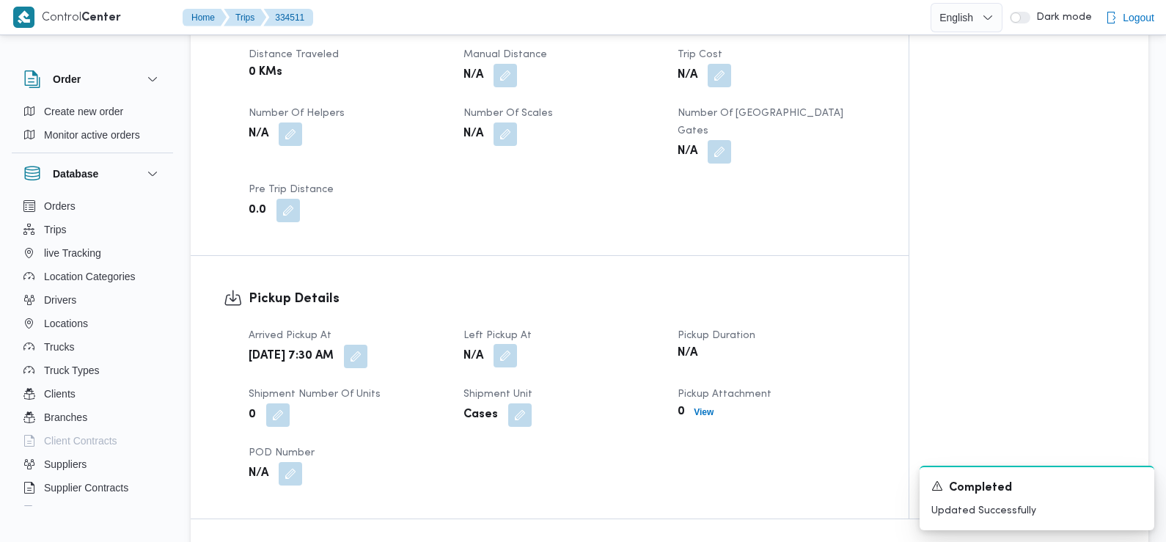
click at [504, 344] on button "button" at bounding box center [504, 355] width 23 height 23
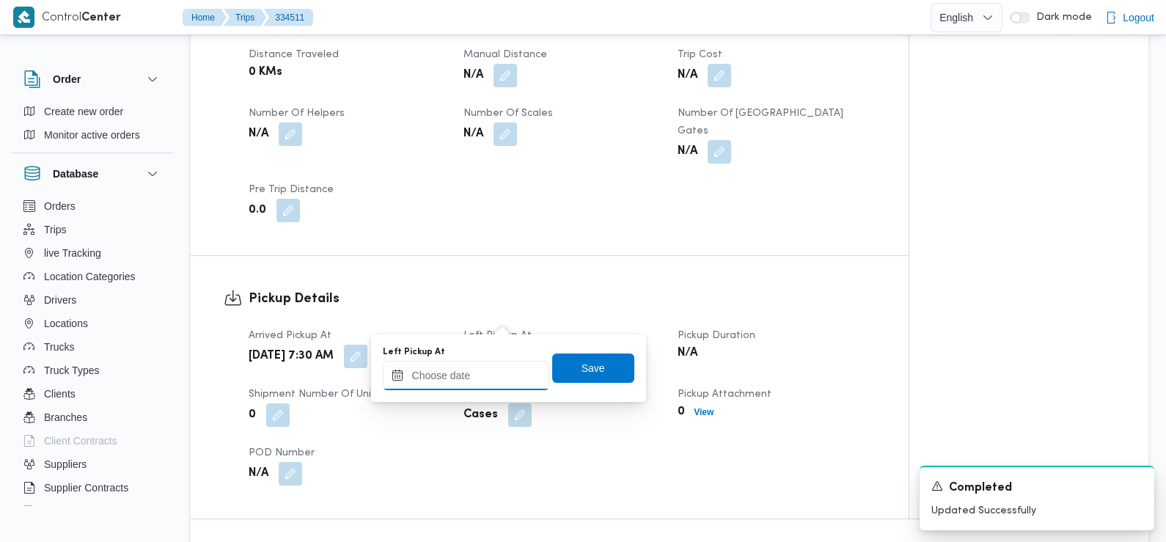
click at [492, 361] on div at bounding box center [466, 375] width 166 height 29
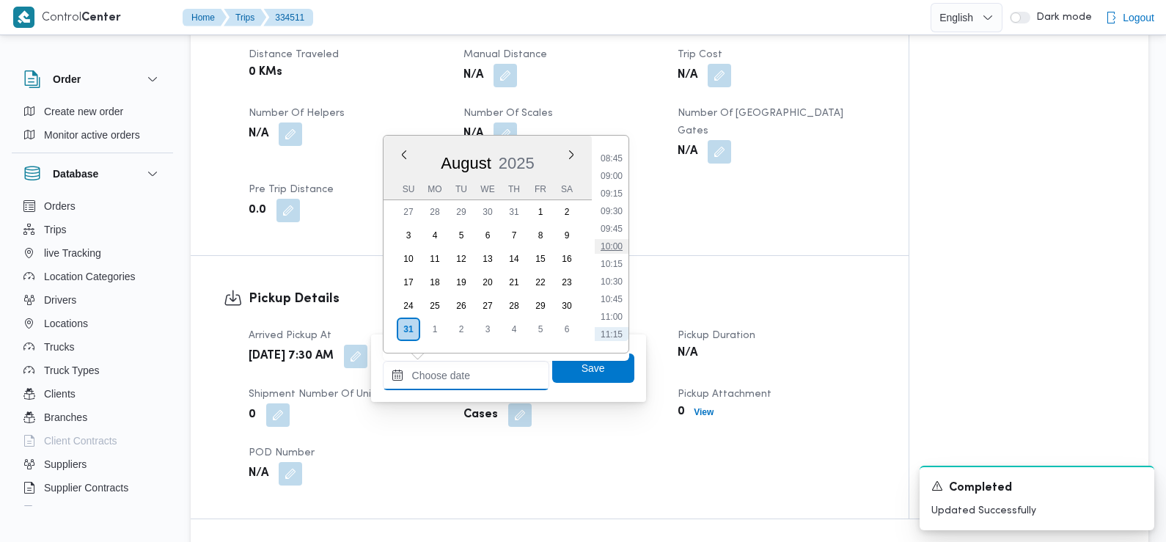
scroll to position [568, 0]
click at [615, 206] on li "08:45" at bounding box center [612, 202] width 34 height 15
type input "[DATE] 08:45"
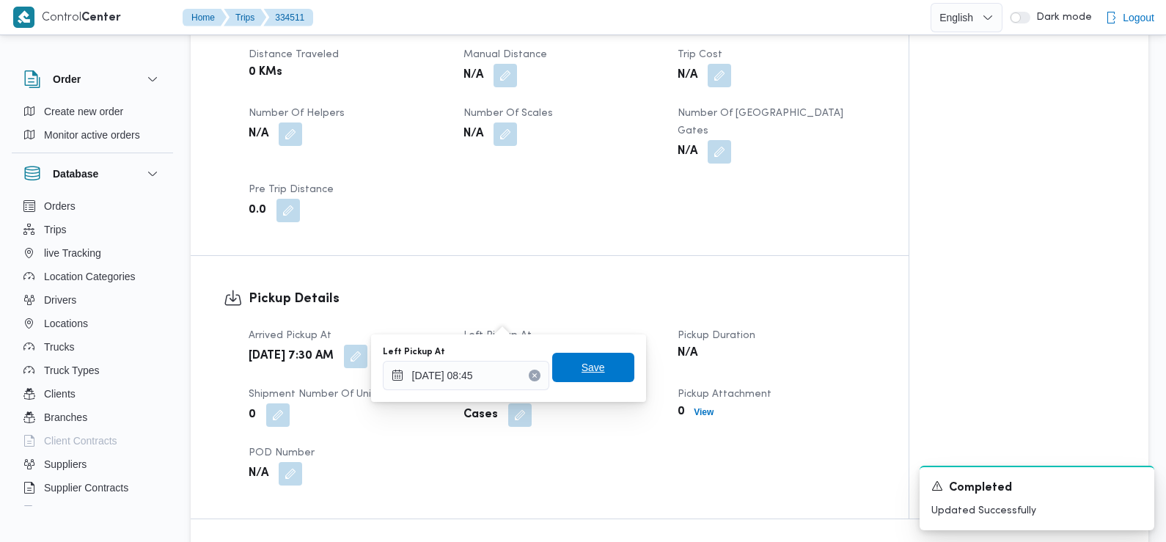
click at [581, 361] on span "Save" at bounding box center [592, 367] width 23 height 18
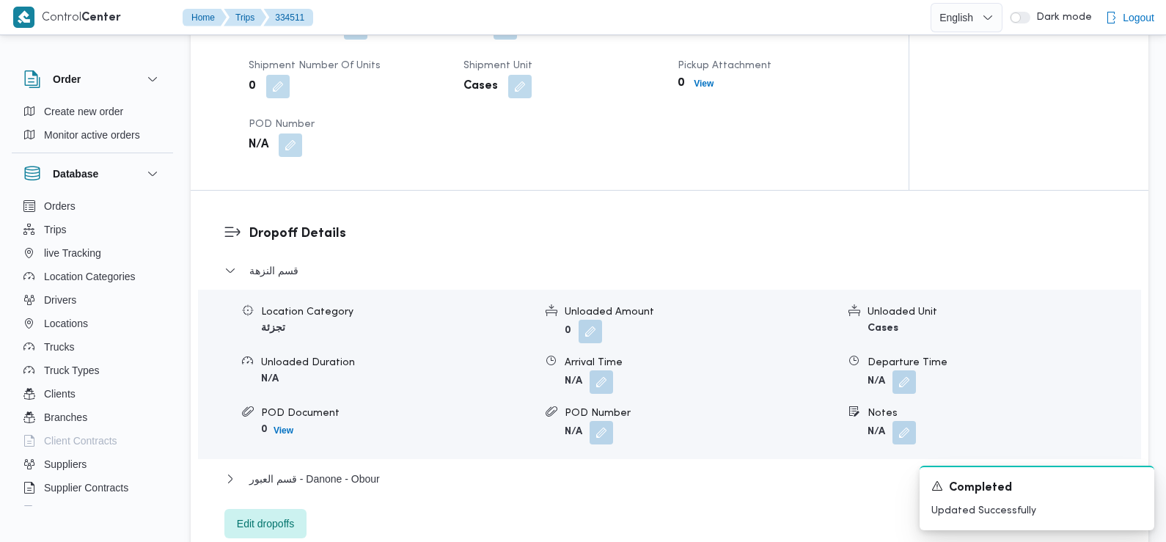
scroll to position [1134, 0]
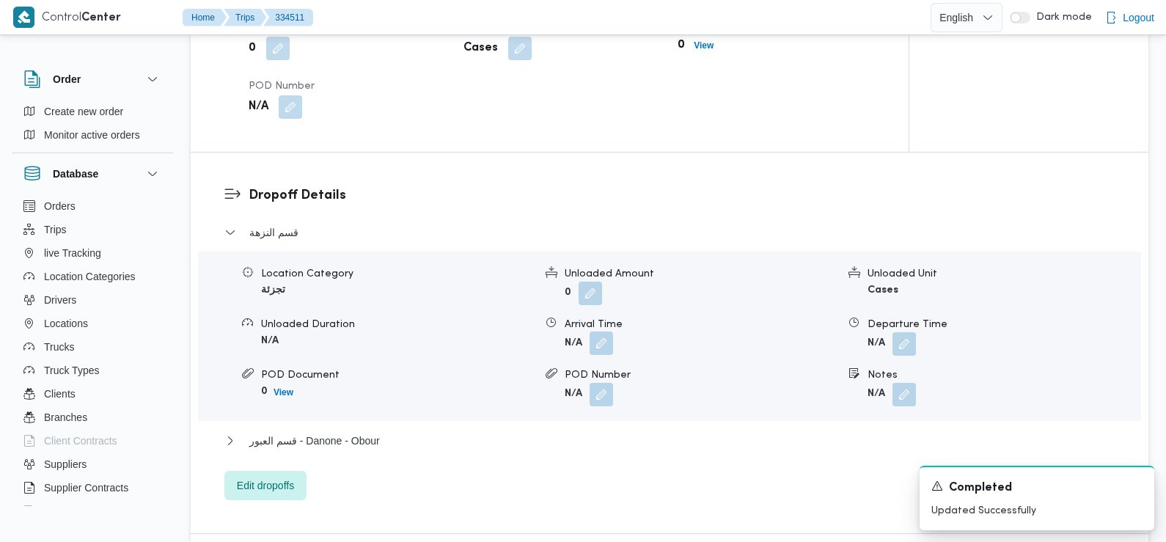
click at [600, 331] on button "button" at bounding box center [600, 342] width 23 height 23
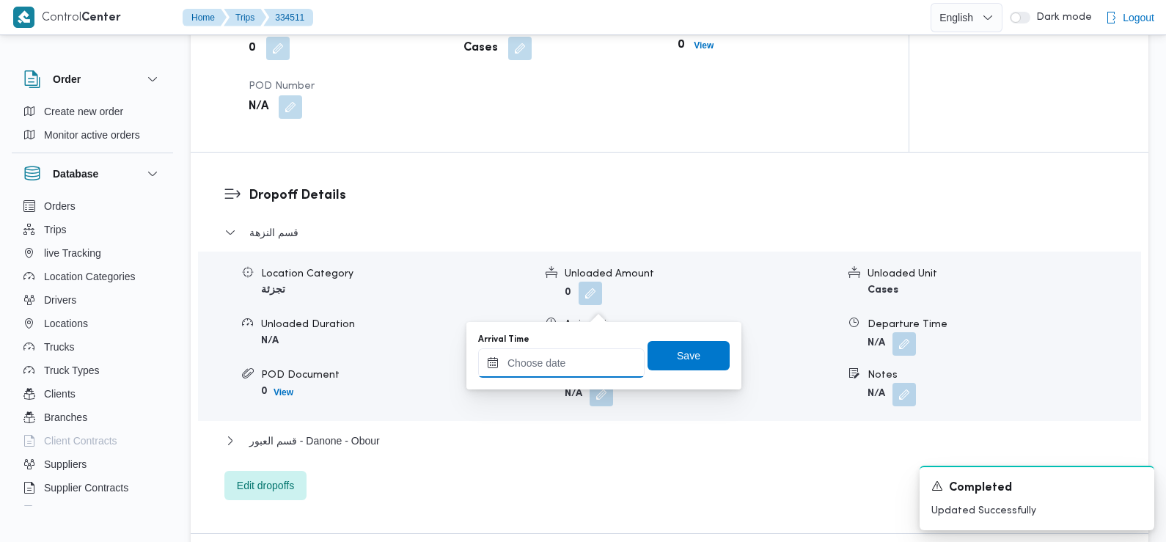
click at [590, 356] on input "Arrival Time" at bounding box center [561, 362] width 166 height 29
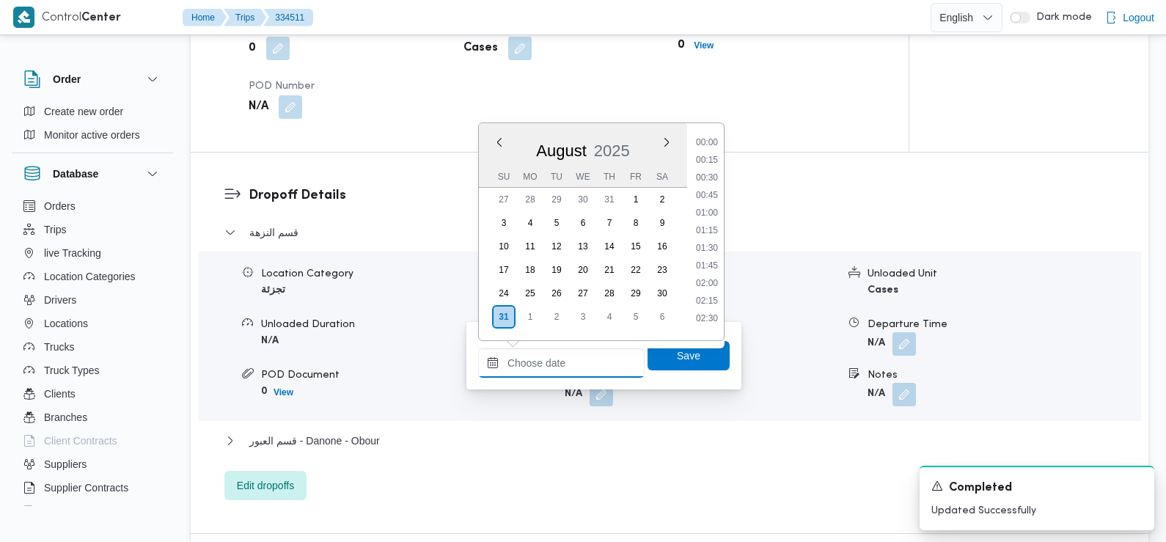
scroll to position [691, 0]
click at [707, 138] on li "09:45" at bounding box center [707, 137] width 34 height 15
type input "31/08/2025 09:45"
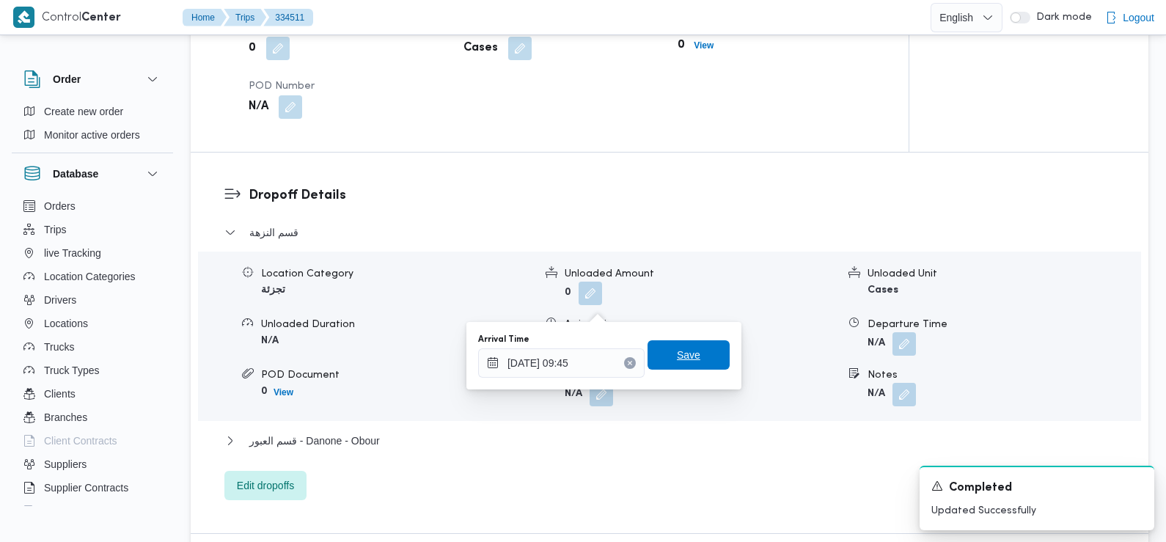
click at [677, 356] on span "Save" at bounding box center [688, 355] width 23 height 18
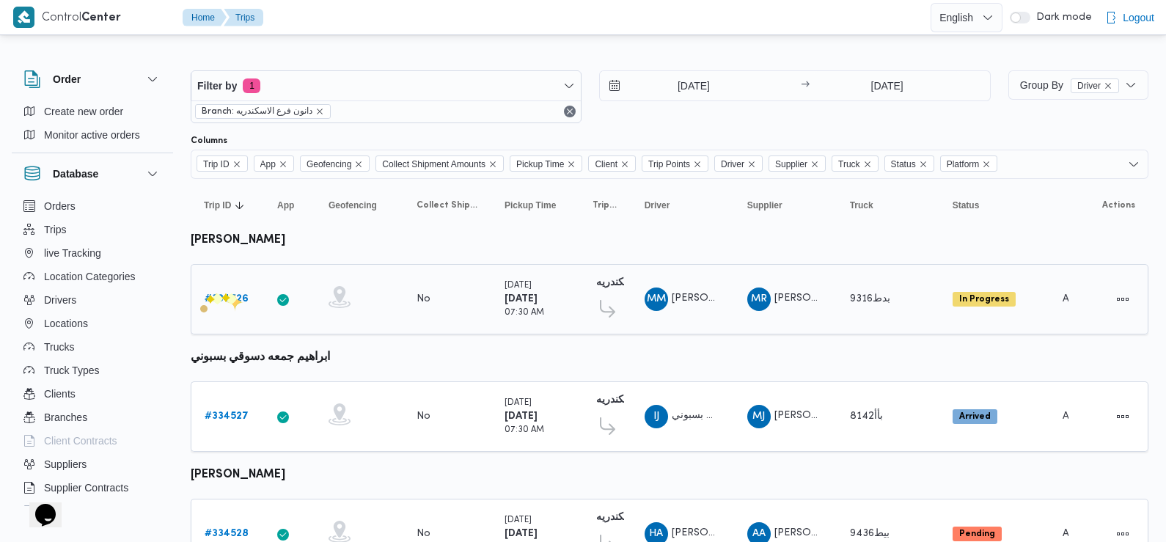
click at [227, 295] on b "# 334526" at bounding box center [227, 299] width 44 height 10
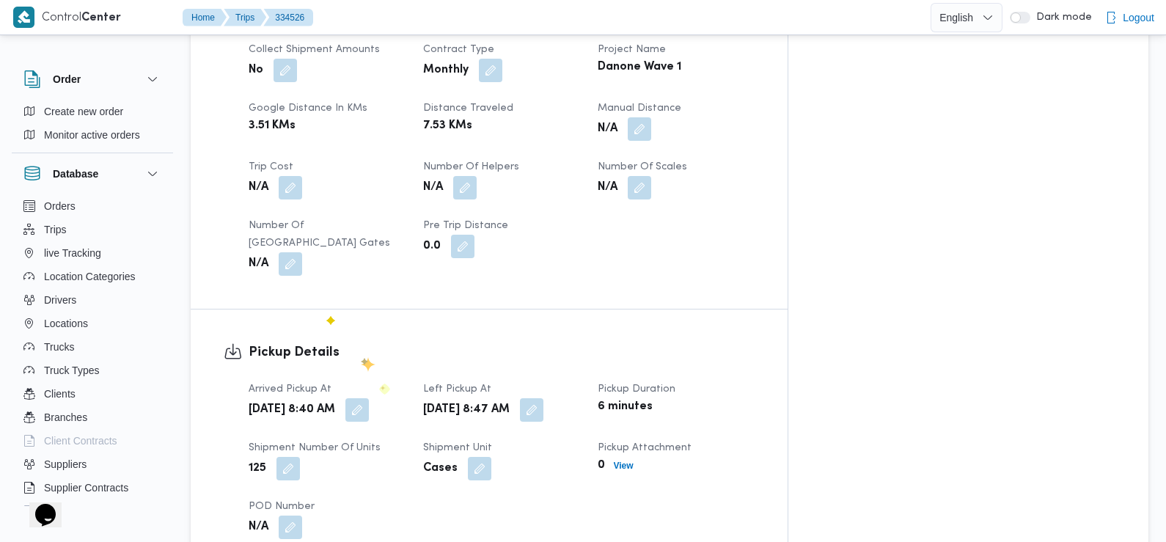
scroll to position [724, 0]
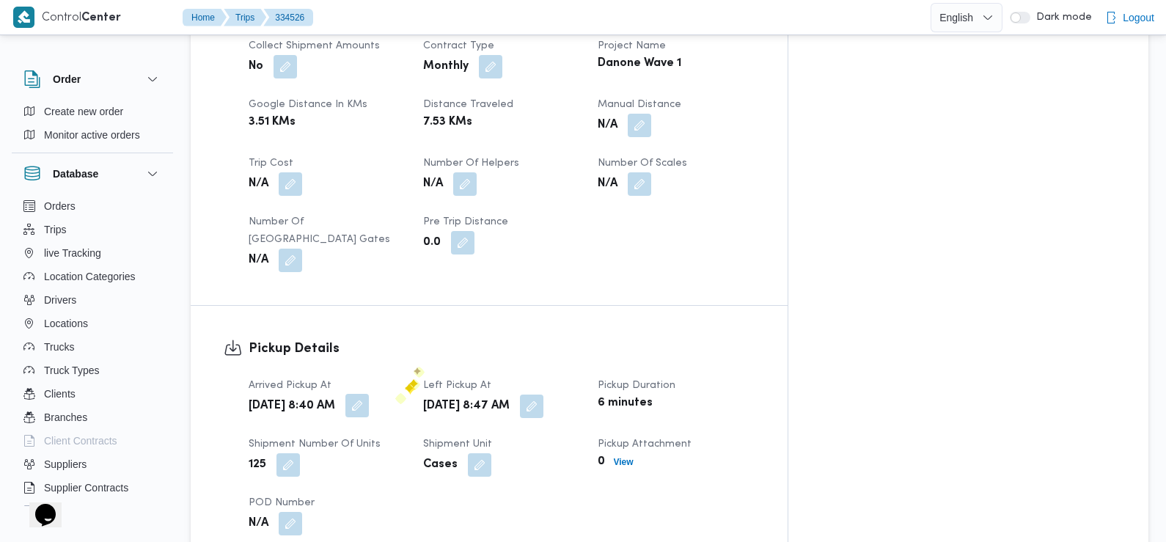
click at [369, 394] on button "button" at bounding box center [356, 405] width 23 height 23
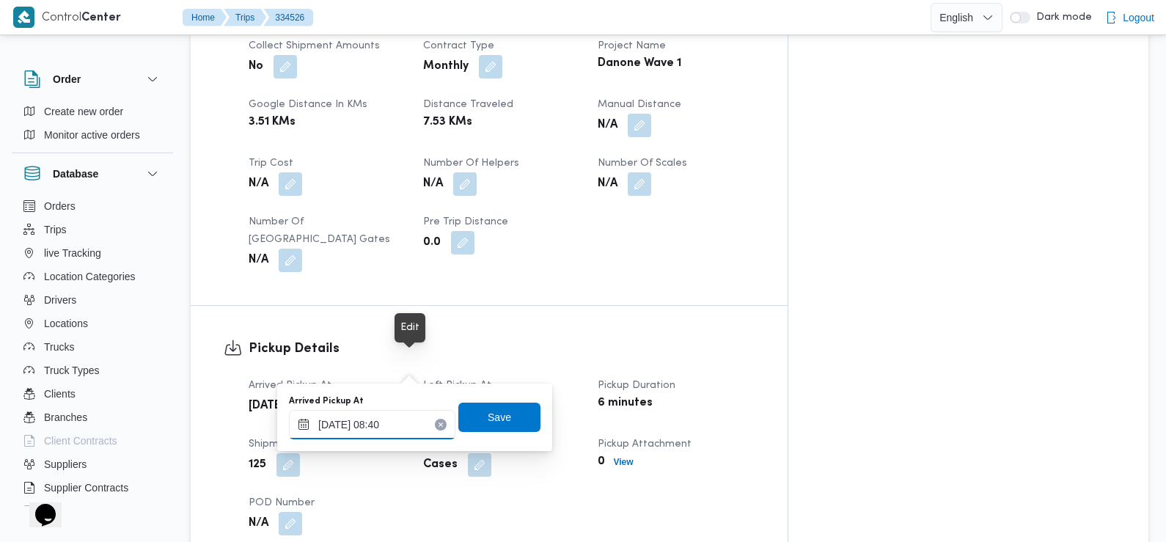
click at [397, 427] on input "[DATE] 08:40" at bounding box center [372, 424] width 166 height 29
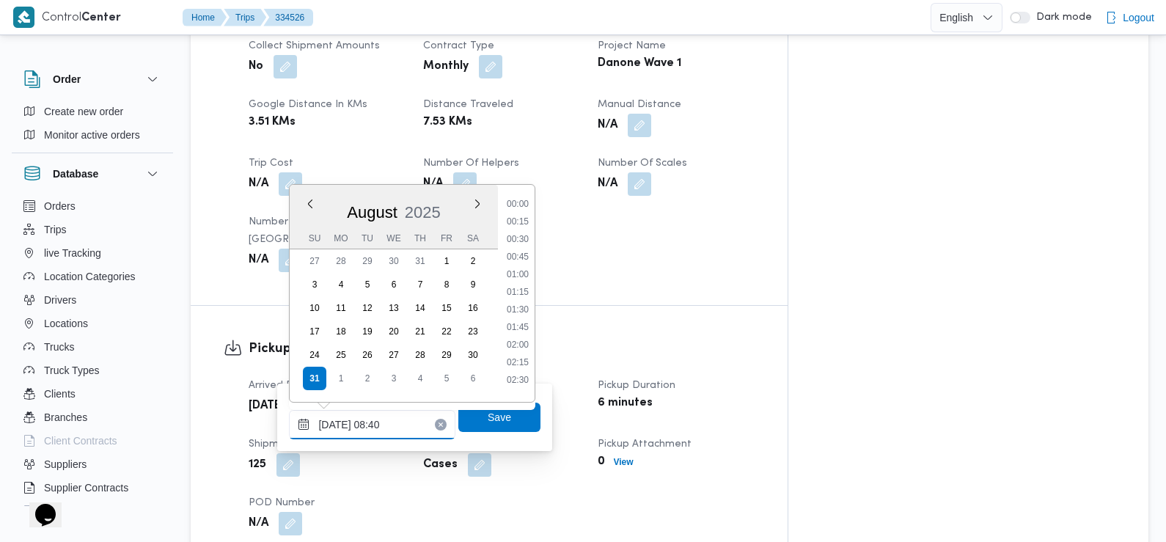
scroll to position [497, 0]
click at [525, 236] on li "07:30" at bounding box center [518, 234] width 34 height 15
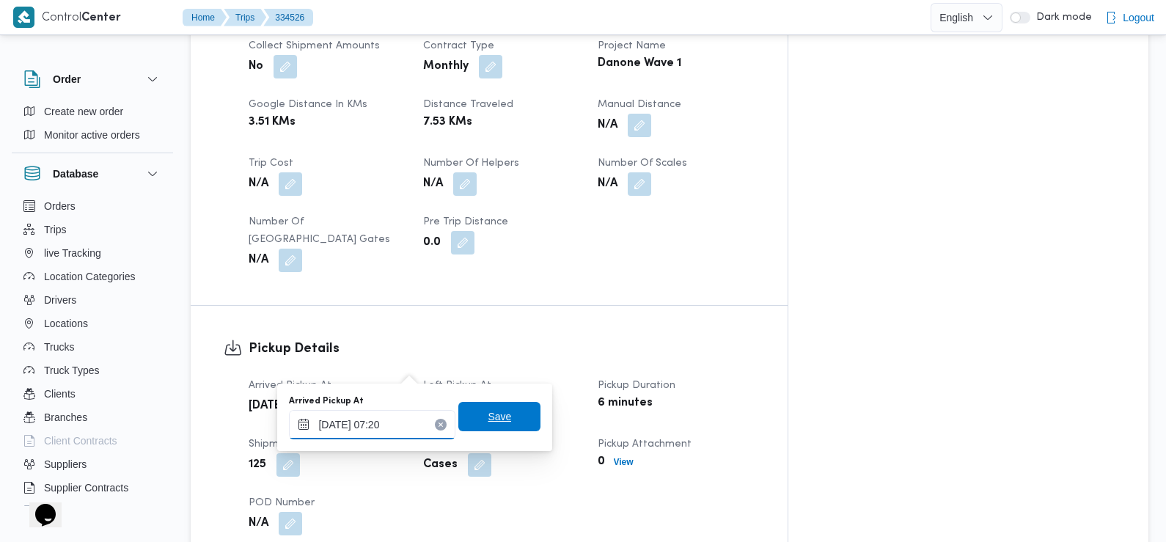
type input "[DATE] 07:20"
click at [488, 417] on span "Save" at bounding box center [499, 417] width 23 height 18
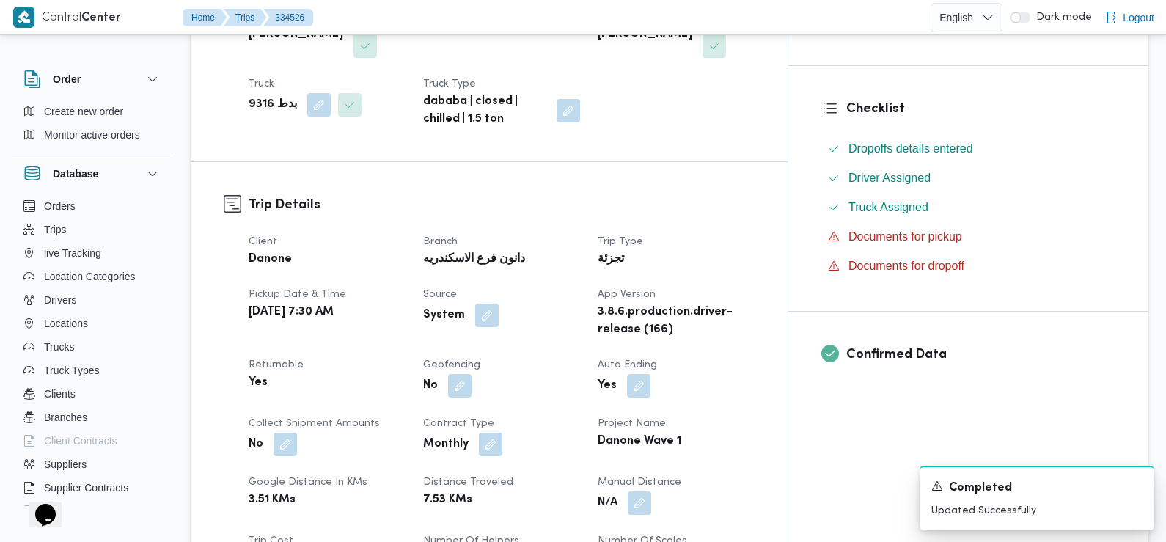
scroll to position [0, 0]
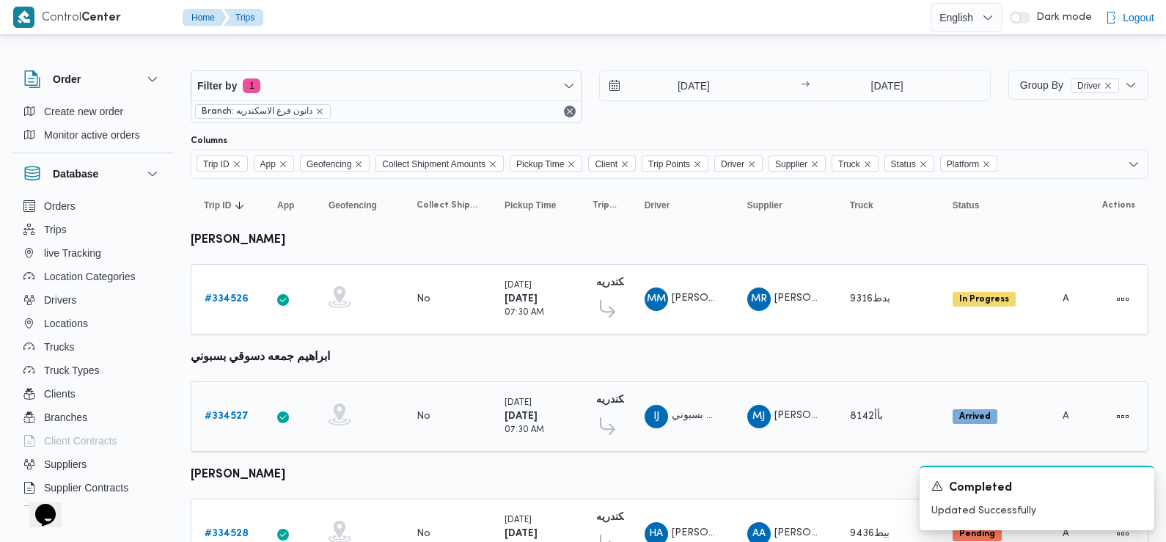
click at [219, 411] on b "# 334527" at bounding box center [227, 416] width 44 height 10
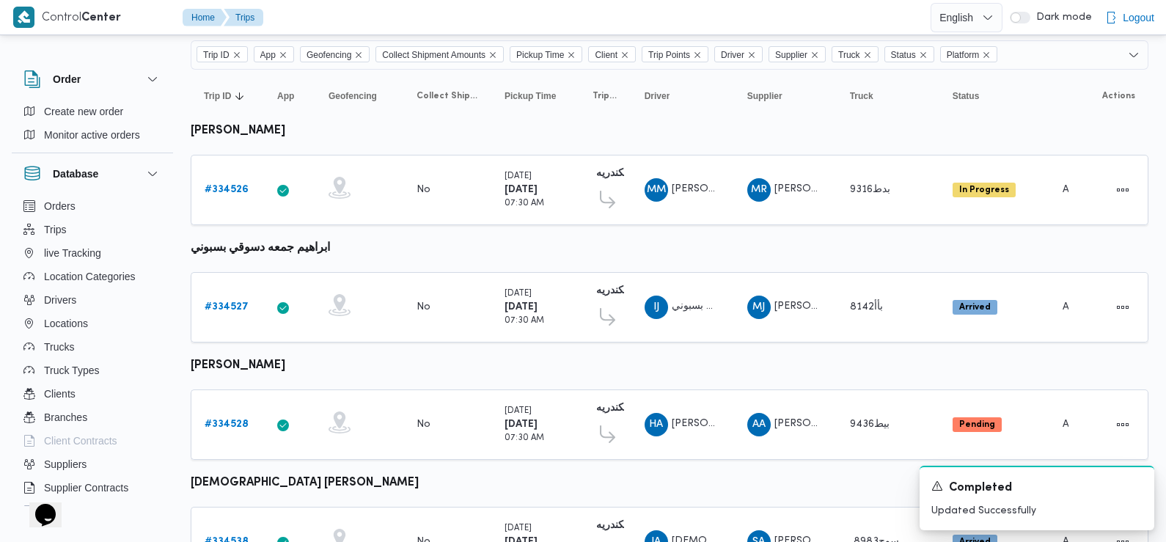
scroll to position [132, 0]
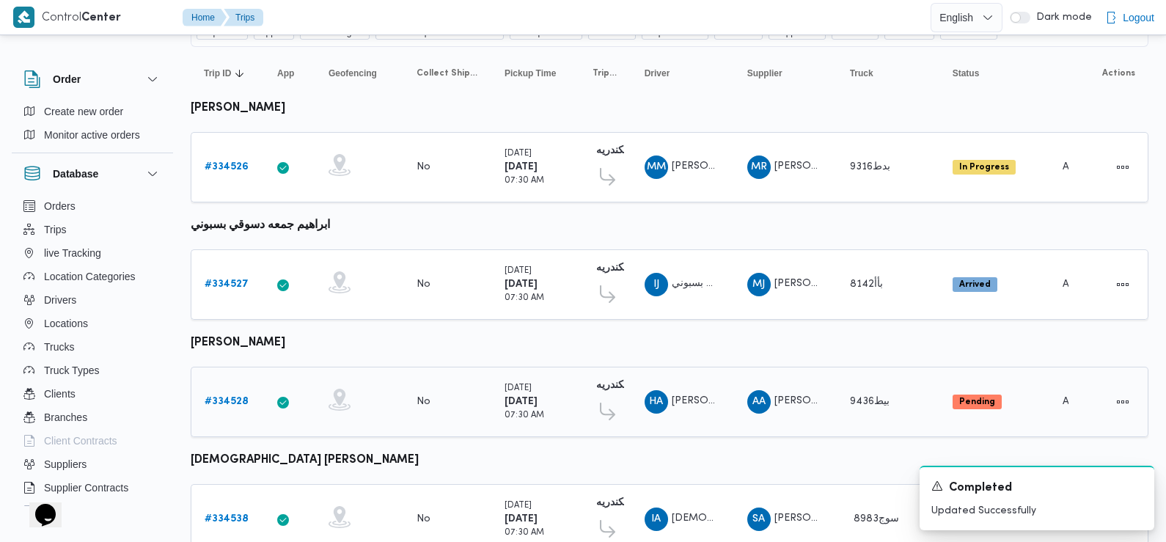
click at [225, 397] on b "# 334528" at bounding box center [227, 402] width 44 height 10
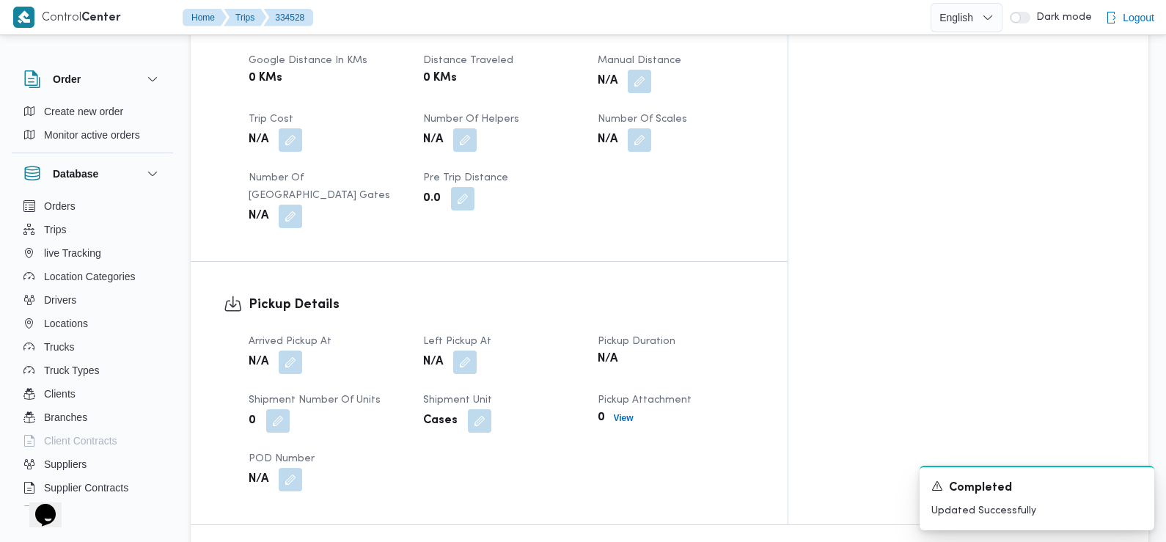
scroll to position [762, 0]
click at [290, 349] on button "button" at bounding box center [290, 360] width 23 height 23
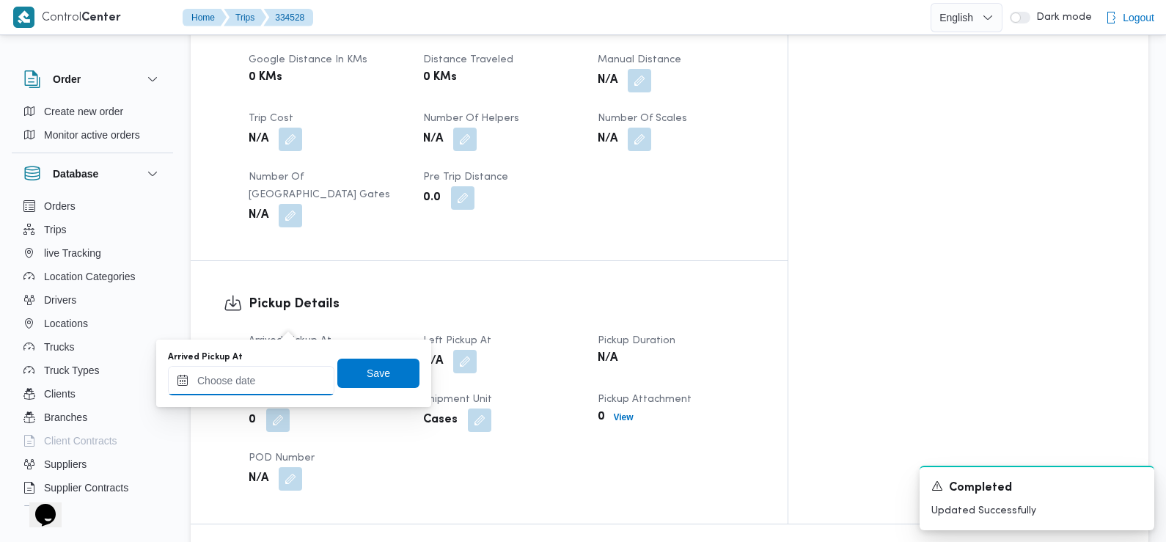
click at [290, 375] on input "Arrived Pickup At" at bounding box center [251, 380] width 166 height 29
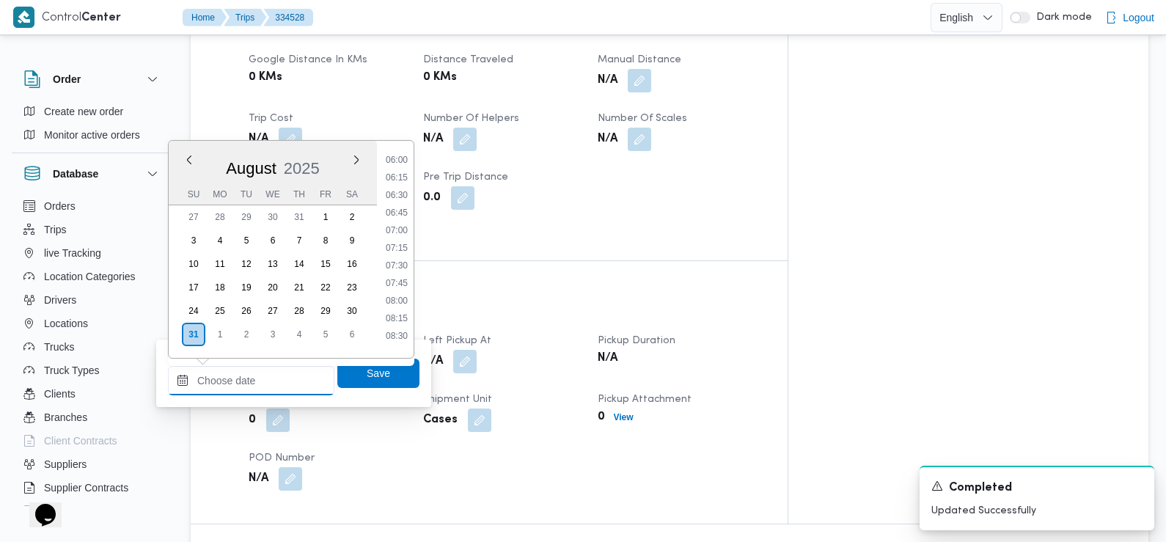
scroll to position [401, 0]
click at [403, 255] on li "07:00" at bounding box center [397, 251] width 34 height 15
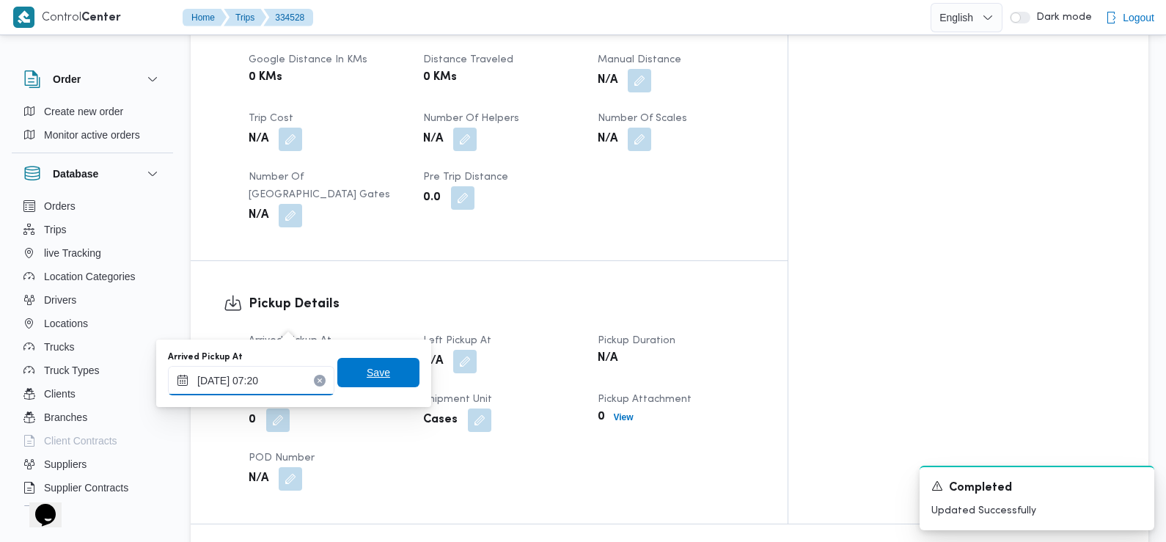
type input "[DATE] 07:20"
click at [369, 373] on span "Save" at bounding box center [378, 373] width 23 height 18
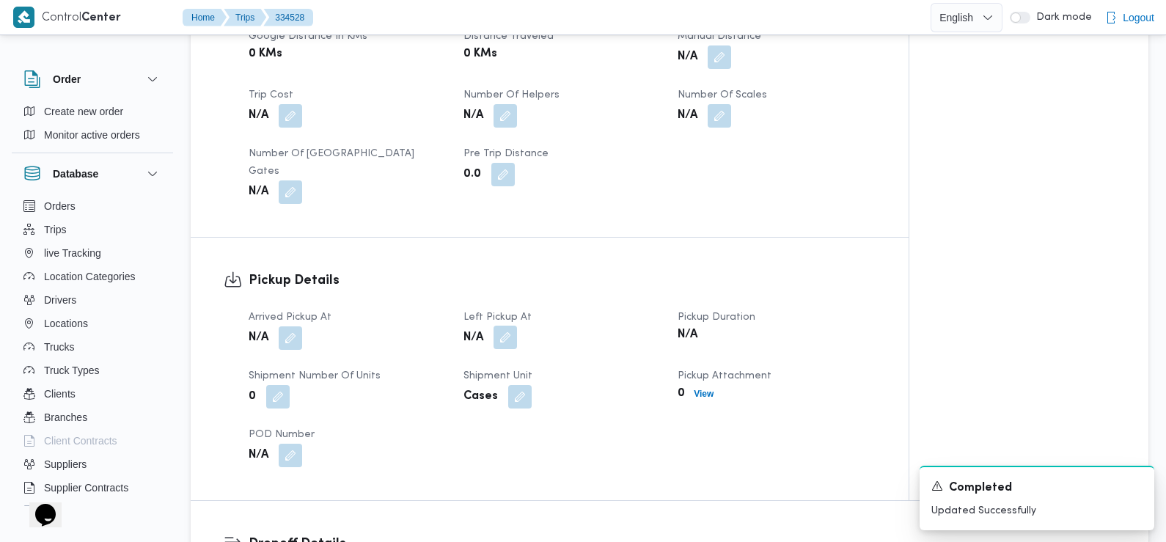
click at [504, 326] on button "button" at bounding box center [504, 337] width 23 height 23
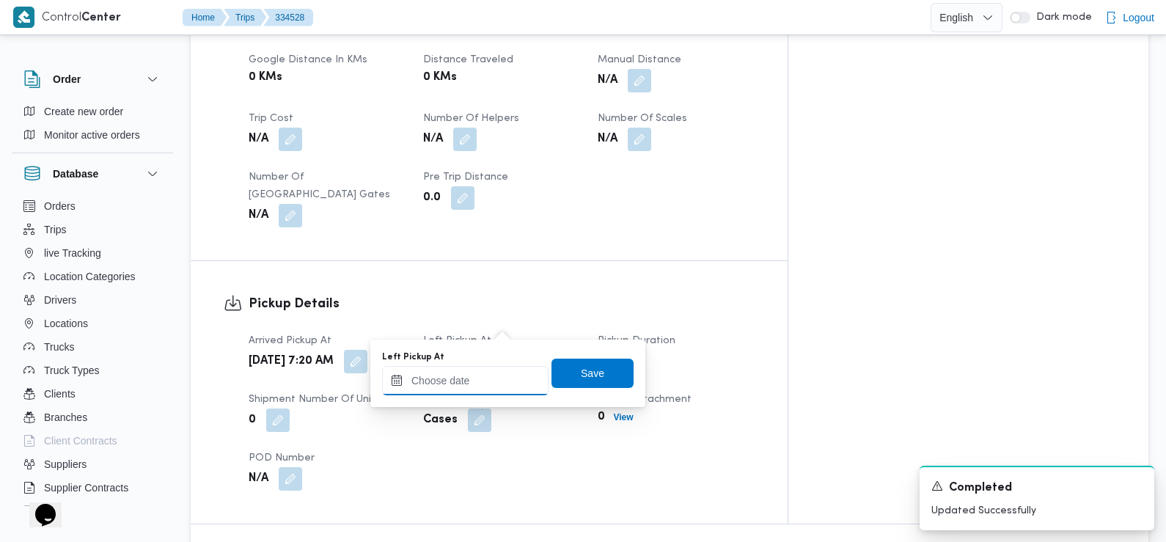
click at [491, 376] on input "Left Pickup At" at bounding box center [465, 380] width 166 height 29
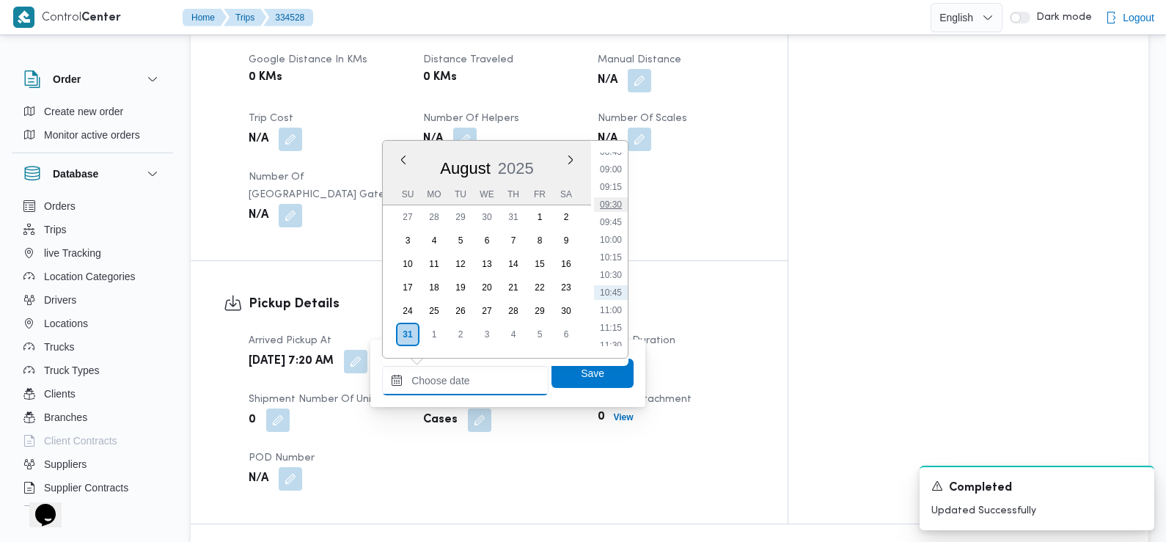
scroll to position [617, 0]
click at [612, 161] on li "08:45" at bounding box center [611, 159] width 34 height 15
type input "[DATE] 08:45"
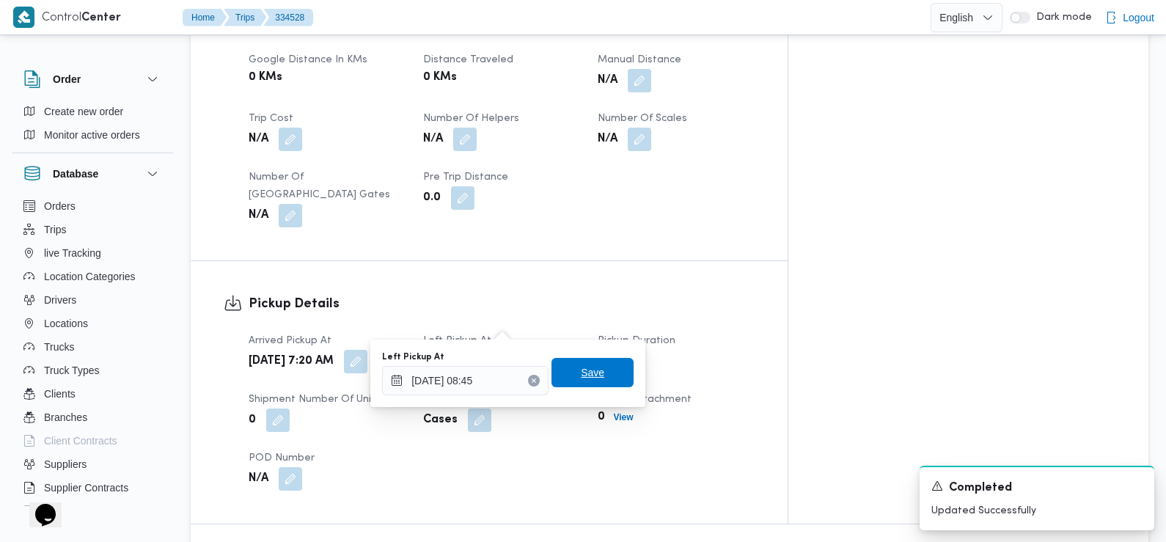
click at [588, 361] on span "Save" at bounding box center [592, 372] width 82 height 29
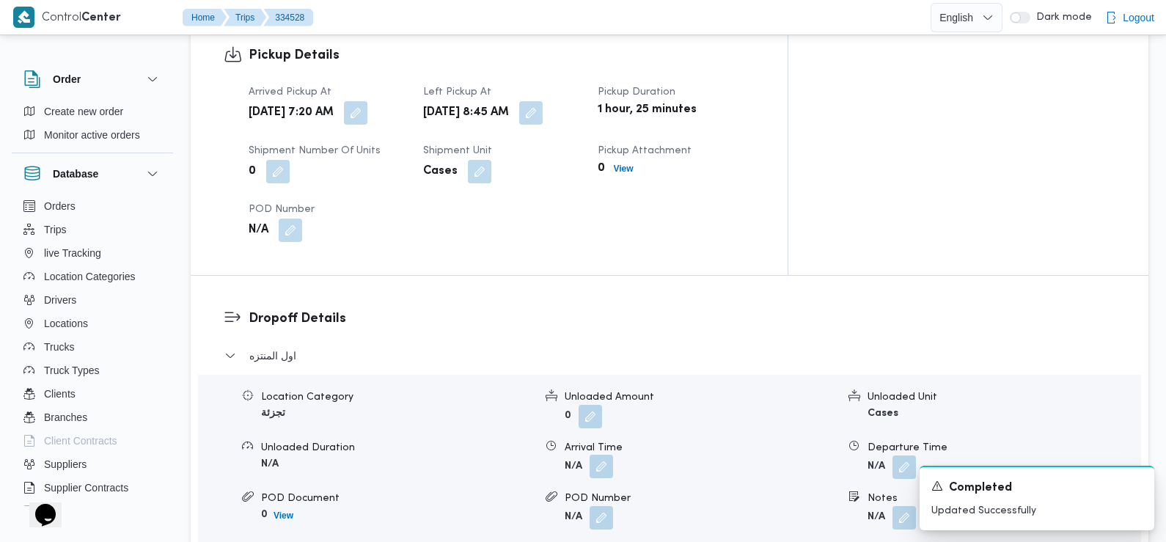
scroll to position [1012, 0]
click at [604, 443] on div "Location Category تجزئة Unloaded Amount 0 Unloaded Unit Cases Unloaded Duration…" at bounding box center [669, 458] width 955 height 166
click at [603, 454] on button "button" at bounding box center [600, 465] width 23 height 23
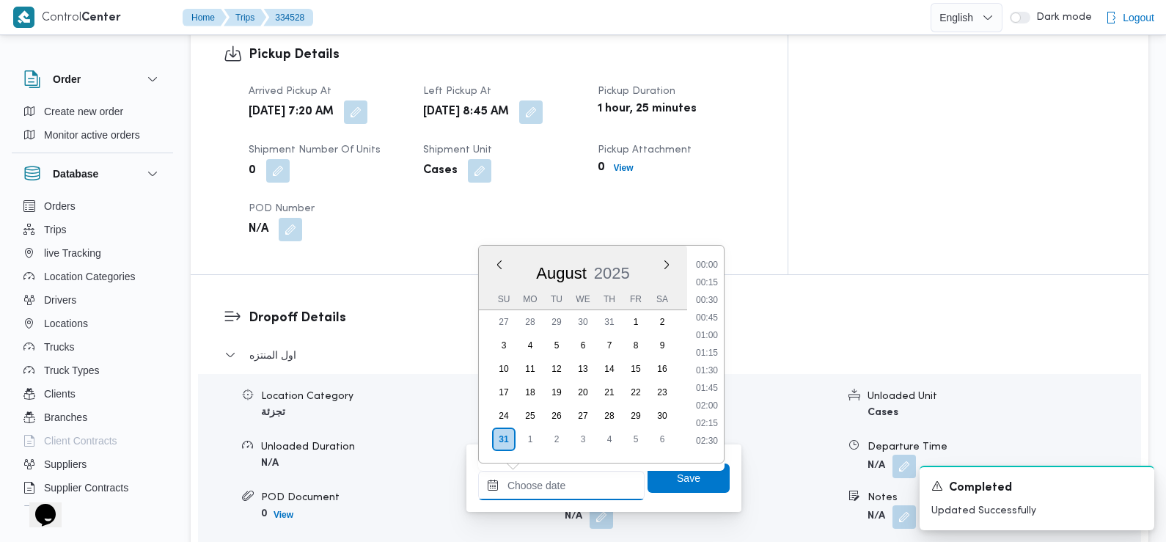
click at [593, 482] on input "Arrival Time" at bounding box center [561, 485] width 166 height 29
click at [701, 259] on li "09:15" at bounding box center [707, 260] width 34 height 15
type input "[DATE] 09:15"
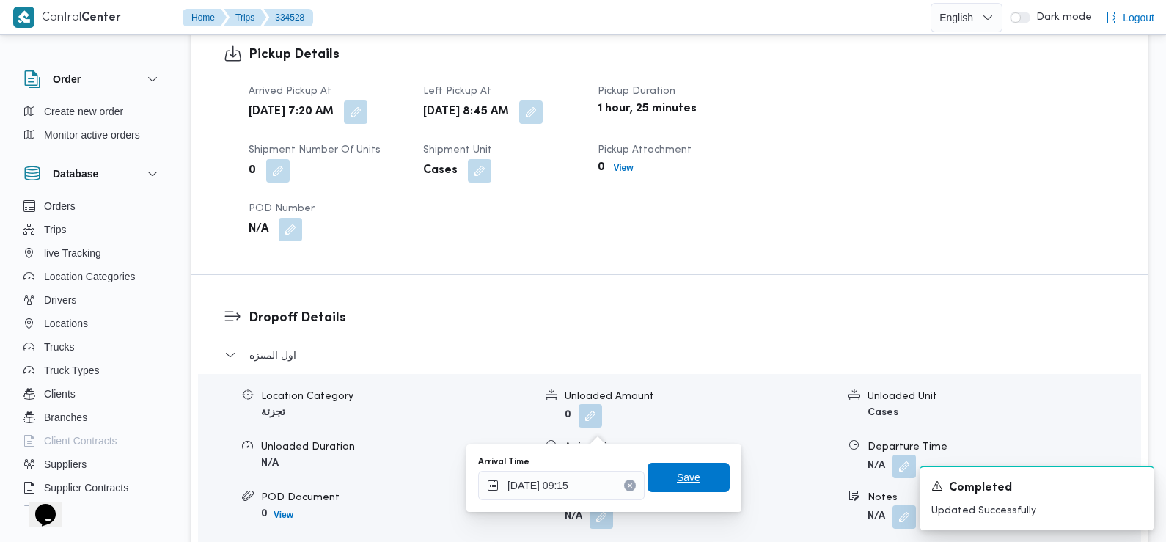
click at [677, 485] on span "Save" at bounding box center [688, 477] width 23 height 18
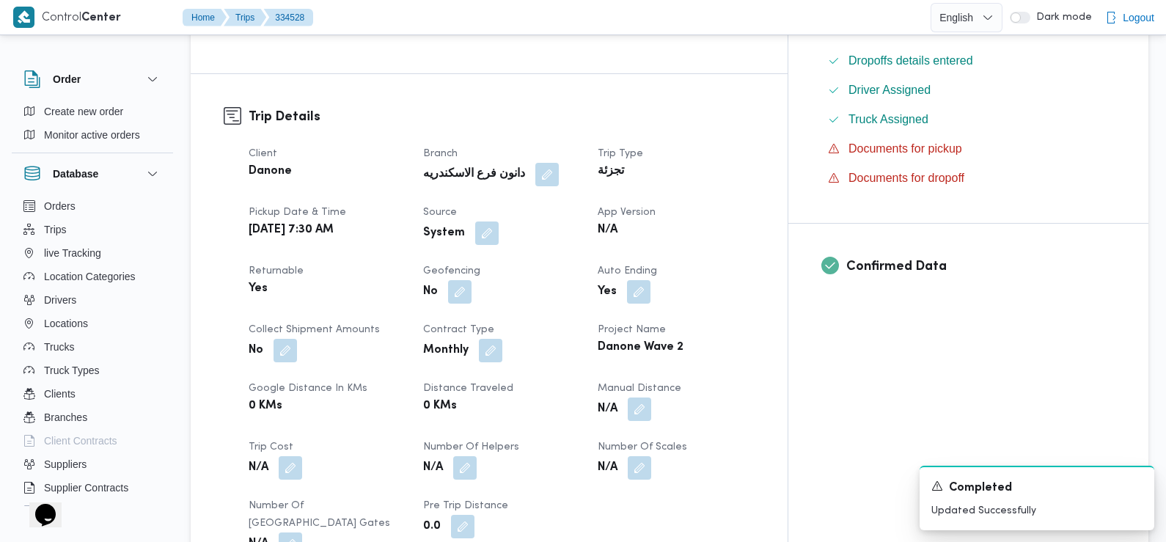
scroll to position [279, 0]
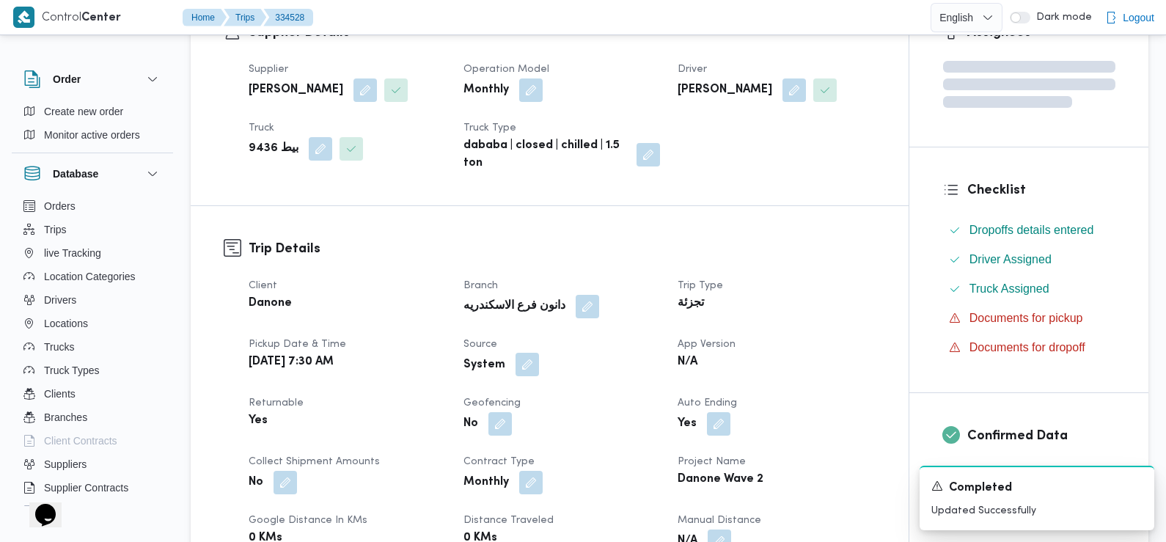
click at [516, 364] on button "button" at bounding box center [526, 364] width 23 height 23
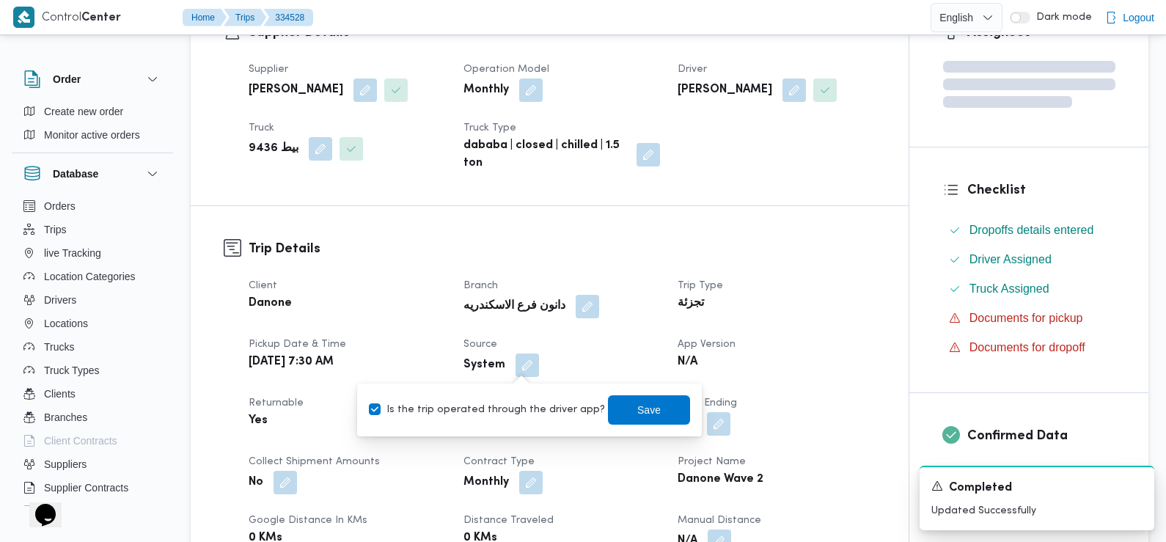
click at [526, 416] on label "Is the trip operated through the driver app?" at bounding box center [487, 410] width 236 height 18
checkbox input "false"
click at [623, 420] on span "Save" at bounding box center [649, 408] width 82 height 29
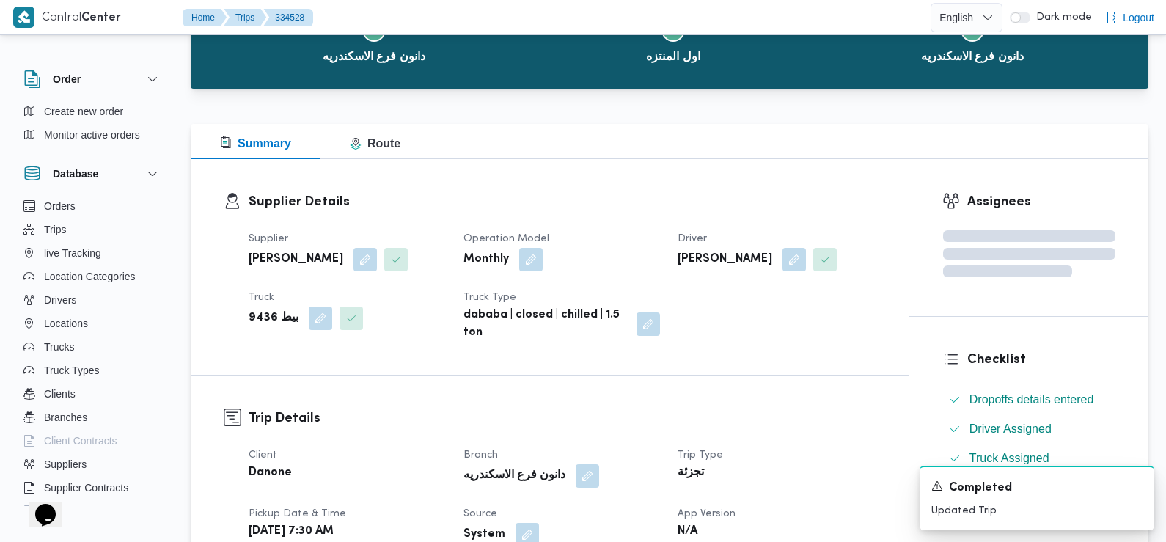
scroll to position [0, 0]
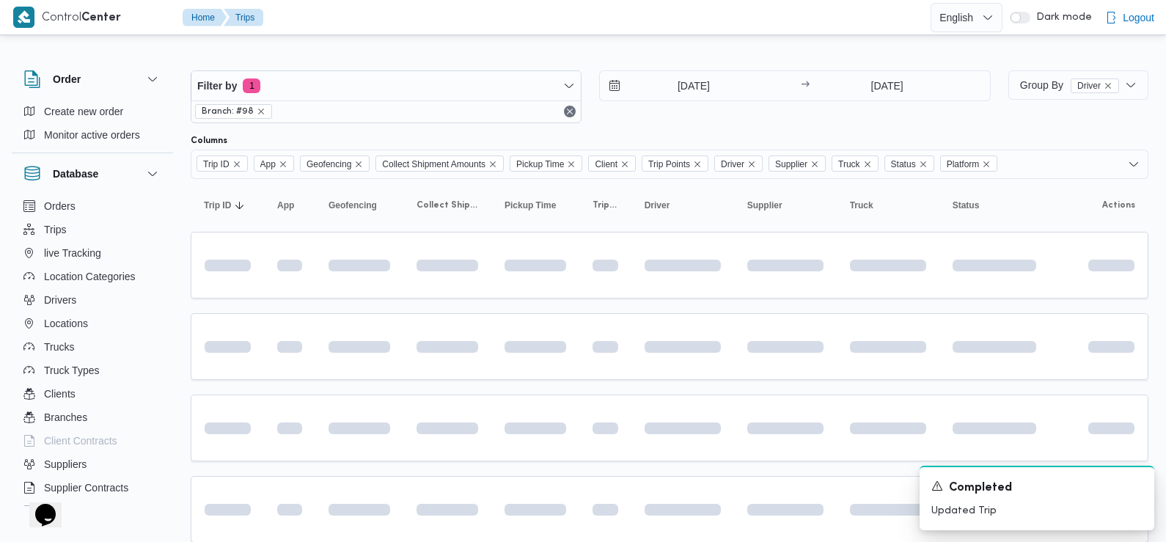
scroll to position [132, 0]
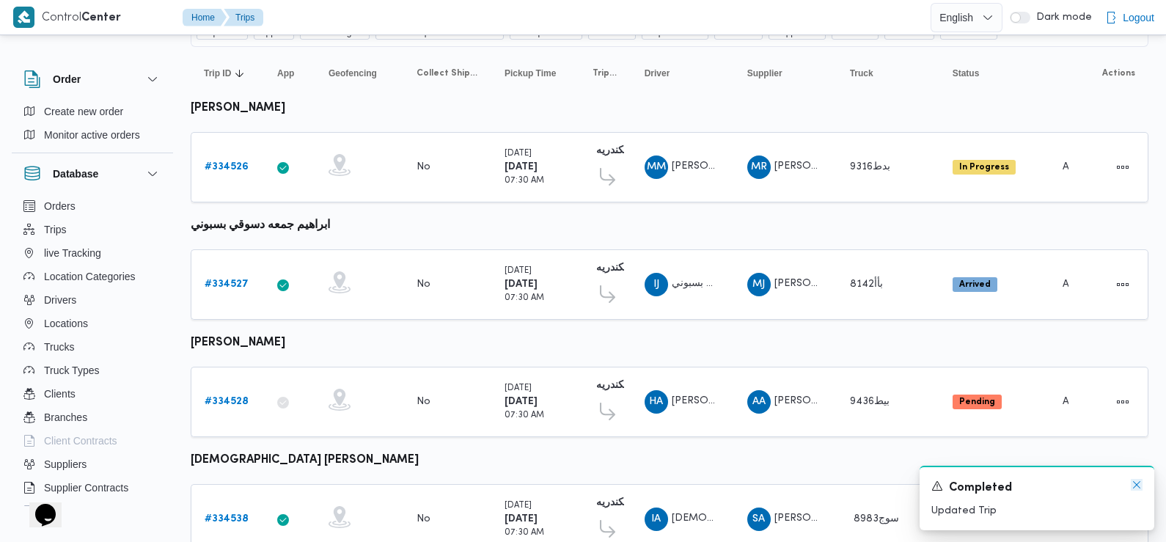
click at [1133, 484] on icon "Dismiss toast" at bounding box center [1136, 485] width 12 height 12
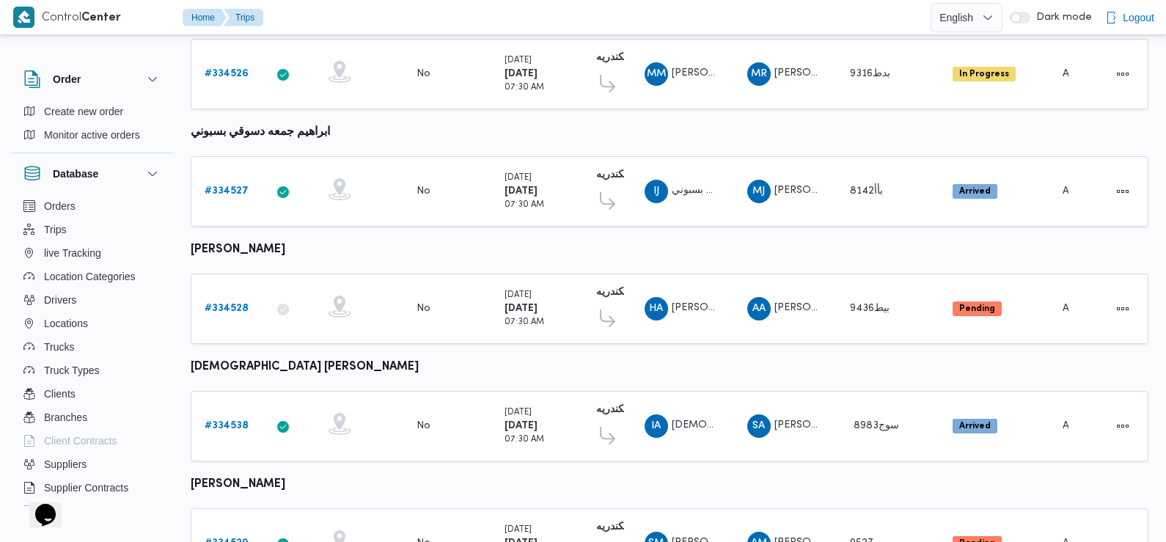
scroll to position [279, 0]
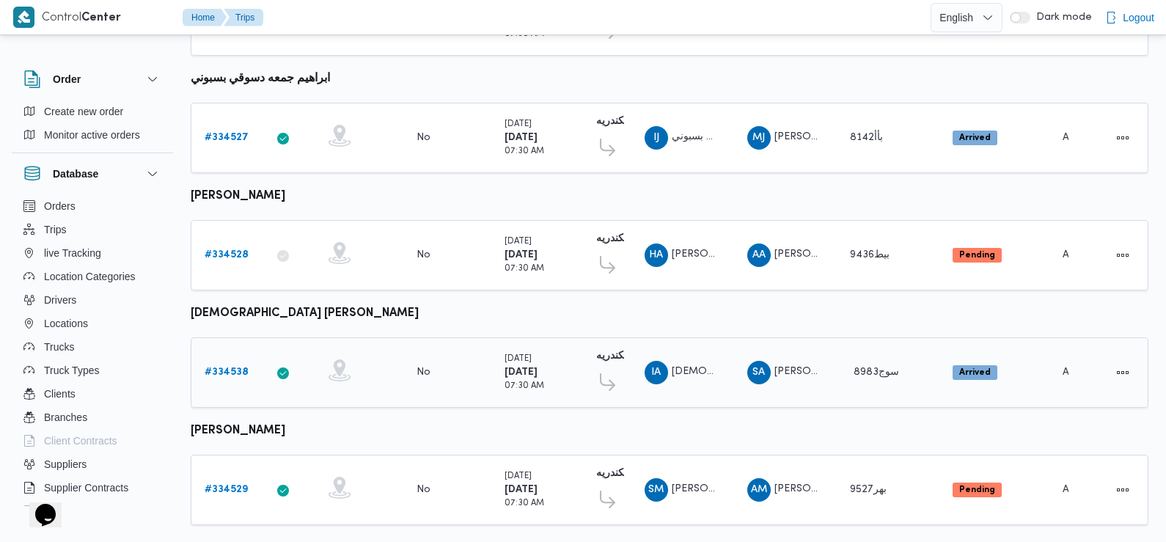
click at [229, 367] on b "# 334538" at bounding box center [227, 372] width 44 height 10
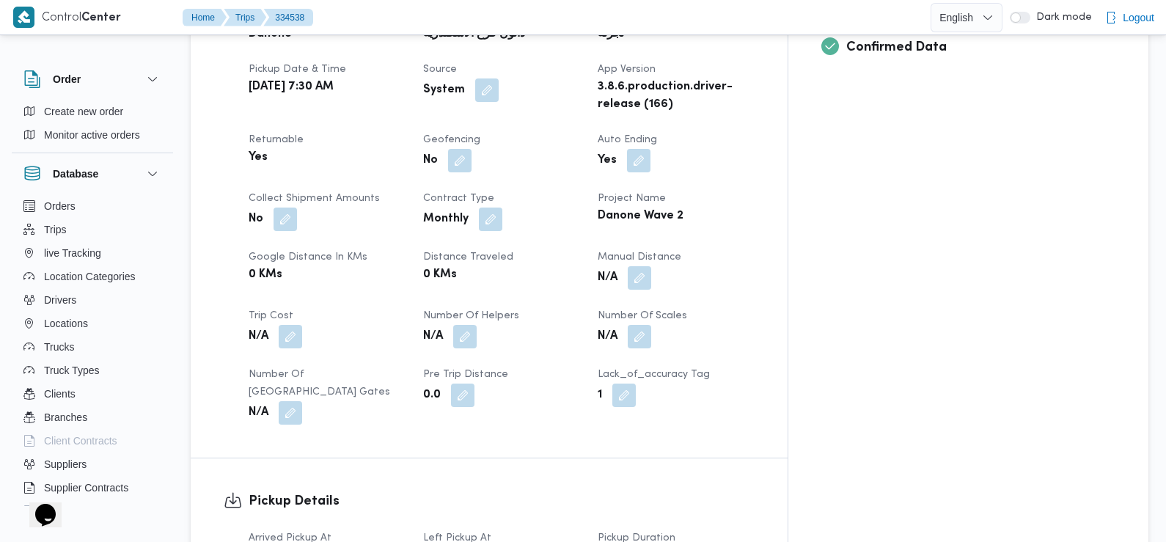
scroll to position [699, 0]
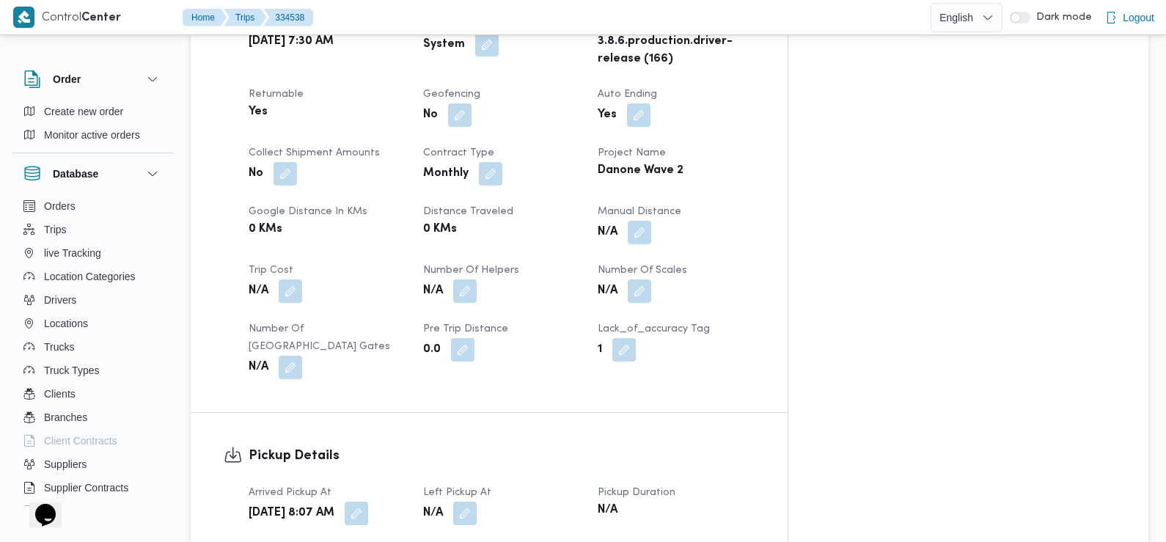
click at [407, 500] on div "[DATE] 8:07 AM" at bounding box center [327, 513] width 160 height 26
click at [368, 501] on button "button" at bounding box center [356, 512] width 23 height 23
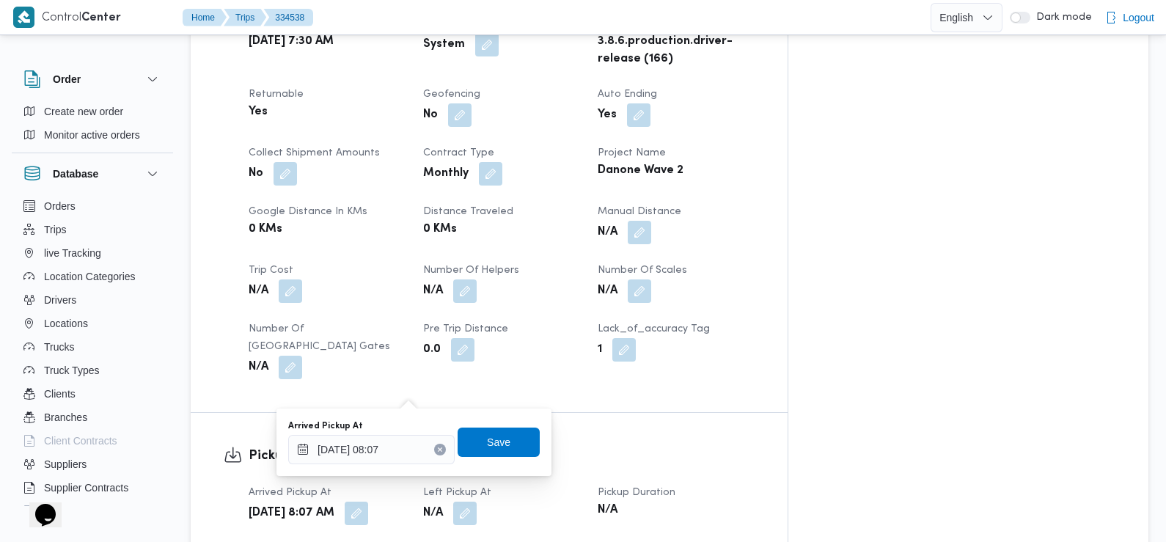
click at [411, 434] on div "Arrived Pickup At [DATE] 08:07" at bounding box center [371, 442] width 166 height 44
click at [414, 446] on input "[DATE] 08:07" at bounding box center [371, 449] width 166 height 29
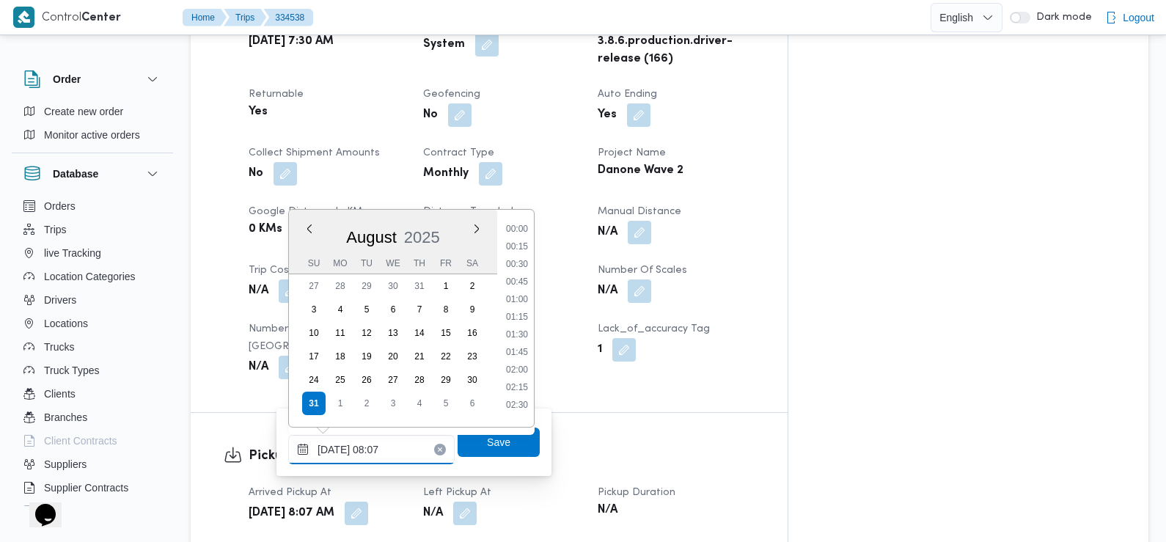
scroll to position [462, 0]
click at [526, 295] on li "07:30" at bounding box center [517, 294] width 34 height 15
type input "[DATE] 07:30"
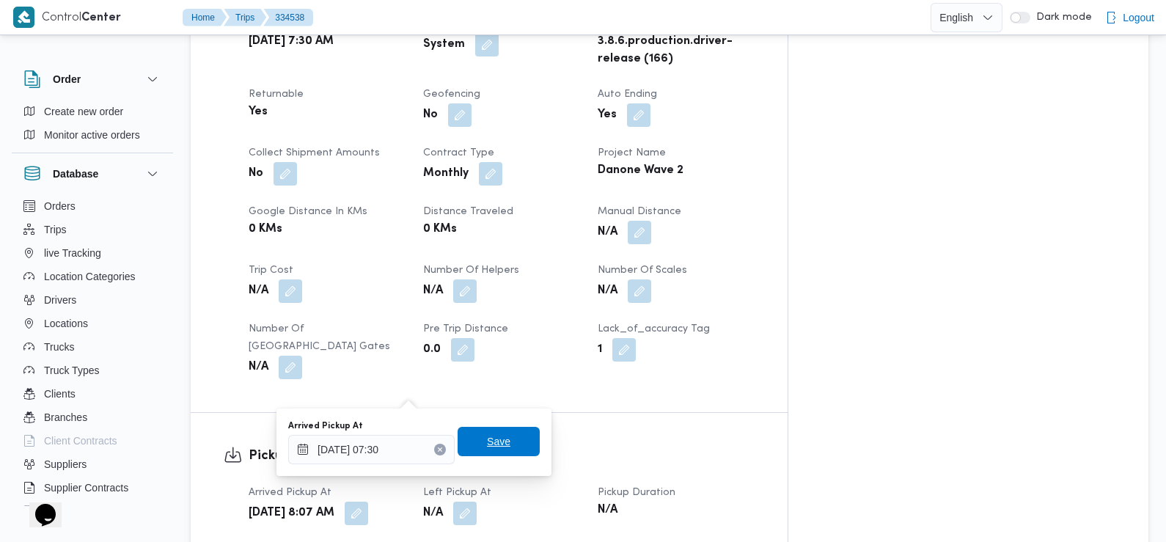
click at [503, 436] on span "Save" at bounding box center [498, 441] width 82 height 29
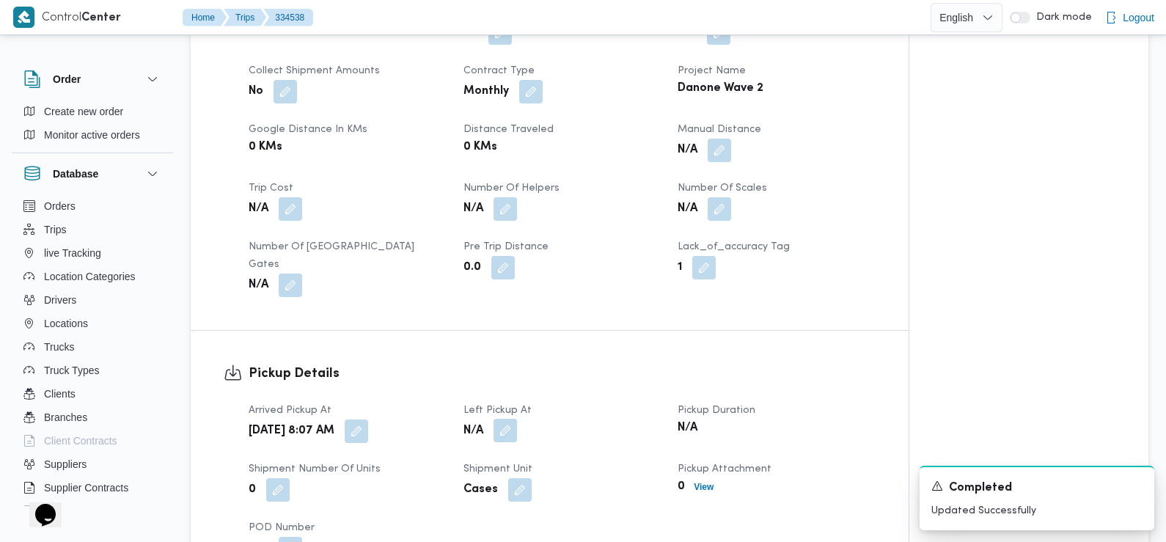
click at [507, 419] on button "button" at bounding box center [504, 430] width 23 height 23
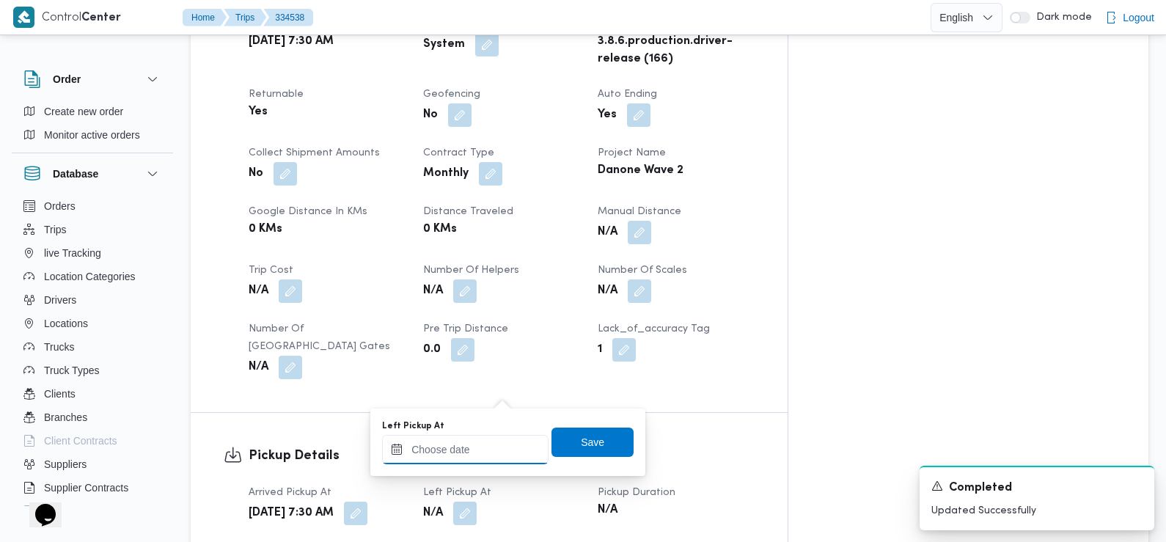
click at [510, 441] on input "Left Pickup At" at bounding box center [465, 449] width 166 height 29
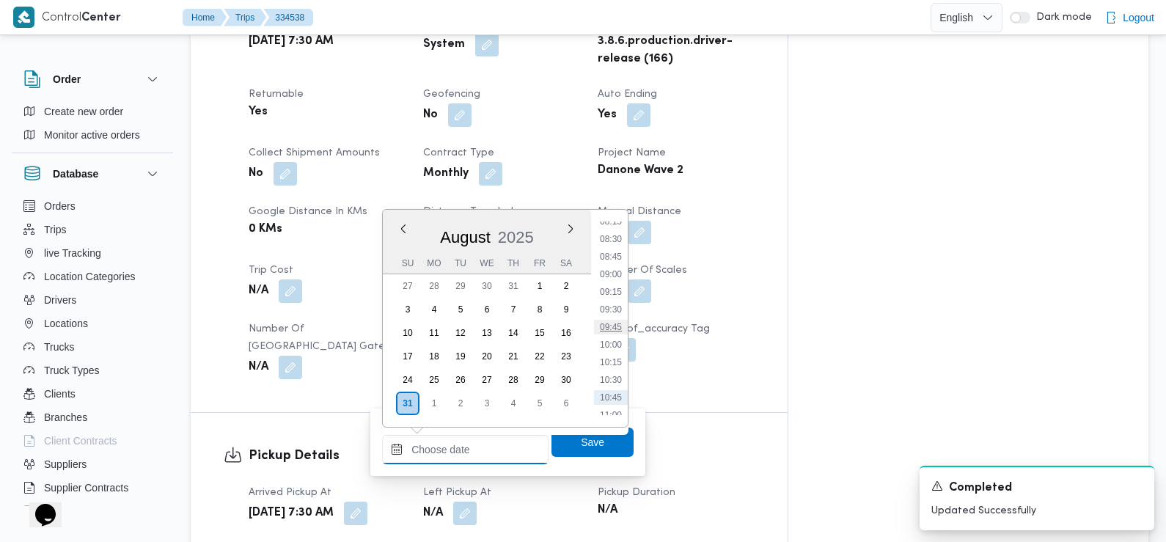
scroll to position [582, 0]
click at [617, 265] on li "08:45" at bounding box center [611, 262] width 34 height 15
type input "[DATE] 08:45"
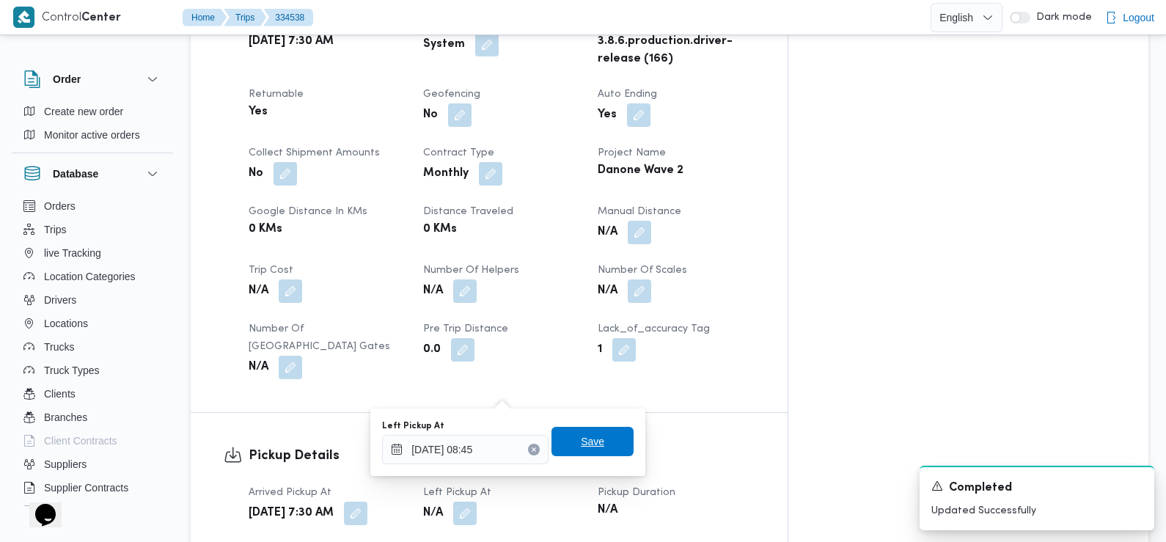
click at [582, 453] on span "Save" at bounding box center [592, 441] width 82 height 29
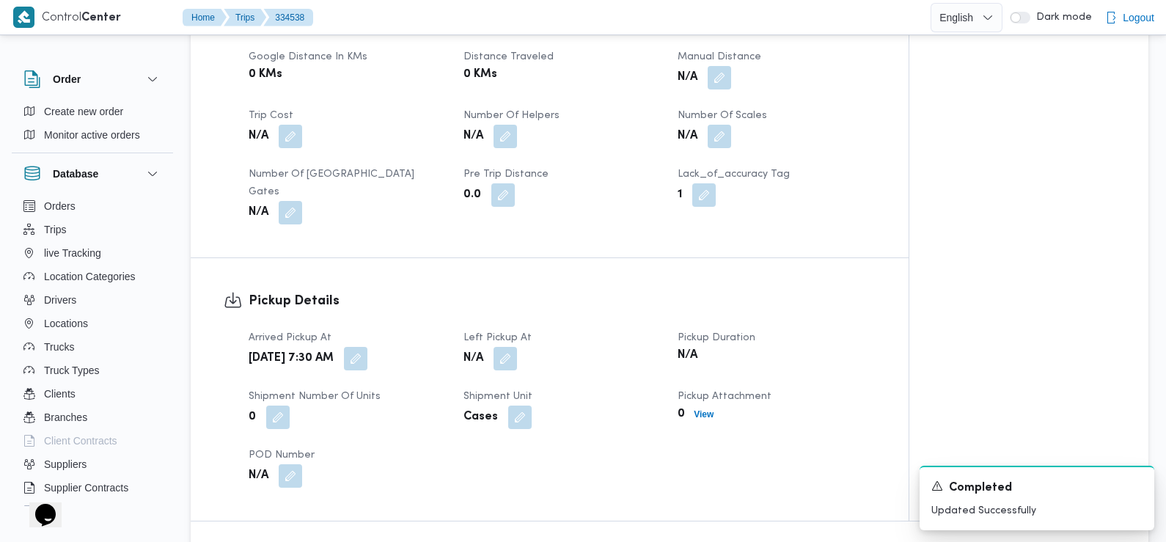
scroll to position [1031, 0]
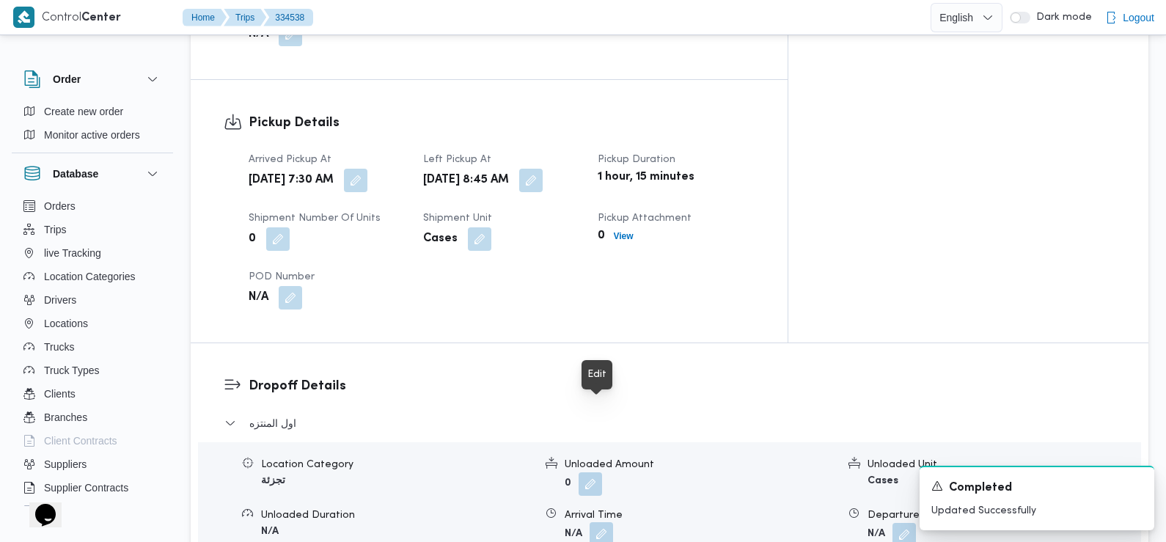
click at [598, 522] on button "button" at bounding box center [600, 533] width 23 height 23
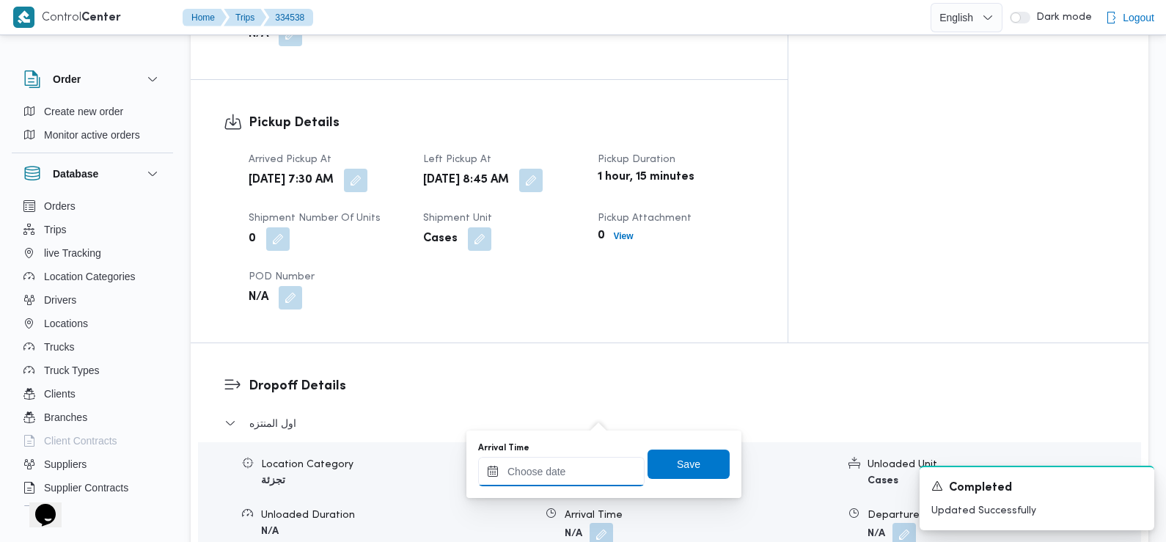
click at [578, 485] on input "Arrival Time" at bounding box center [561, 471] width 166 height 29
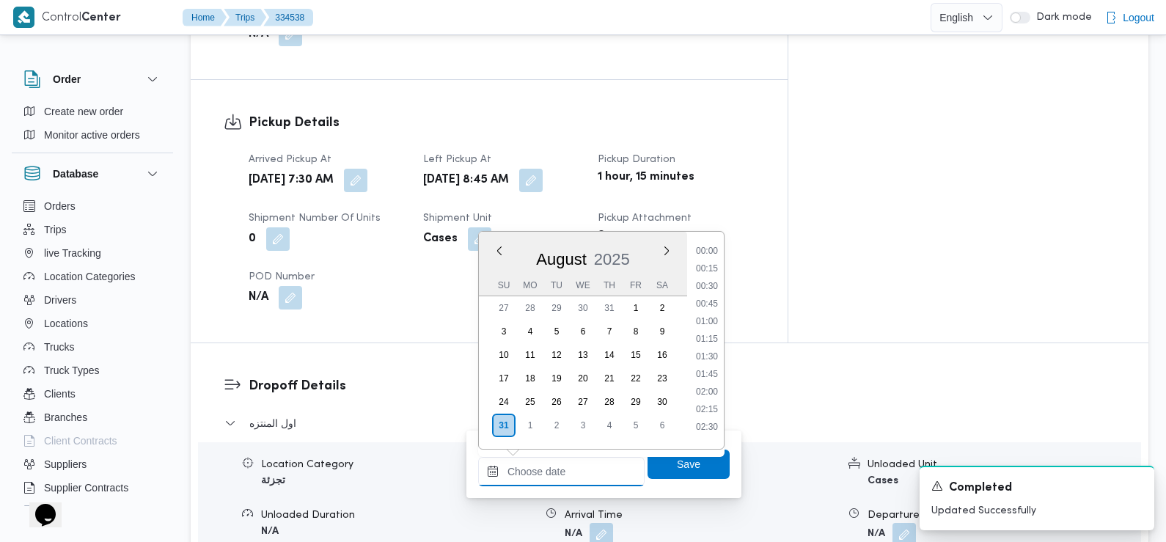
scroll to position [655, 0]
drag, startPoint x: 712, startPoint y: 267, endPoint x: 713, endPoint y: 276, distance: 8.9
click at [712, 267] on li "09:30" at bounding box center [707, 264] width 34 height 15
type input "[DATE] 09:30"
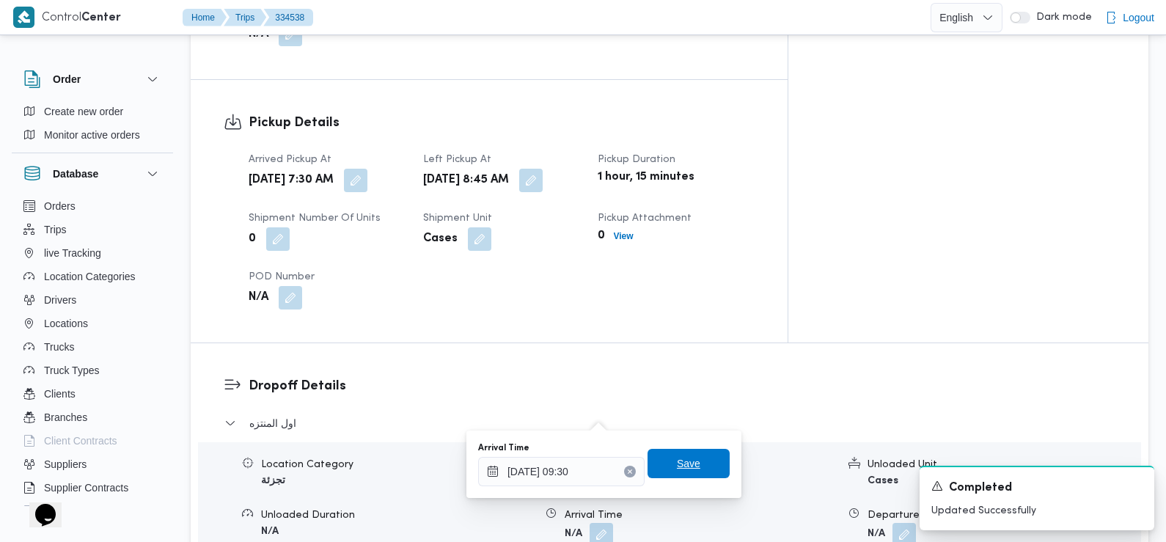
click at [702, 460] on span "Save" at bounding box center [688, 463] width 82 height 29
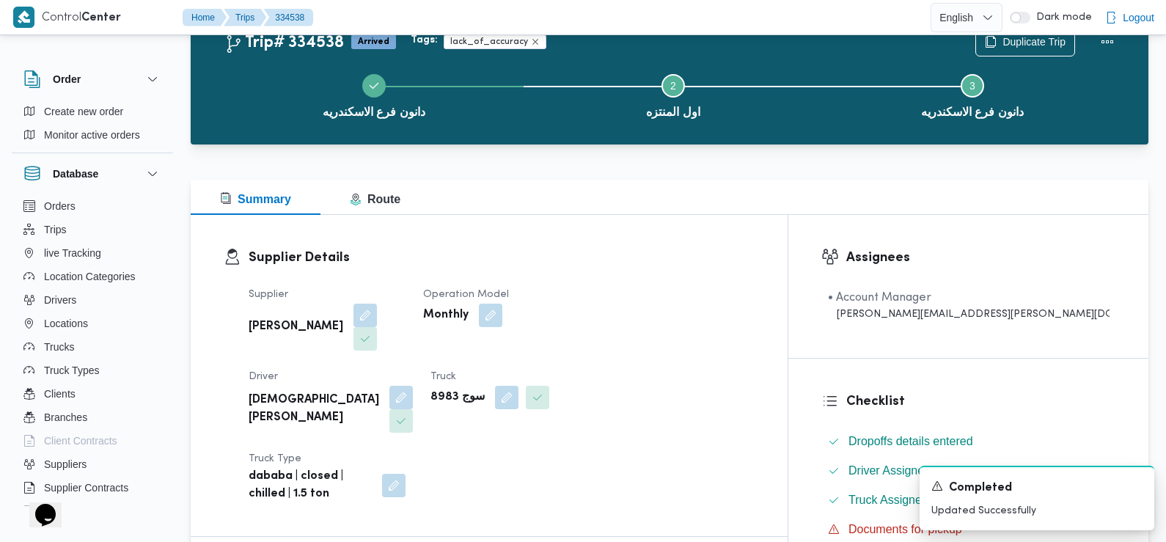
scroll to position [0, 0]
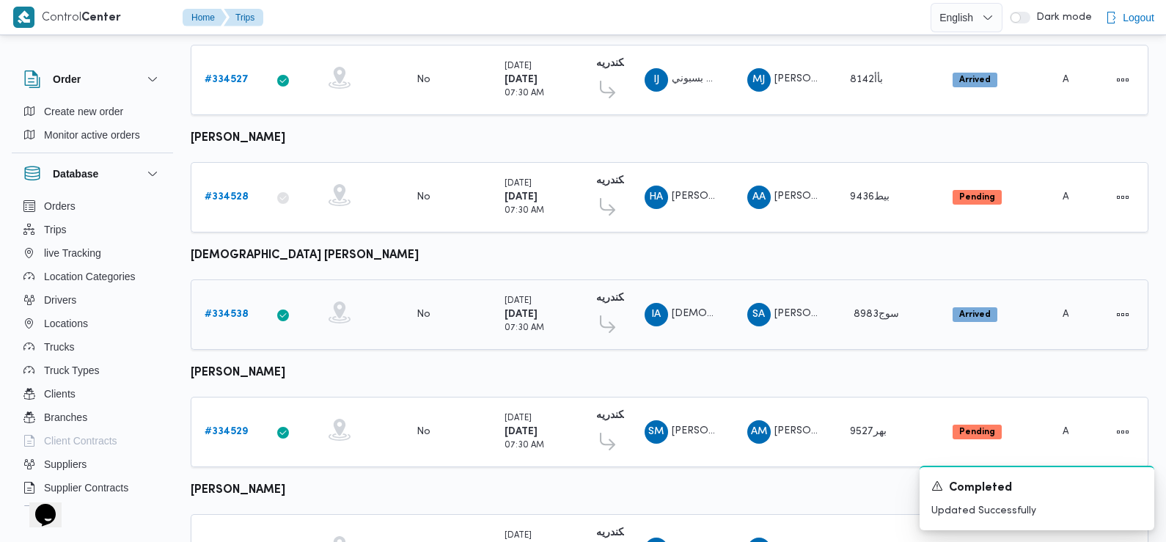
scroll to position [404, 0]
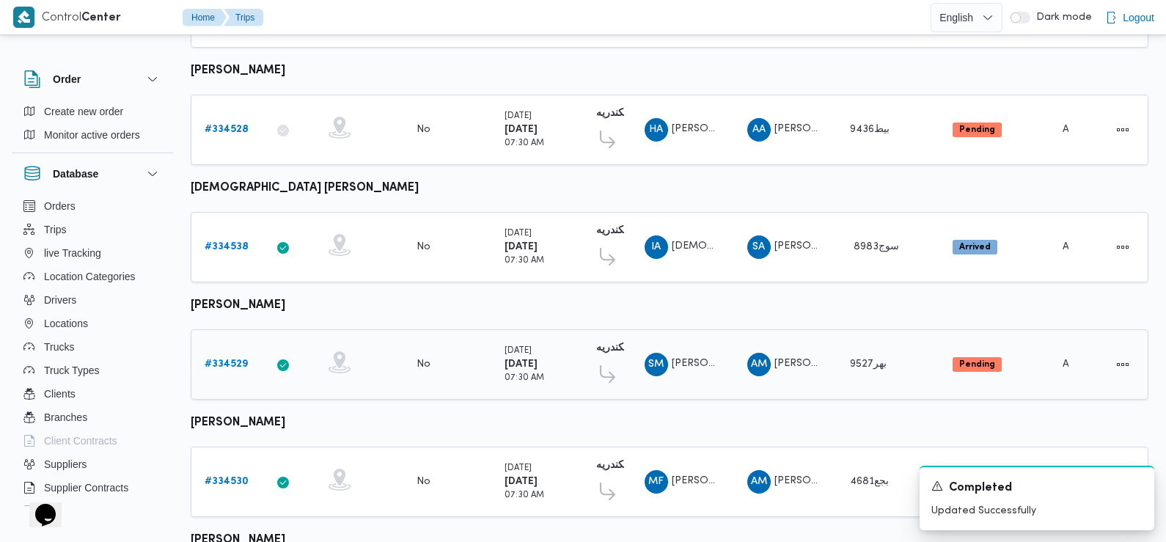
click at [231, 359] on b "# 334529" at bounding box center [226, 364] width 43 height 10
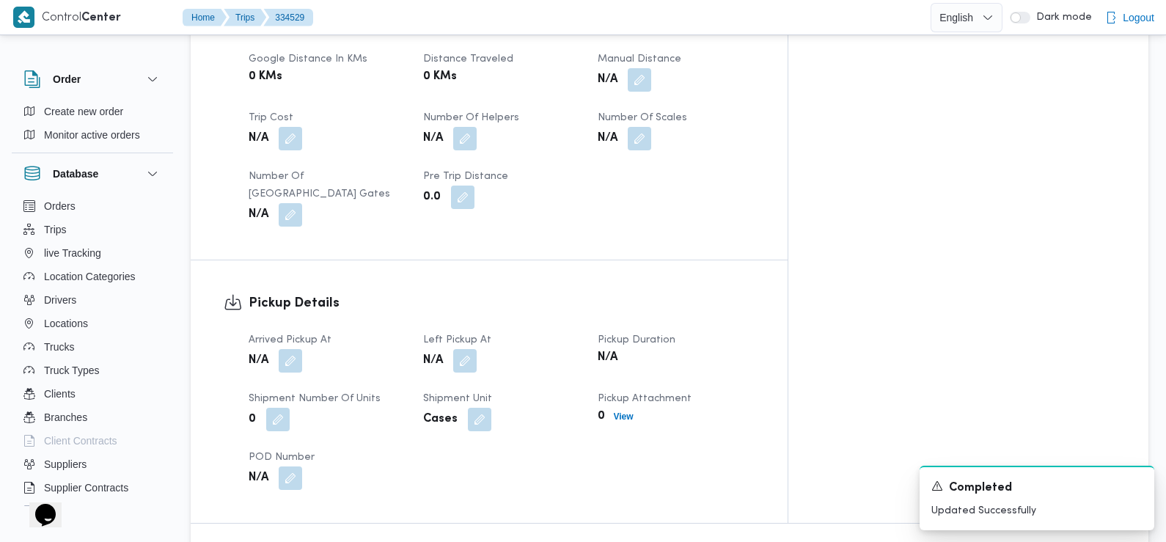
scroll to position [765, 0]
click at [299, 346] on button "button" at bounding box center [290, 357] width 23 height 23
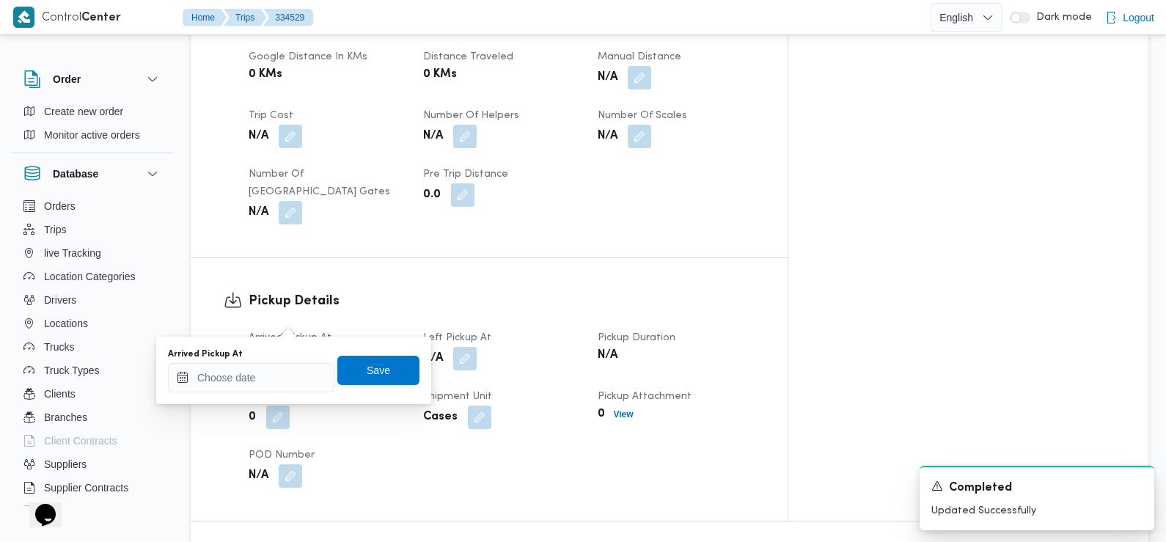
click at [300, 358] on div "Arrived Pickup At" at bounding box center [251, 354] width 166 height 12
click at [320, 370] on input "Arrived Pickup At" at bounding box center [251, 377] width 166 height 29
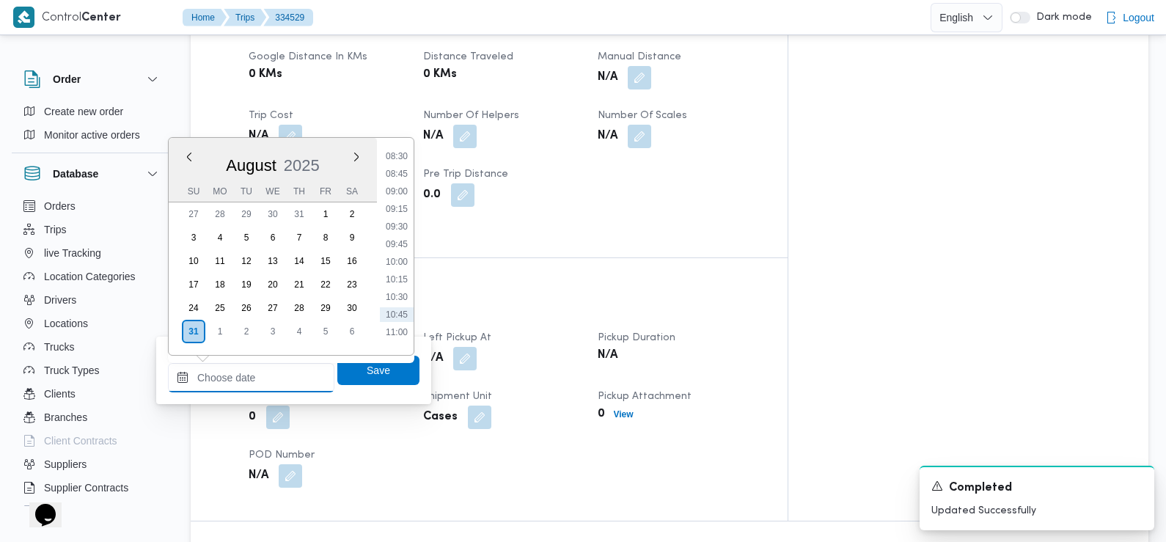
scroll to position [514, 0]
click at [400, 154] on li "07:15" at bounding box center [397, 153] width 34 height 15
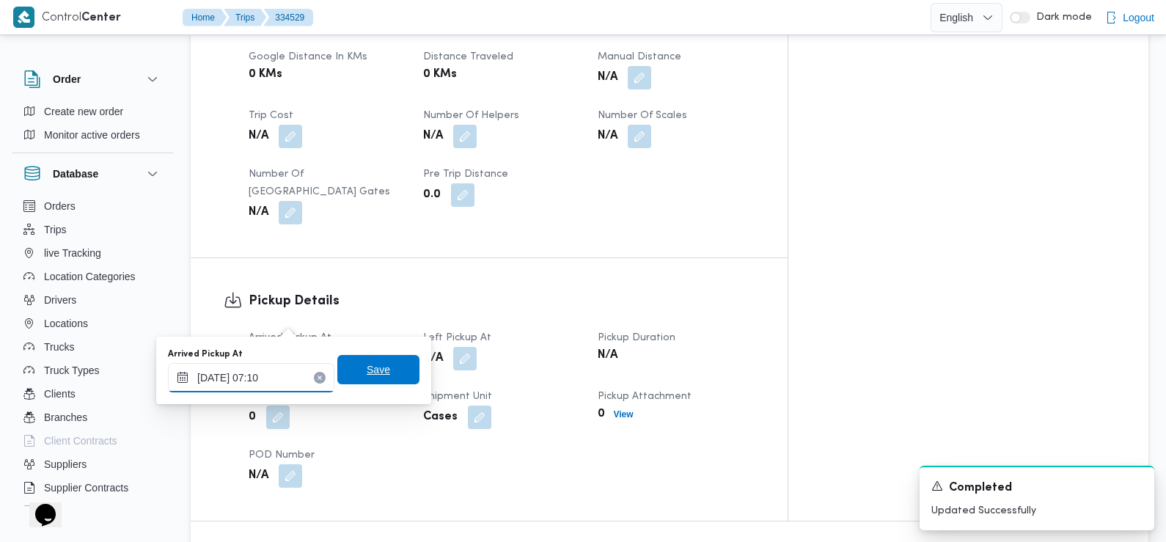
type input "[DATE] 07:10"
click at [367, 366] on span "Save" at bounding box center [378, 370] width 23 height 18
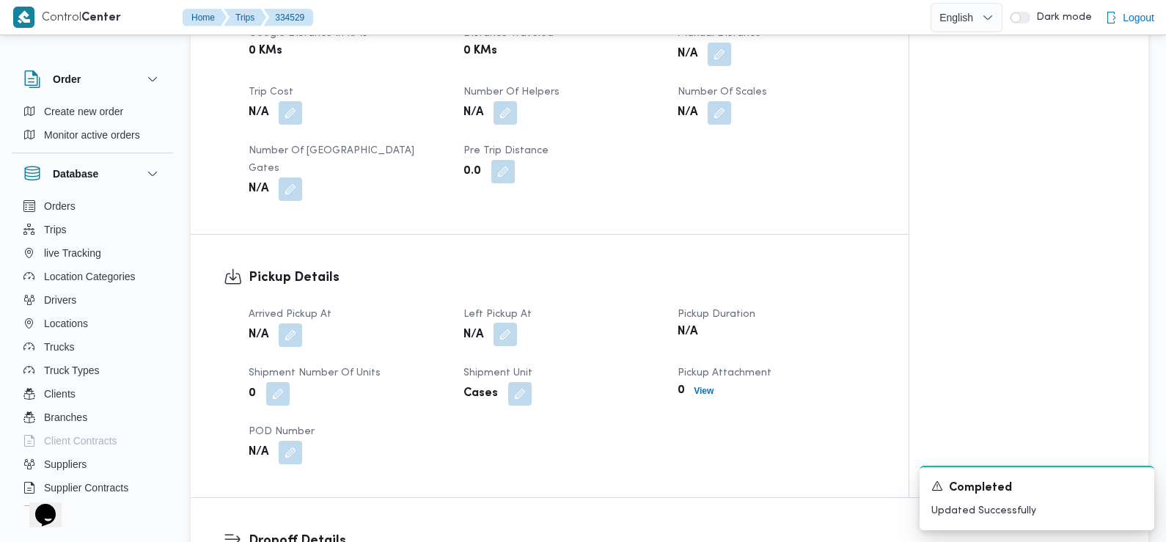
click at [499, 323] on button "button" at bounding box center [504, 334] width 23 height 23
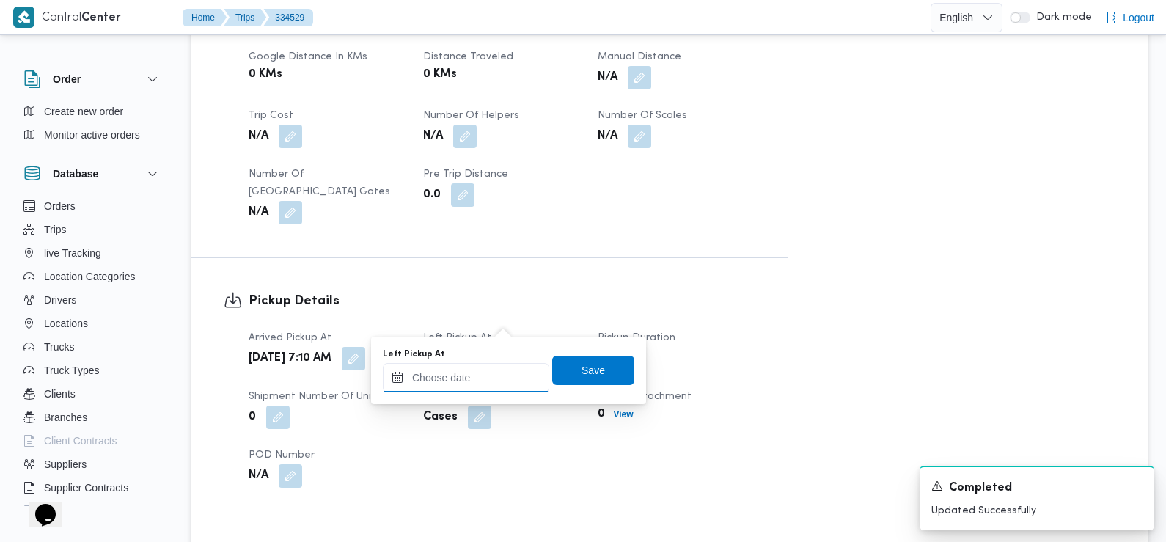
click at [496, 369] on input "Left Pickup At" at bounding box center [466, 377] width 166 height 29
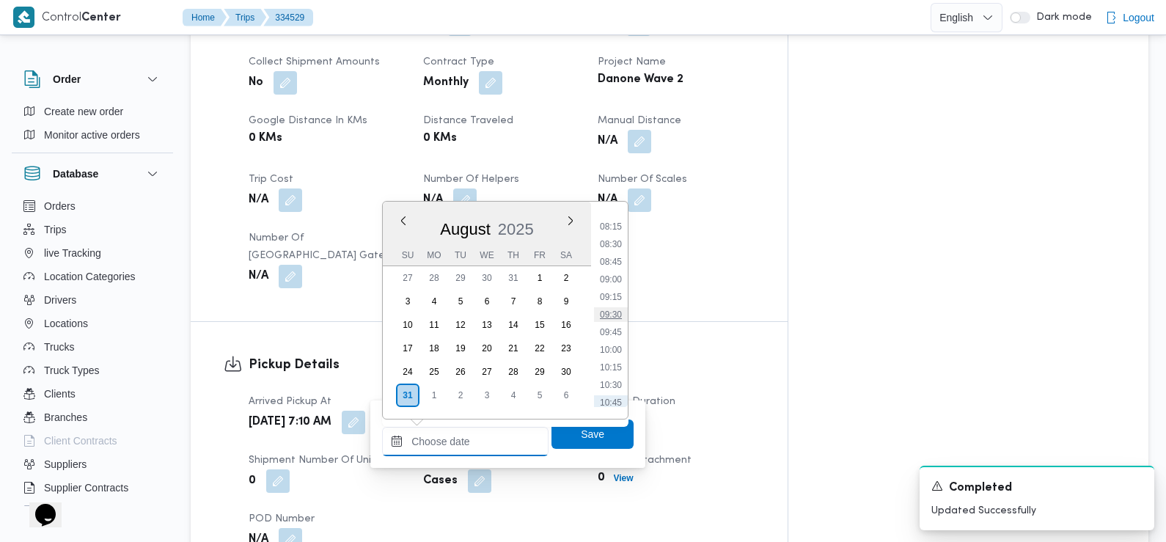
scroll to position [553, 0]
click at [615, 285] on li "08:45" at bounding box center [611, 283] width 34 height 15
type input "[DATE] 08:45"
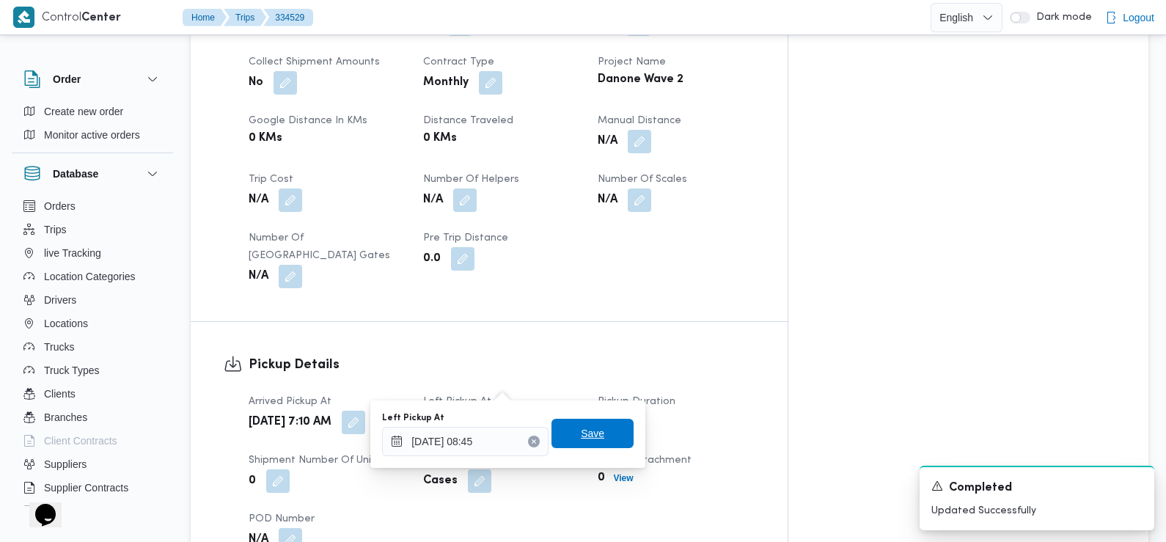
click at [597, 433] on span "Save" at bounding box center [592, 433] width 82 height 29
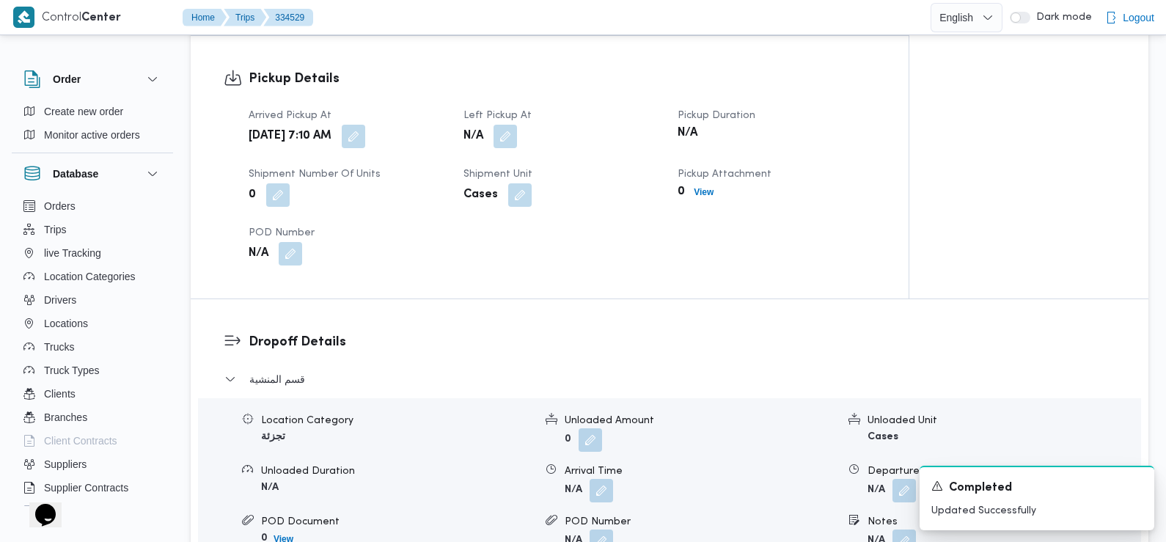
scroll to position [976, 0]
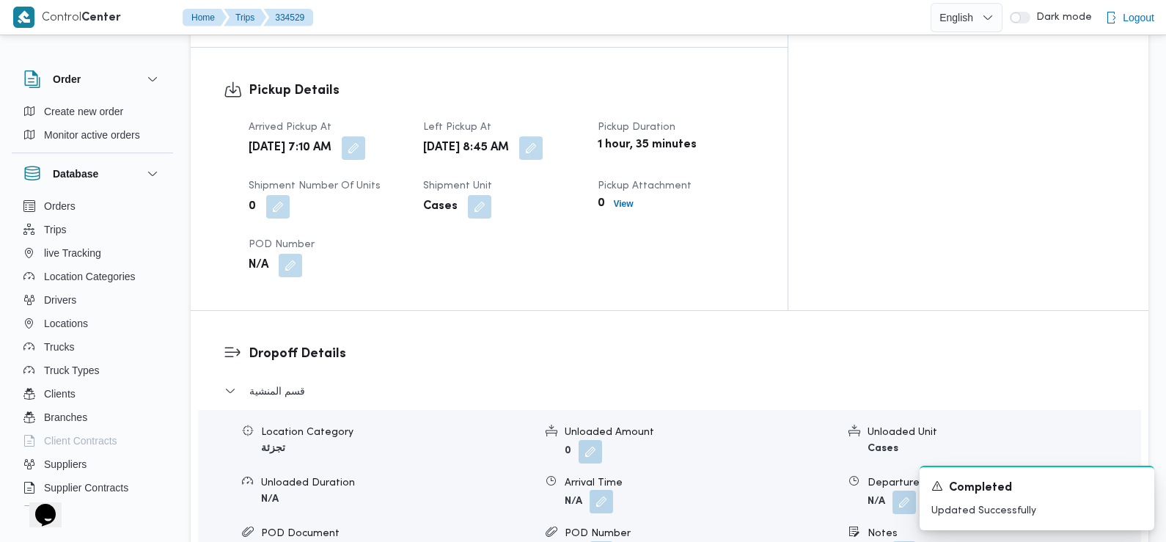
click at [600, 490] on button "button" at bounding box center [600, 501] width 23 height 23
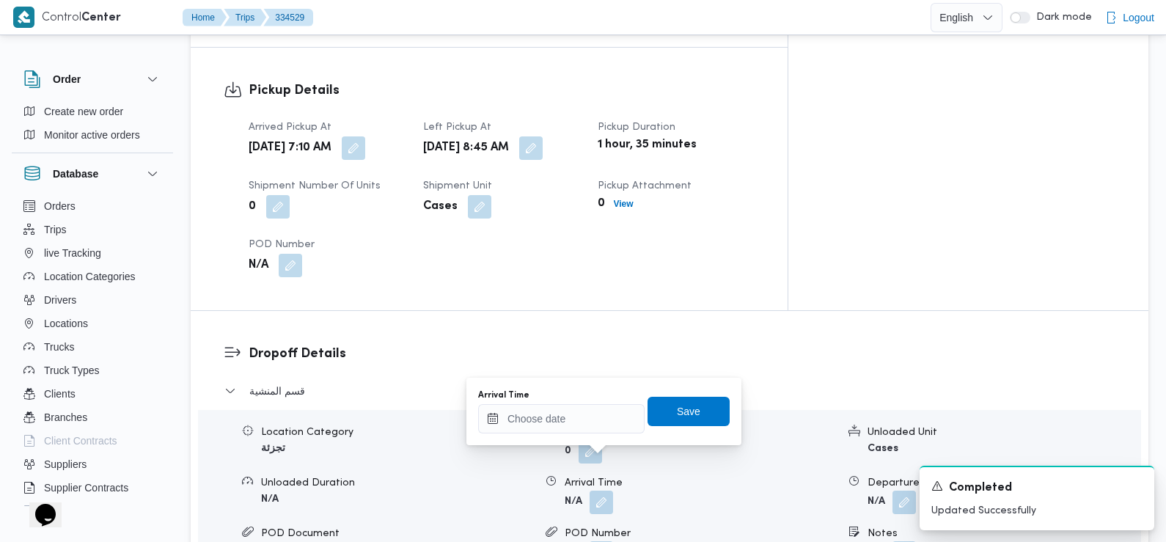
click at [580, 401] on div "Arrival Time" at bounding box center [561, 411] width 166 height 44
click at [579, 416] on input "Arrival Time" at bounding box center [561, 418] width 166 height 29
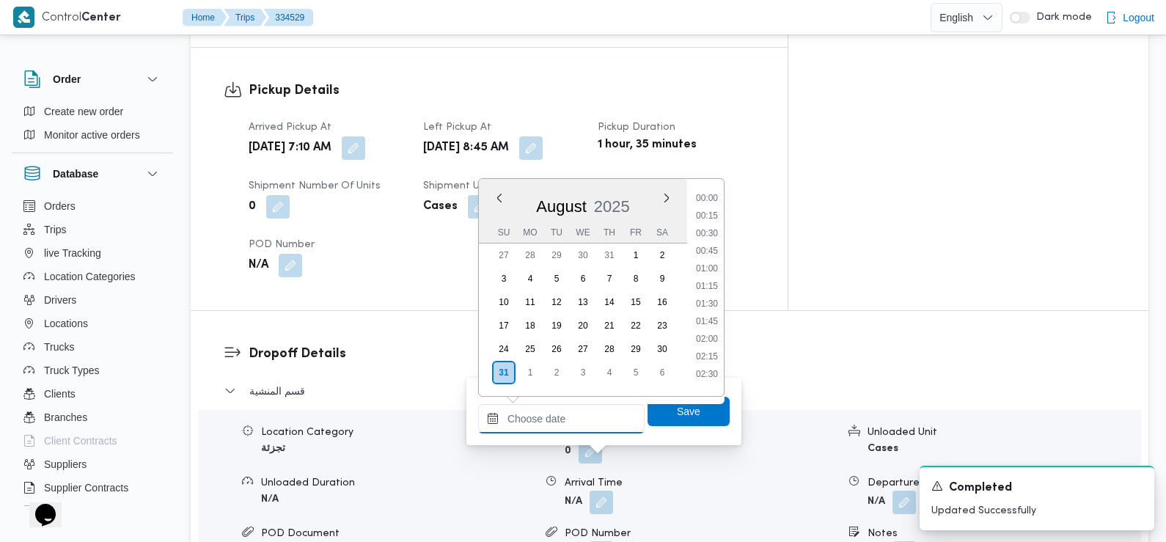
scroll to position [655, 0]
click at [710, 209] on li "09:30" at bounding box center [707, 211] width 34 height 15
type input "[DATE] 09:30"
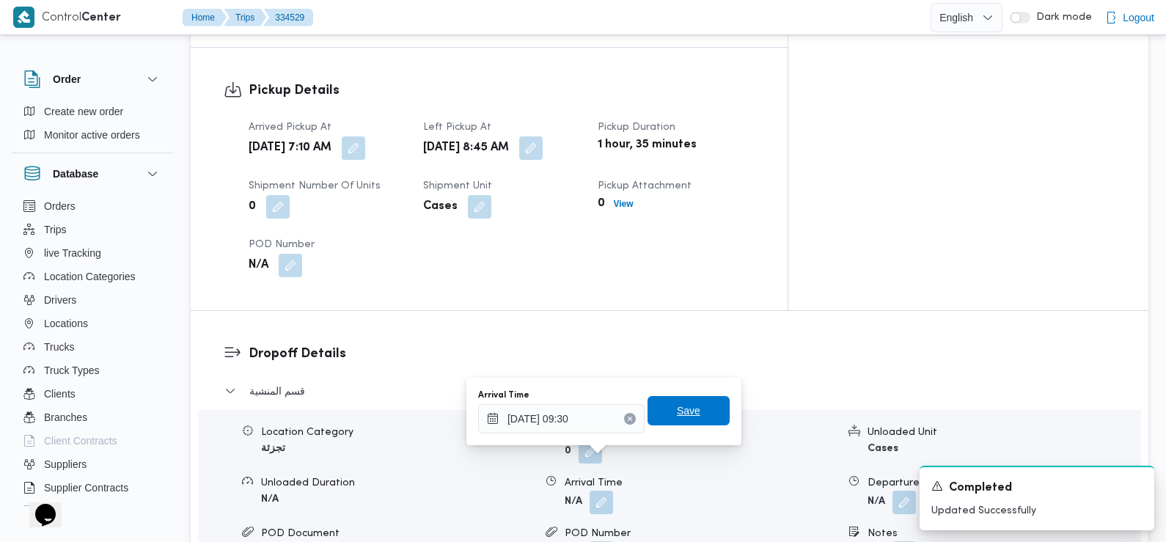
click at [681, 415] on span "Save" at bounding box center [688, 411] width 23 height 18
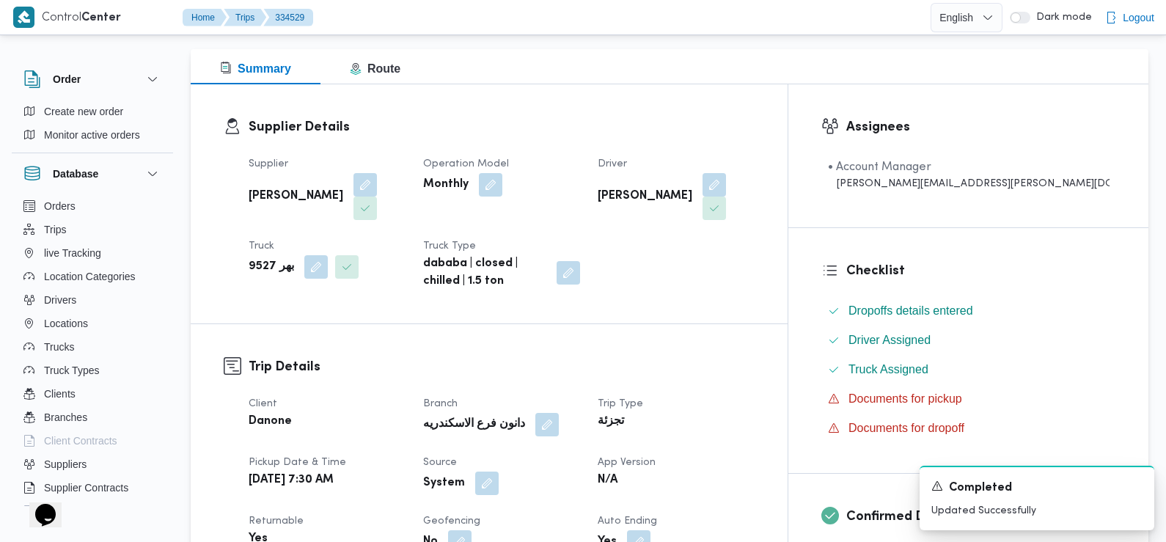
scroll to position [220, 0]
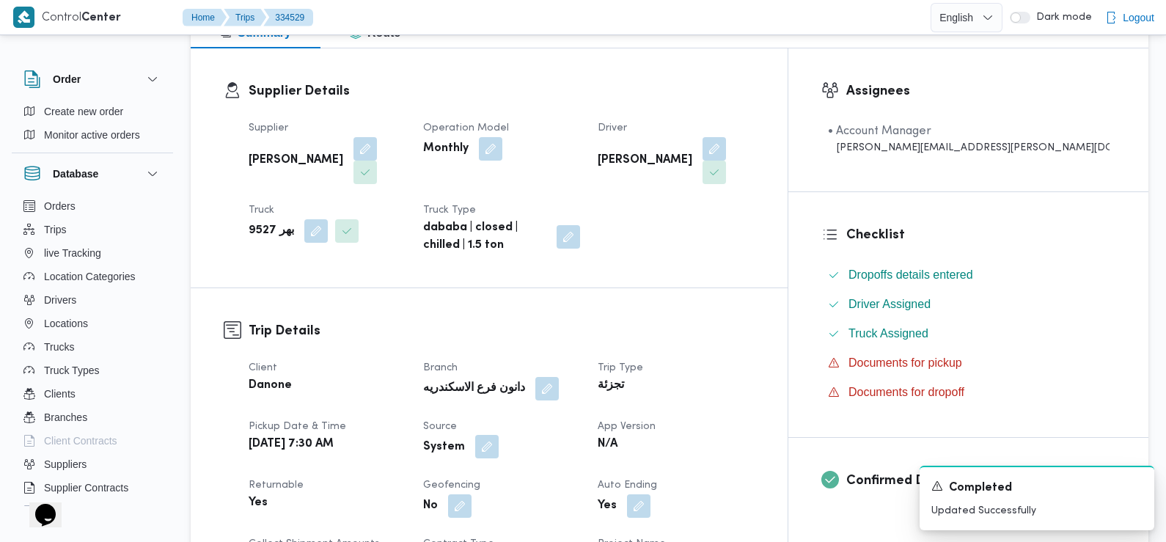
click at [499, 435] on button "button" at bounding box center [486, 446] width 23 height 23
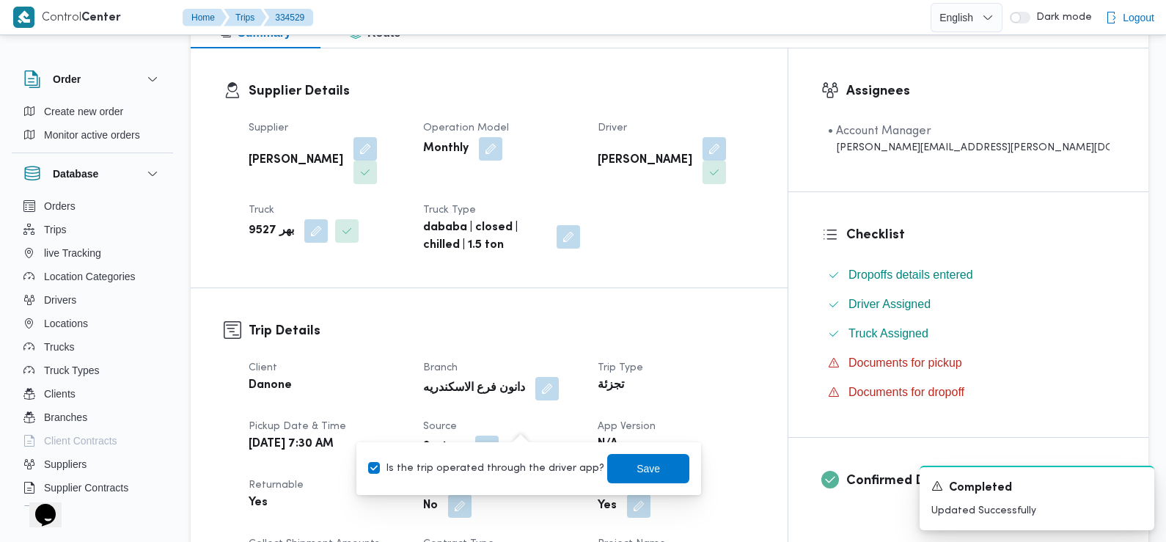
click at [523, 469] on label "Is the trip operated through the driver app?" at bounding box center [486, 469] width 236 height 18
checkbox input "false"
click at [631, 481] on span "Save" at bounding box center [648, 467] width 82 height 29
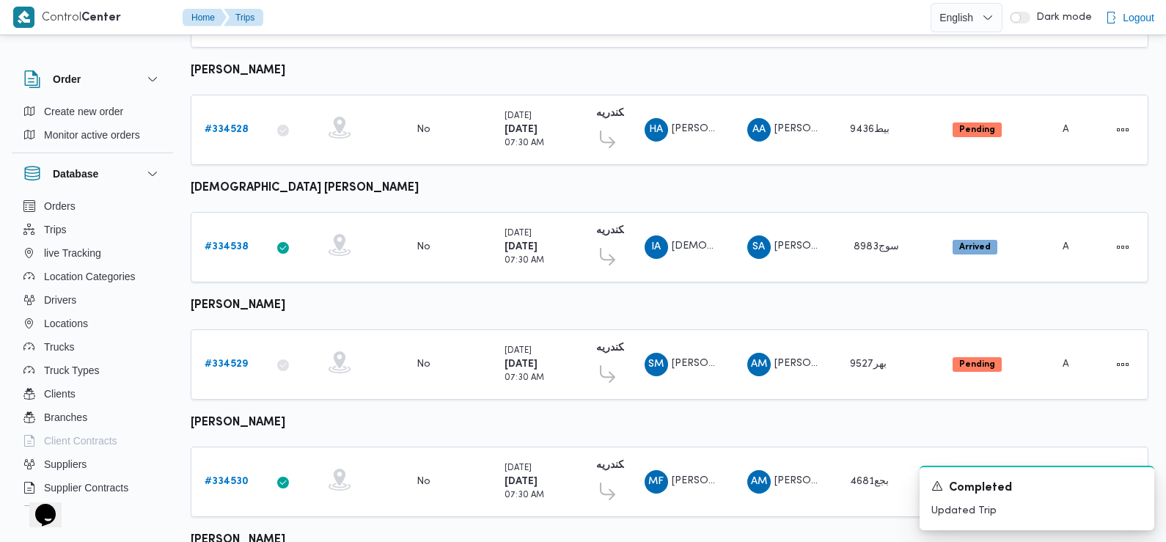
scroll to position [503, 0]
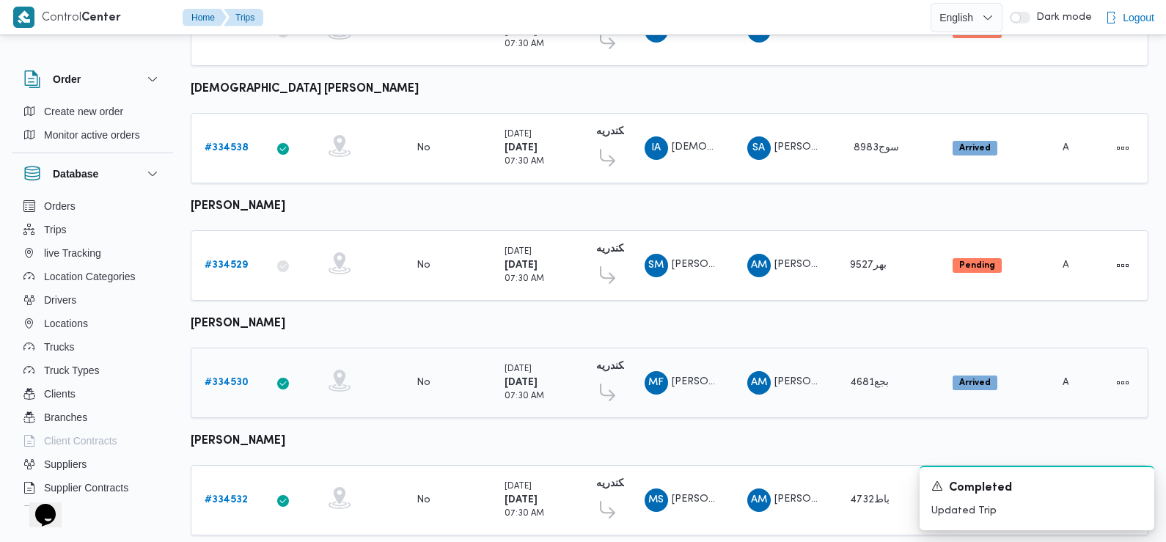
click at [231, 378] on b "# 334530" at bounding box center [227, 383] width 44 height 10
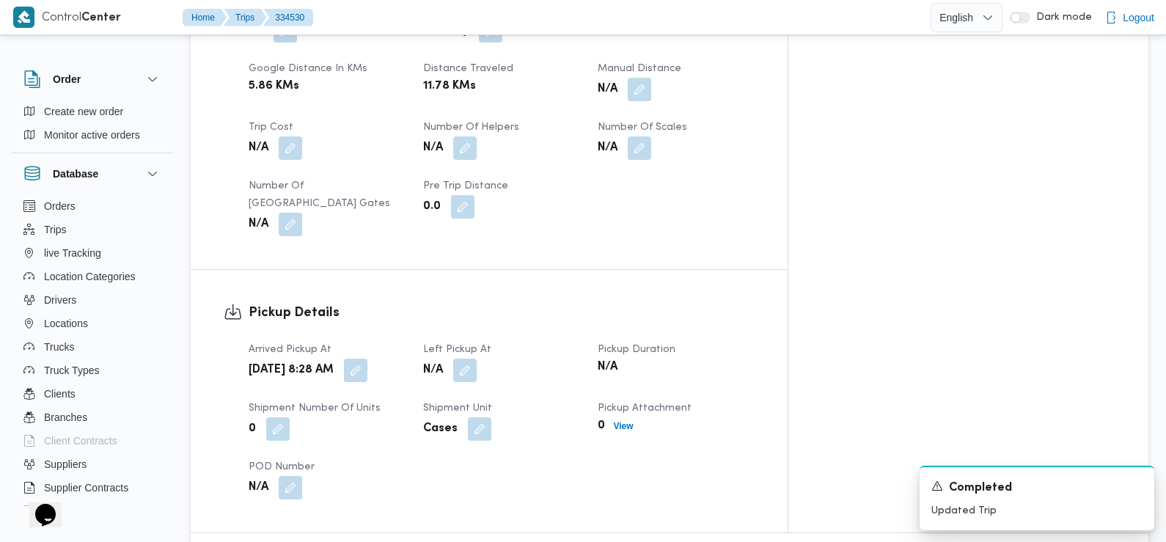
scroll to position [806, 0]
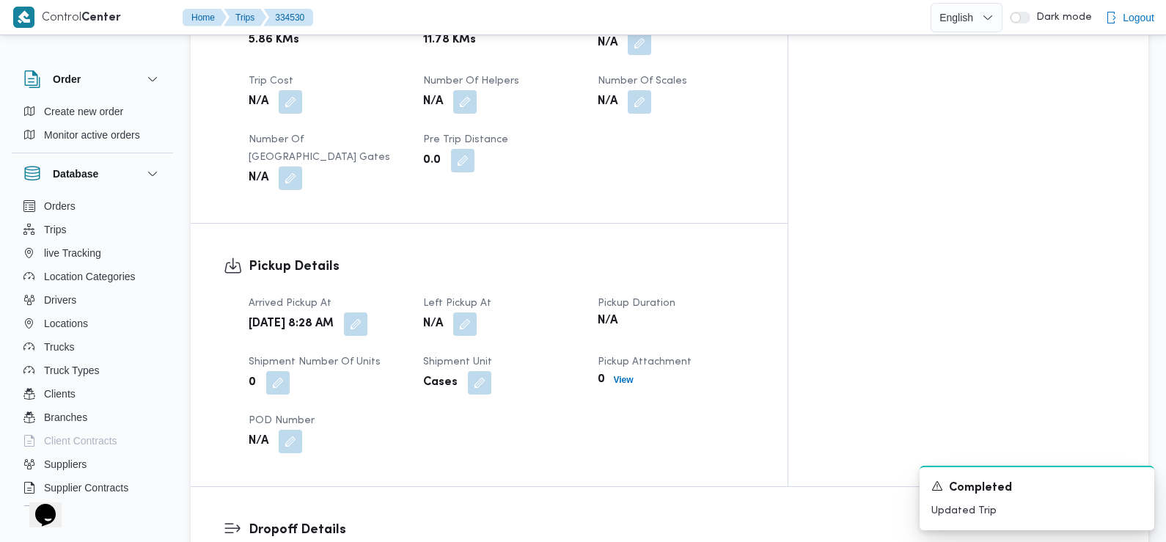
click at [367, 312] on span at bounding box center [352, 323] width 31 height 23
click at [367, 312] on button "button" at bounding box center [355, 323] width 23 height 23
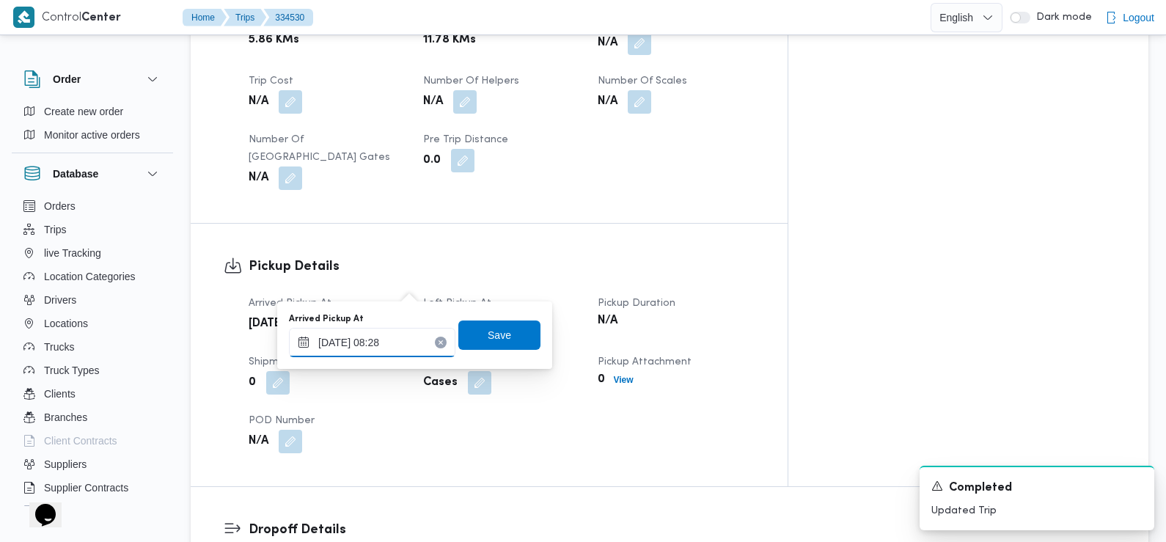
click at [397, 341] on input "[DATE] 08:28" at bounding box center [372, 342] width 166 height 29
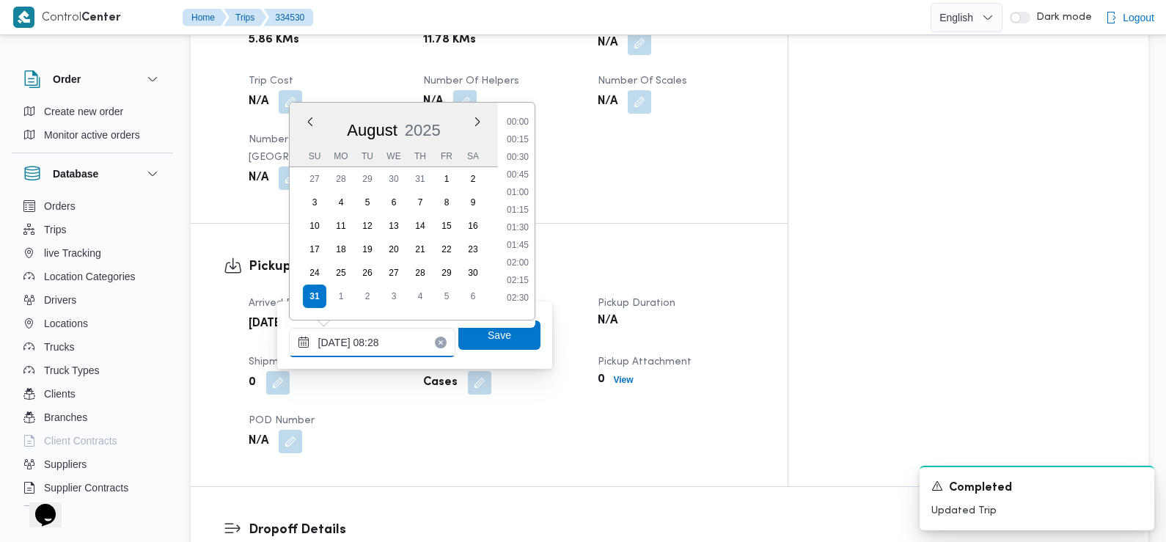
scroll to position [479, 0]
click at [521, 139] on li "07:00" at bounding box center [518, 135] width 34 height 15
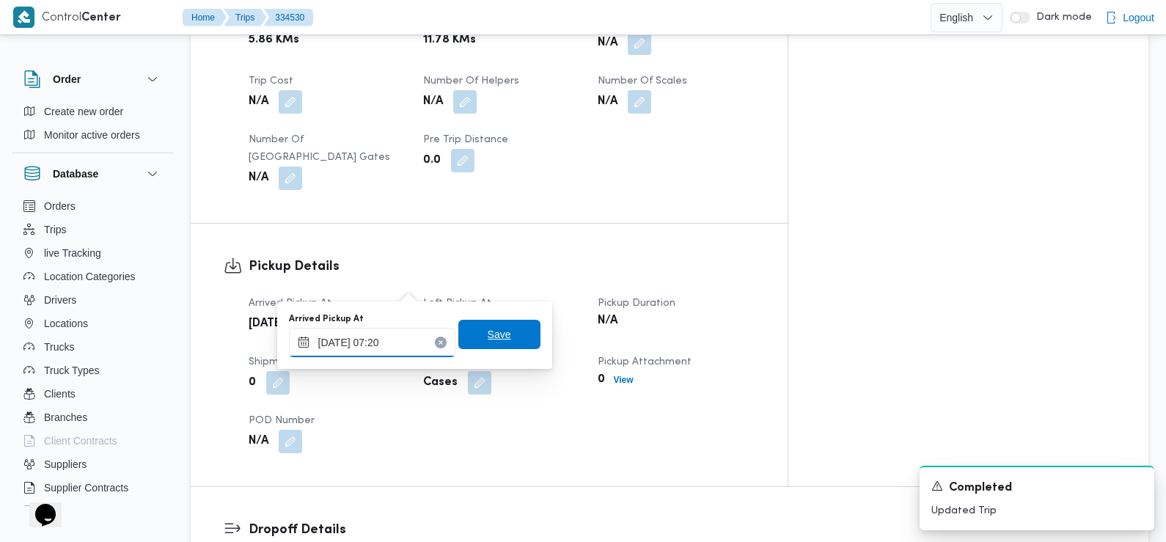
type input "[DATE] 07:20"
click at [475, 347] on span "Save" at bounding box center [499, 334] width 82 height 29
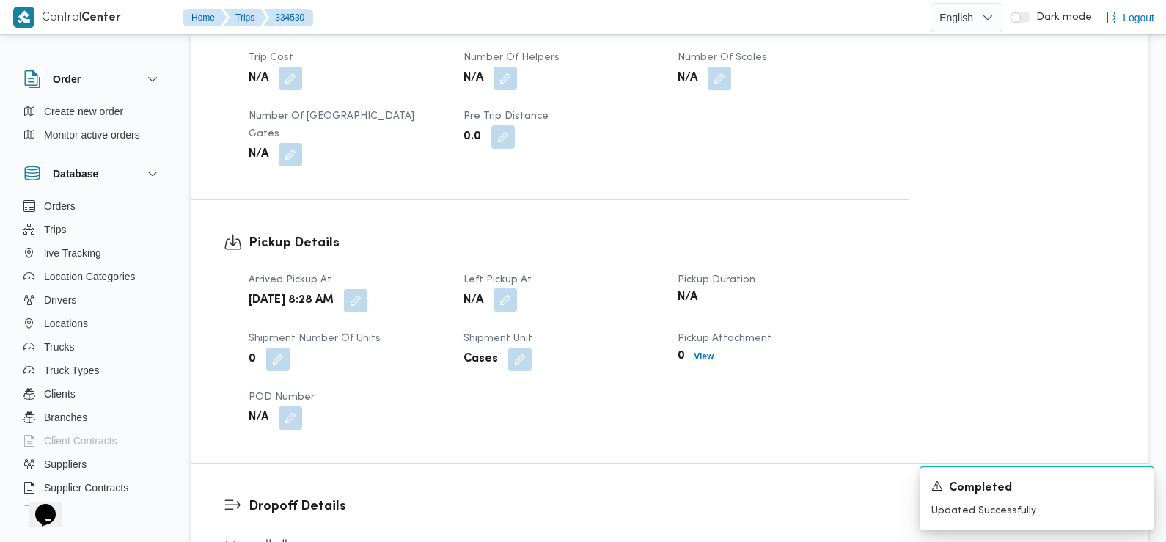
click at [514, 292] on button "button" at bounding box center [504, 299] width 23 height 23
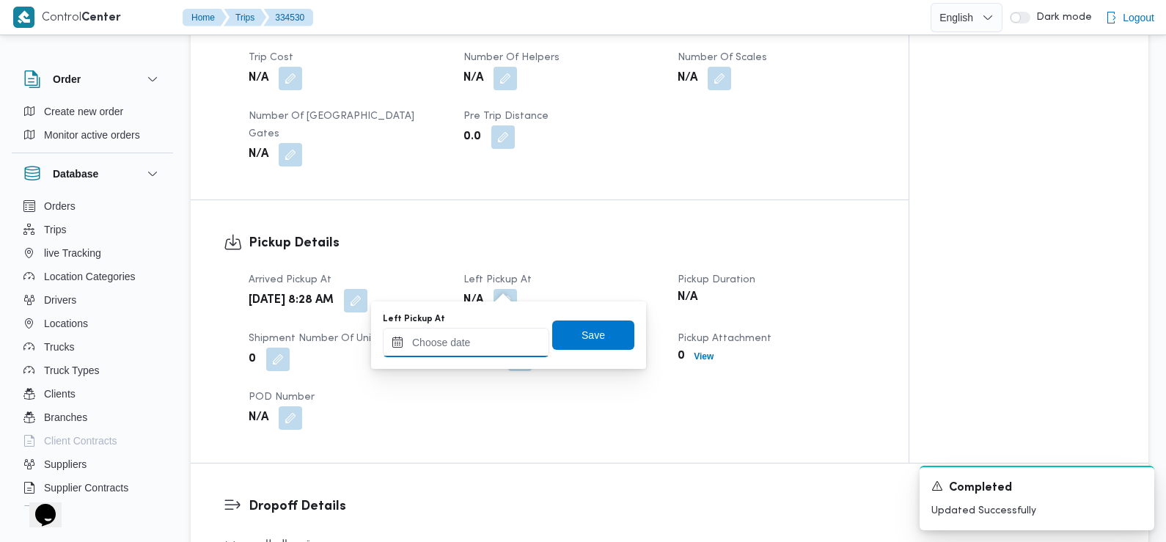
click at [508, 339] on input "Left Pickup At" at bounding box center [466, 342] width 166 height 29
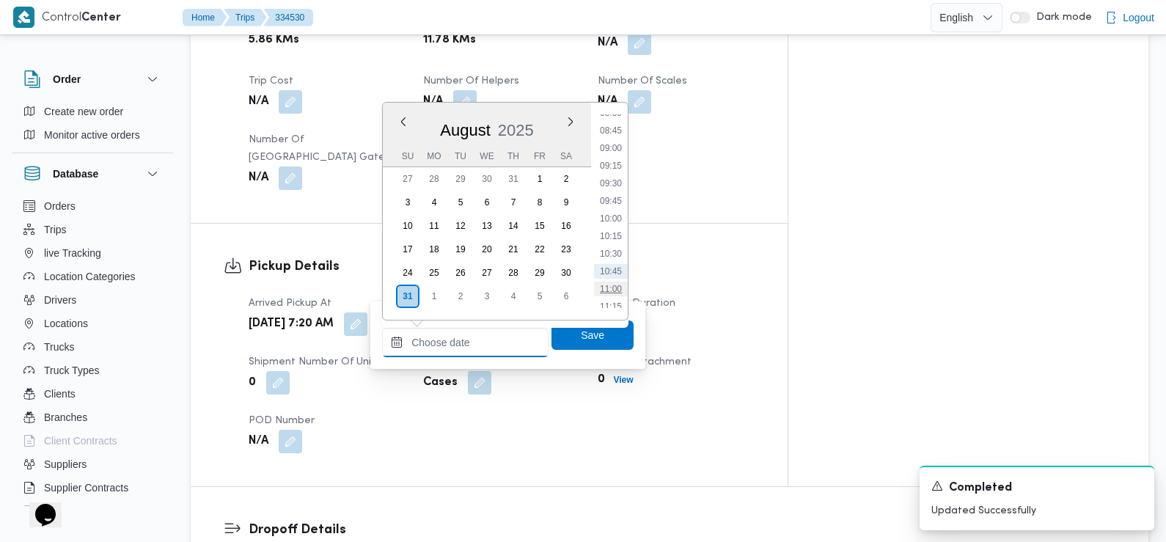
scroll to position [543, 0]
click at [613, 195] on li "08:45" at bounding box center [611, 194] width 34 height 15
type input "[DATE] 08:45"
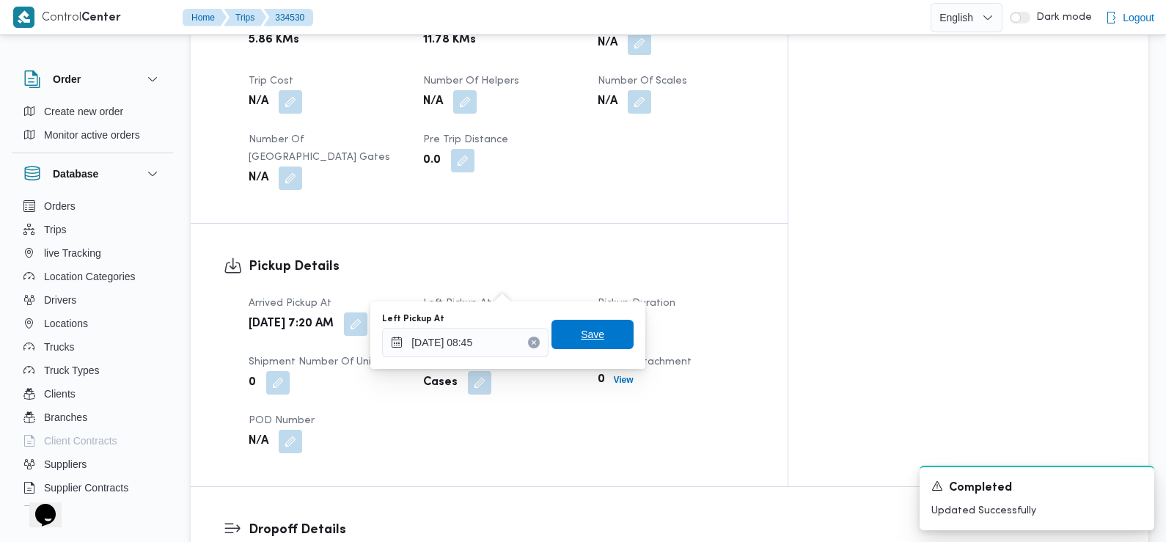
click at [605, 340] on span "Save" at bounding box center [592, 334] width 82 height 29
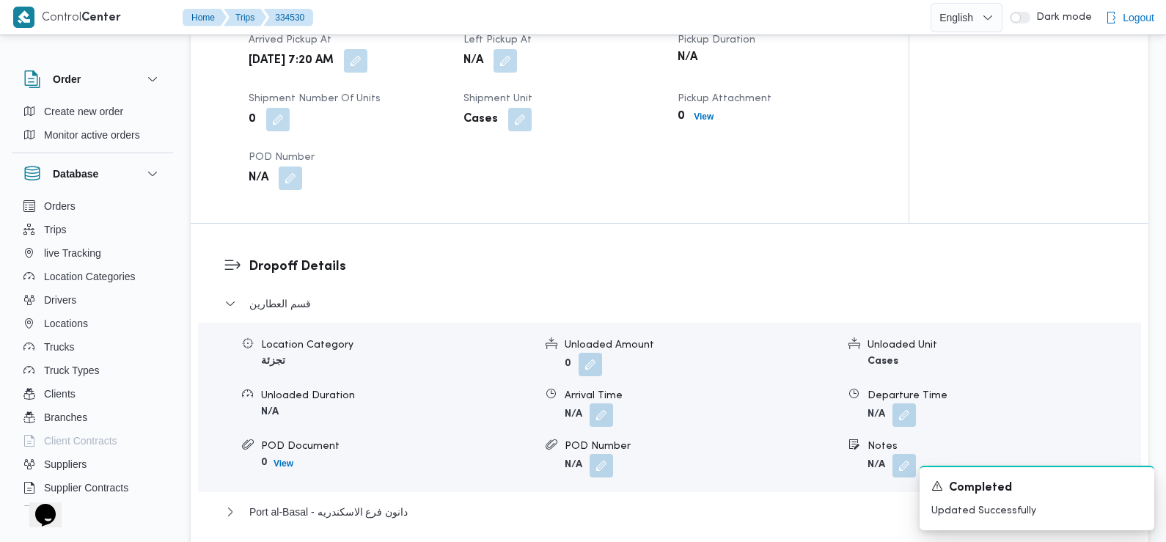
scroll to position [1065, 0]
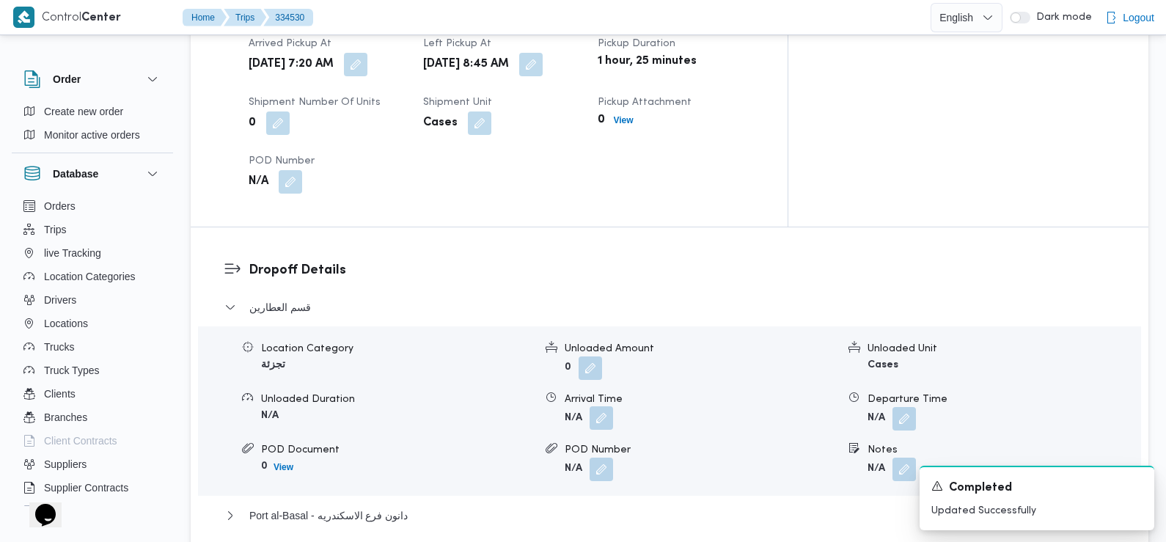
click at [600, 406] on button "button" at bounding box center [600, 417] width 23 height 23
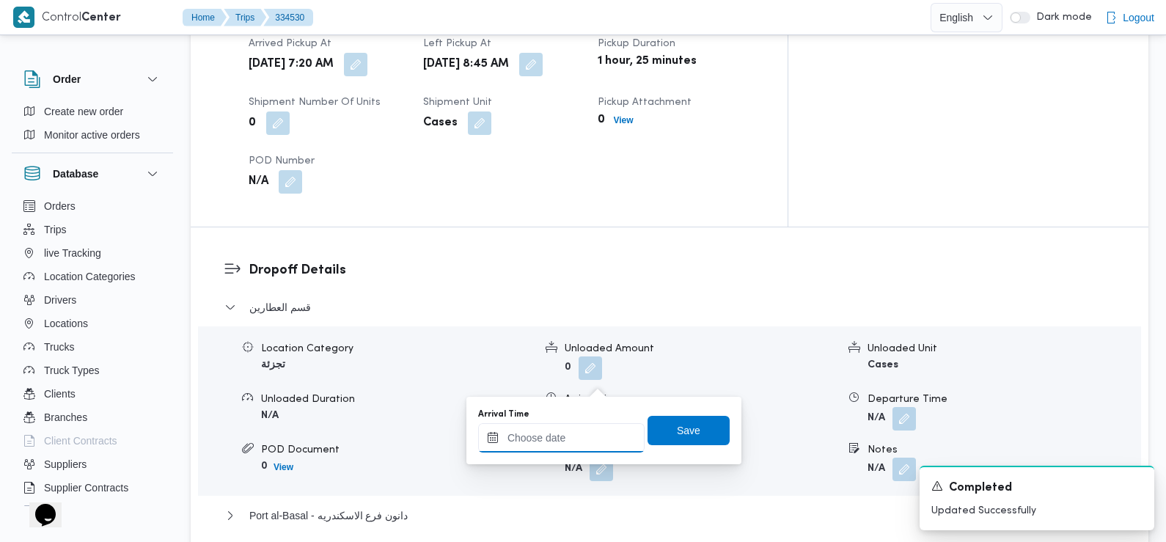
click at [592, 437] on input "Arrival Time" at bounding box center [561, 437] width 166 height 29
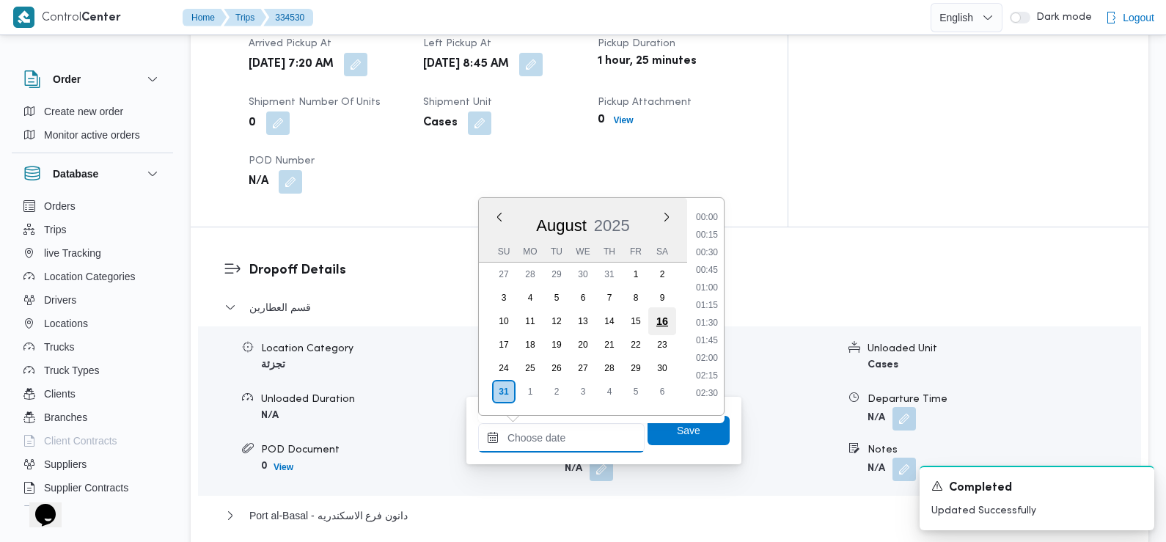
scroll to position [655, 0]
click at [716, 217] on li "09:15" at bounding box center [707, 212] width 34 height 15
type input "[DATE] 09:15"
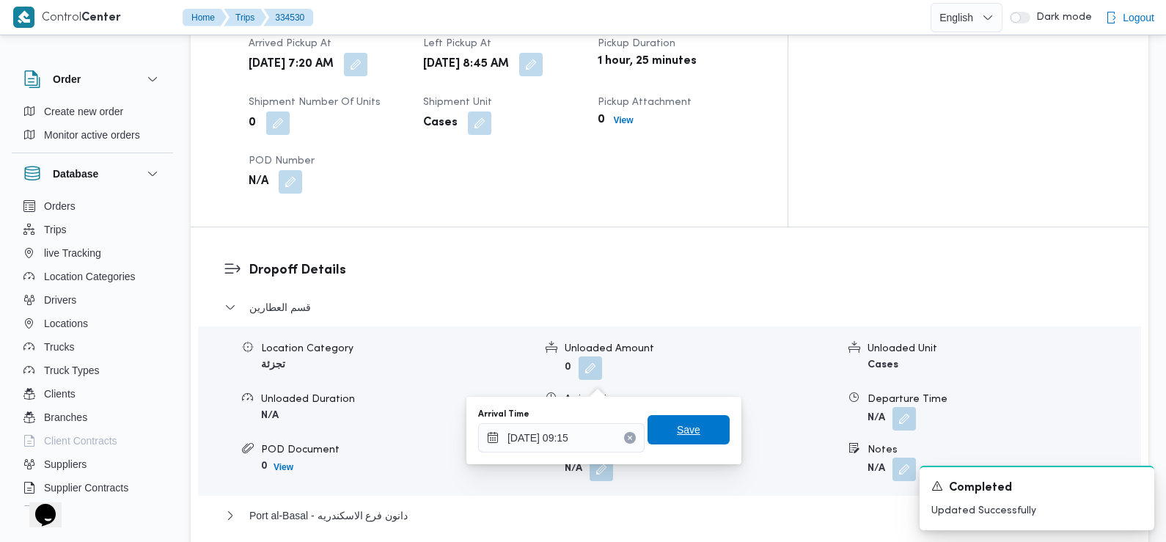
click at [690, 418] on span "Save" at bounding box center [688, 429] width 82 height 29
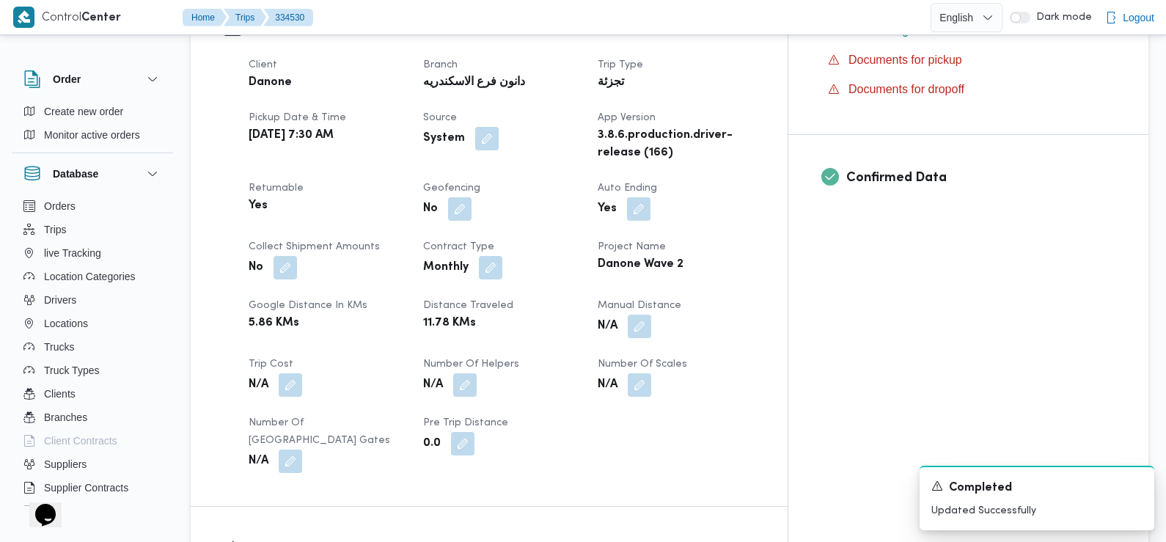
scroll to position [444, 0]
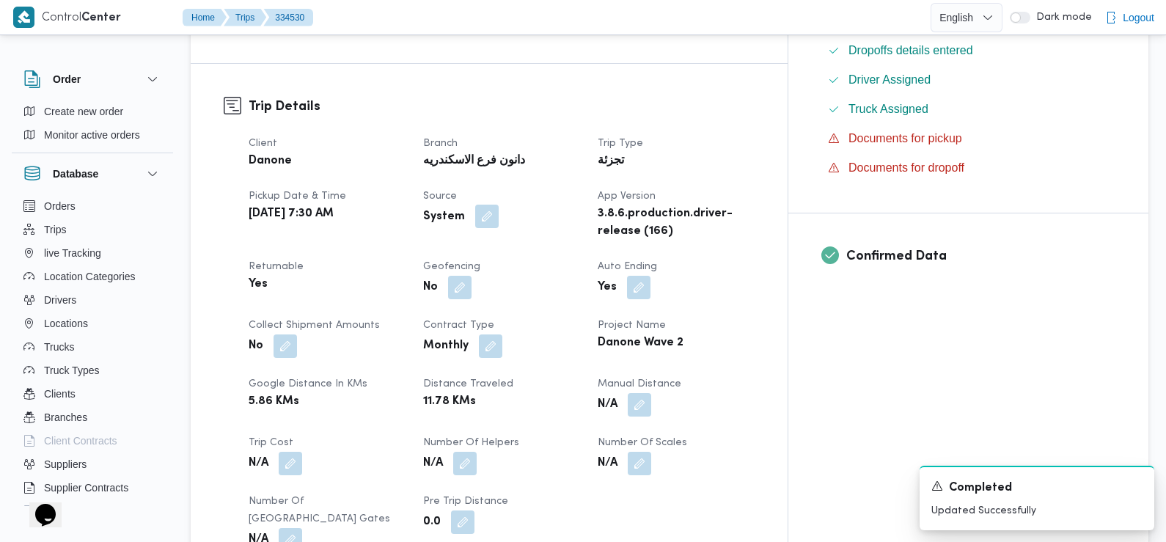
click at [499, 205] on button "button" at bounding box center [486, 216] width 23 height 23
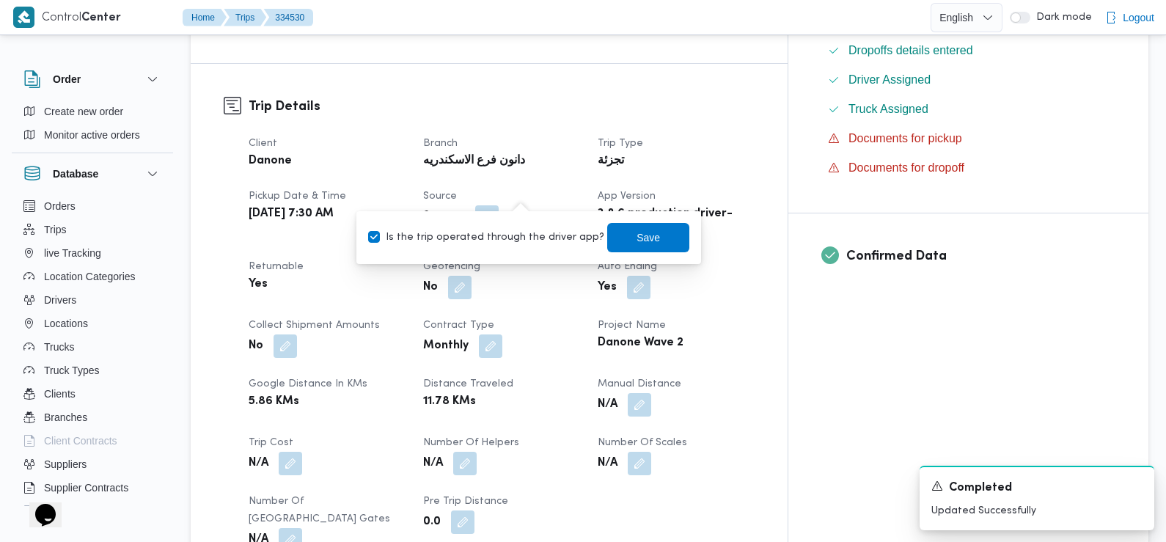
click at [500, 260] on div "You are in a dialog. To close this dialog, hit escape. Is the trip operated thr…" at bounding box center [528, 237] width 345 height 53
click at [487, 237] on label "Is the trip operated through the driver app?" at bounding box center [486, 238] width 236 height 18
checkbox input "false"
click at [619, 227] on span "Save" at bounding box center [648, 236] width 82 height 29
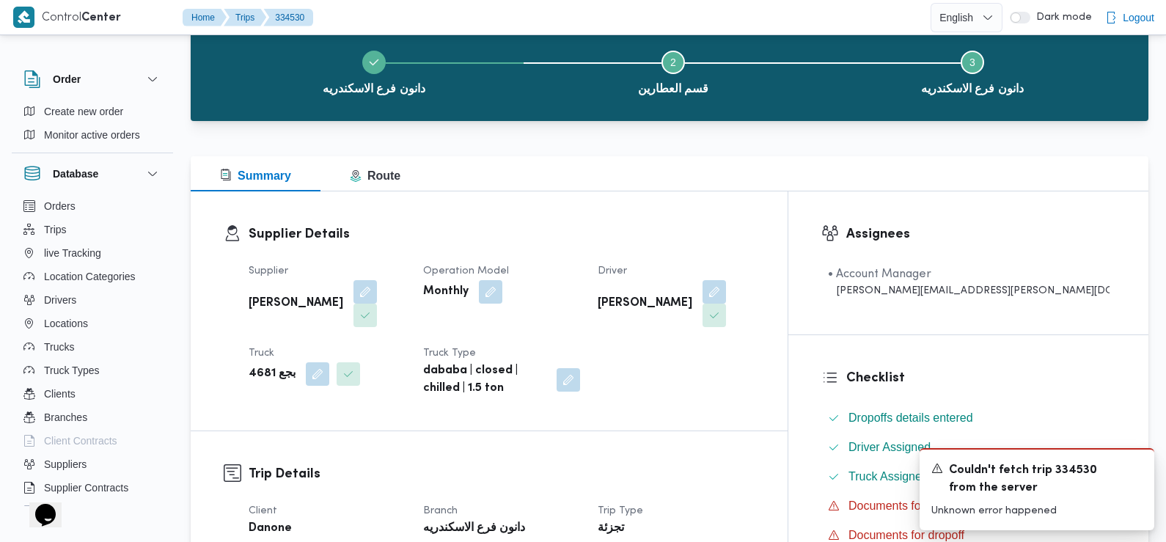
scroll to position [0, 0]
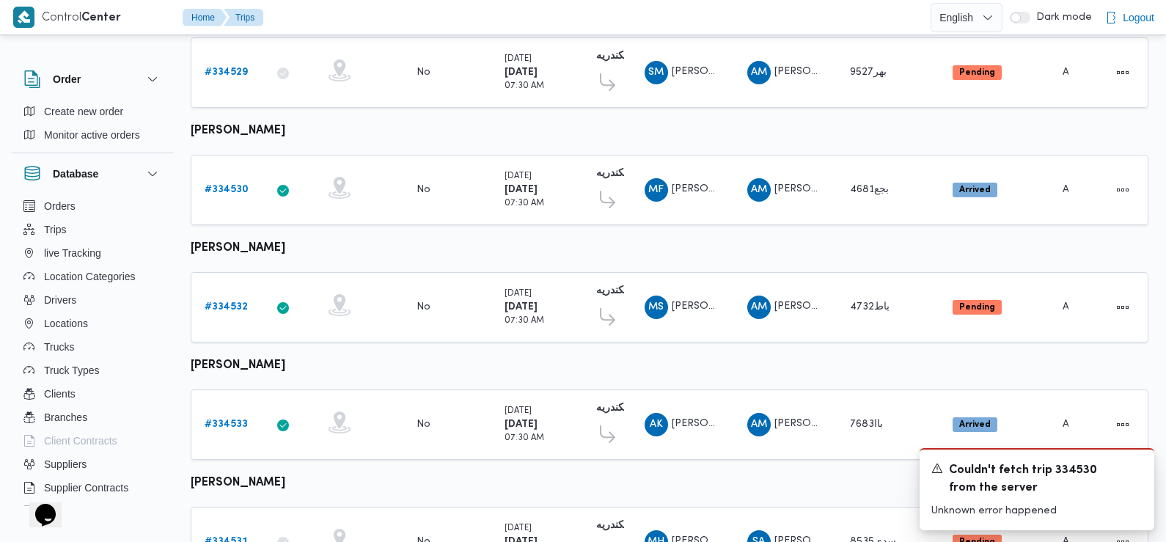
scroll to position [705, 0]
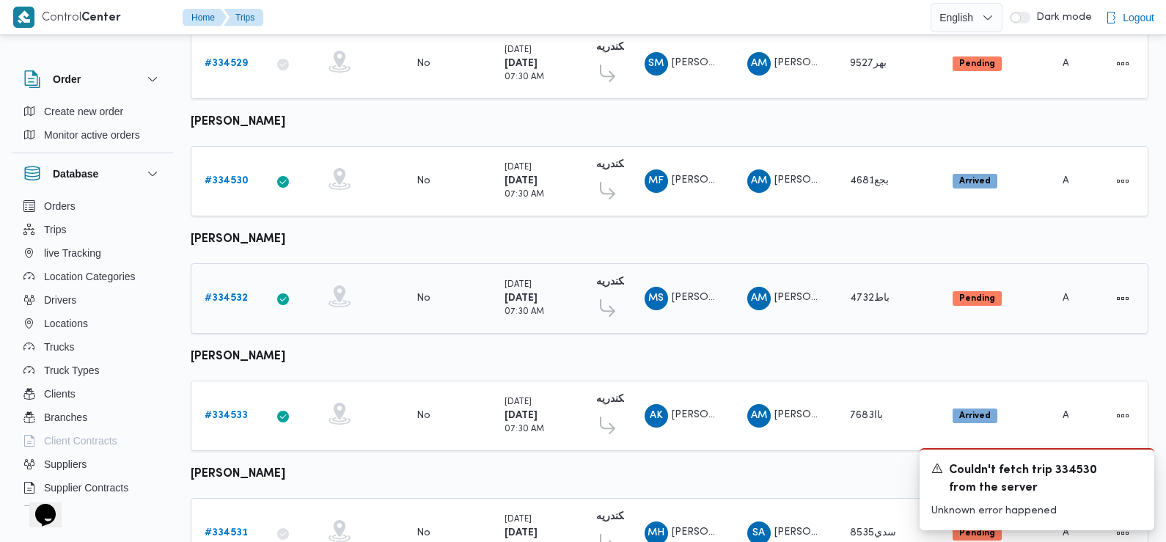
click at [234, 293] on b "# 334532" at bounding box center [226, 298] width 43 height 10
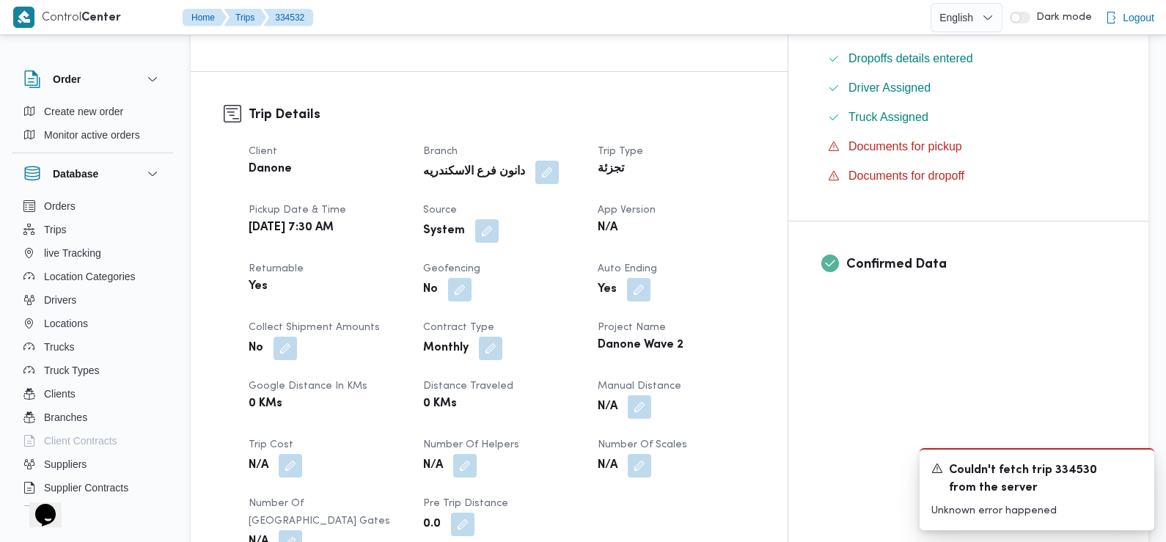
scroll to position [421, 0]
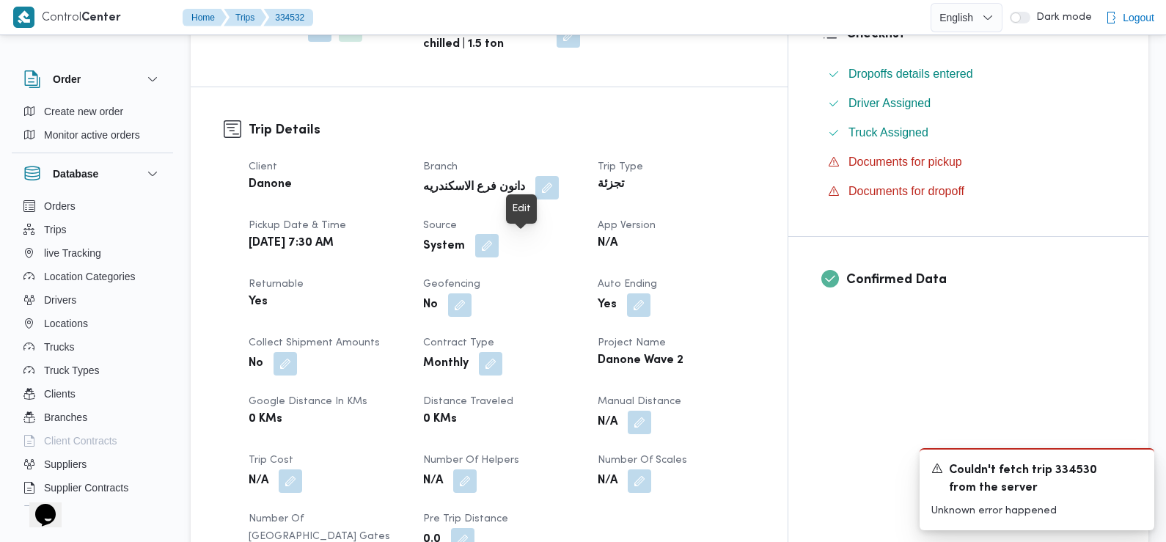
click at [499, 249] on button "button" at bounding box center [486, 245] width 23 height 23
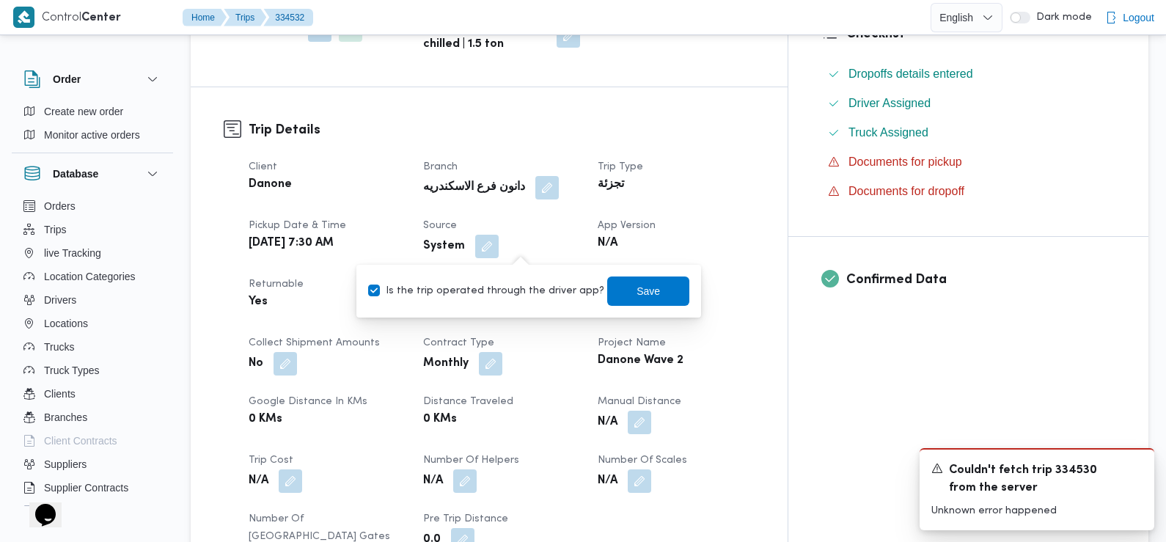
click at [526, 294] on label "Is the trip operated through the driver app?" at bounding box center [486, 291] width 236 height 18
checkbox input "false"
click at [644, 280] on span "Save" at bounding box center [648, 290] width 82 height 29
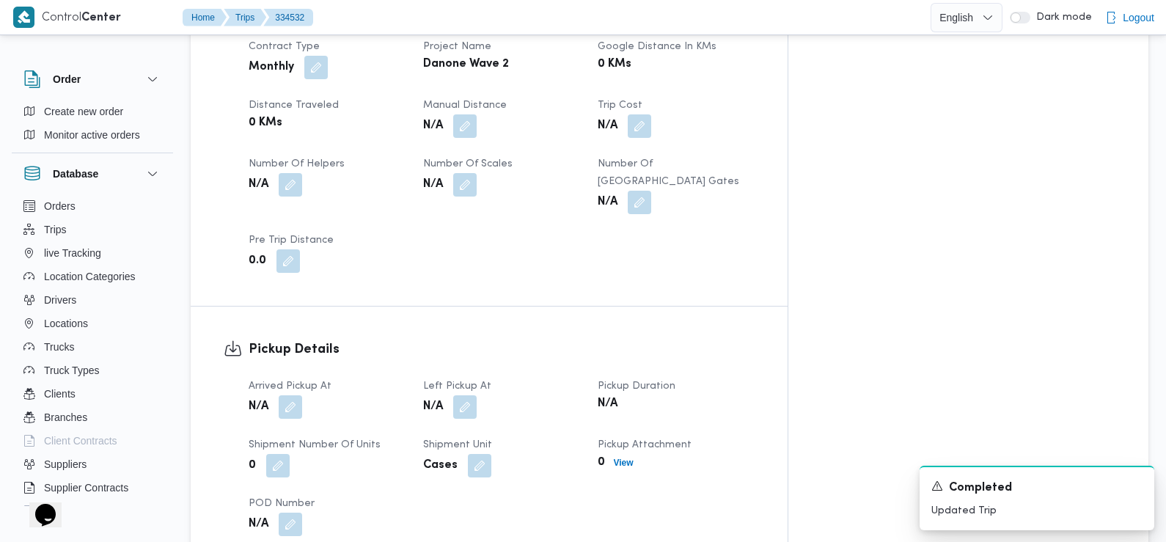
scroll to position [773, 0]
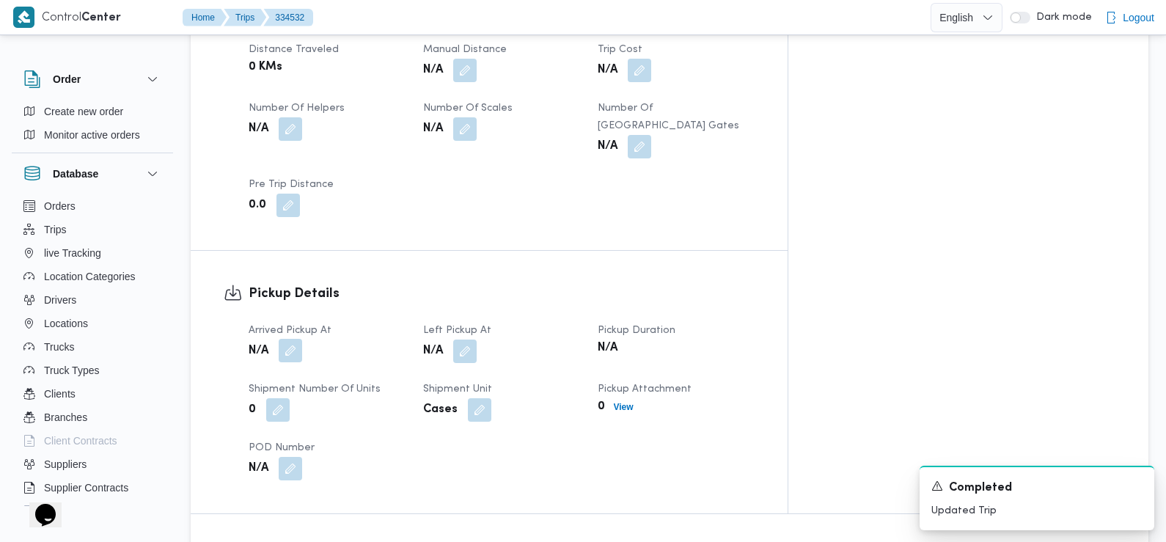
click at [288, 339] on button "button" at bounding box center [290, 350] width 23 height 23
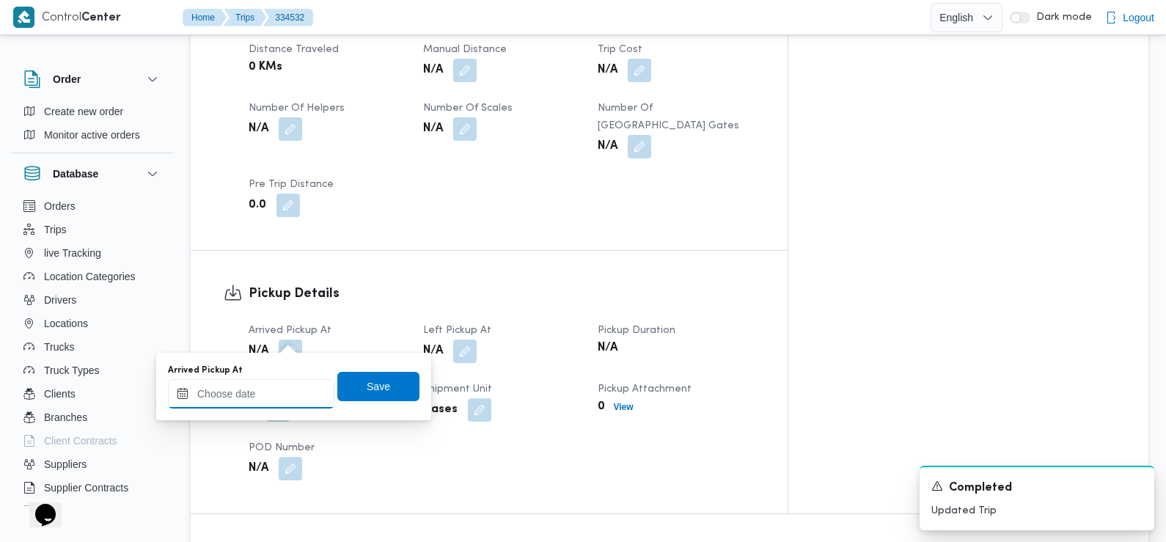
click at [286, 389] on input "Arrived Pickup At" at bounding box center [251, 393] width 166 height 29
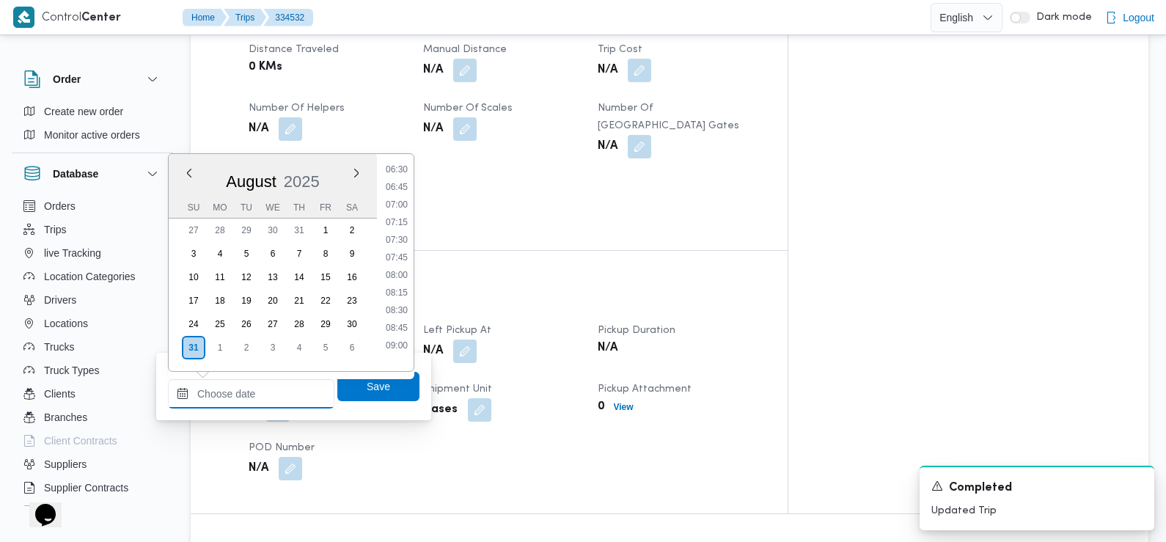
scroll to position [460, 0]
click at [401, 235] on li "07:30" at bounding box center [397, 241] width 34 height 15
type input "[DATE] 07:30"
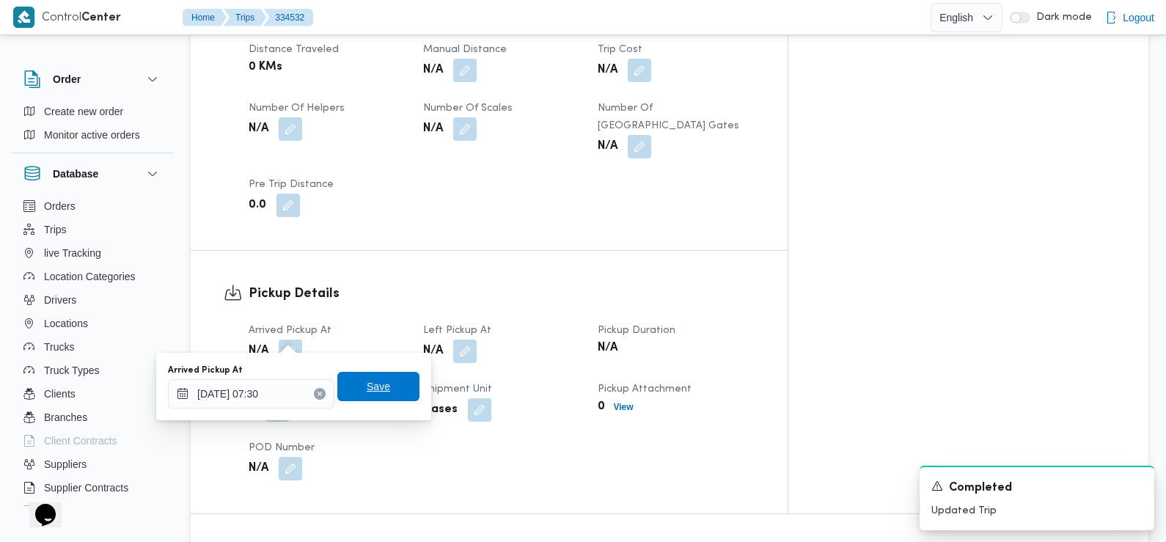
click at [386, 383] on span "Save" at bounding box center [378, 386] width 82 height 29
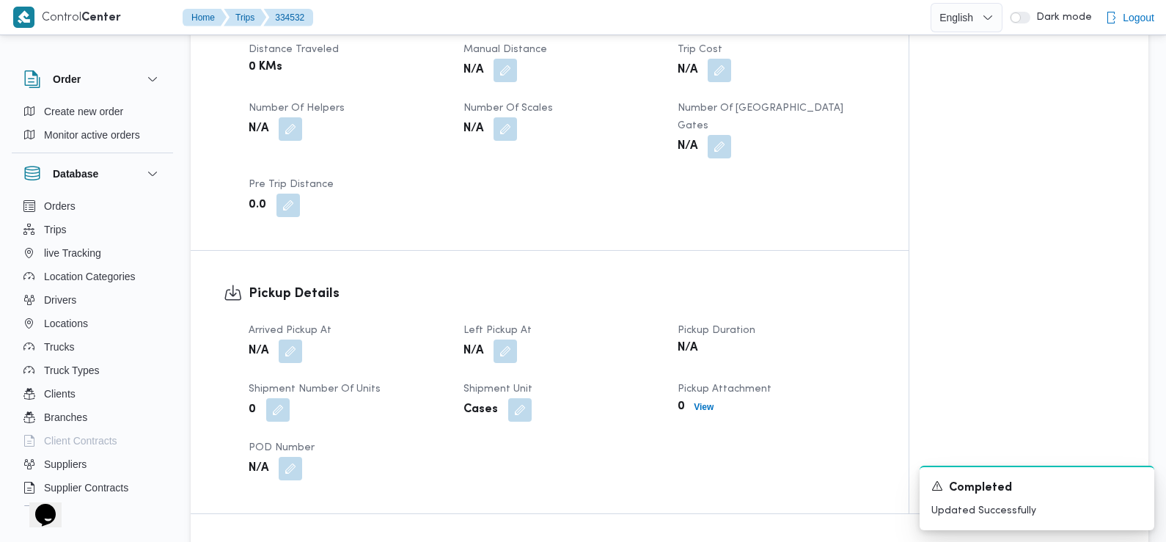
click at [523, 338] on div "N/A" at bounding box center [562, 351] width 200 height 26
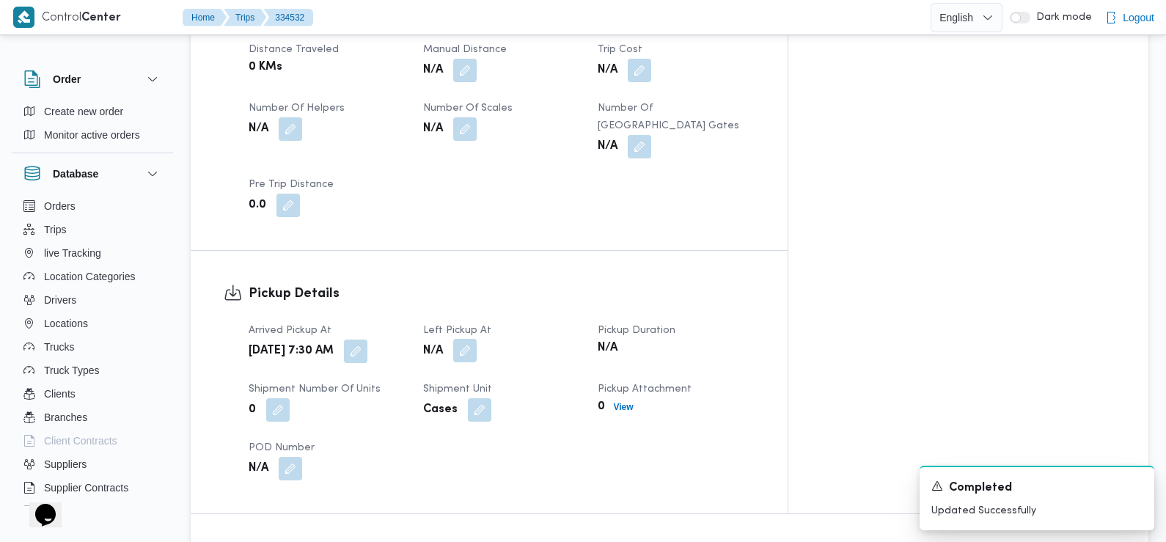
click at [477, 339] on button "button" at bounding box center [464, 350] width 23 height 23
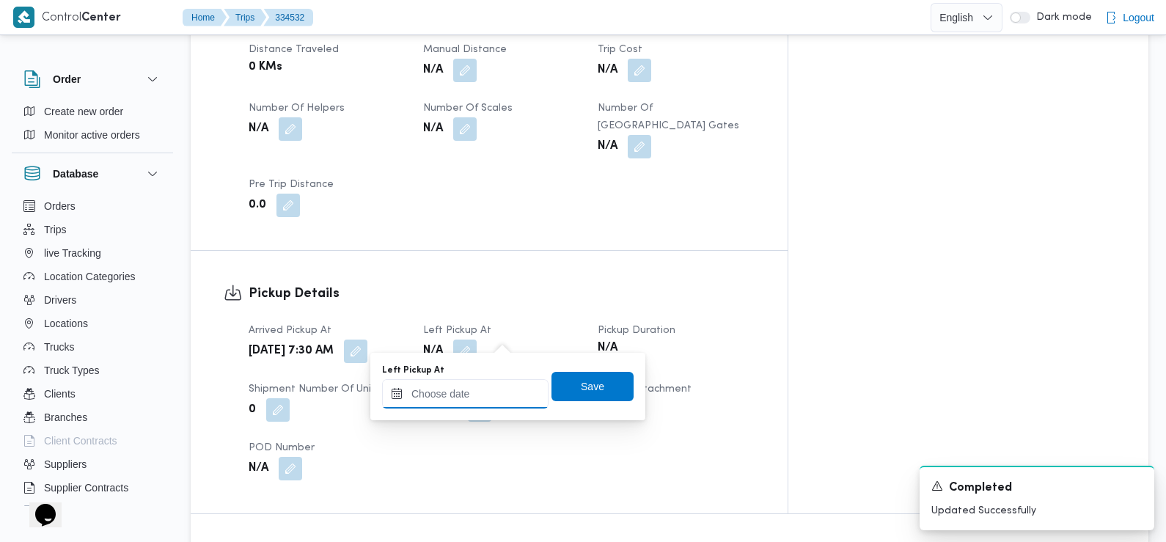
click at [507, 400] on input "Left Pickup At" at bounding box center [465, 393] width 166 height 29
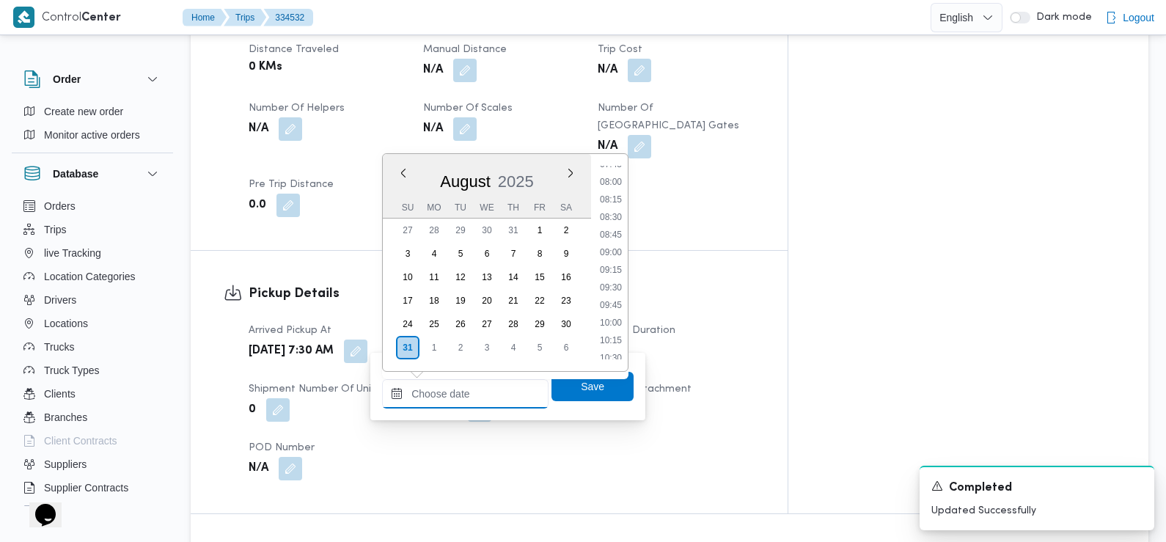
scroll to position [553, 0]
drag, startPoint x: 618, startPoint y: 239, endPoint x: 622, endPoint y: 253, distance: 14.6
click at [618, 239] on li "08:45" at bounding box center [611, 236] width 34 height 15
type input "[DATE] 08:45"
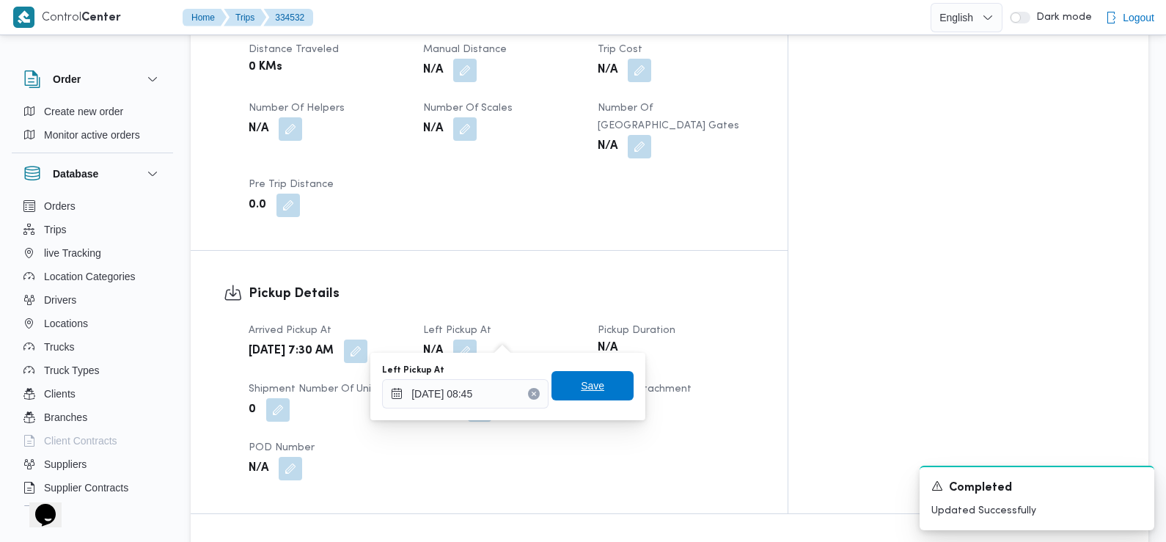
click at [595, 387] on span "Save" at bounding box center [592, 385] width 82 height 29
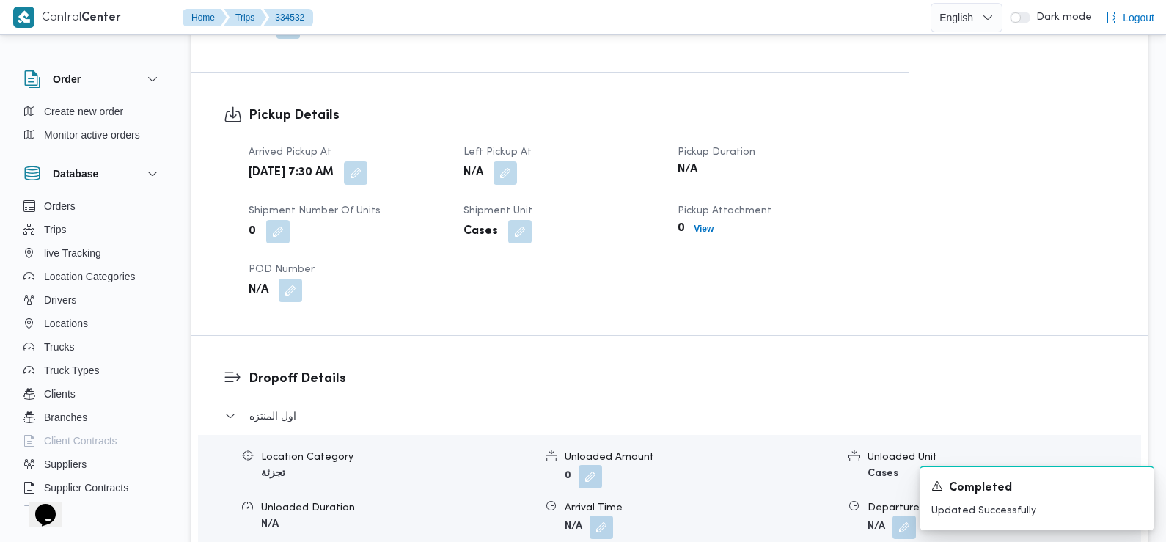
scroll to position [1003, 0]
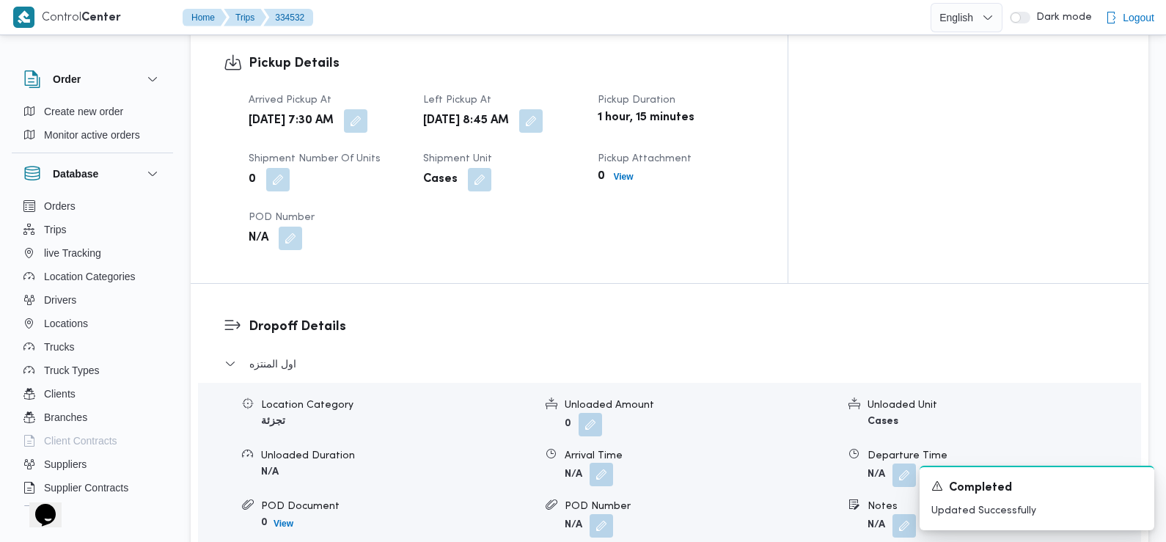
click at [603, 463] on button "button" at bounding box center [600, 474] width 23 height 23
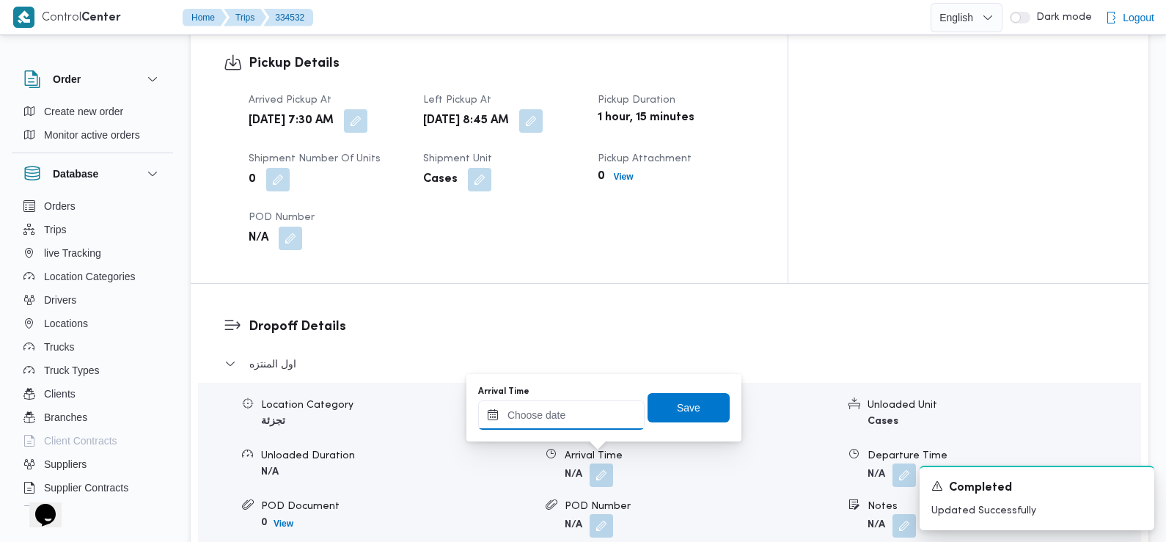
click at [591, 419] on input "Arrival Time" at bounding box center [561, 414] width 166 height 29
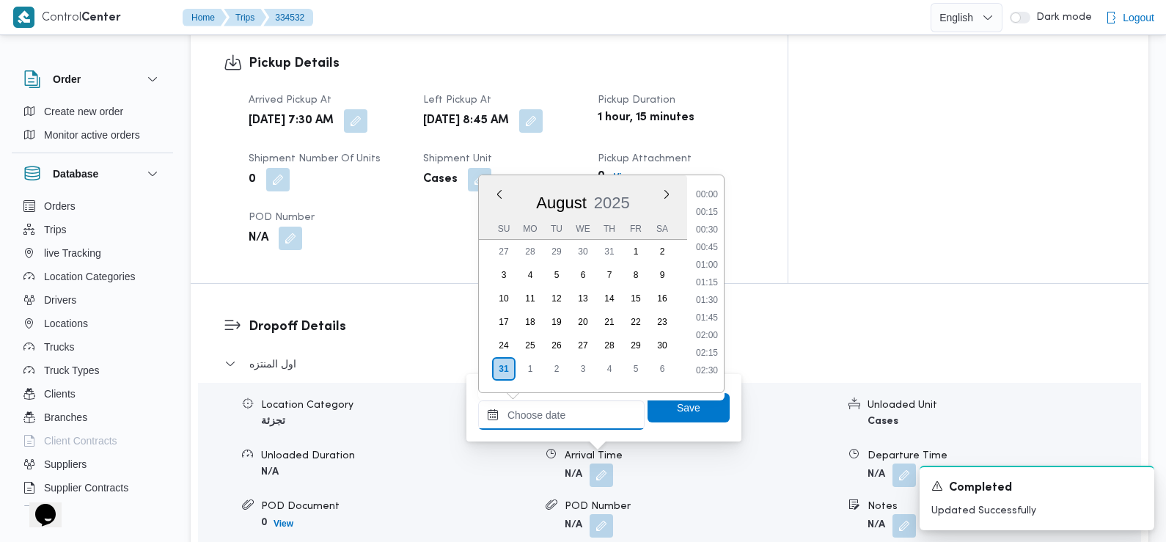
scroll to position [655, 0]
drag, startPoint x: 712, startPoint y: 212, endPoint x: 713, endPoint y: 221, distance: 8.9
click at [712, 212] on li "09:30" at bounding box center [707, 207] width 34 height 15
type input "[DATE] 09:30"
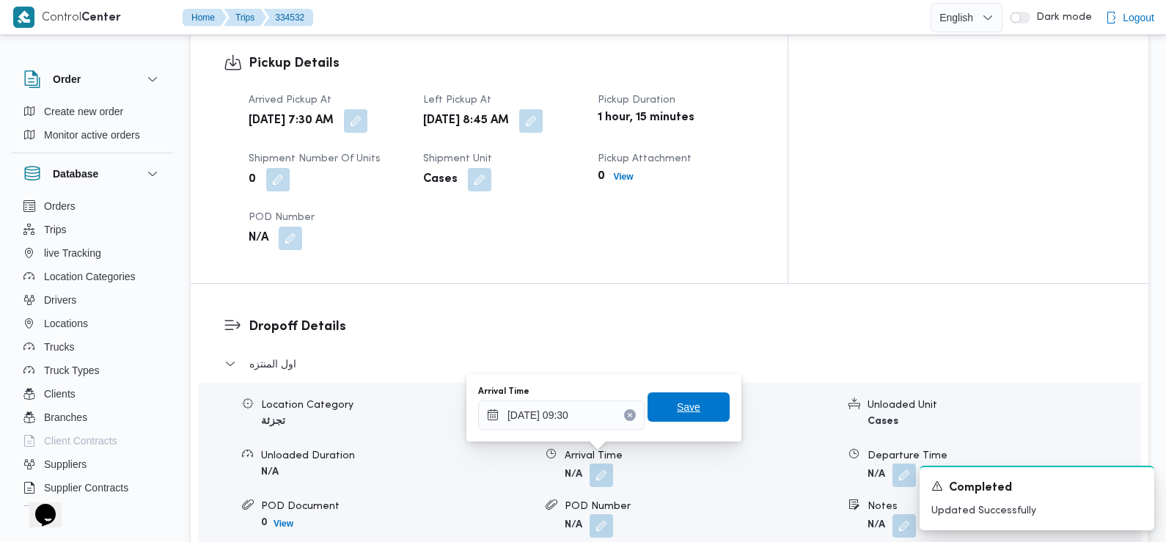
click at [695, 412] on span "Save" at bounding box center [688, 406] width 82 height 29
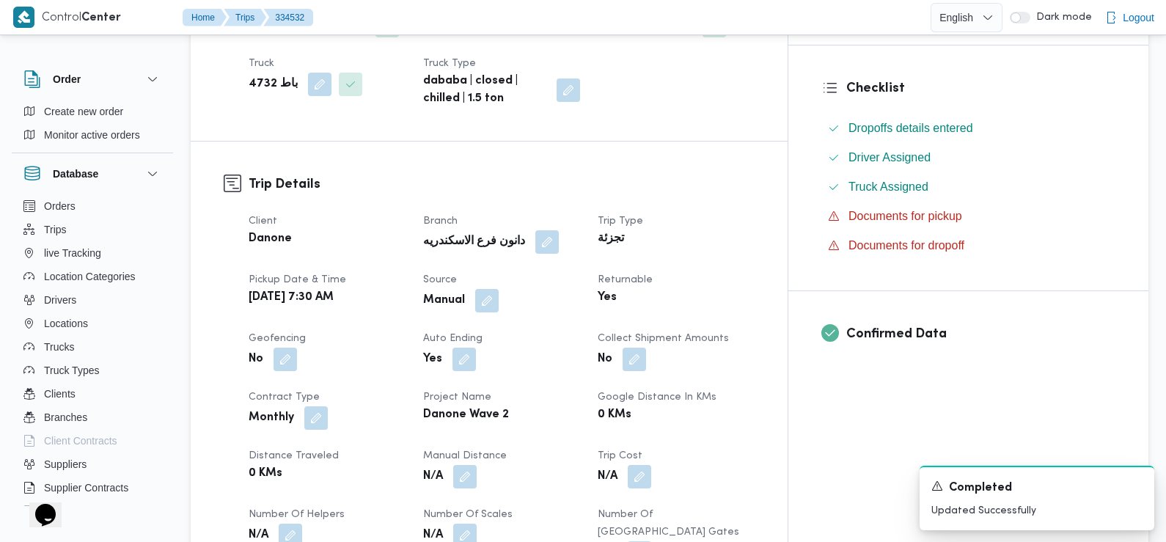
scroll to position [0, 0]
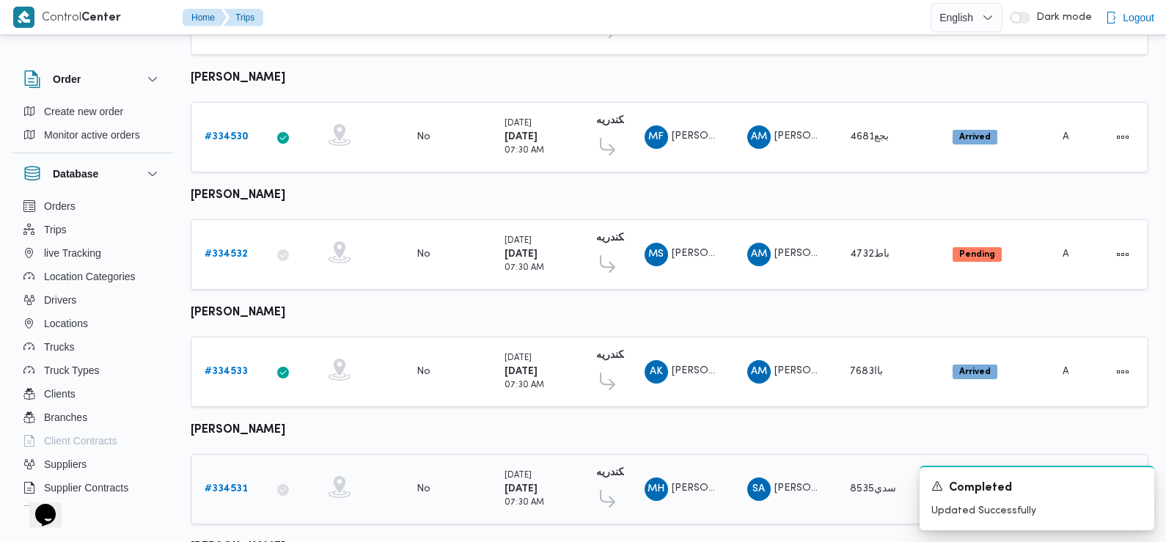
scroll to position [748, 0]
click at [229, 367] on b "# 334533" at bounding box center [226, 372] width 43 height 10
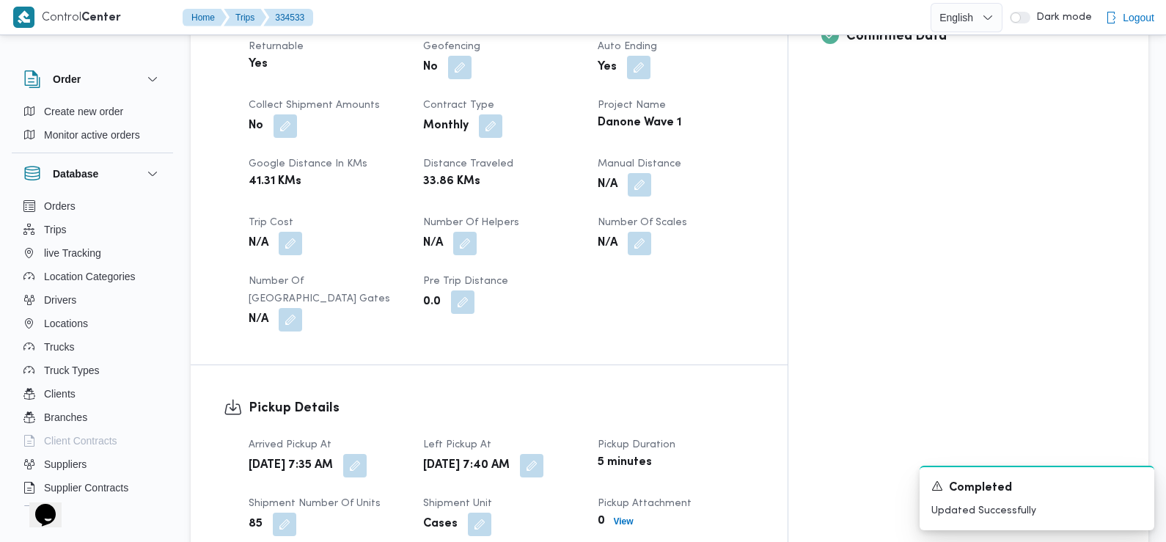
scroll to position [748, 0]
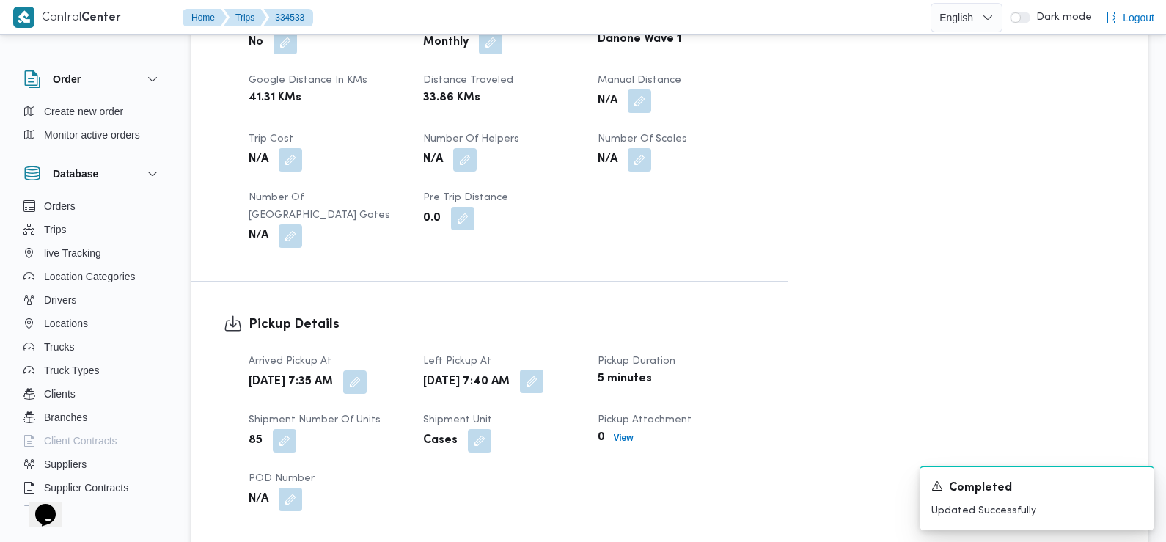
click at [543, 371] on button "button" at bounding box center [531, 380] width 23 height 23
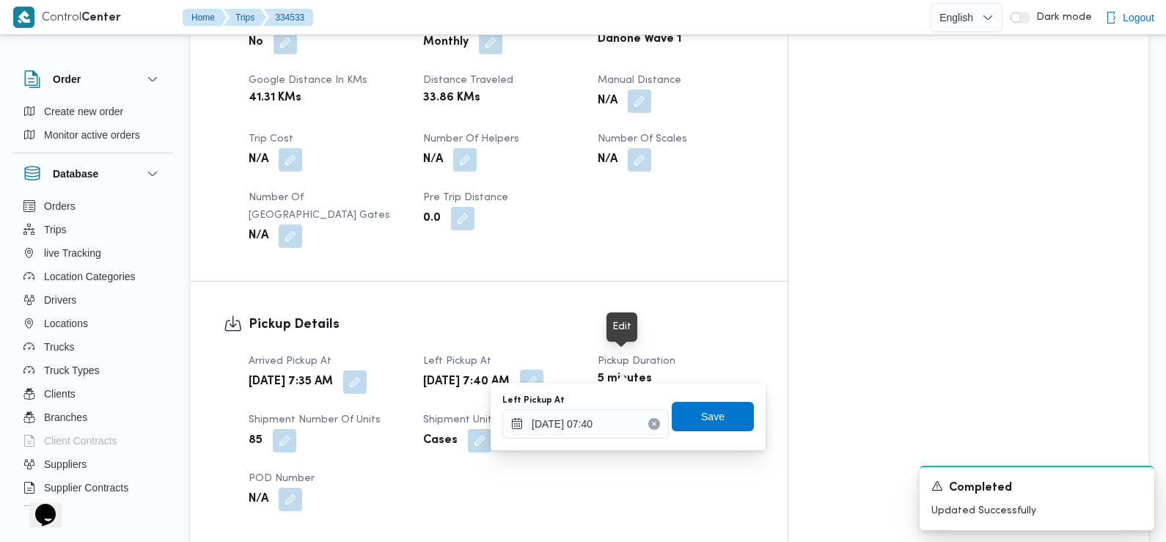
click at [543, 369] on button "button" at bounding box center [531, 380] width 23 height 23
click at [608, 443] on div "You are in a dialog. To close this dialog, hit escape. Left Pickup At [DATE] 07…" at bounding box center [627, 416] width 275 height 67
click at [603, 426] on input "[DATE] 07:40" at bounding box center [585, 423] width 166 height 29
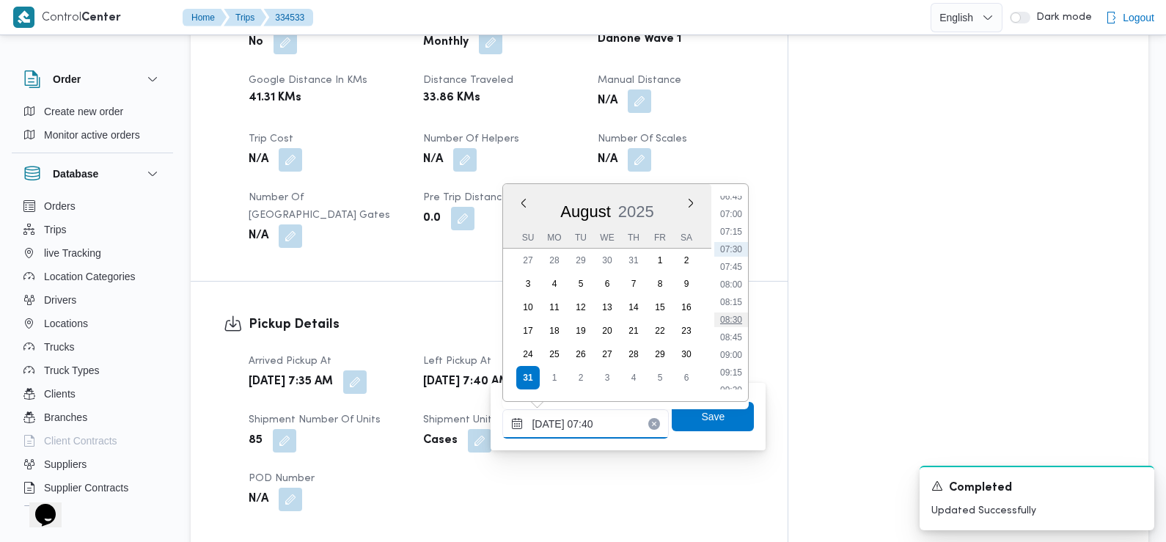
scroll to position [515, 0]
click at [736, 324] on li "09:00" at bounding box center [731, 322] width 34 height 15
type input "[DATE] 09:00"
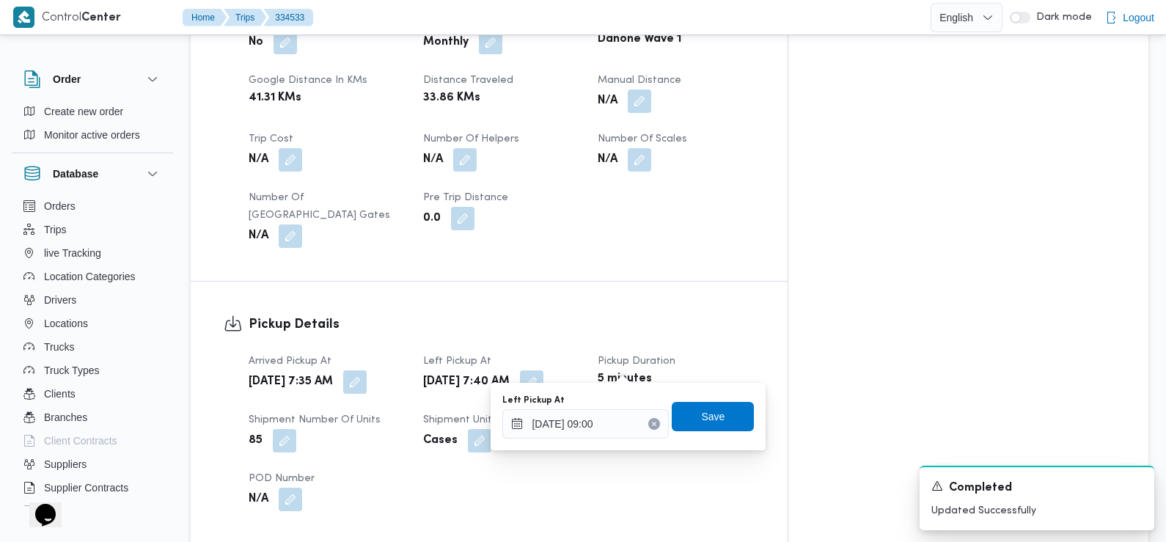
click at [727, 397] on div "Left Pickup At [DATE] 09:00 Save" at bounding box center [628, 416] width 254 height 47
click at [726, 411] on span "Save" at bounding box center [713, 415] width 82 height 29
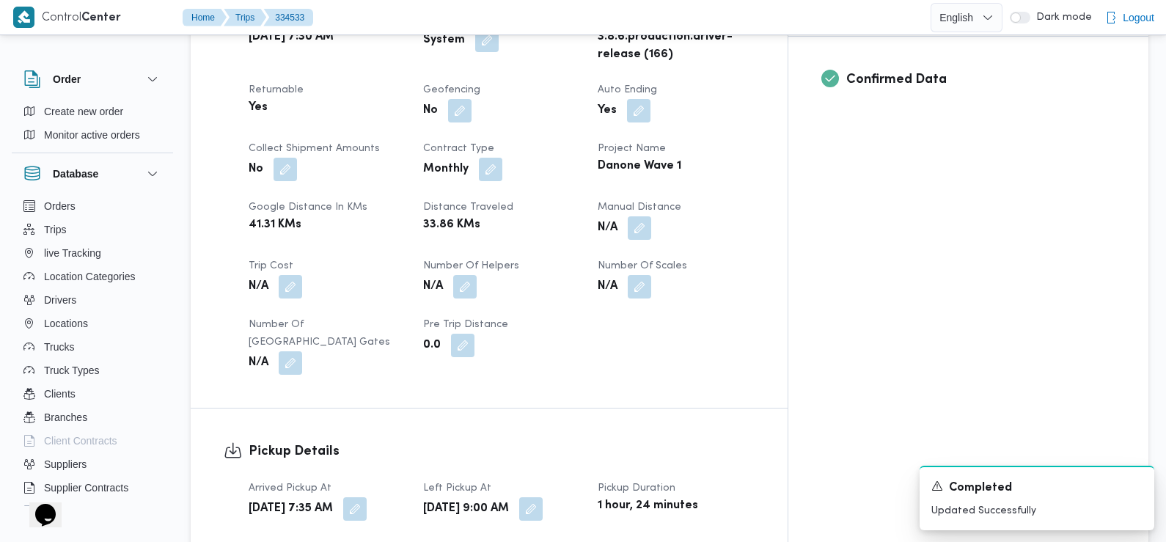
scroll to position [0, 0]
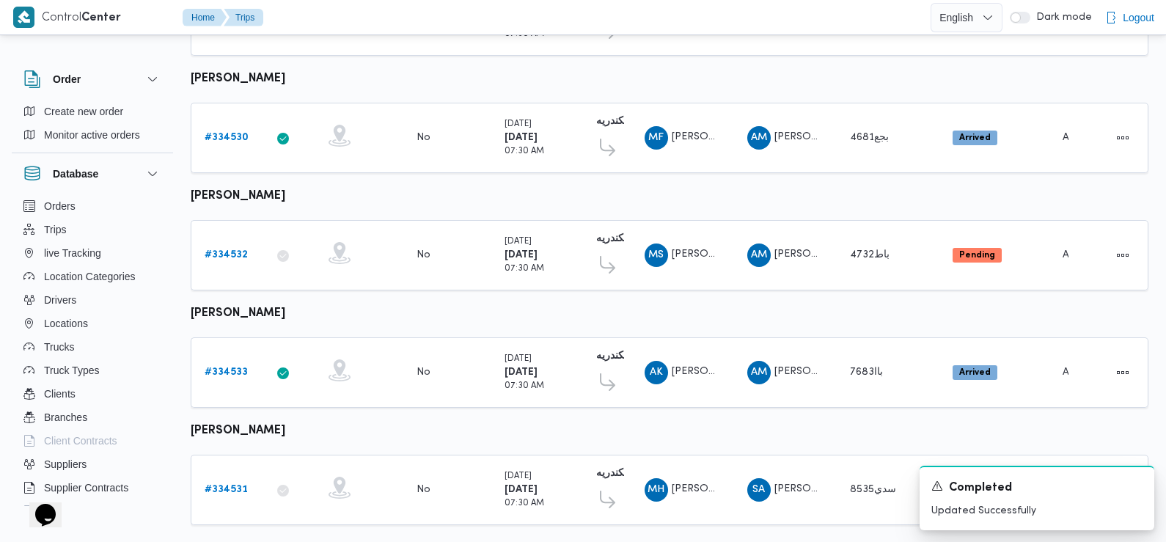
scroll to position [985, 0]
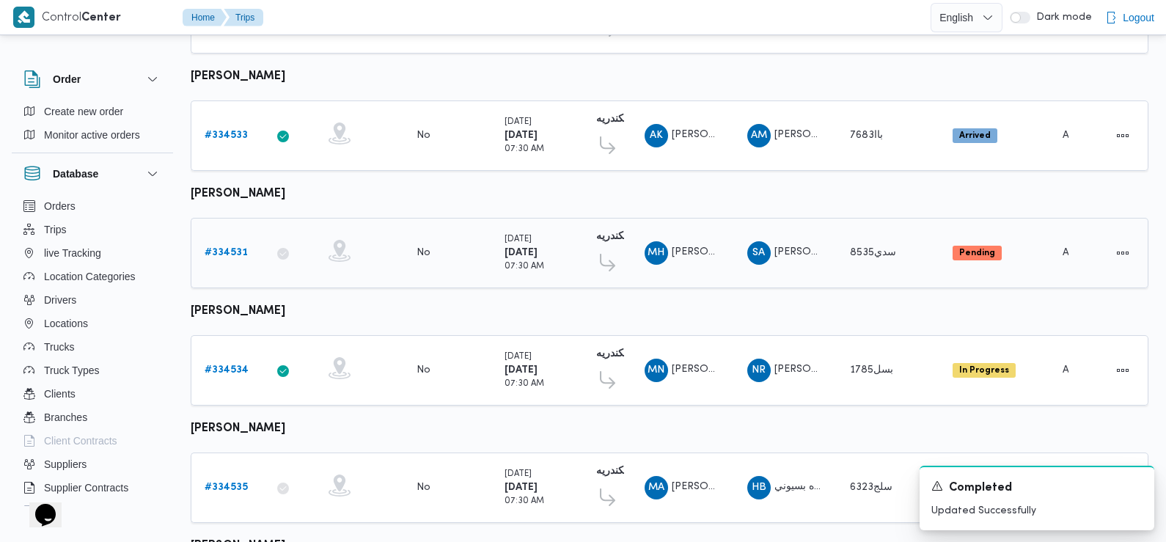
click at [231, 248] on b "# 334531" at bounding box center [226, 253] width 43 height 10
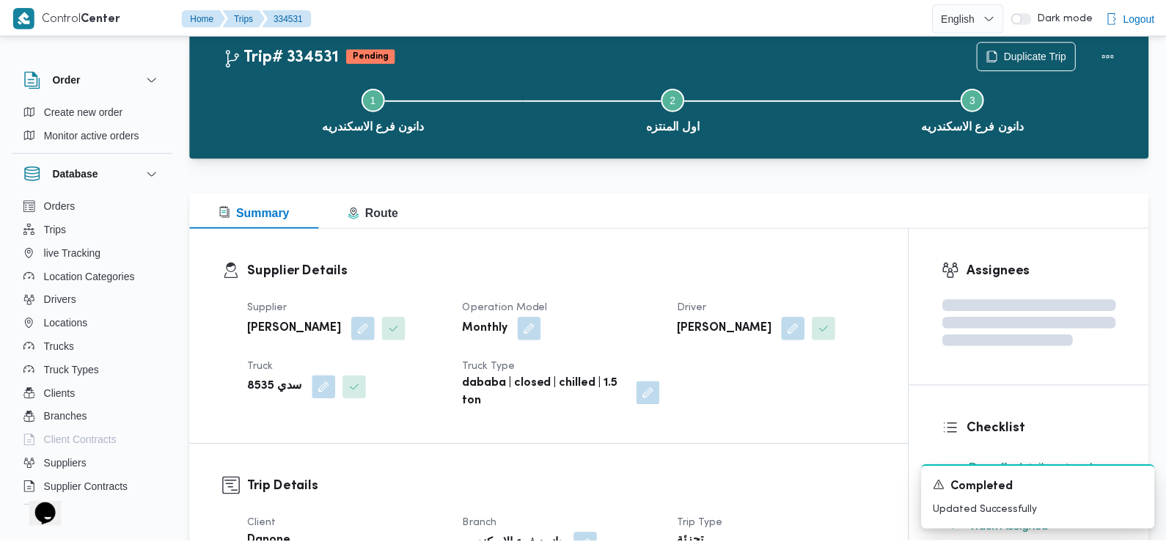
scroll to position [985, 0]
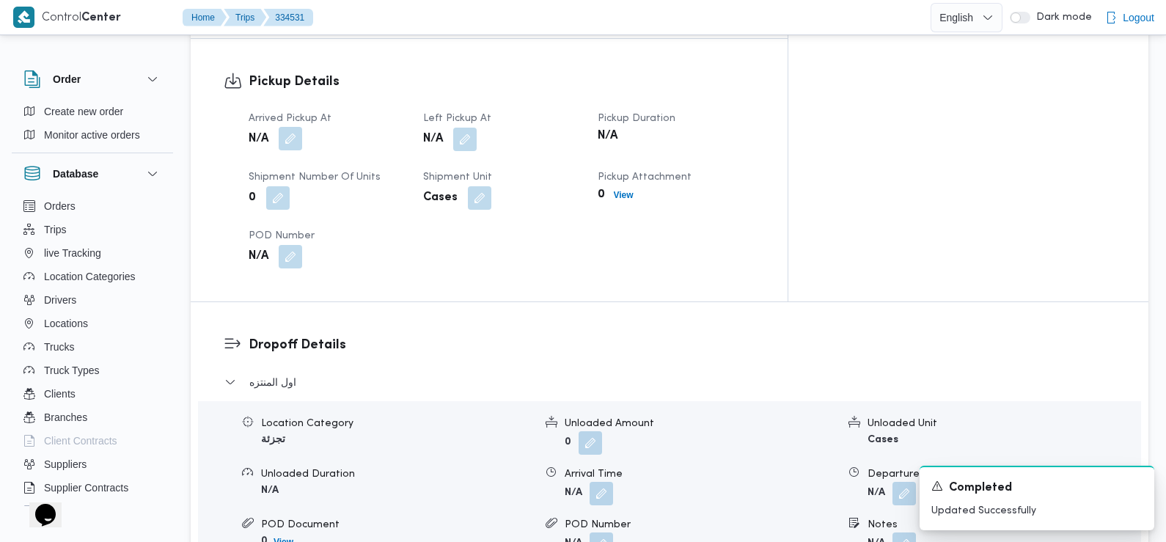
click at [300, 127] on button "button" at bounding box center [290, 138] width 23 height 23
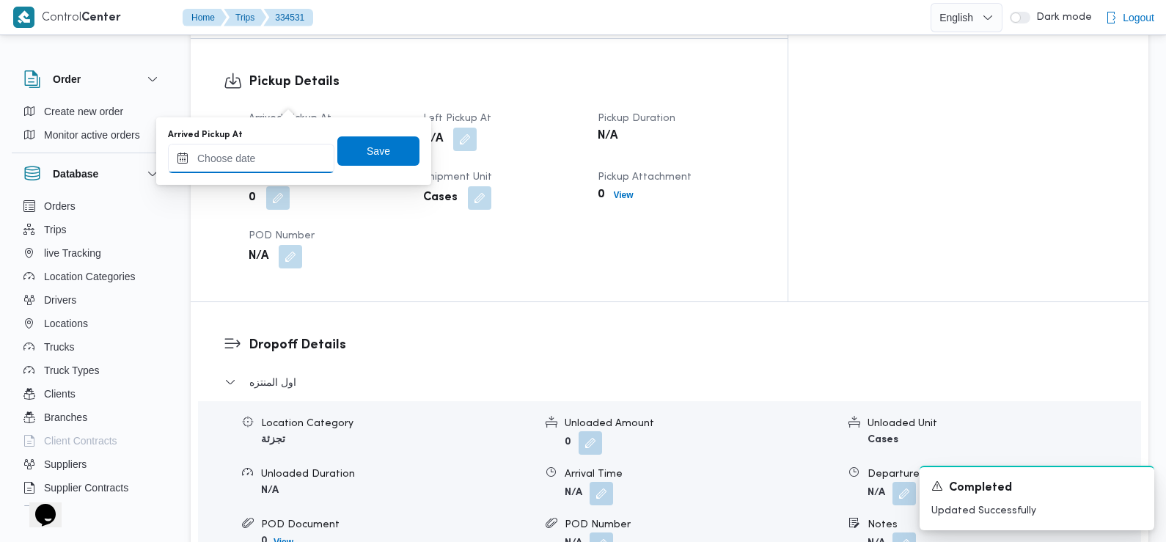
click at [285, 152] on input "Arrived Pickup At" at bounding box center [251, 158] width 166 height 29
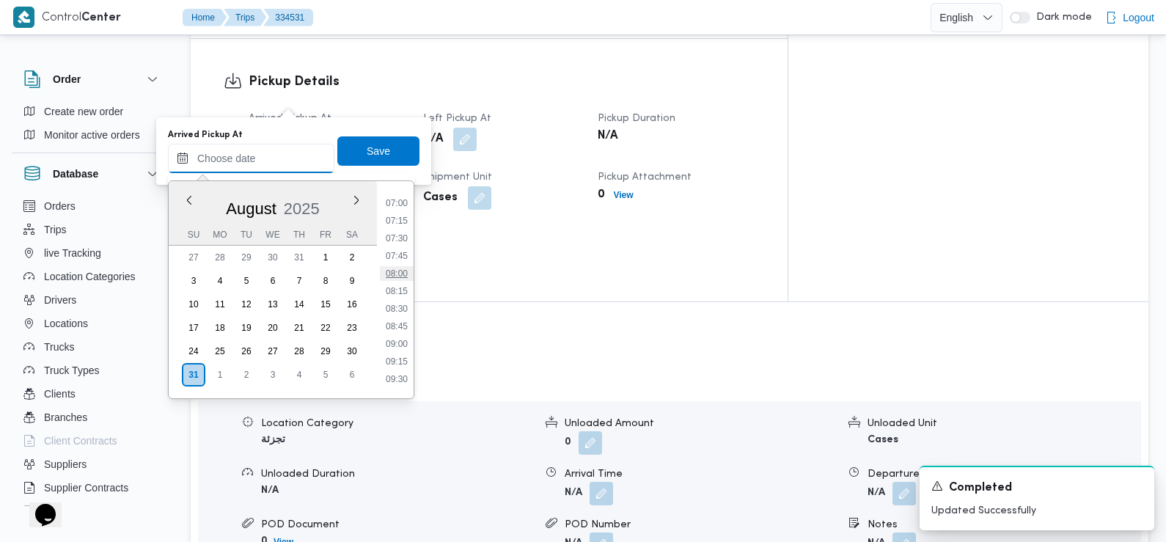
scroll to position [489, 0]
click at [402, 238] on li "07:30" at bounding box center [397, 239] width 34 height 15
type input "[DATE] 07:30"
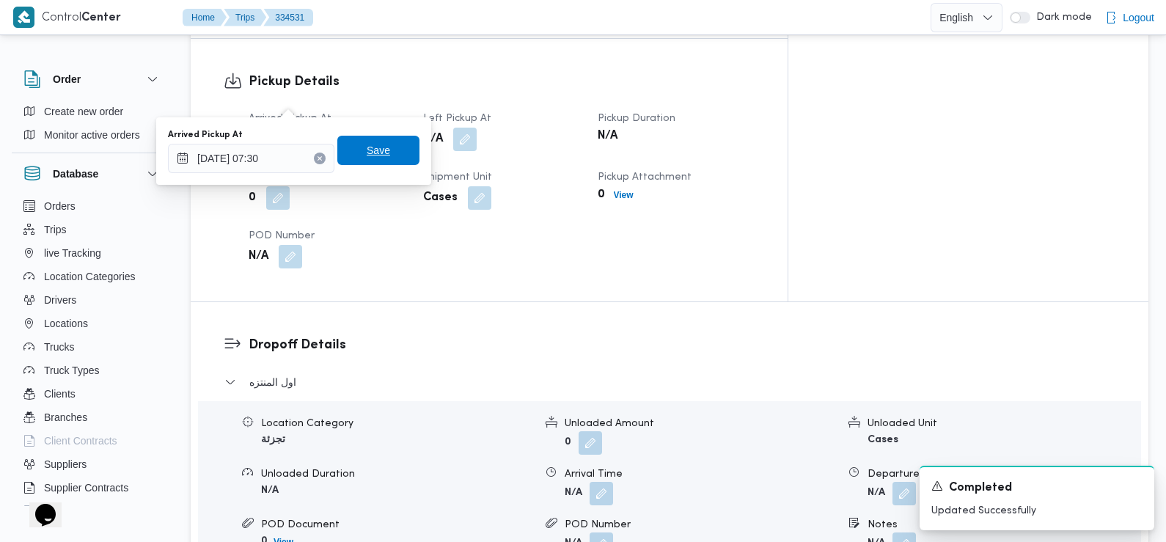
click at [391, 148] on span "Save" at bounding box center [378, 150] width 82 height 29
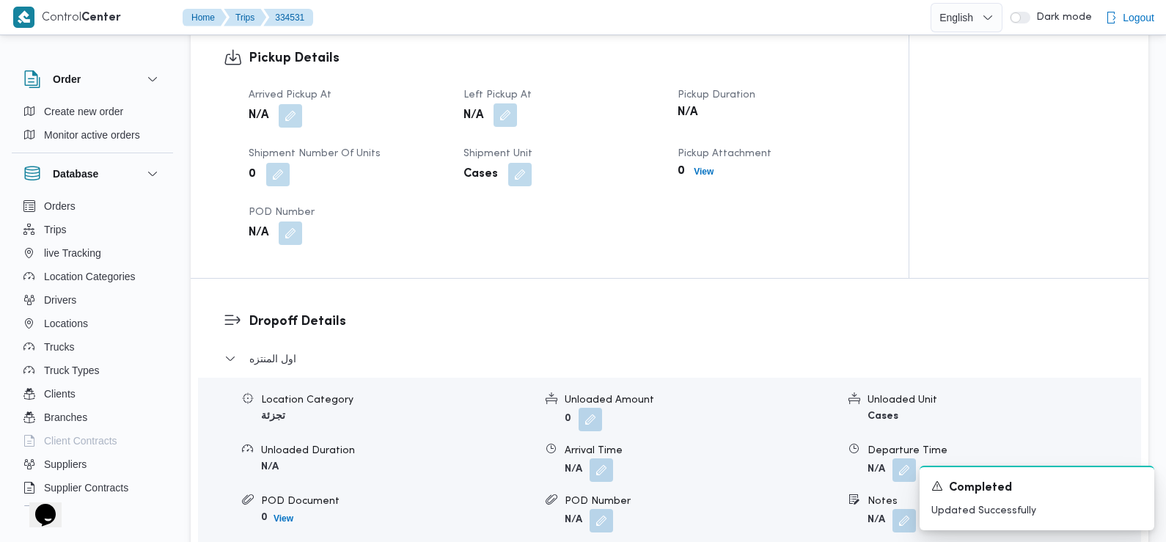
click at [503, 103] on button "button" at bounding box center [504, 114] width 23 height 23
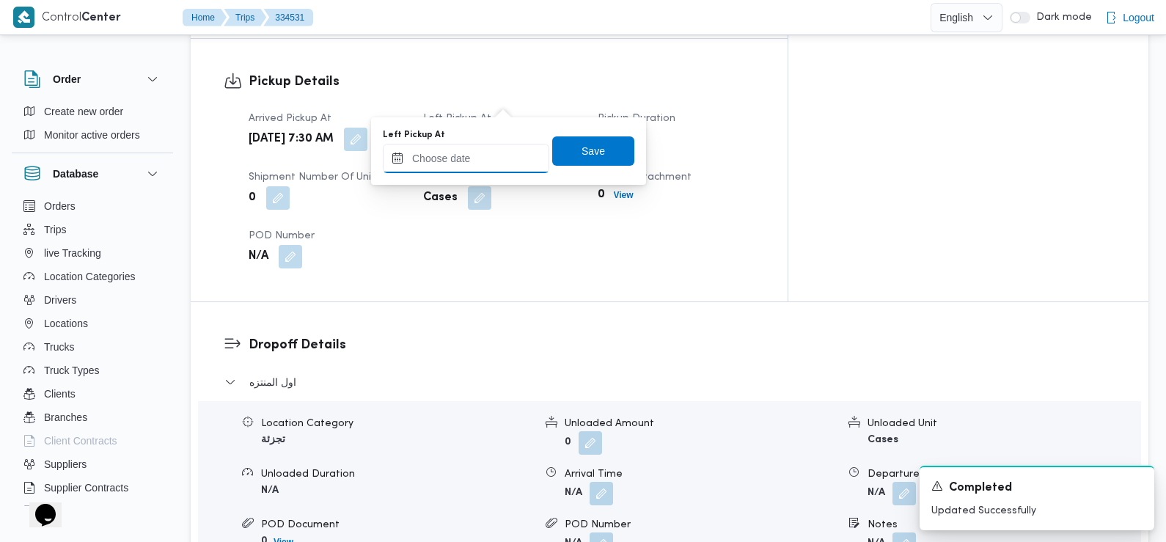
click at [500, 154] on input "Left Pickup At" at bounding box center [466, 158] width 166 height 29
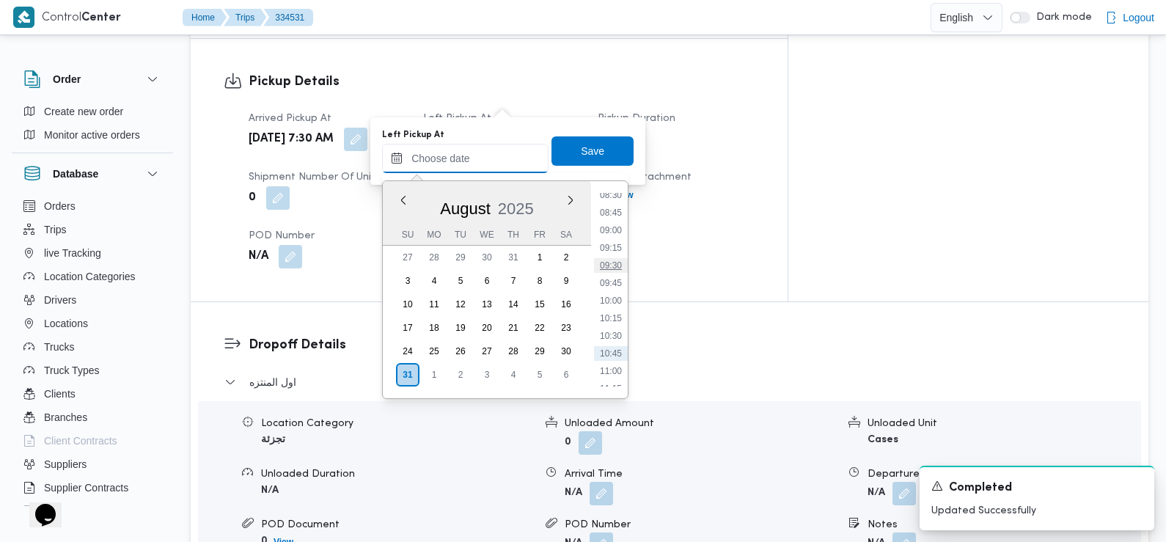
scroll to position [577, 0]
click at [619, 240] on li "08:45" at bounding box center [611, 239] width 34 height 15
type input "[DATE] 08:45"
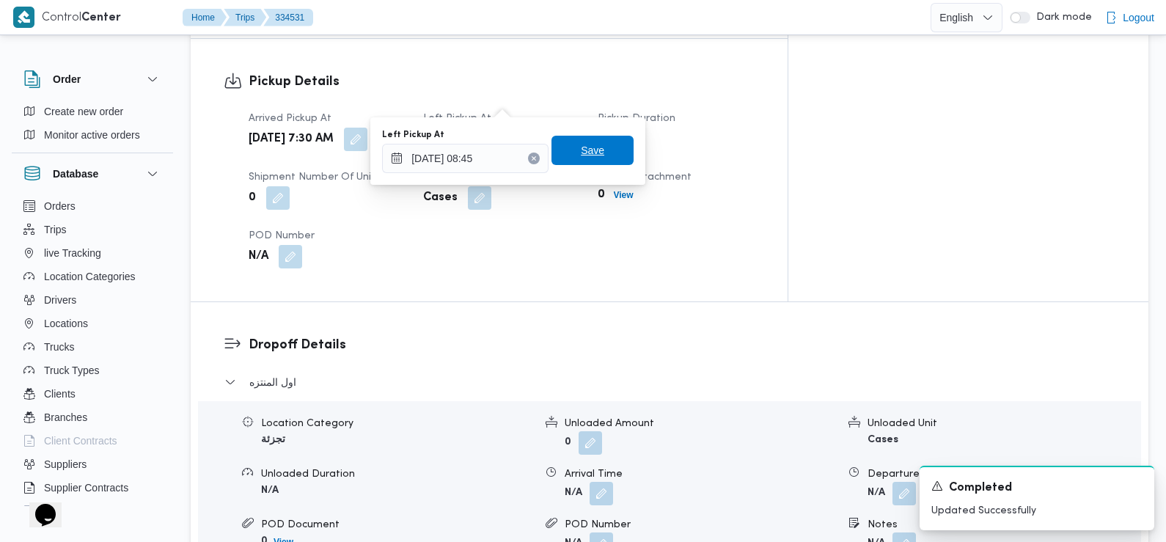
click at [611, 152] on span "Save" at bounding box center [592, 150] width 82 height 29
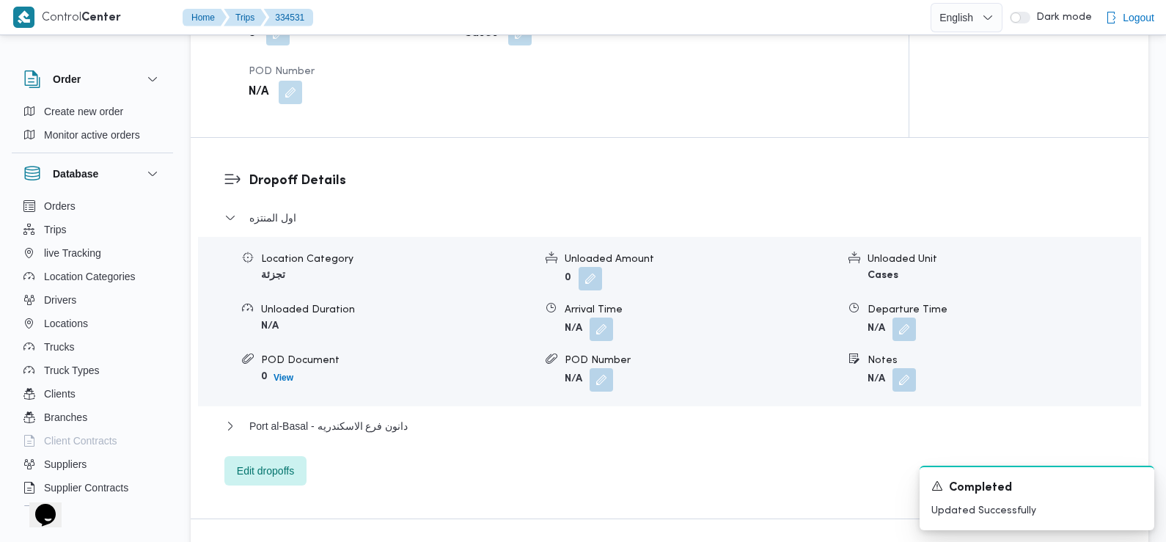
scroll to position [1141, 0]
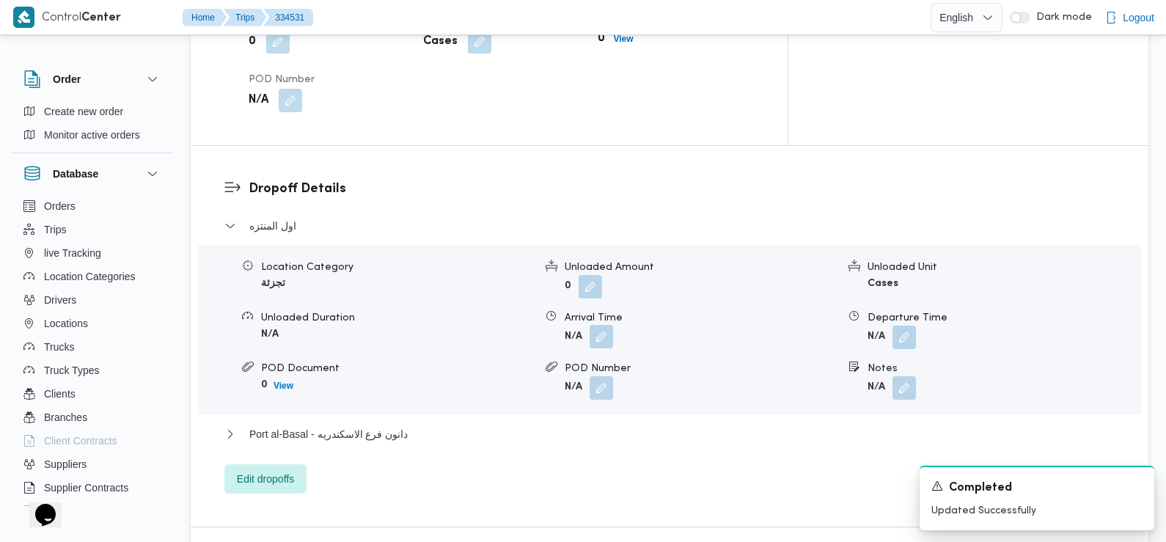
click at [601, 325] on button "button" at bounding box center [600, 336] width 23 height 23
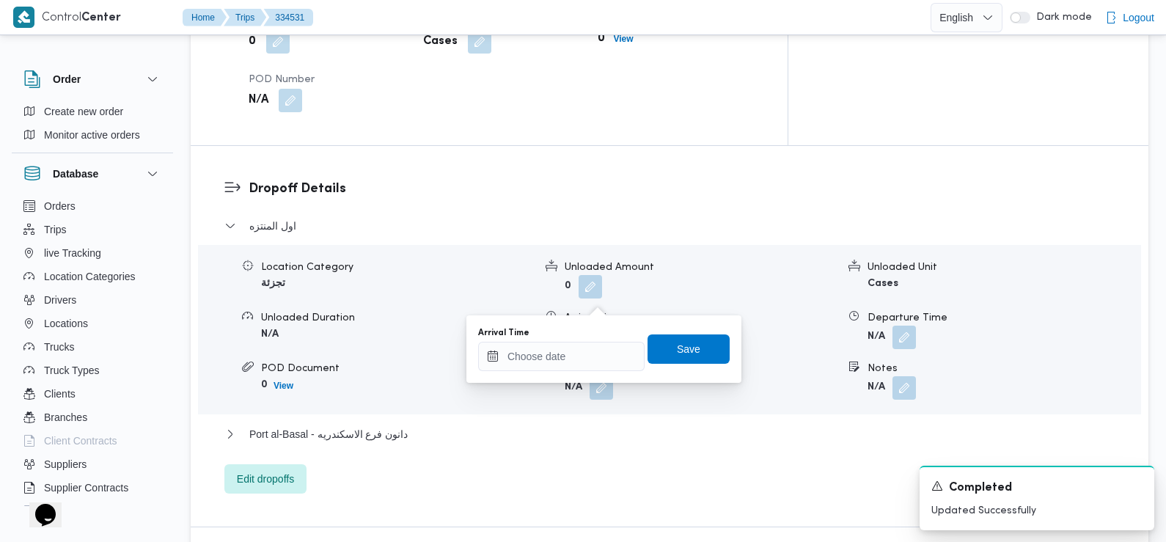
click at [581, 374] on div "You are in a dialog. To close this dialog, hit escape. Arrival Time Save" at bounding box center [603, 348] width 275 height 67
click at [577, 365] on input "Arrival Time" at bounding box center [561, 356] width 166 height 29
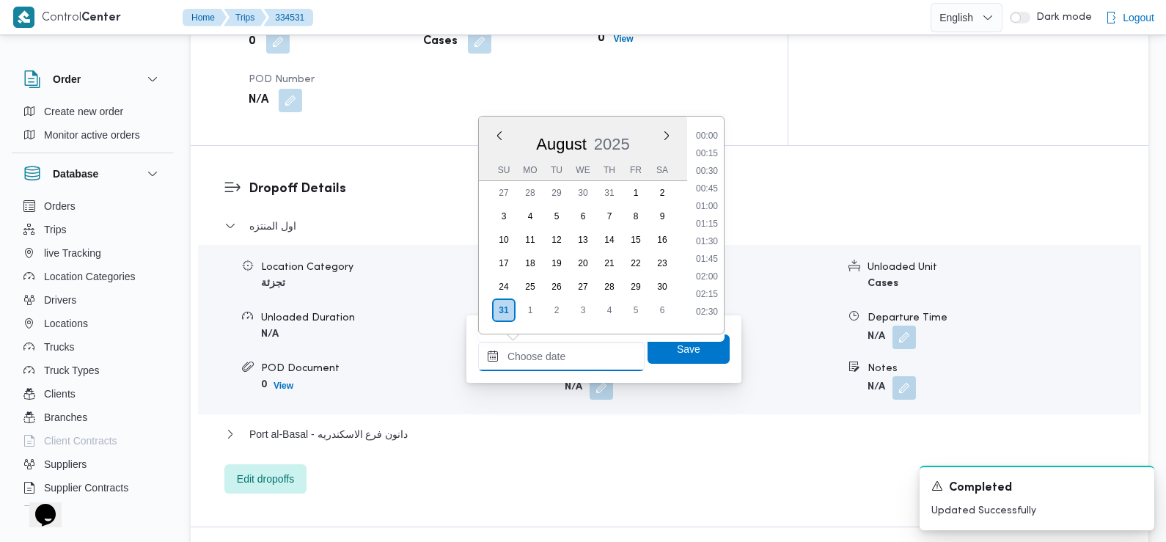
scroll to position [655, 0]
click at [715, 153] on li "09:30" at bounding box center [707, 148] width 34 height 15
type input "[DATE] 09:30"
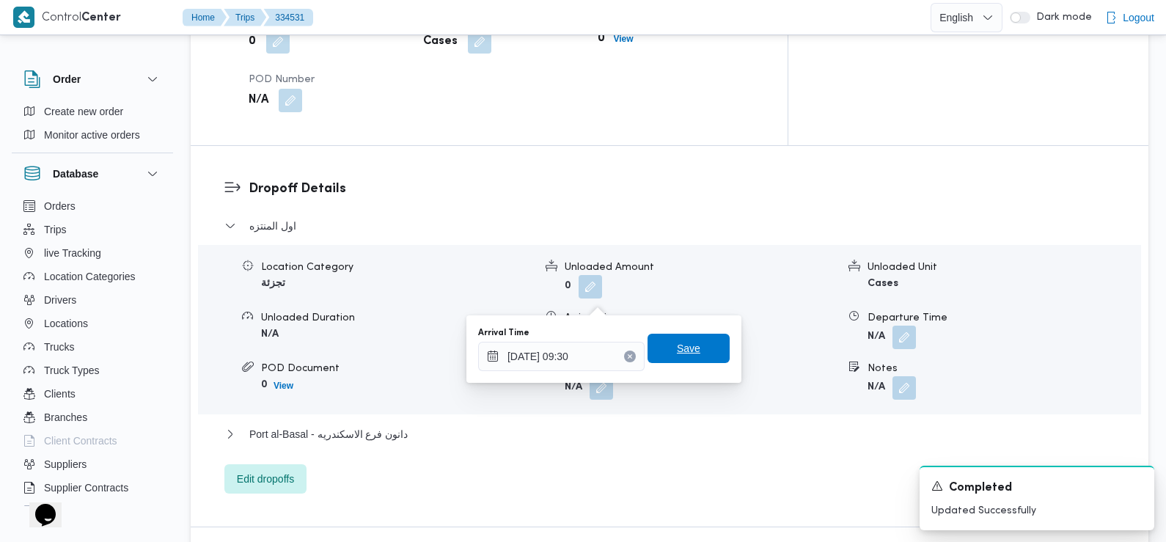
click at [694, 349] on span "Save" at bounding box center [688, 348] width 82 height 29
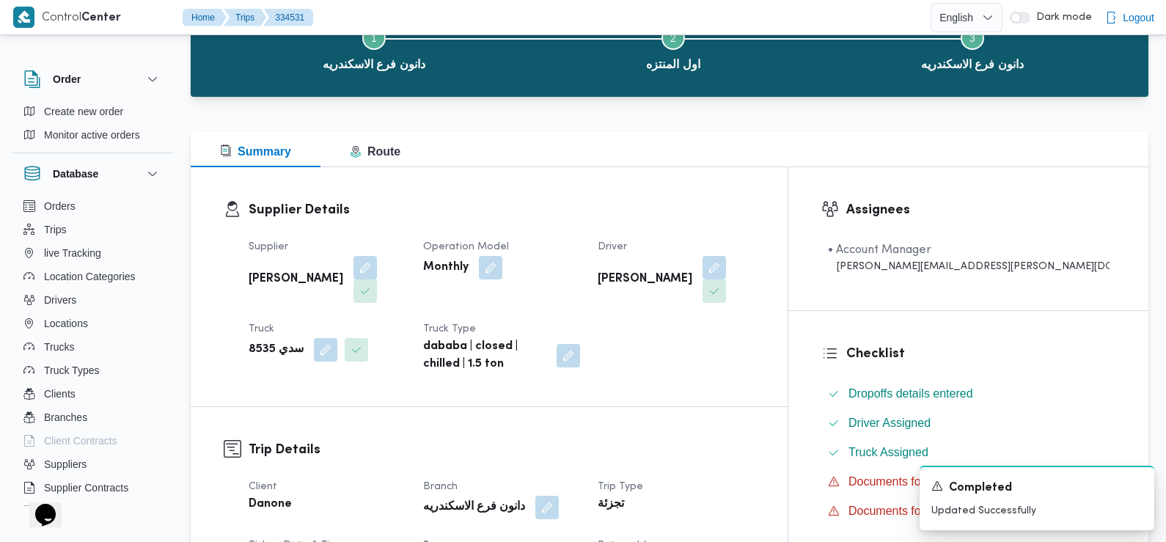
scroll to position [0, 0]
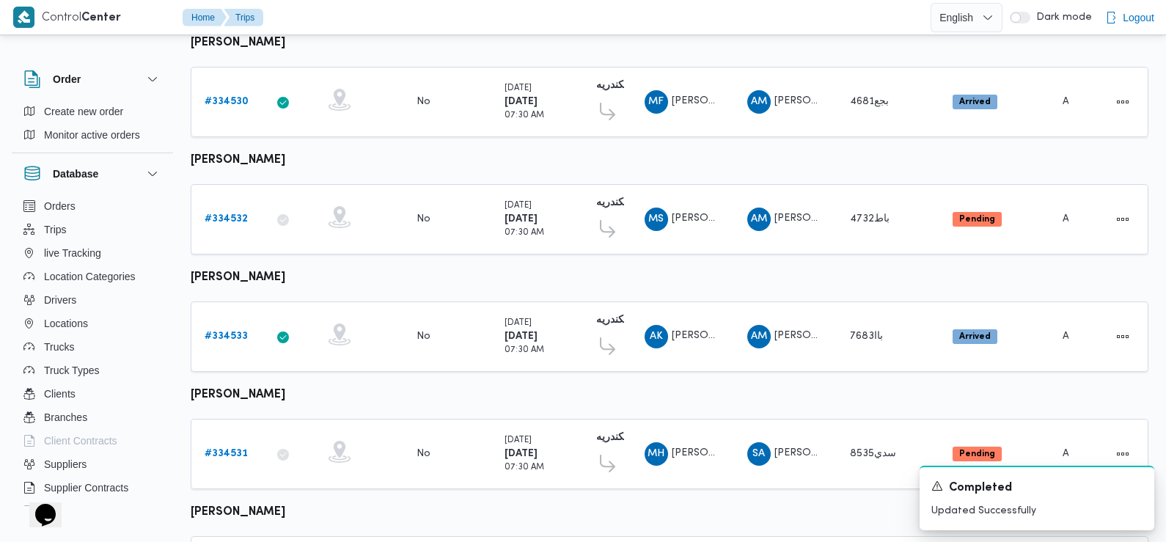
scroll to position [1023, 0]
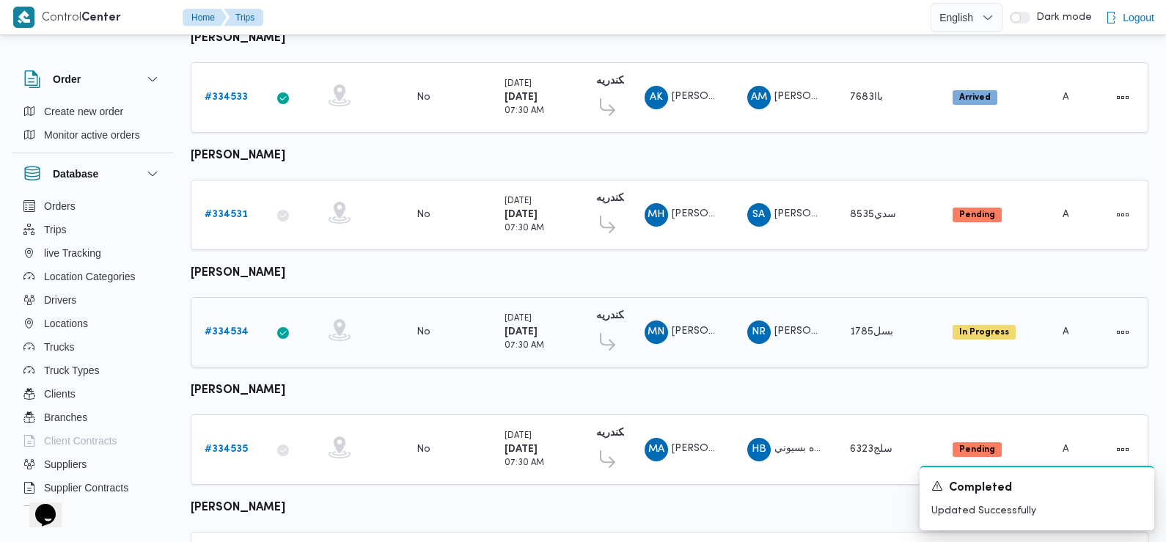
click at [229, 327] on b "# 334534" at bounding box center [227, 332] width 44 height 10
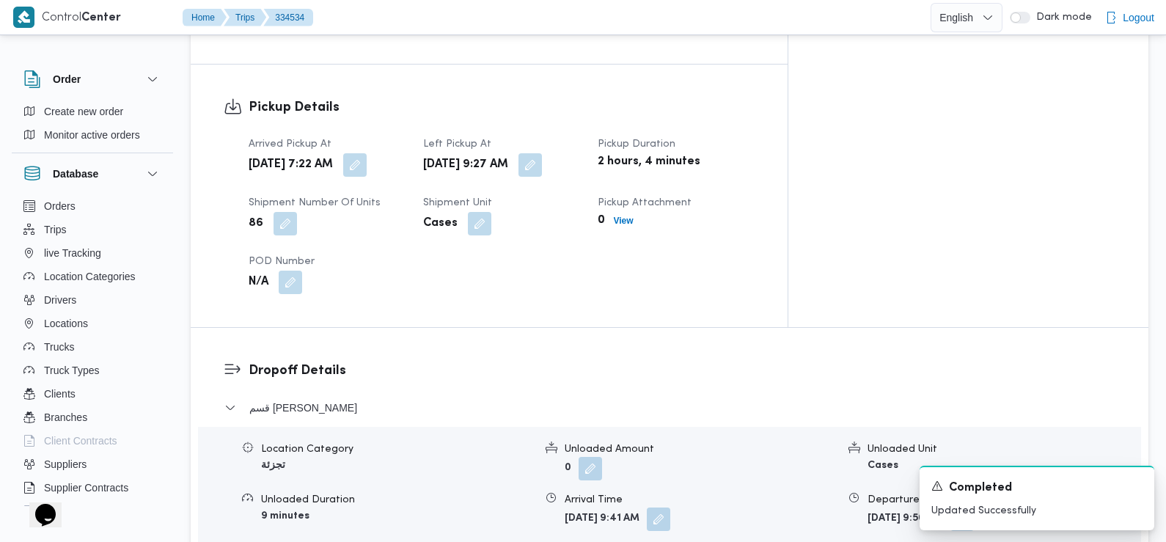
scroll to position [949, 0]
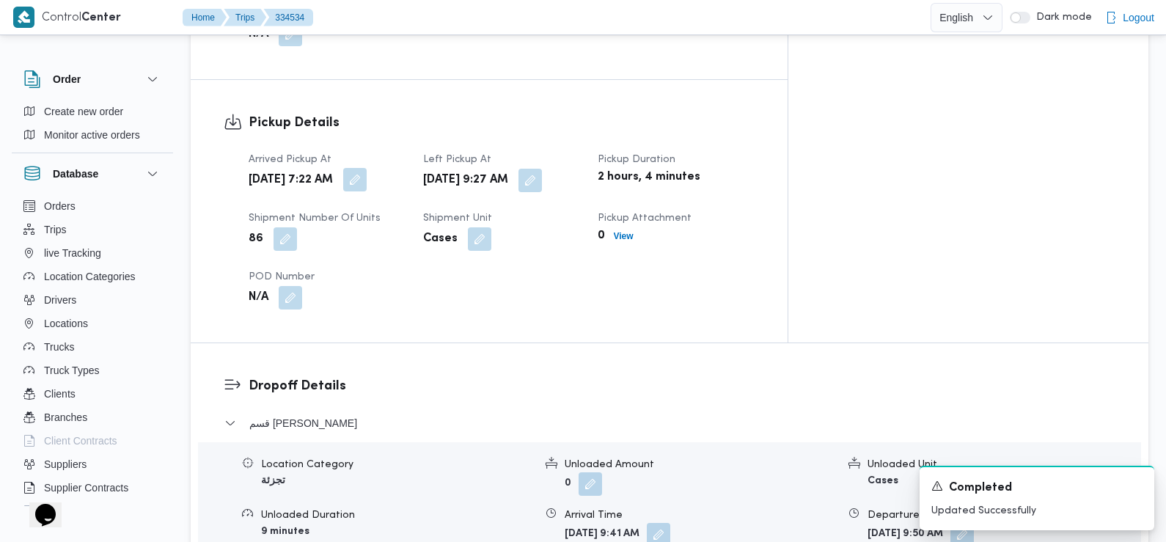
click at [367, 168] on button "button" at bounding box center [354, 179] width 23 height 23
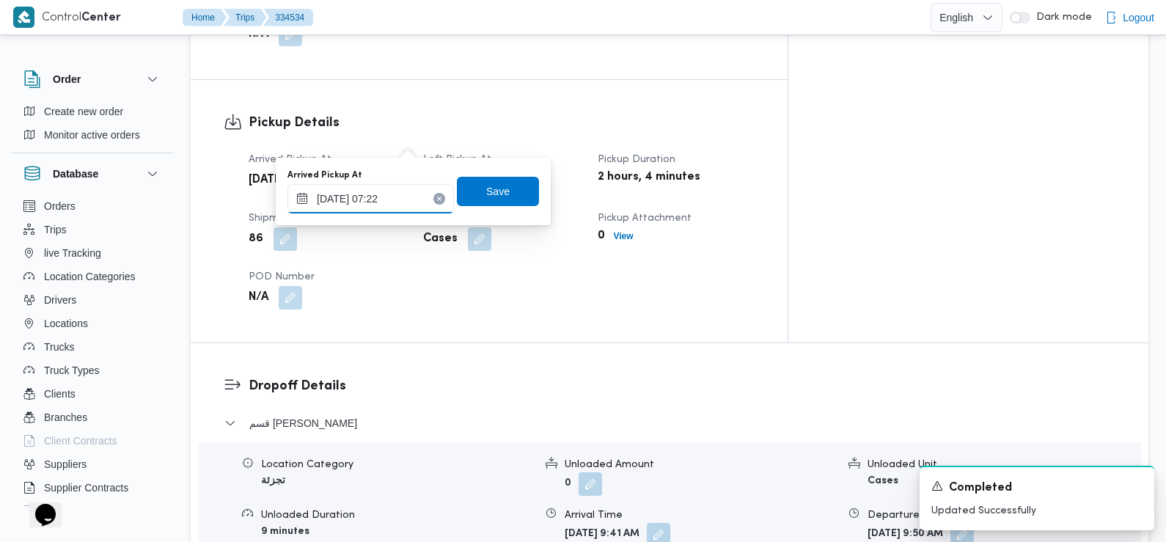
click at [405, 194] on input "[DATE] 07:22" at bounding box center [370, 198] width 166 height 29
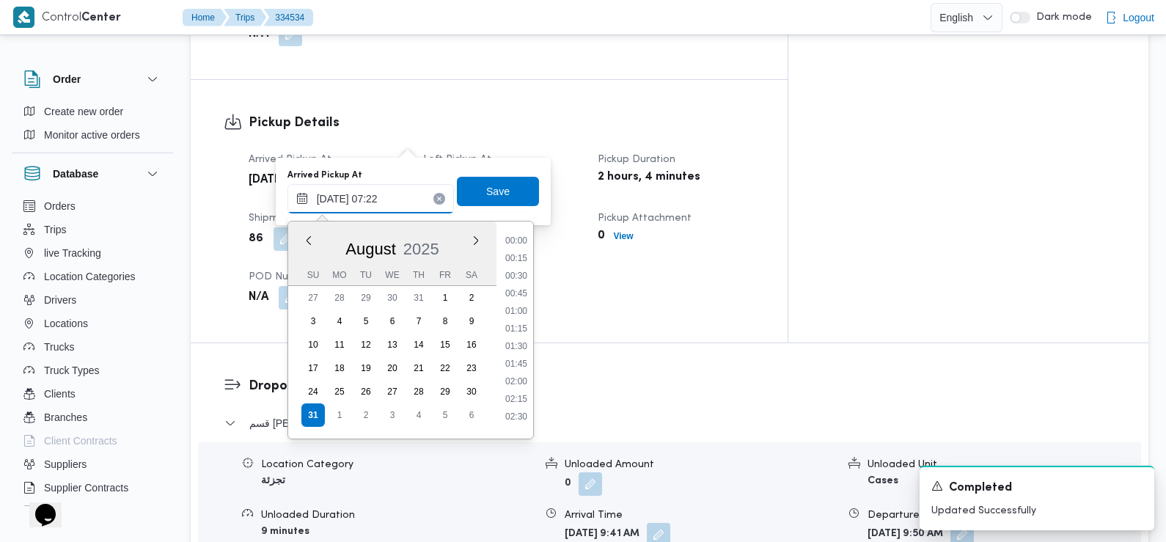
scroll to position [409, 0]
click at [525, 339] on li "07:15" at bounding box center [516, 341] width 34 height 15
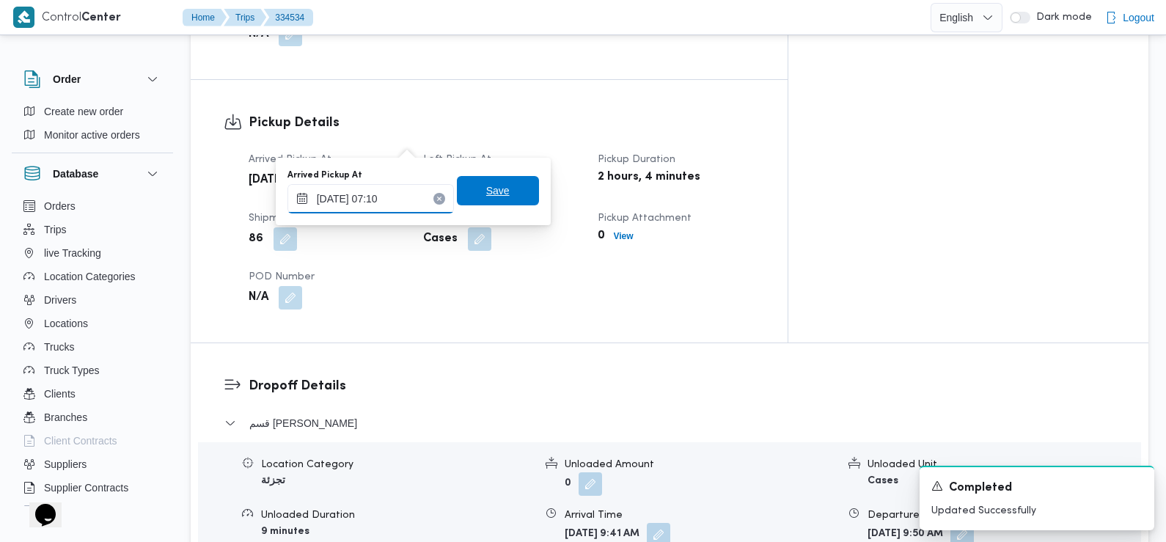
type input "[DATE] 07:10"
click at [487, 191] on span "Save" at bounding box center [497, 191] width 23 height 18
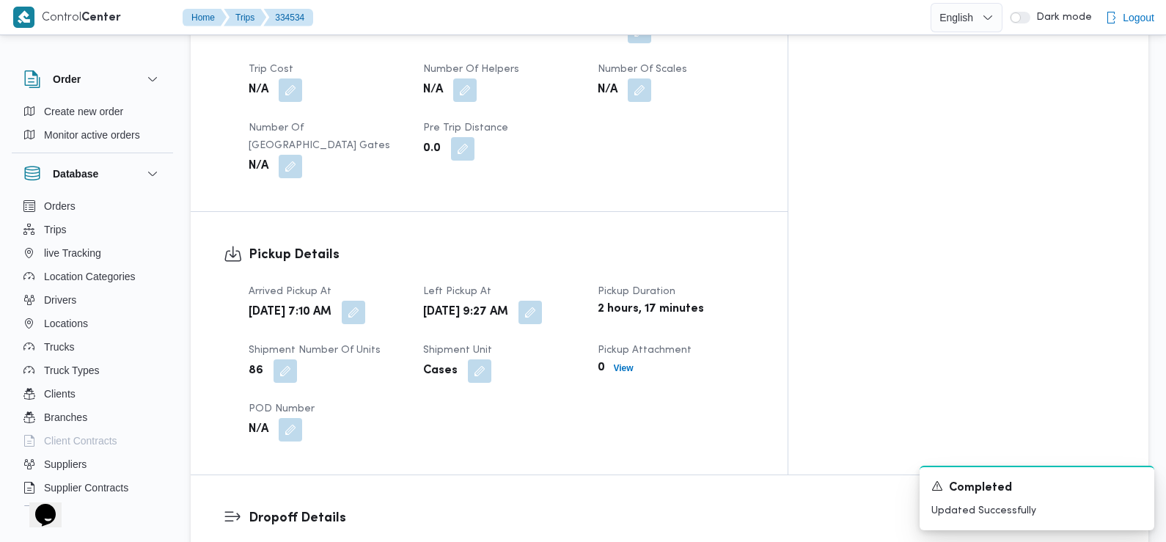
scroll to position [0, 0]
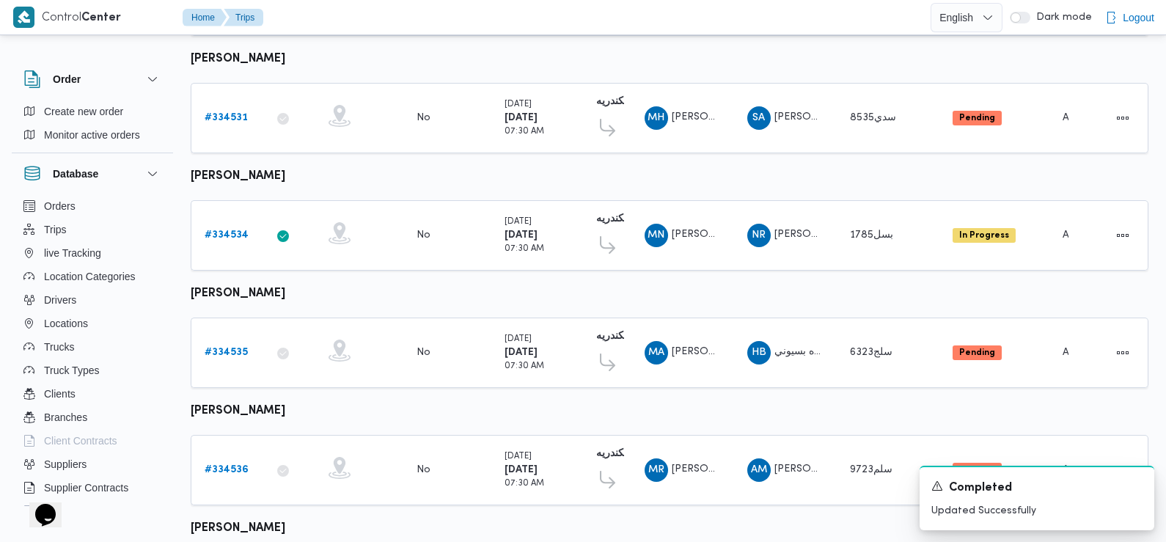
scroll to position [1135, 0]
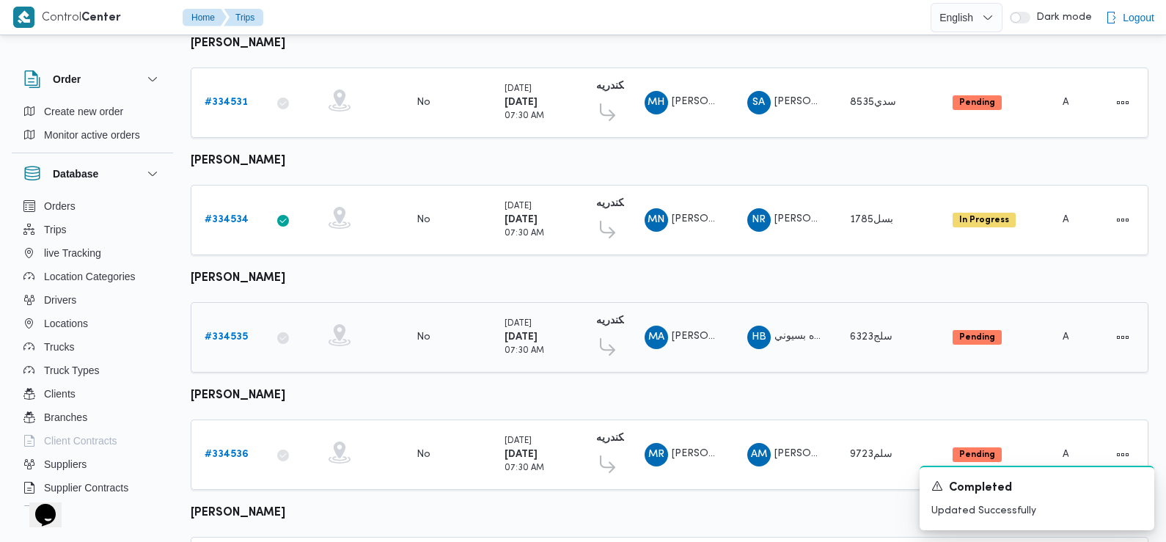
click at [234, 332] on b "# 334535" at bounding box center [226, 337] width 43 height 10
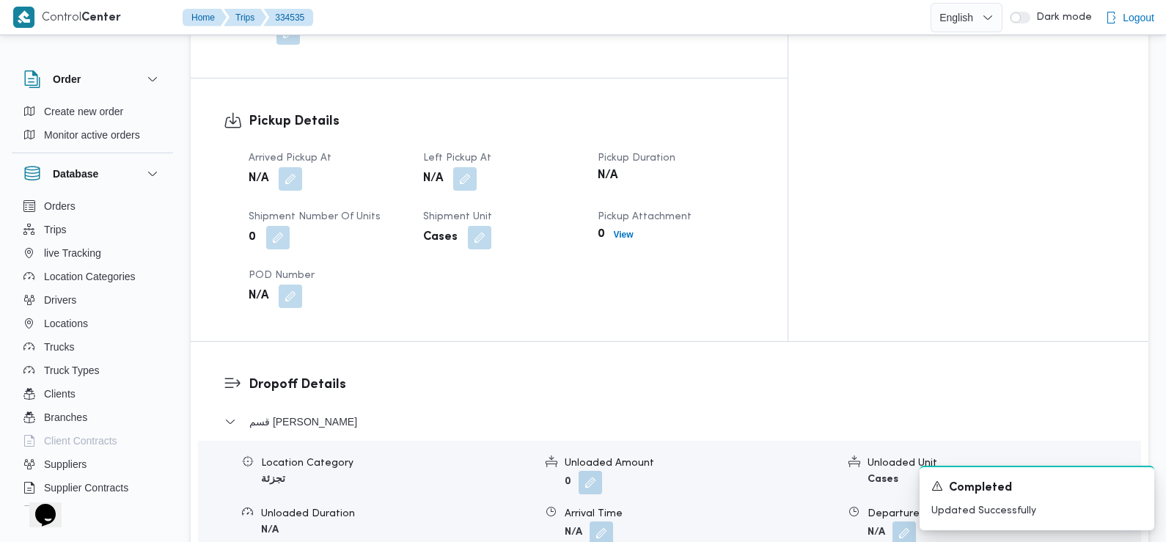
scroll to position [847, 0]
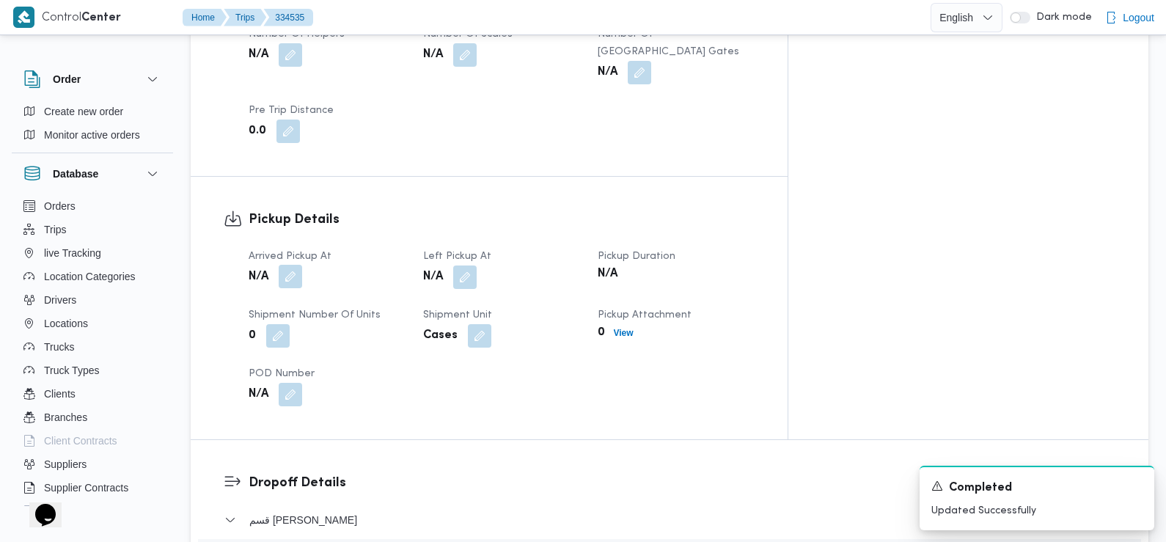
click at [293, 265] on button "button" at bounding box center [290, 276] width 23 height 23
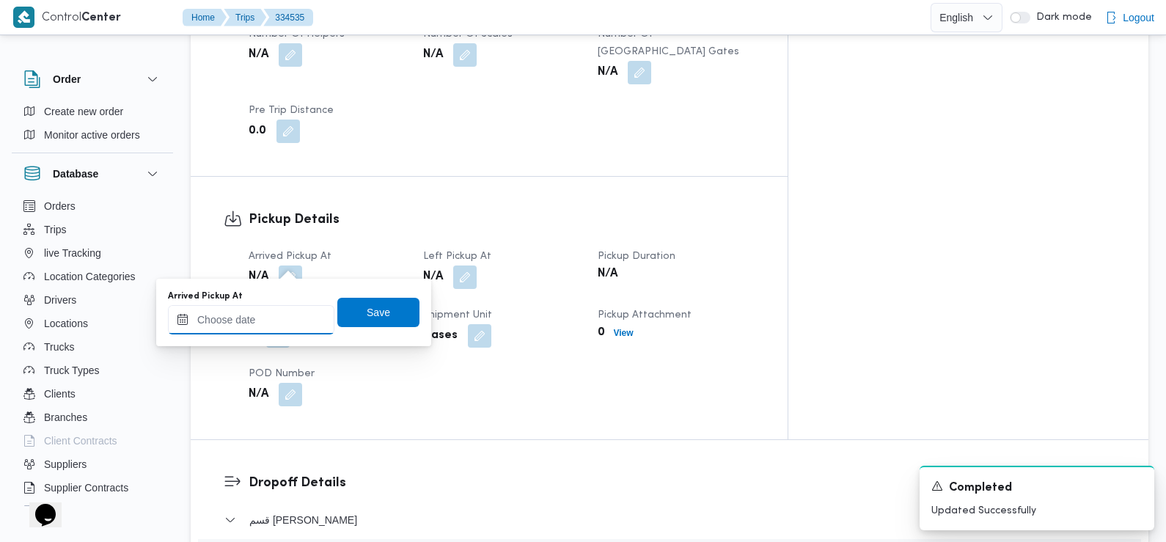
click at [293, 312] on input "Arrived Pickup At" at bounding box center [251, 319] width 166 height 29
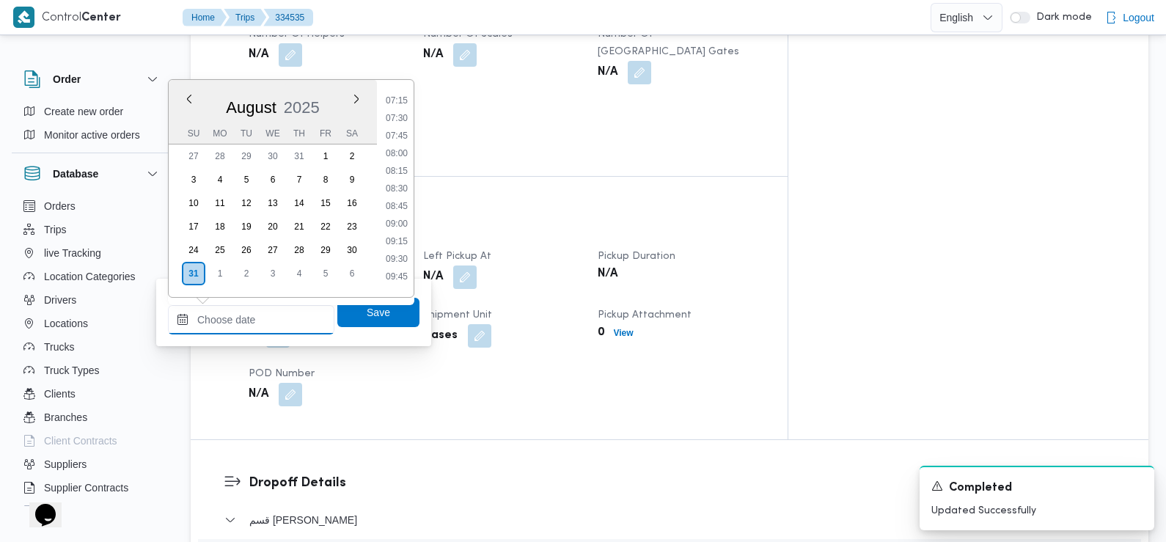
scroll to position [494, 0]
click at [397, 134] on li "07:30" at bounding box center [397, 132] width 34 height 15
type input "[DATE] 07:30"
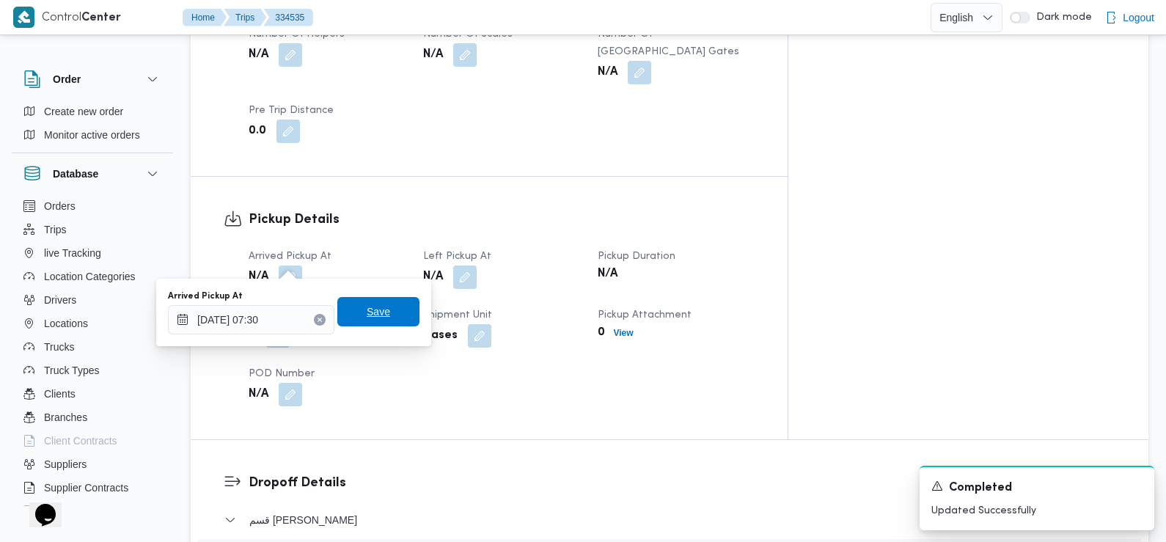
click at [386, 309] on span "Save" at bounding box center [378, 311] width 82 height 29
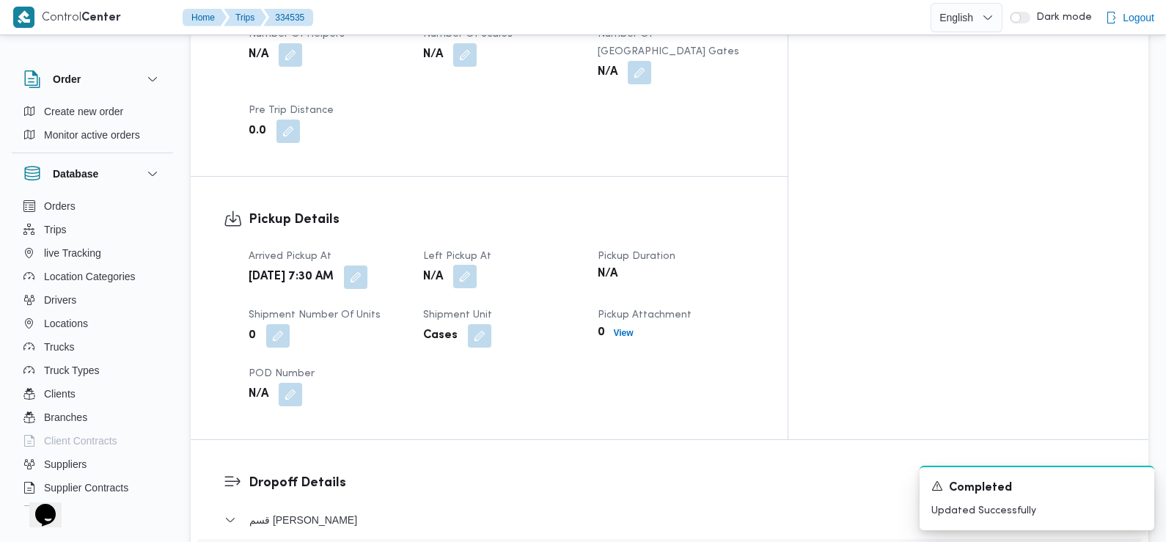
click at [477, 265] on button "button" at bounding box center [464, 276] width 23 height 23
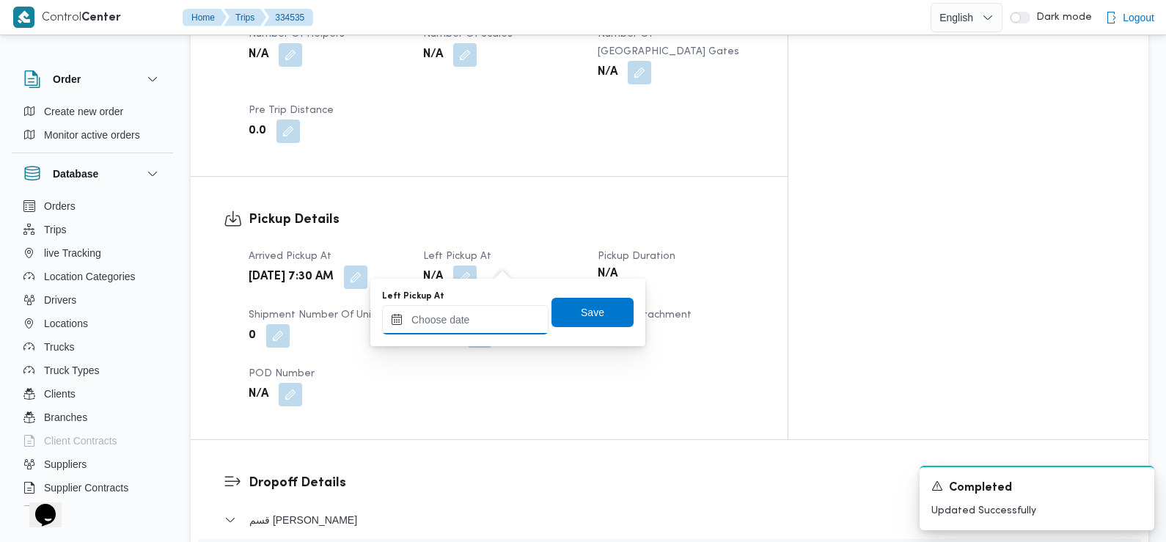
click at [498, 309] on input "Left Pickup At" at bounding box center [465, 319] width 166 height 29
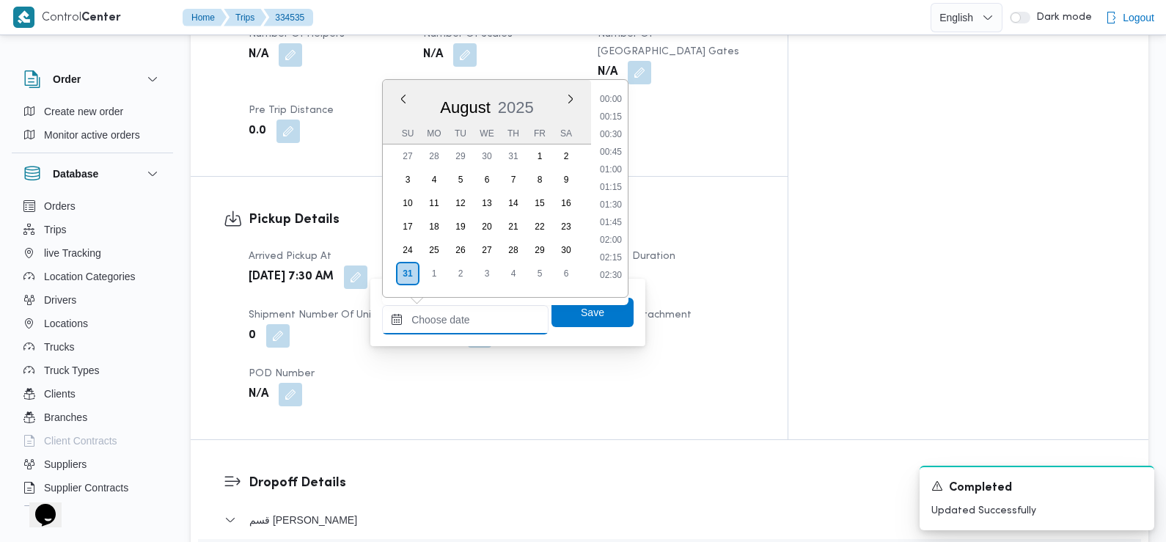
scroll to position [655, 0]
click at [617, 94] on li "09:15" at bounding box center [611, 94] width 34 height 15
type input "[DATE] 09:15"
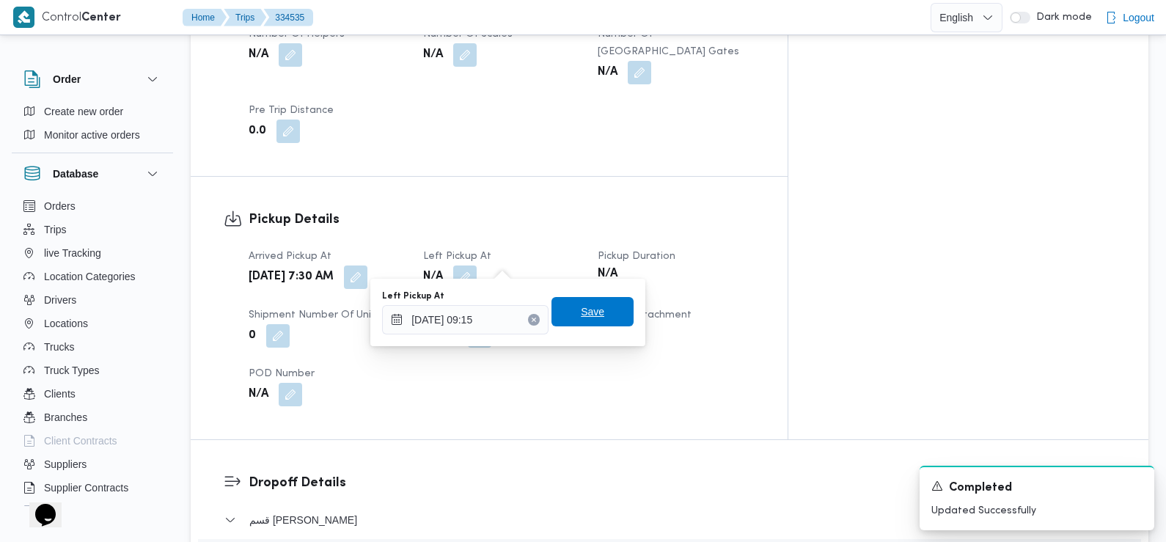
click at [610, 306] on span "Save" at bounding box center [592, 311] width 82 height 29
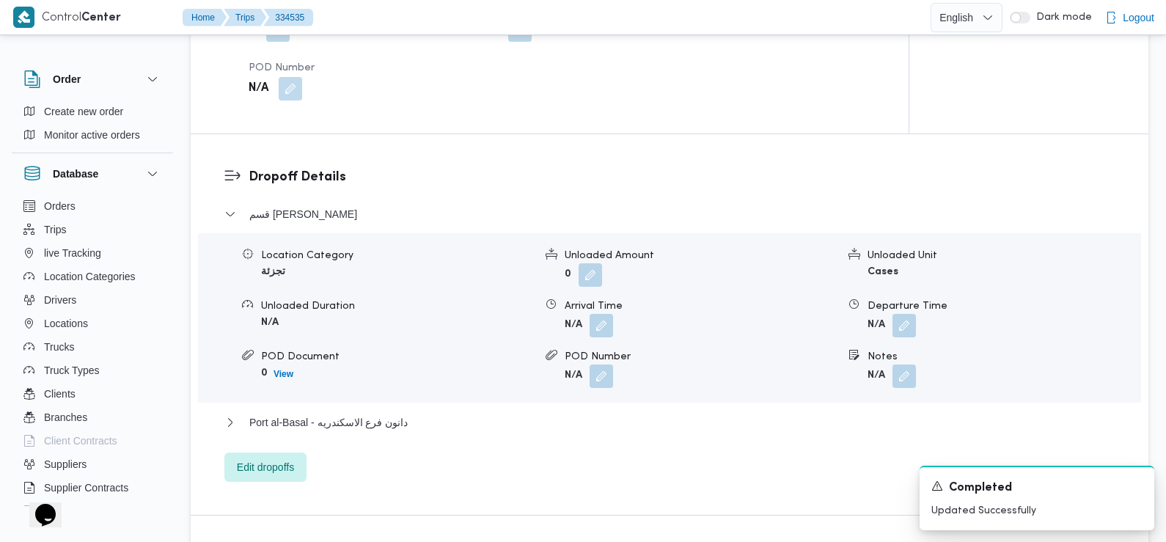
scroll to position [1194, 0]
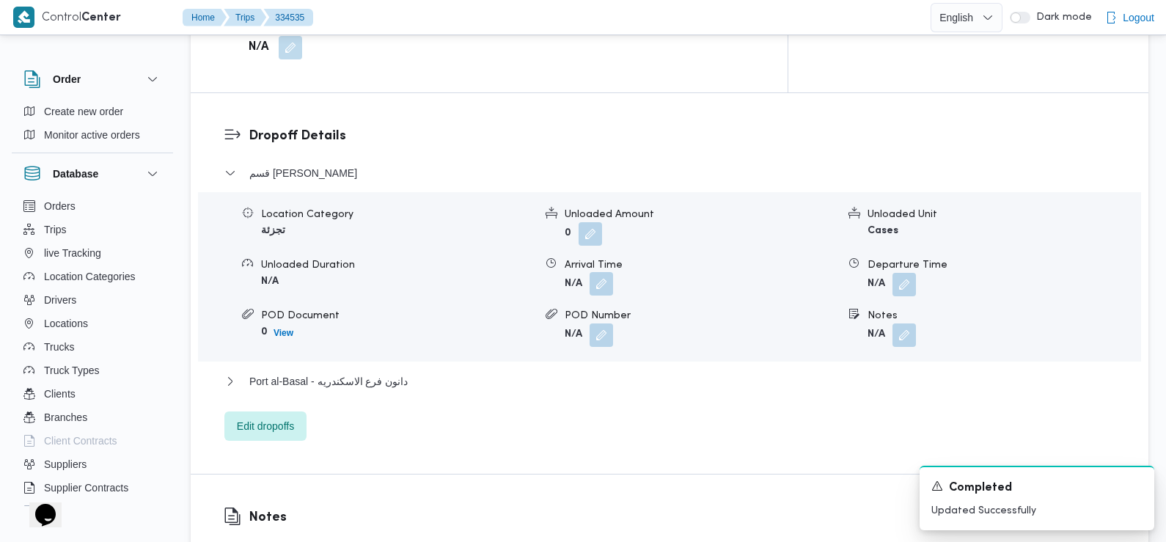
click at [597, 272] on button "button" at bounding box center [600, 283] width 23 height 23
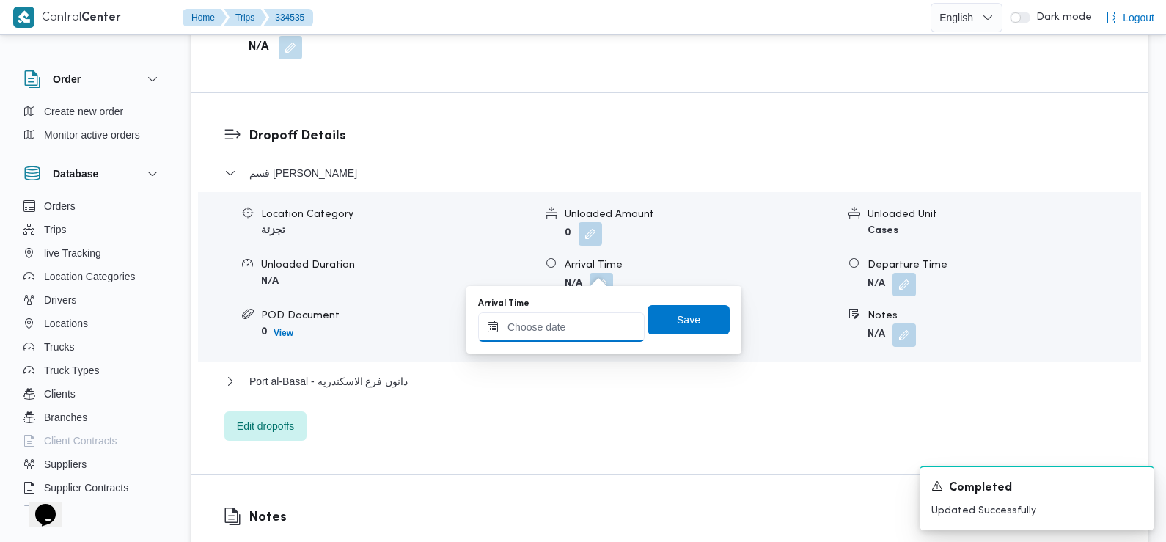
click at [594, 326] on input "Arrival Time" at bounding box center [561, 326] width 166 height 29
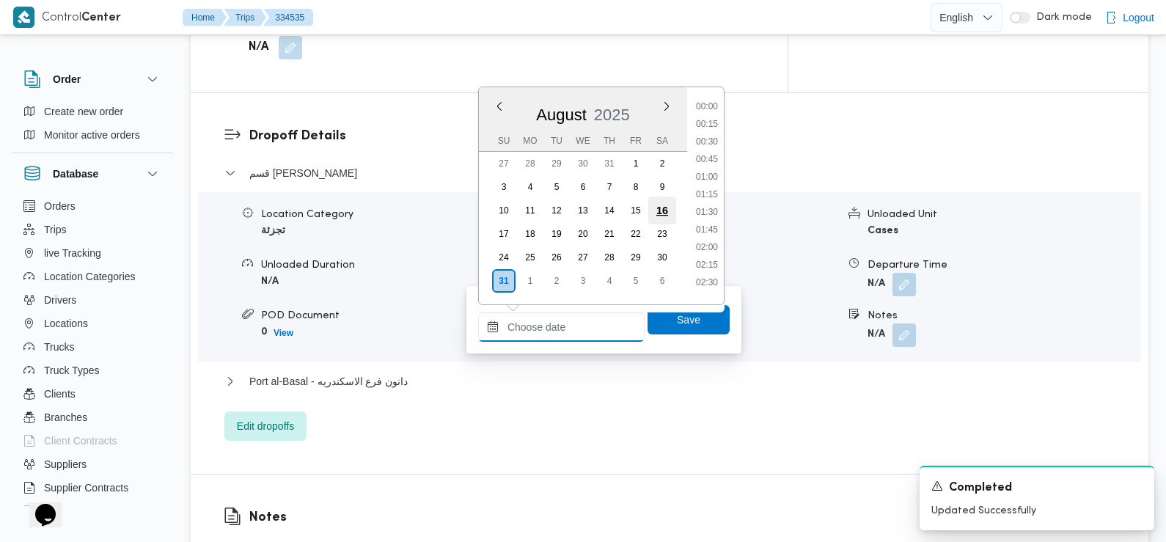
scroll to position [655, 0]
click at [716, 121] on li "09:30" at bounding box center [707, 119] width 34 height 15
type input "[DATE] 09:30"
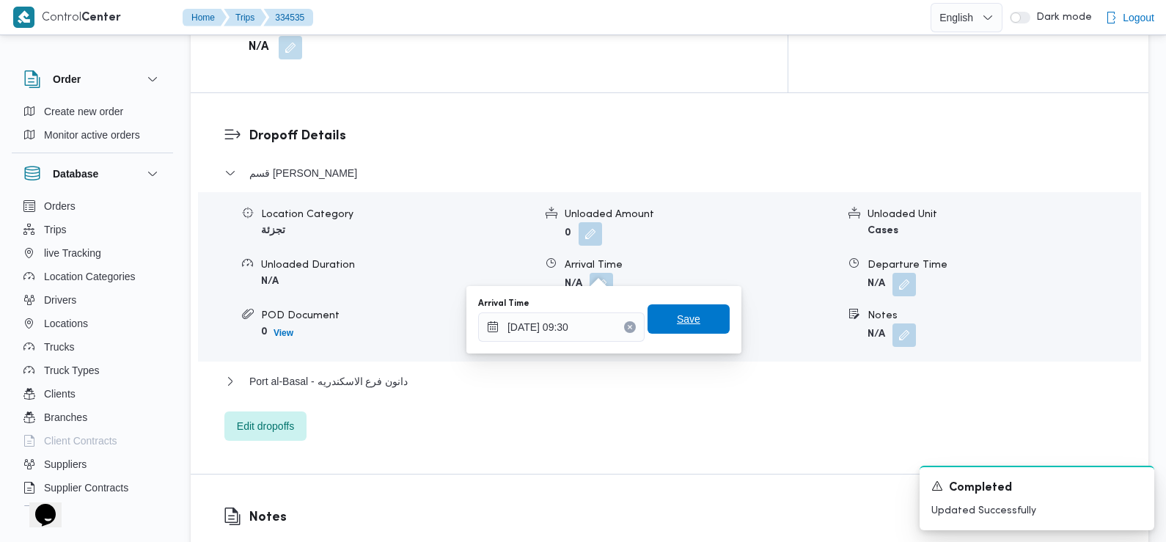
click at [699, 310] on span "Save" at bounding box center [688, 318] width 82 height 29
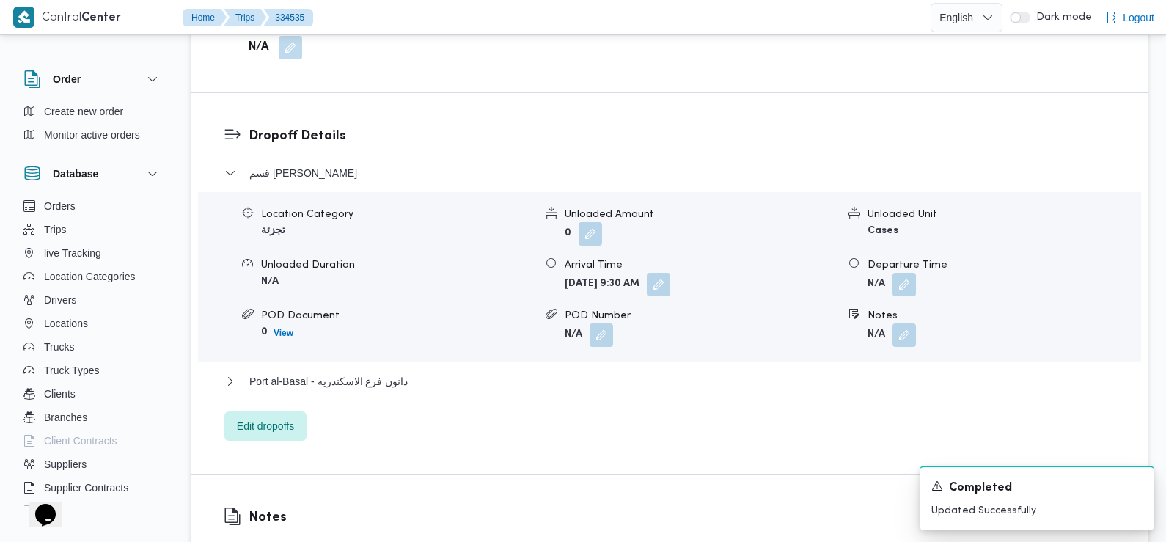
click at [679, 436] on div "Dropoff Details قسم [PERSON_NAME] Location Category تجزئة Unloaded Amount 0 Unl…" at bounding box center [669, 283] width 957 height 380
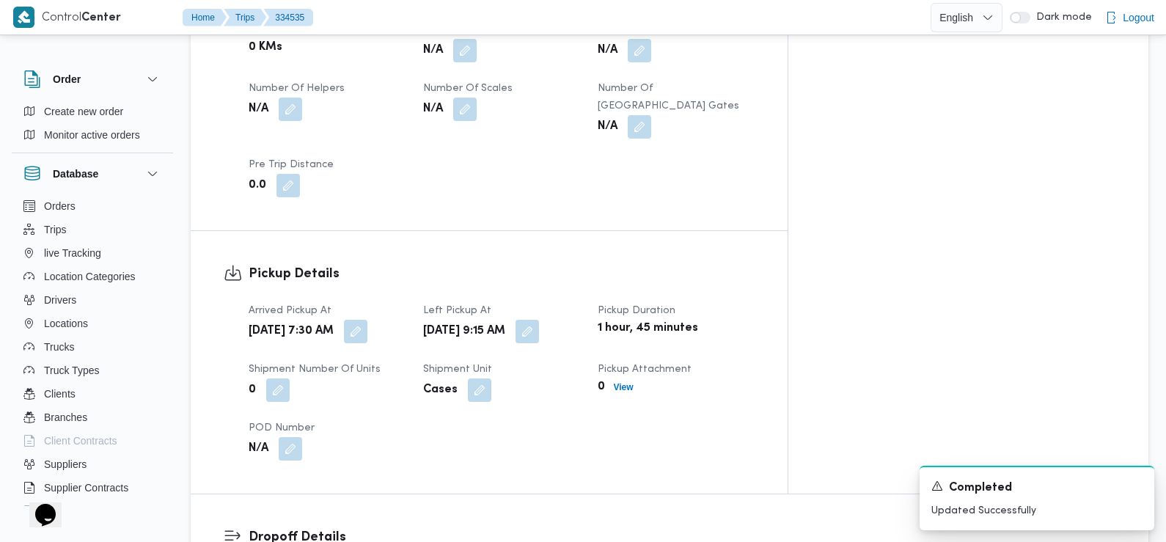
scroll to position [0, 0]
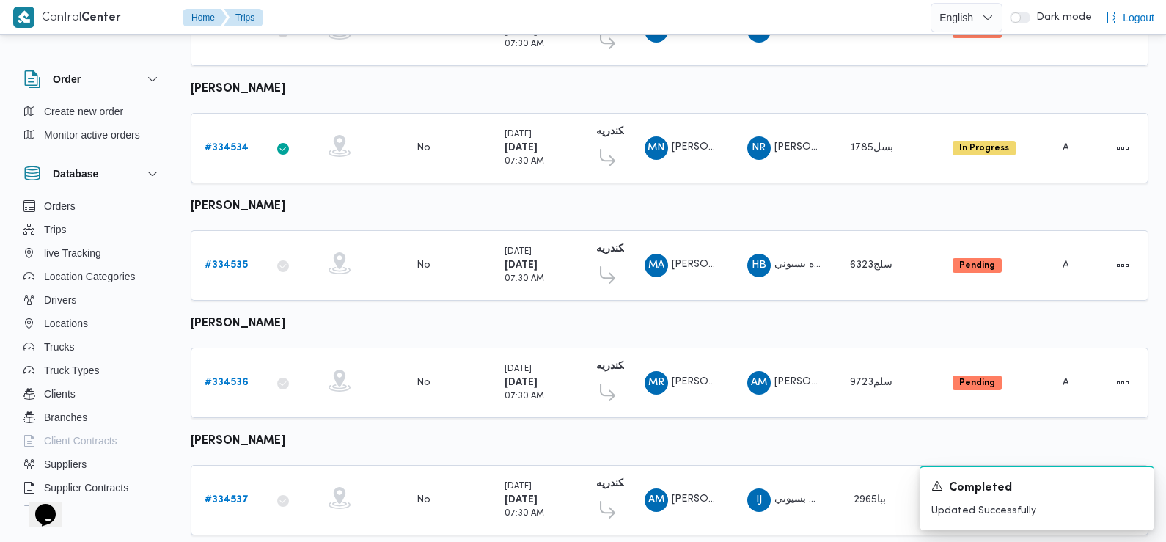
scroll to position [1232, 0]
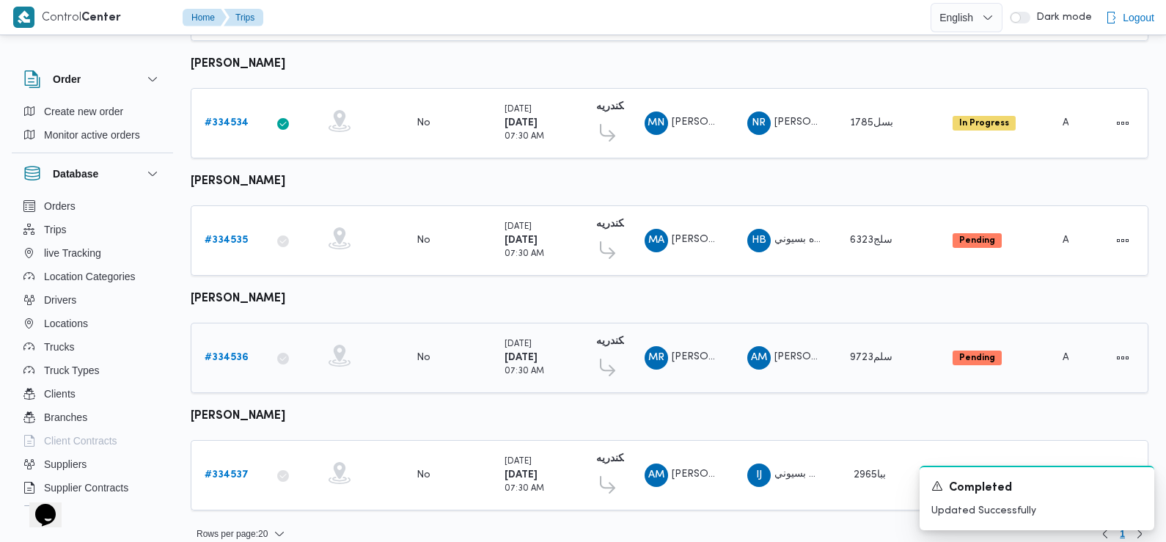
click at [232, 353] on b "# 334536" at bounding box center [227, 358] width 44 height 10
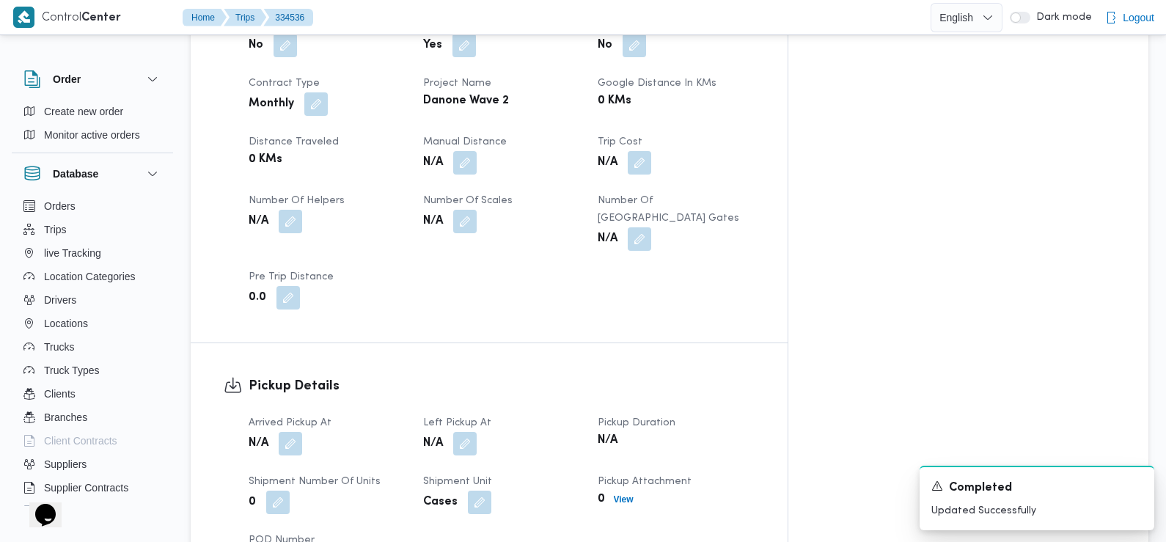
scroll to position [689, 0]
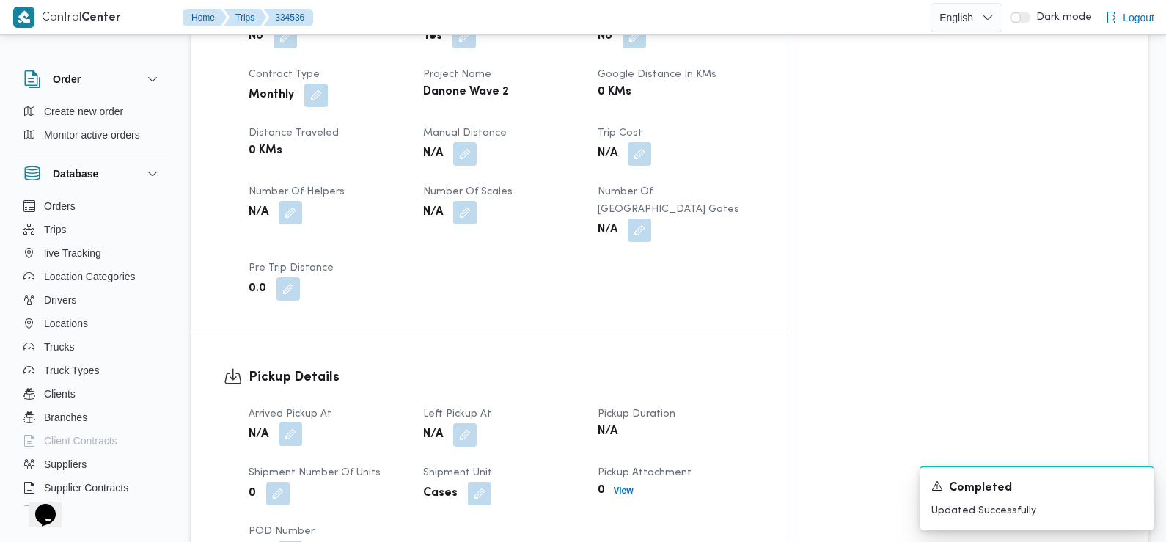
click at [287, 422] on button "button" at bounding box center [290, 433] width 23 height 23
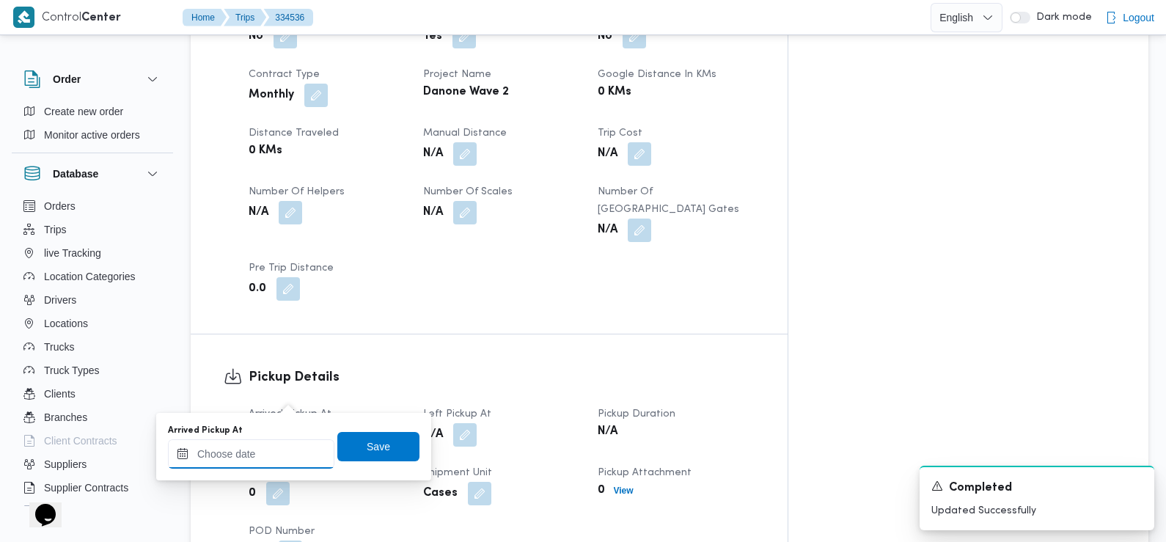
click at [291, 447] on input "Arrived Pickup At" at bounding box center [251, 453] width 166 height 29
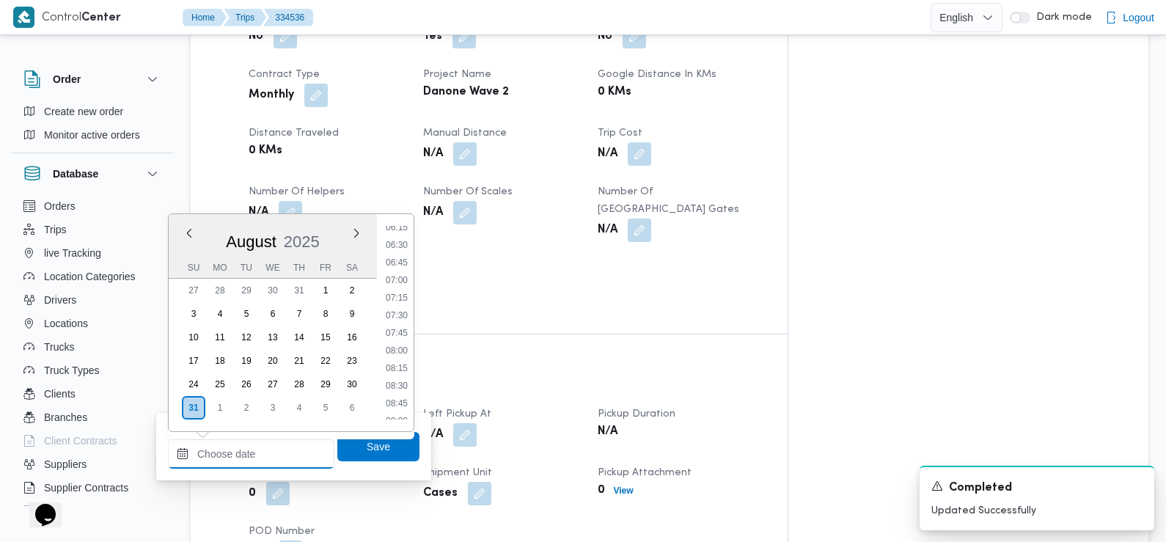
scroll to position [445, 0]
click at [398, 295] on li "07:15" at bounding box center [397, 298] width 34 height 15
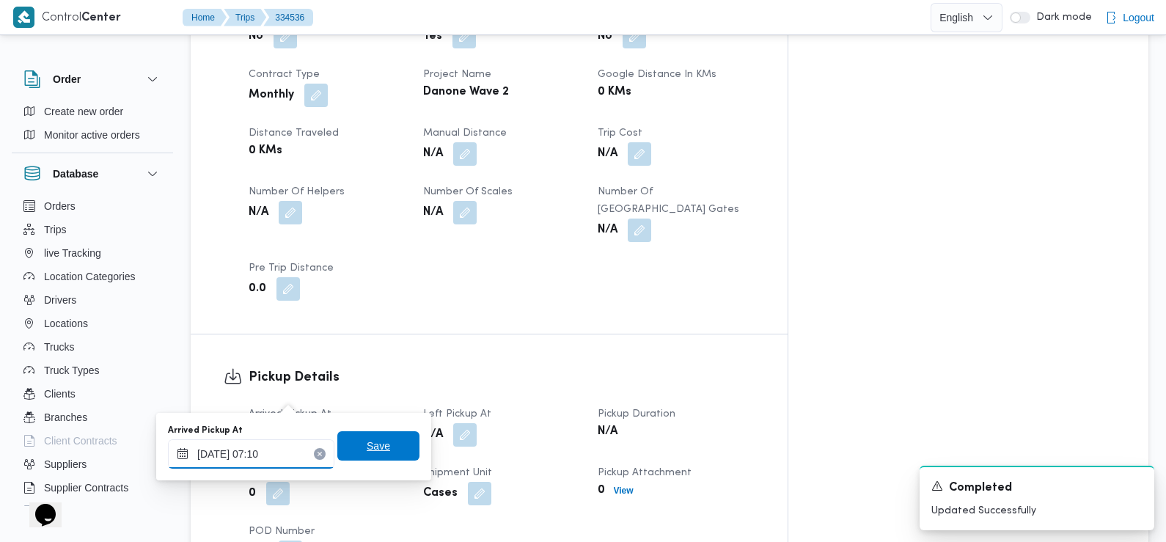
type input "[DATE] 07:10"
click at [366, 458] on span "Save" at bounding box center [378, 445] width 82 height 29
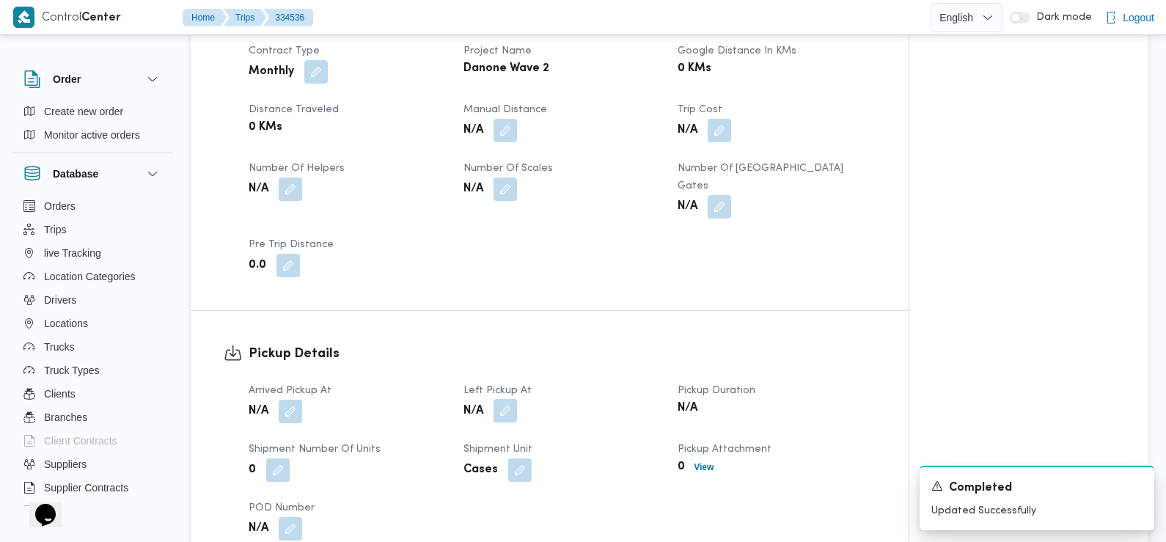
click at [502, 399] on button "button" at bounding box center [504, 410] width 23 height 23
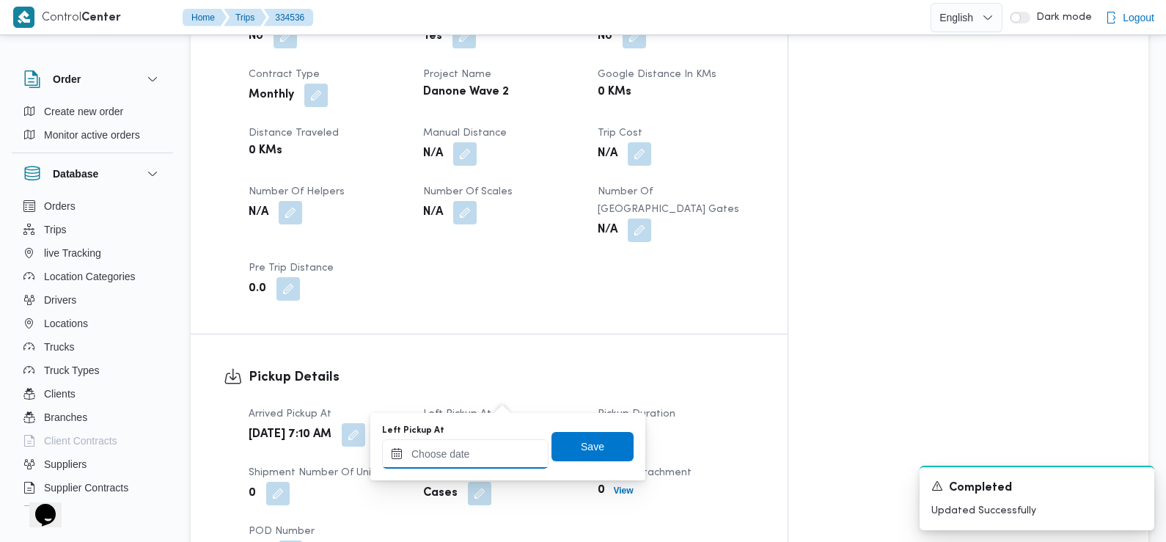
click at [496, 445] on input "Left Pickup At" at bounding box center [465, 453] width 166 height 29
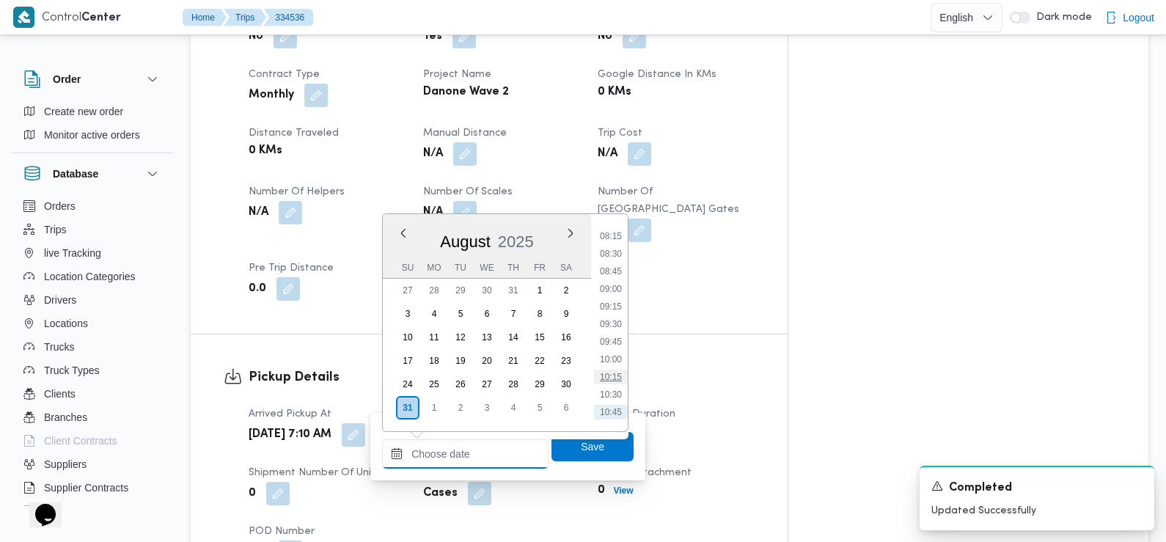
scroll to position [577, 0]
click at [614, 239] on li "08:15" at bounding box center [611, 236] width 34 height 15
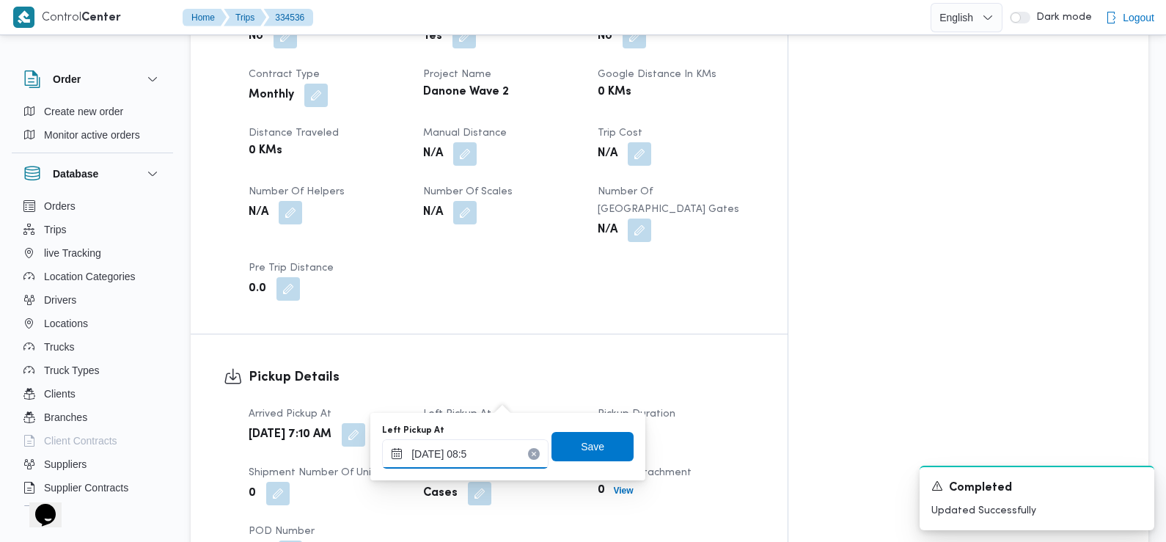
type input "[DATE] 08:55"
click at [581, 450] on span "Save" at bounding box center [592, 446] width 23 height 18
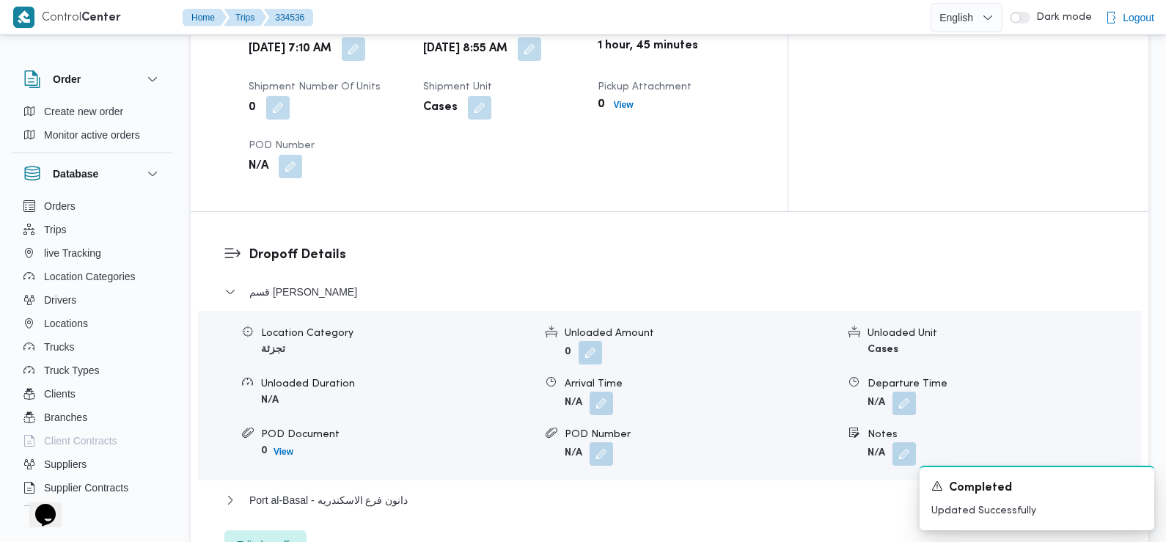
scroll to position [1105, 0]
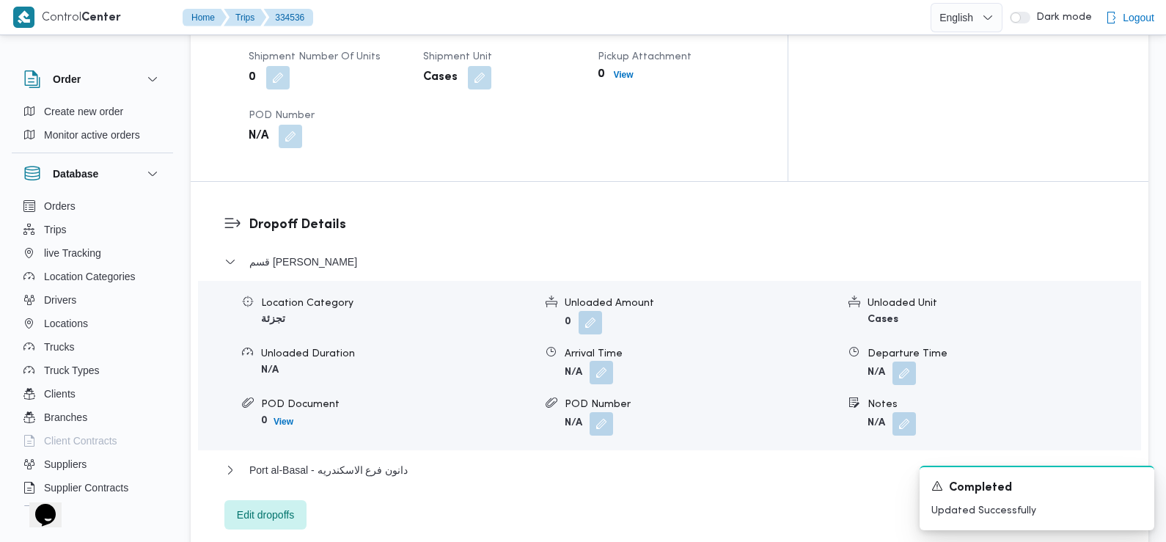
click at [601, 361] on button "button" at bounding box center [600, 372] width 23 height 23
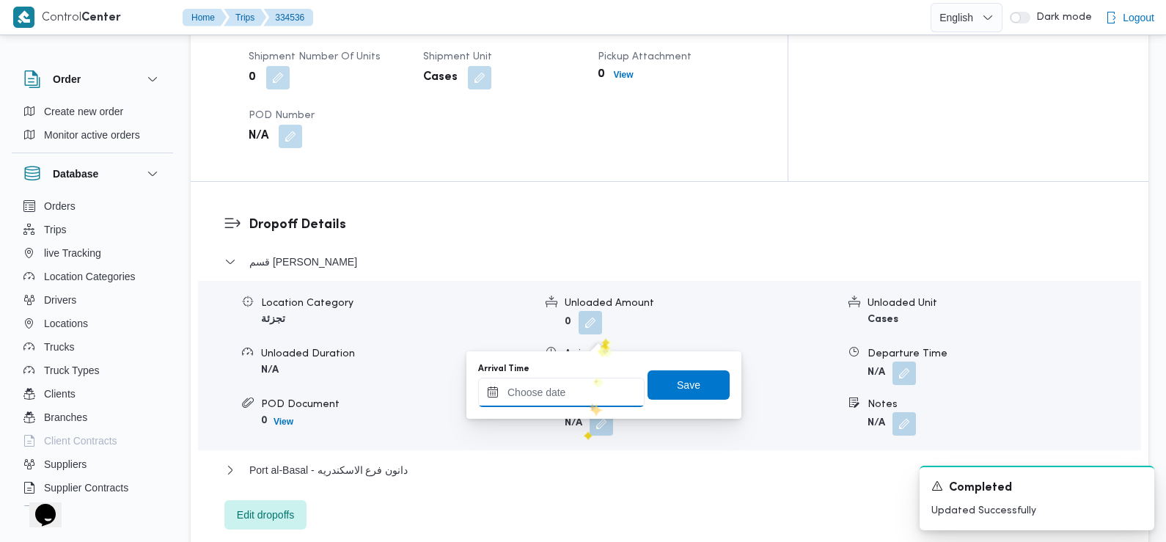
click at [589, 383] on input "Arrival Time" at bounding box center [561, 392] width 166 height 29
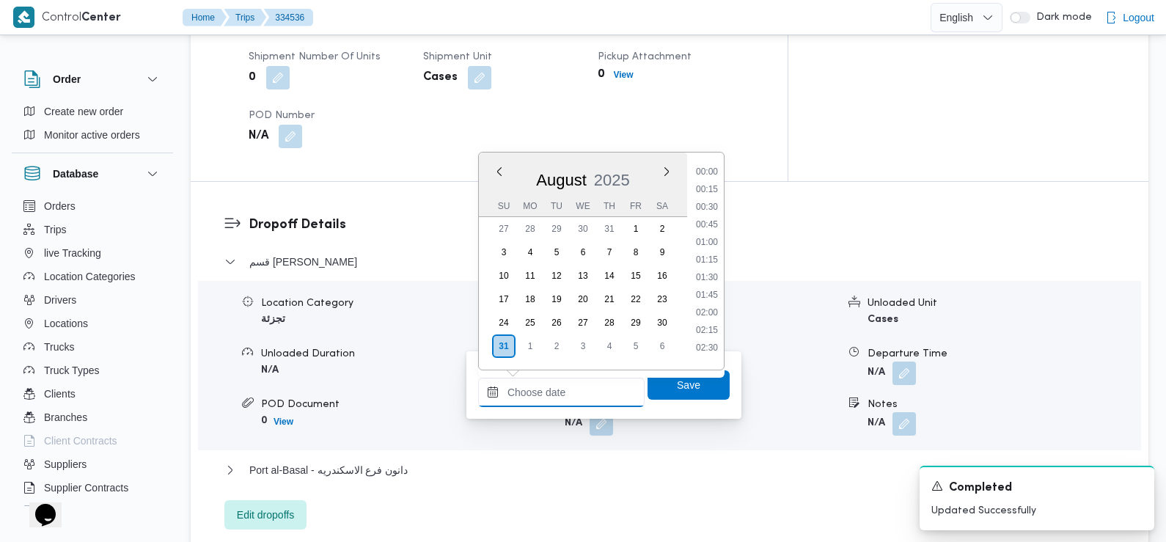
scroll to position [655, 0]
click at [710, 182] on li "09:30" at bounding box center [707, 184] width 34 height 15
type input "[DATE] 09:30"
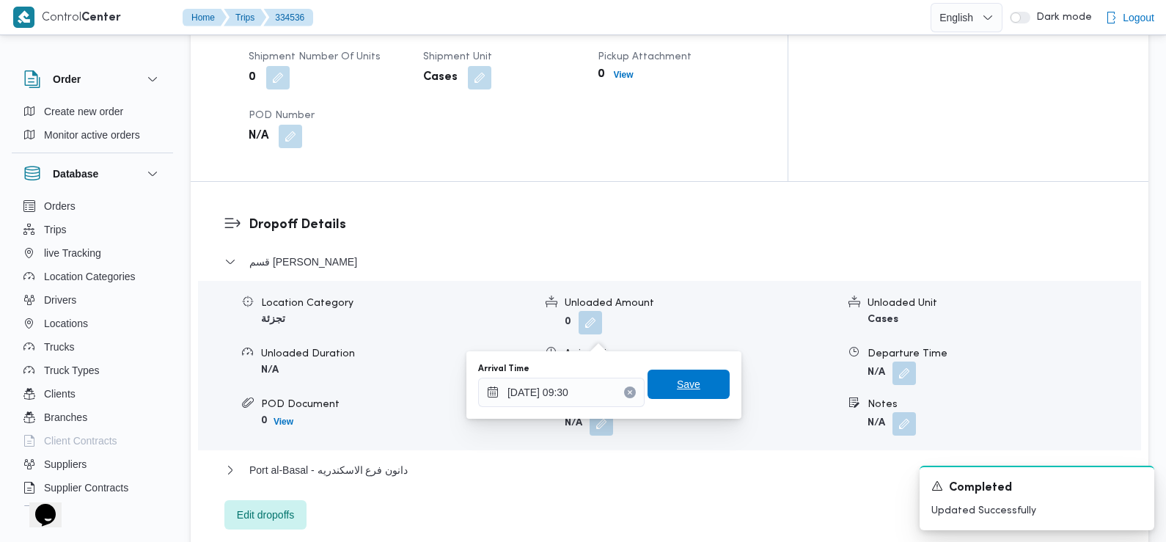
click at [690, 391] on span "Save" at bounding box center [688, 383] width 82 height 29
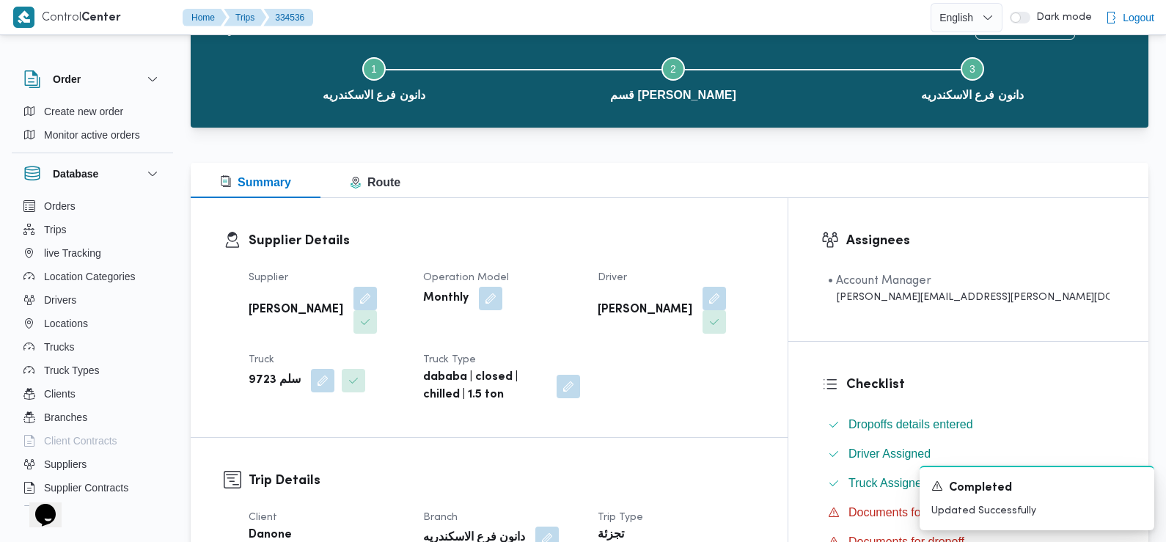
scroll to position [0, 0]
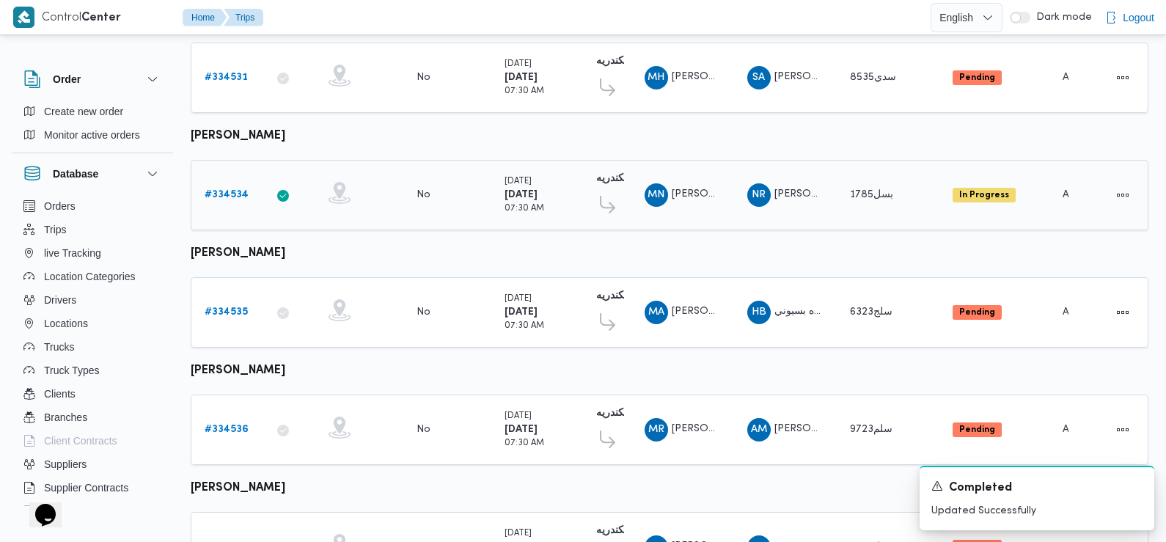
scroll to position [1232, 0]
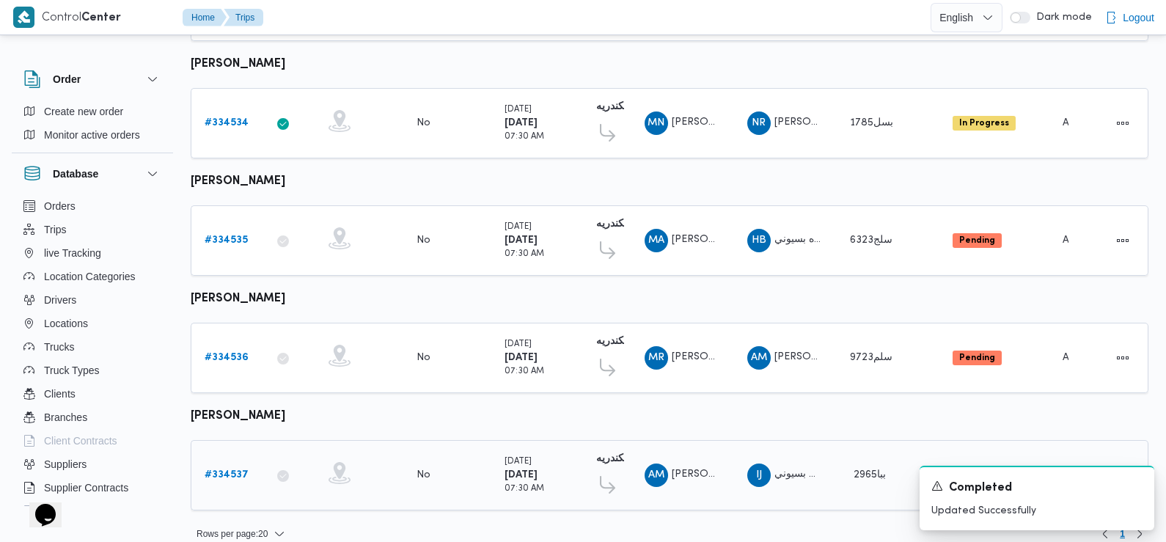
click at [240, 470] on b "# 334537" at bounding box center [227, 475] width 44 height 10
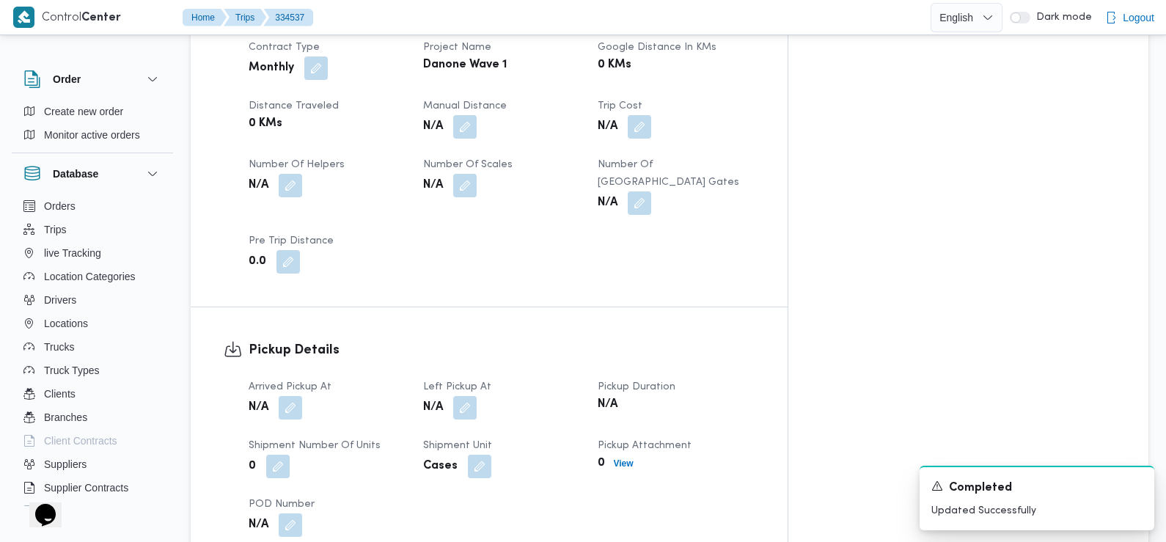
scroll to position [718, 0]
click at [285, 393] on button "button" at bounding box center [290, 404] width 23 height 23
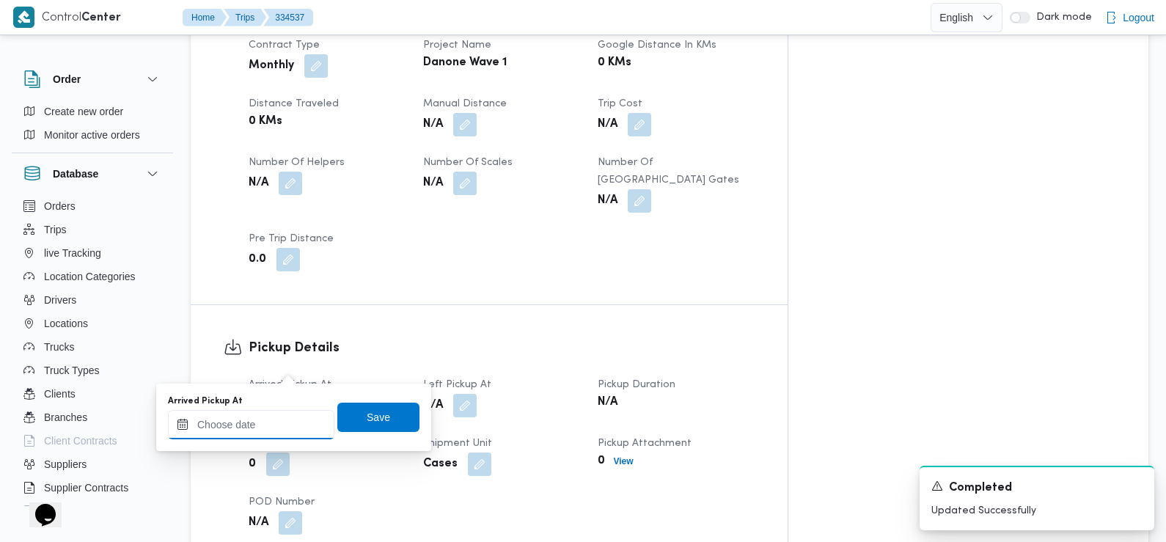
click at [278, 427] on input "Arrived Pickup At" at bounding box center [251, 424] width 166 height 29
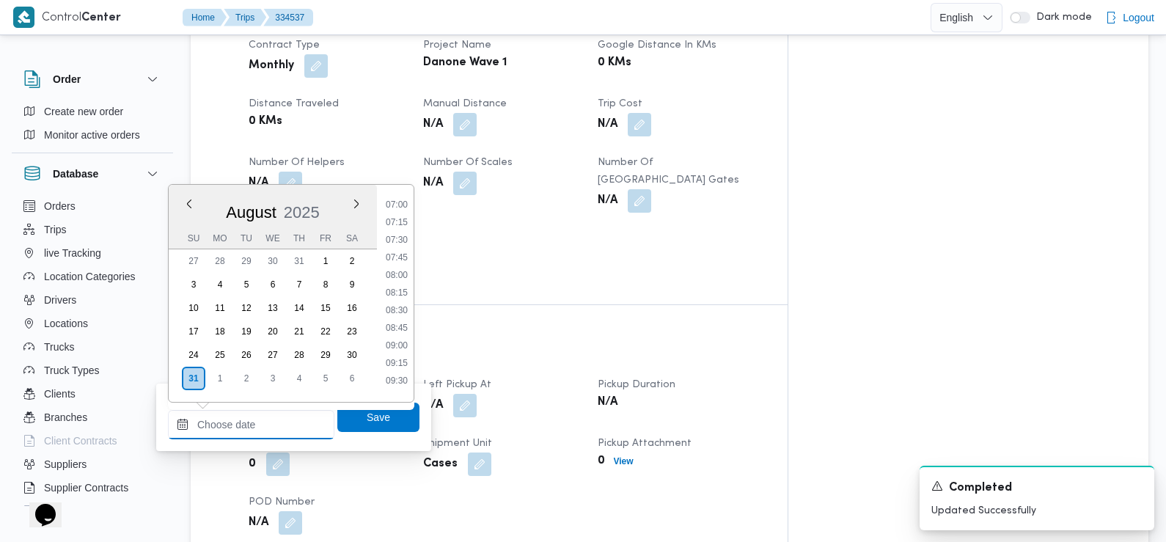
scroll to position [489, 0]
click at [402, 244] on li "07:30" at bounding box center [397, 242] width 34 height 15
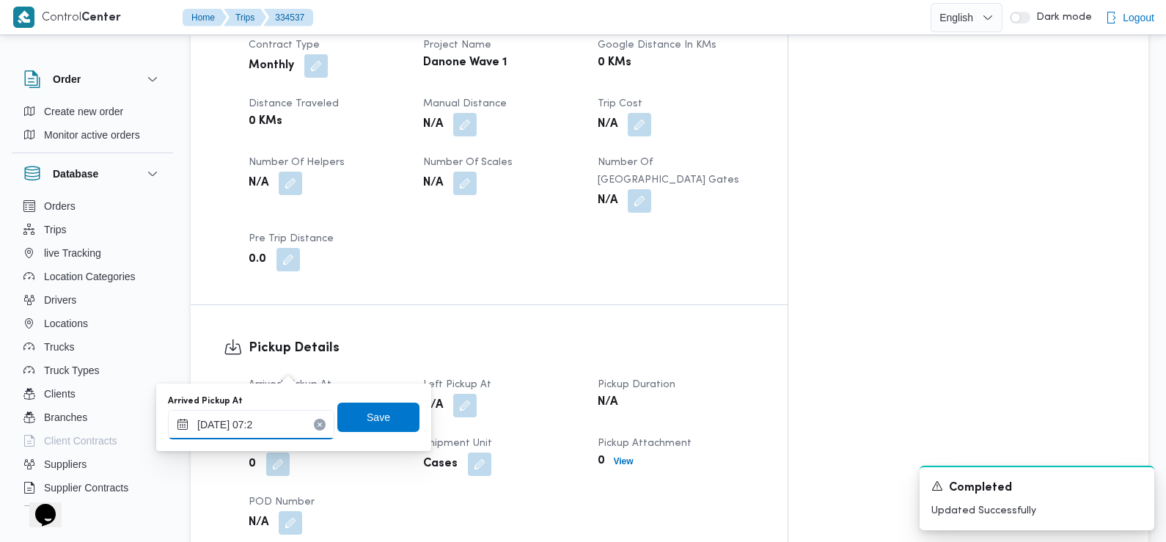
type input "[DATE] 07:20"
click at [378, 423] on span "Save" at bounding box center [378, 416] width 82 height 29
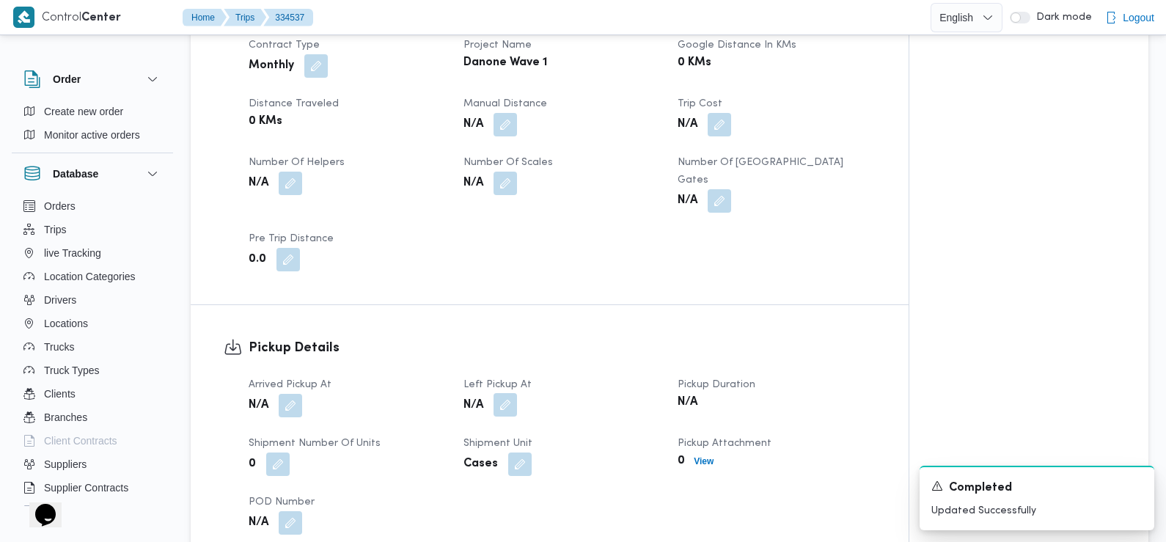
click at [510, 393] on button "button" at bounding box center [504, 404] width 23 height 23
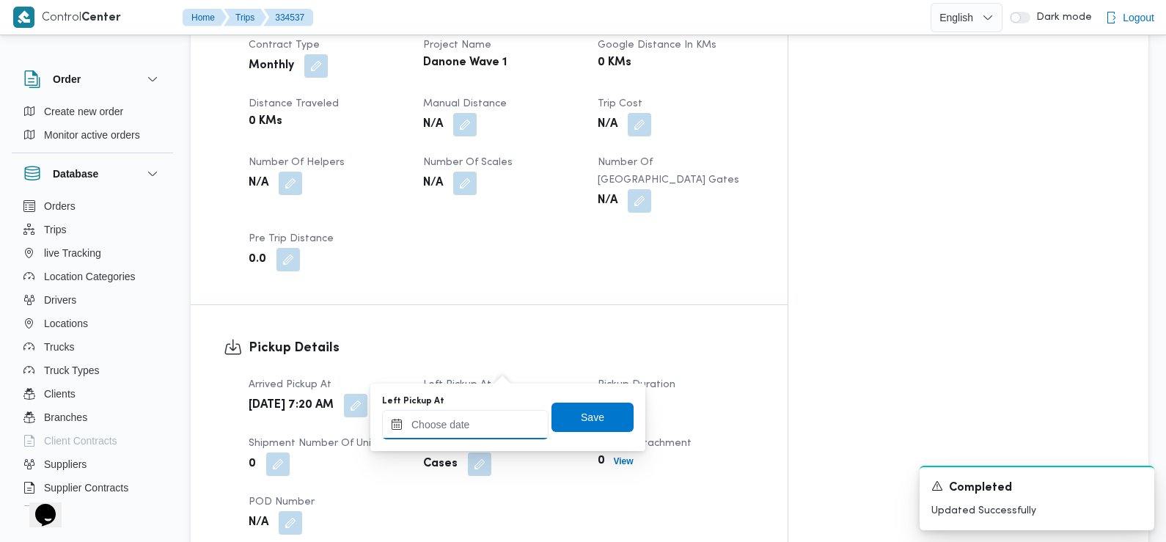
click at [495, 411] on input "Left Pickup At" at bounding box center [465, 424] width 166 height 29
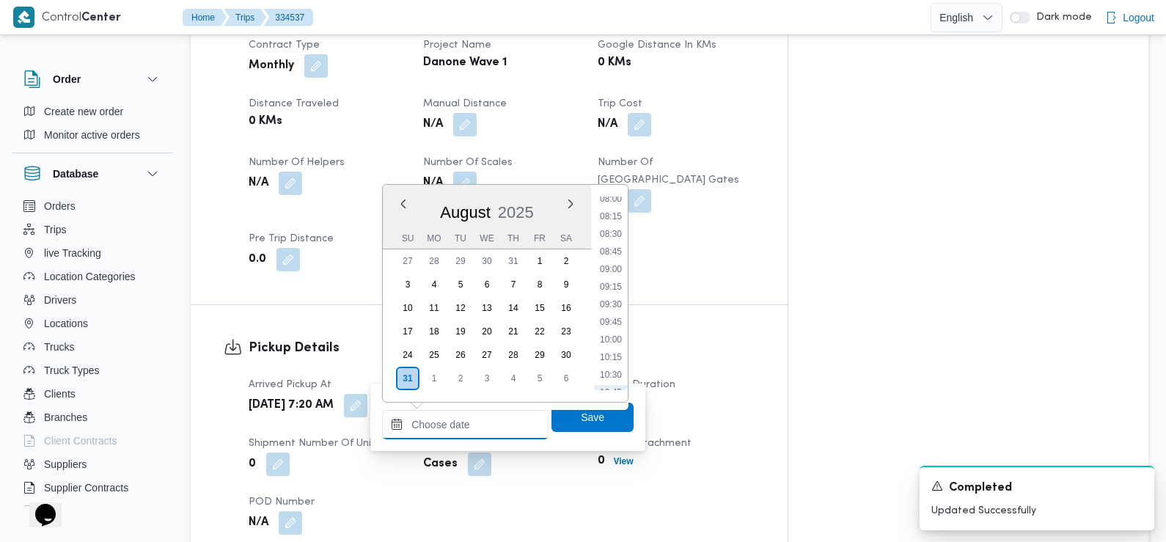
scroll to position [562, 0]
click at [615, 240] on li "08:30" at bounding box center [611, 239] width 34 height 15
type input "[DATE] 08:30"
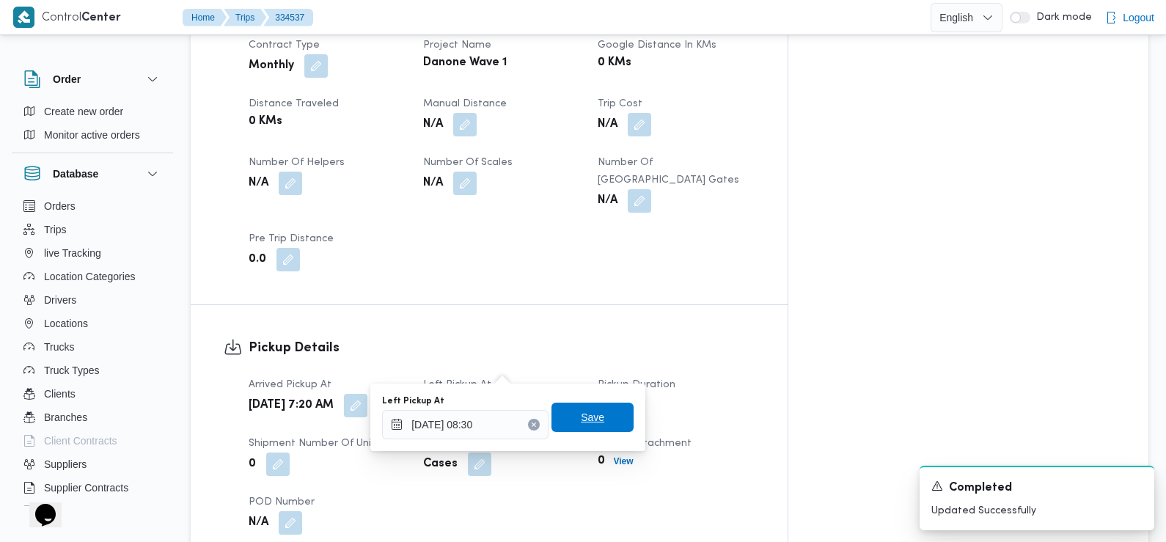
click at [589, 415] on span "Save" at bounding box center [592, 417] width 23 height 18
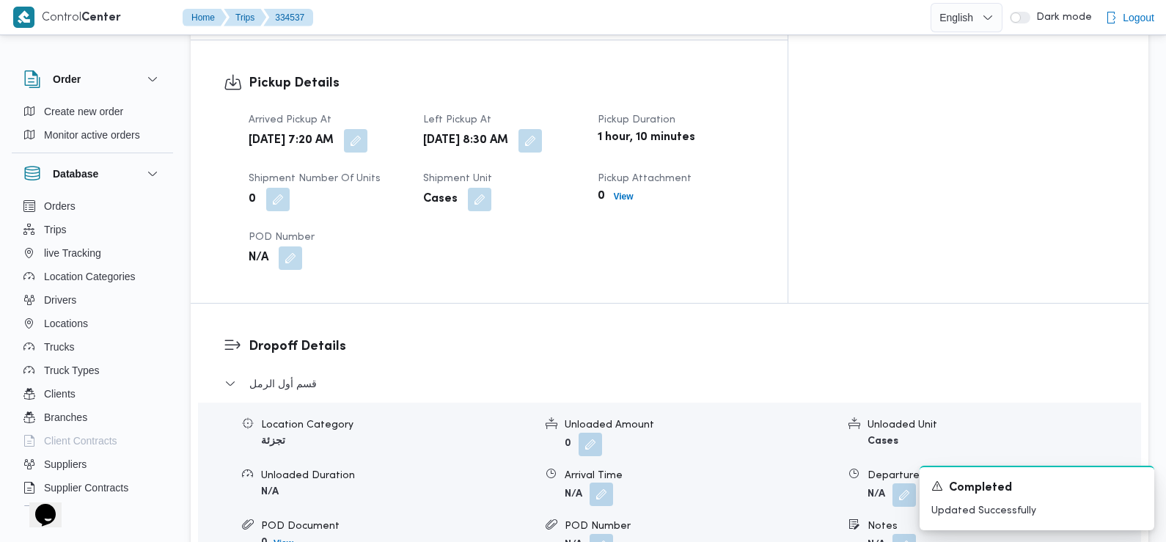
scroll to position [988, 0]
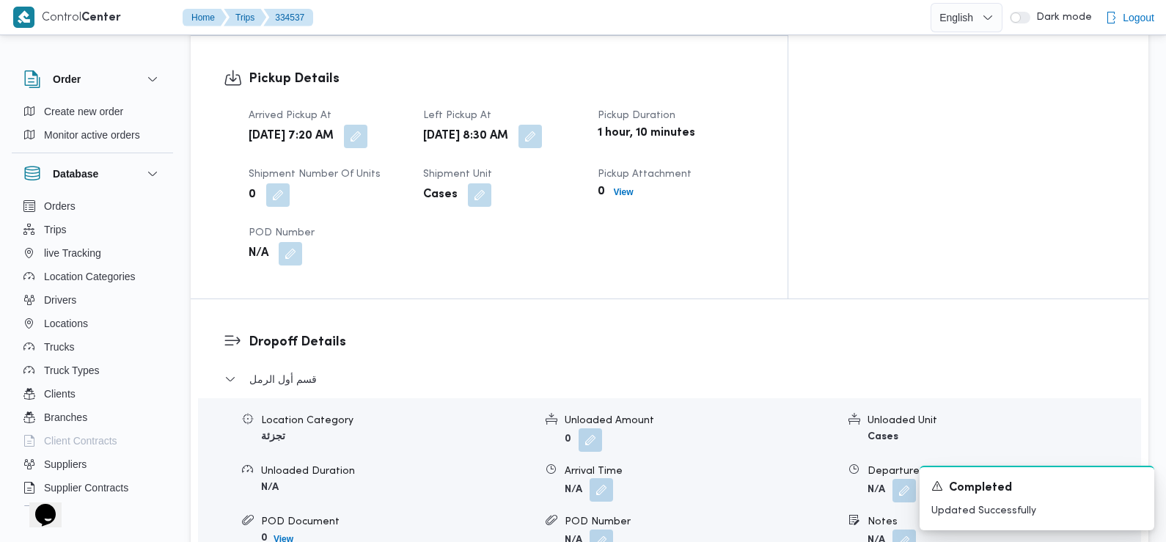
click at [600, 478] on button "button" at bounding box center [600, 489] width 23 height 23
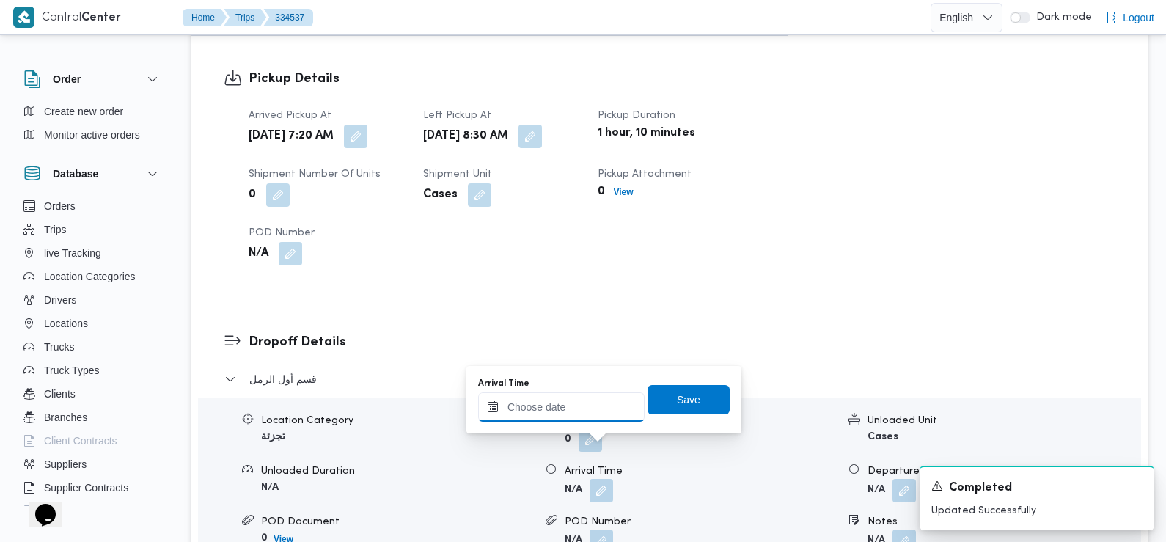
click at [580, 410] on input "Arrival Time" at bounding box center [561, 406] width 166 height 29
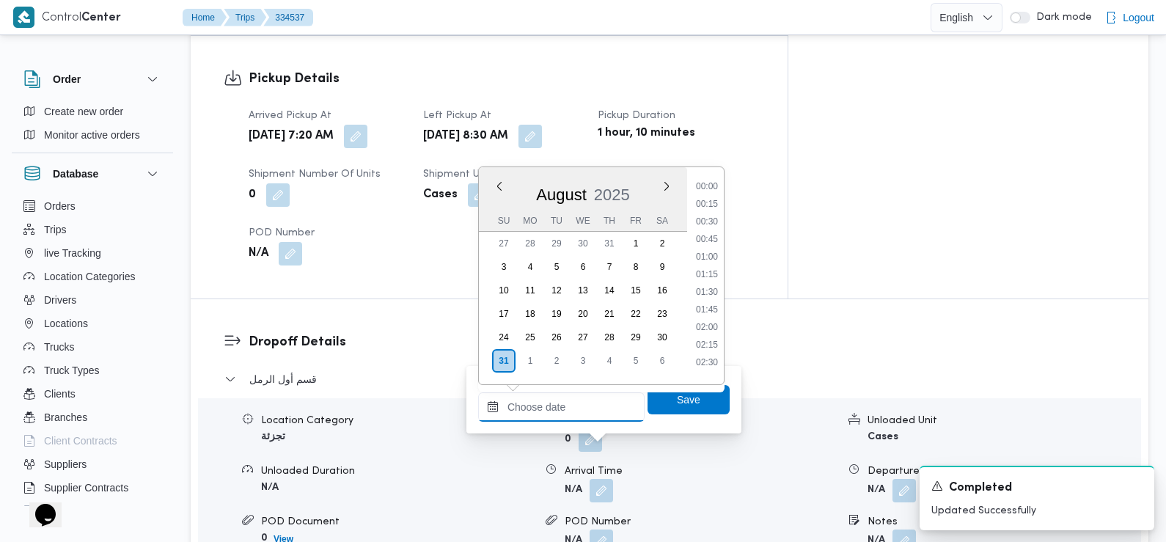
scroll to position [655, 0]
drag, startPoint x: 704, startPoint y: 205, endPoint x: 704, endPoint y: 213, distance: 8.8
click at [704, 205] on li "09:30" at bounding box center [707, 199] width 34 height 15
type input "[DATE] 09:30"
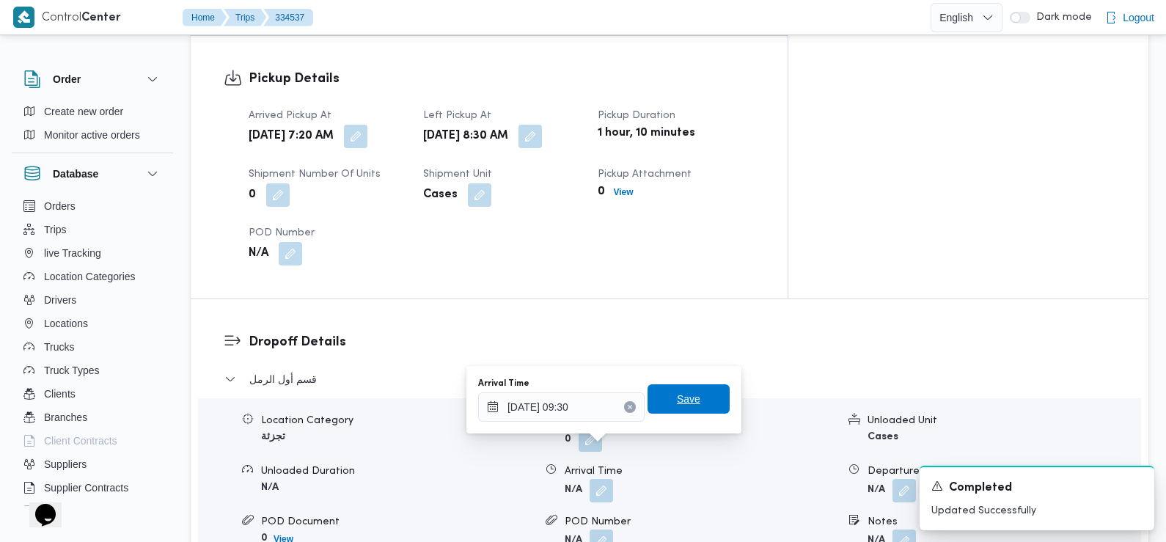
click at [702, 397] on span "Save" at bounding box center [688, 398] width 82 height 29
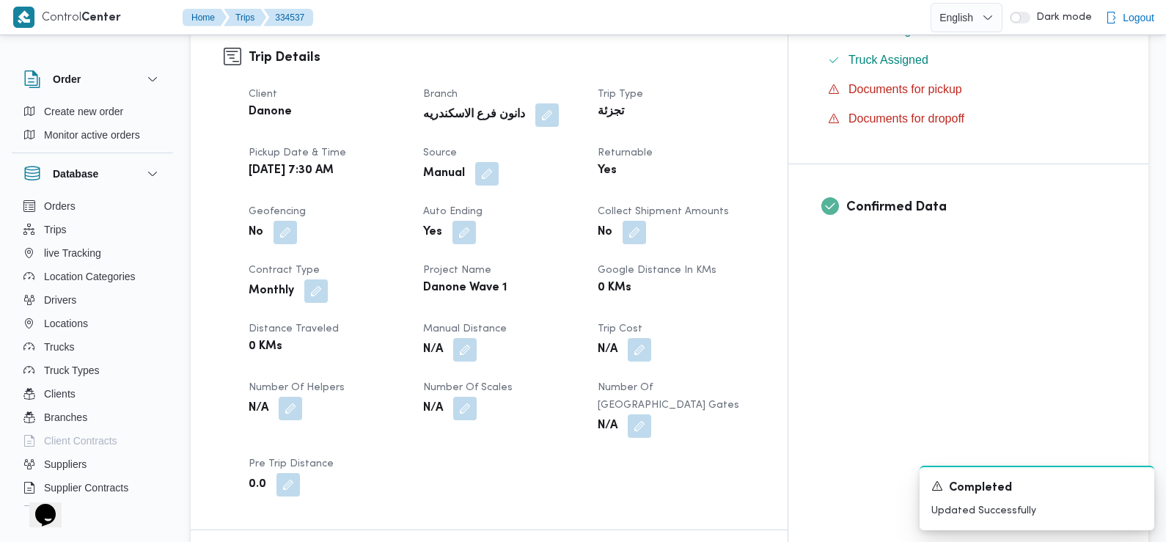
scroll to position [0, 0]
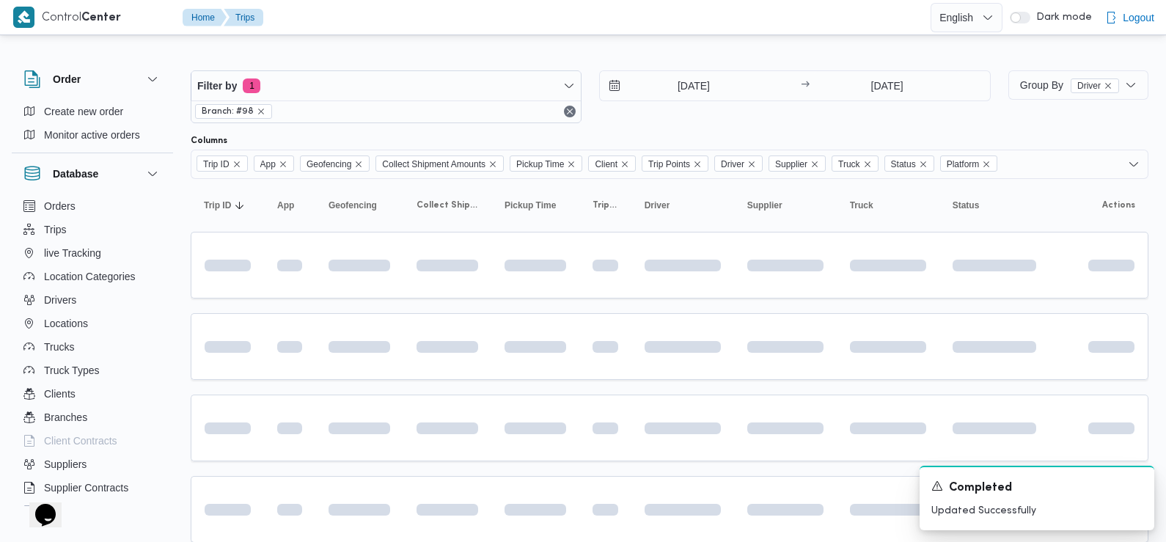
scroll to position [784, 0]
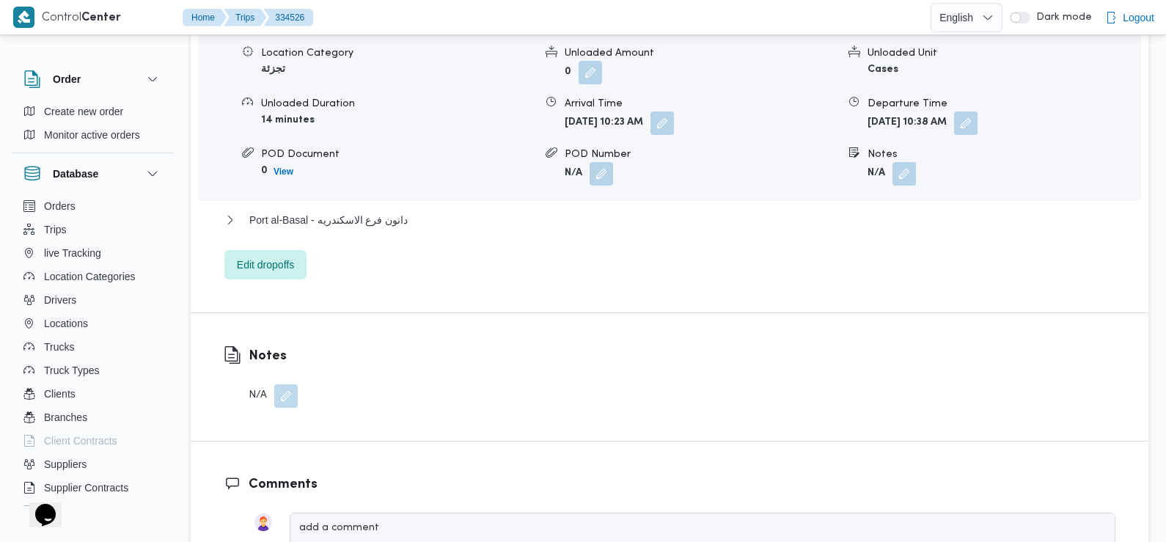
scroll to position [1364, 0]
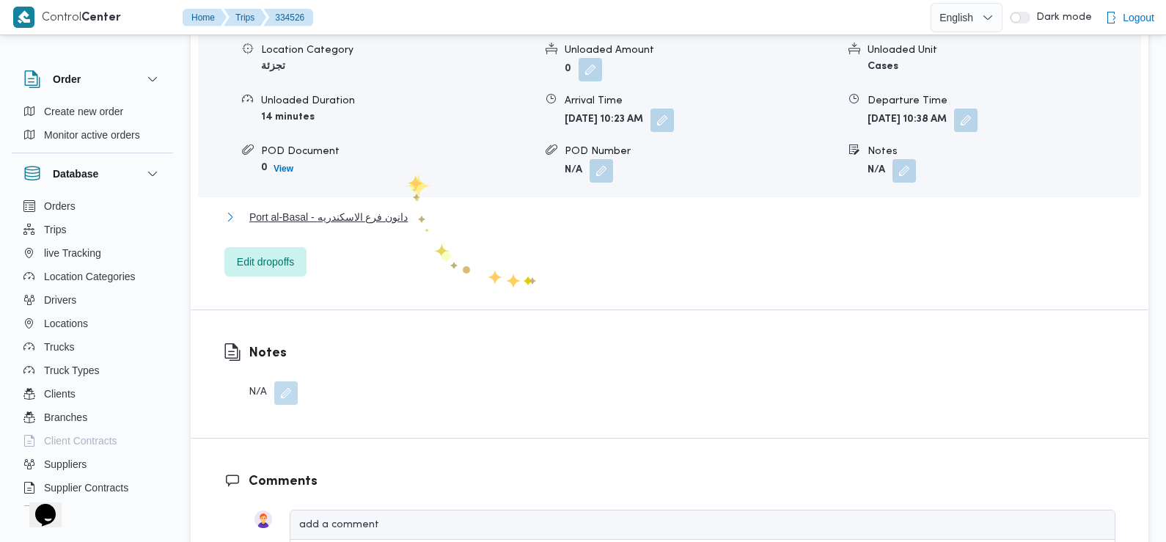
click at [405, 208] on span "Port al-Basal - دانون فرع الاسكندريه" at bounding box center [328, 217] width 158 height 18
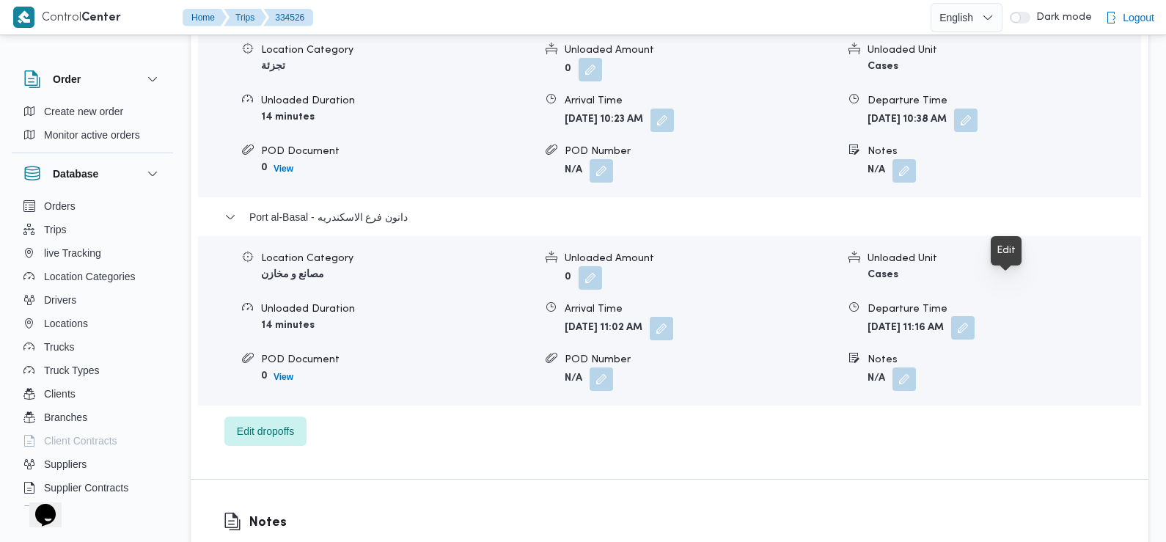
click at [974, 316] on button "button" at bounding box center [962, 327] width 23 height 23
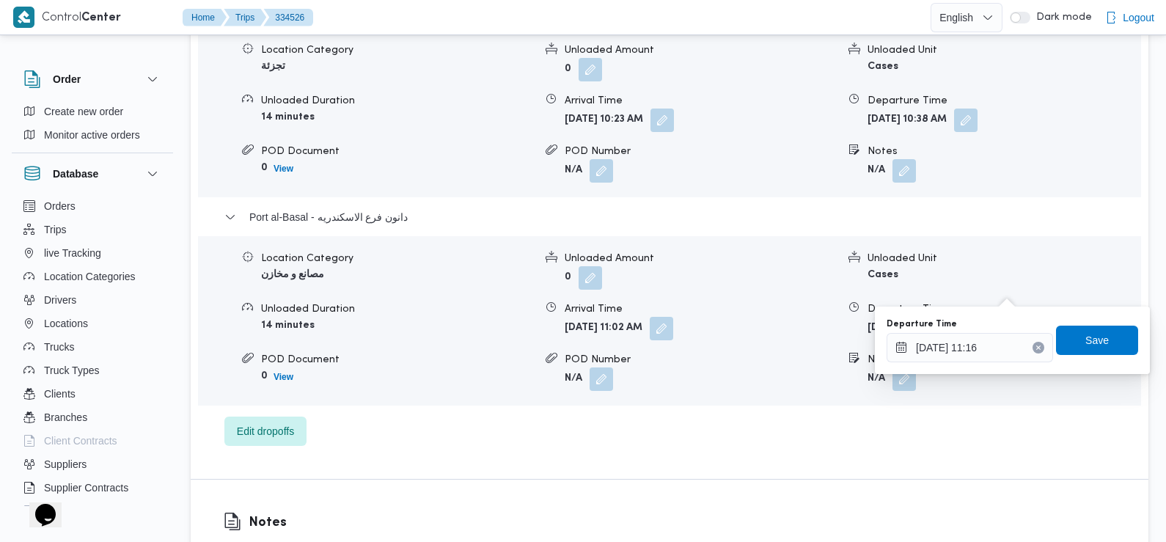
click at [789, 405] on div "قسم محرم بك Location Category تجزئة Unloaded Amount 0 Unloaded Unit Cases Unloa…" at bounding box center [669, 223] width 891 height 446
